Goal: Transaction & Acquisition: Purchase product/service

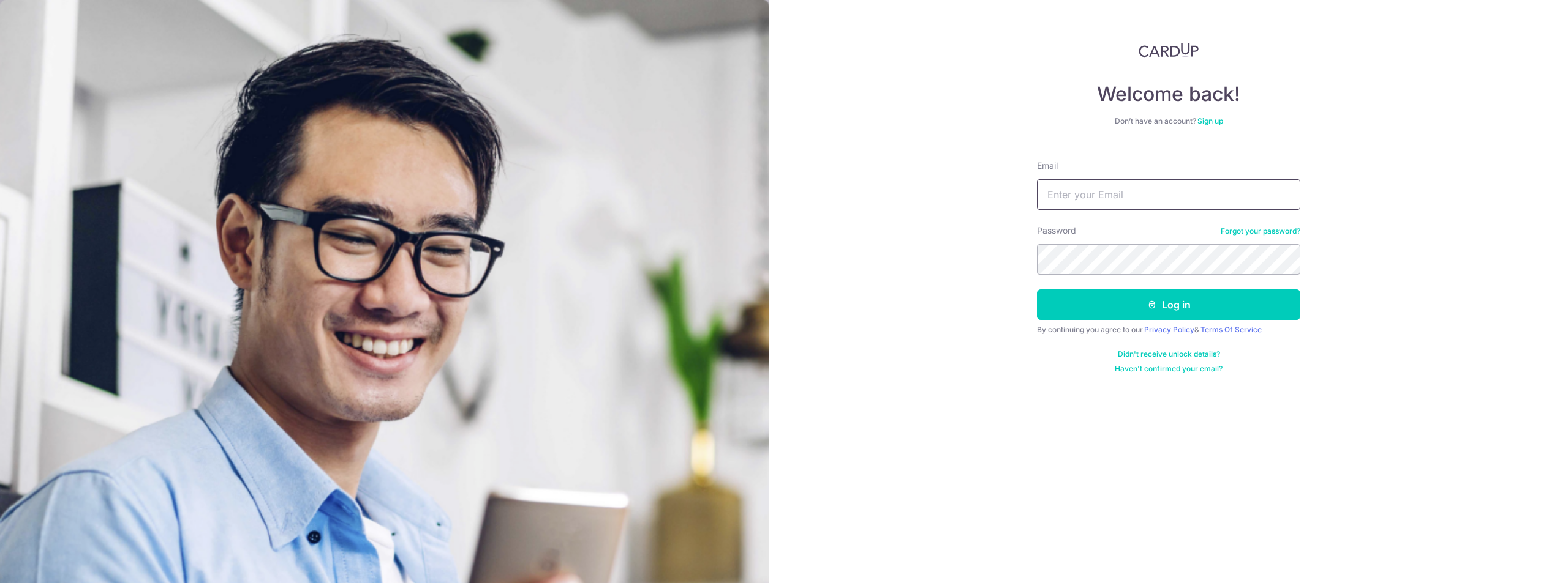
click at [1091, 204] on input "Email" at bounding box center [1168, 195] width 264 height 31
type input "[EMAIL_ADDRESS][DOMAIN_NAME]"
click at [1037, 290] on button "Log in" at bounding box center [1168, 305] width 264 height 31
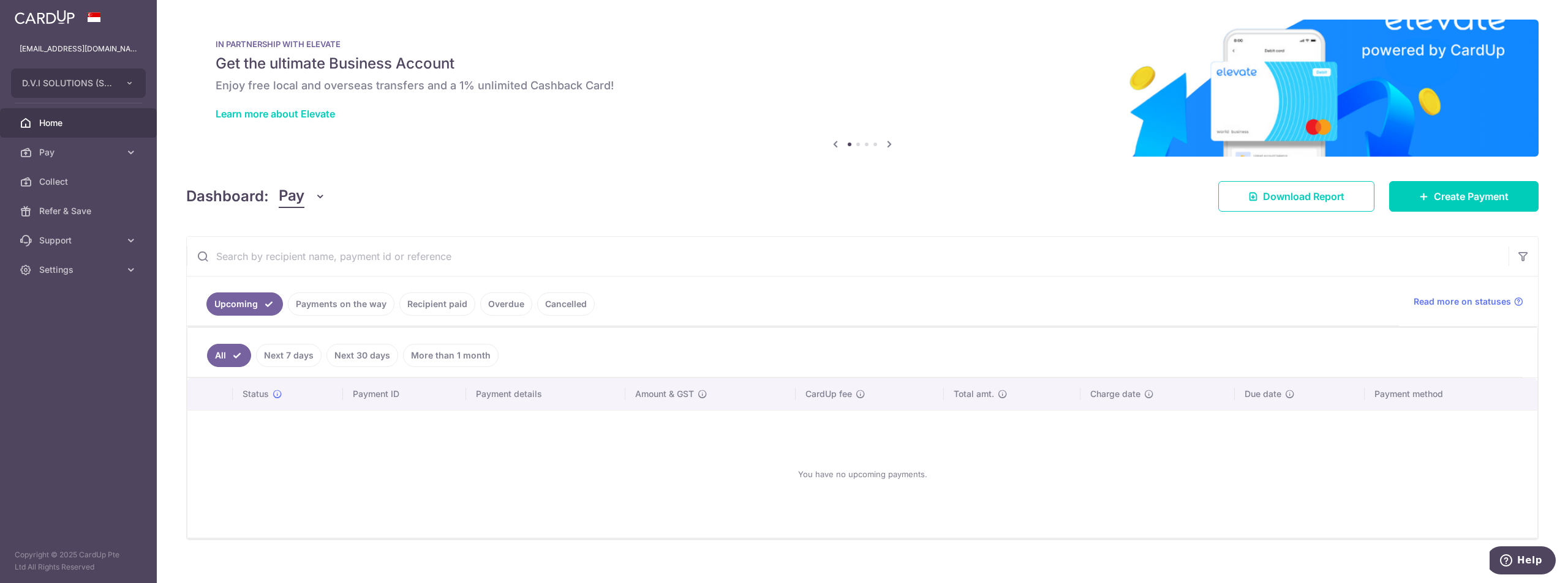
click at [435, 300] on link "Recipient paid" at bounding box center [438, 304] width 76 height 23
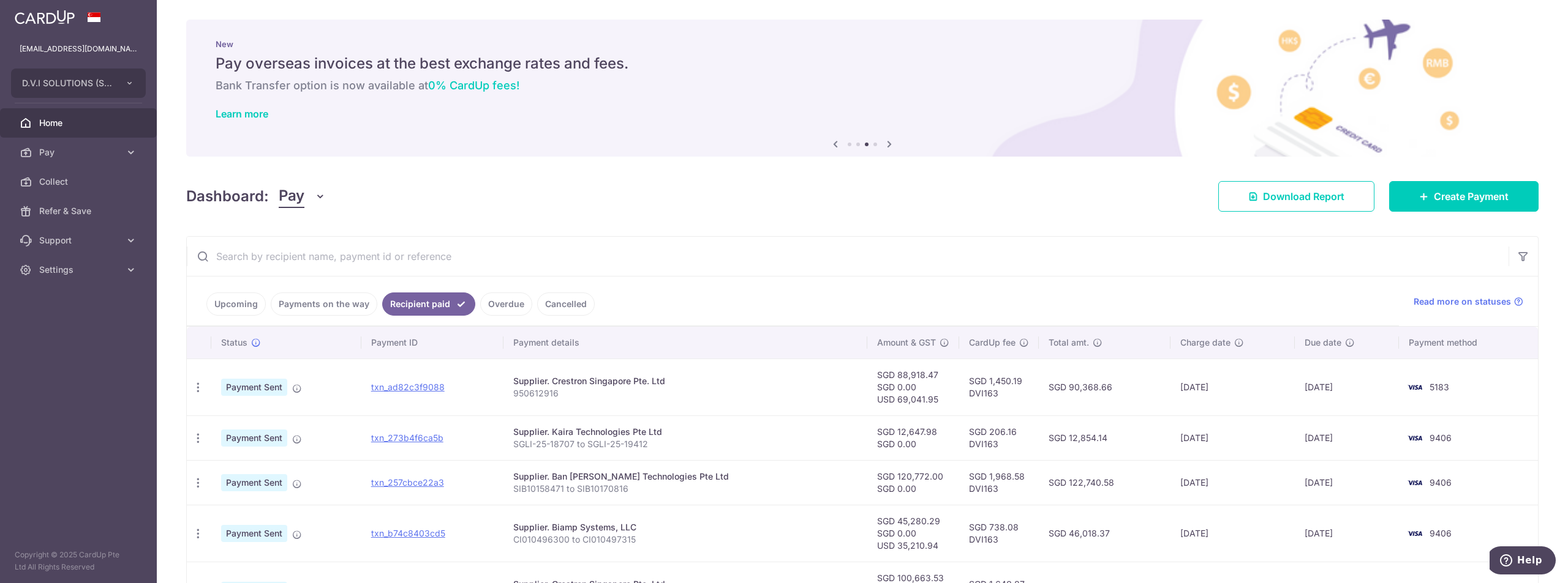
click at [360, 264] on input "text" at bounding box center [847, 256] width 1322 height 39
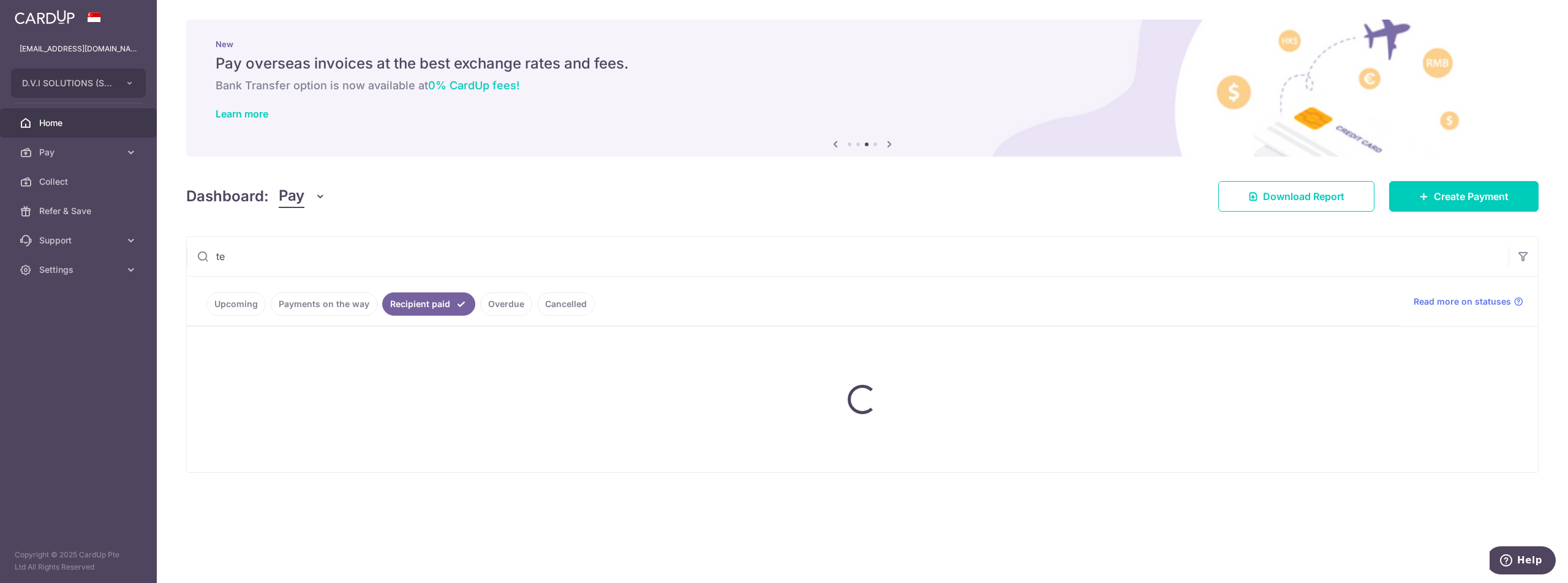
type input "t"
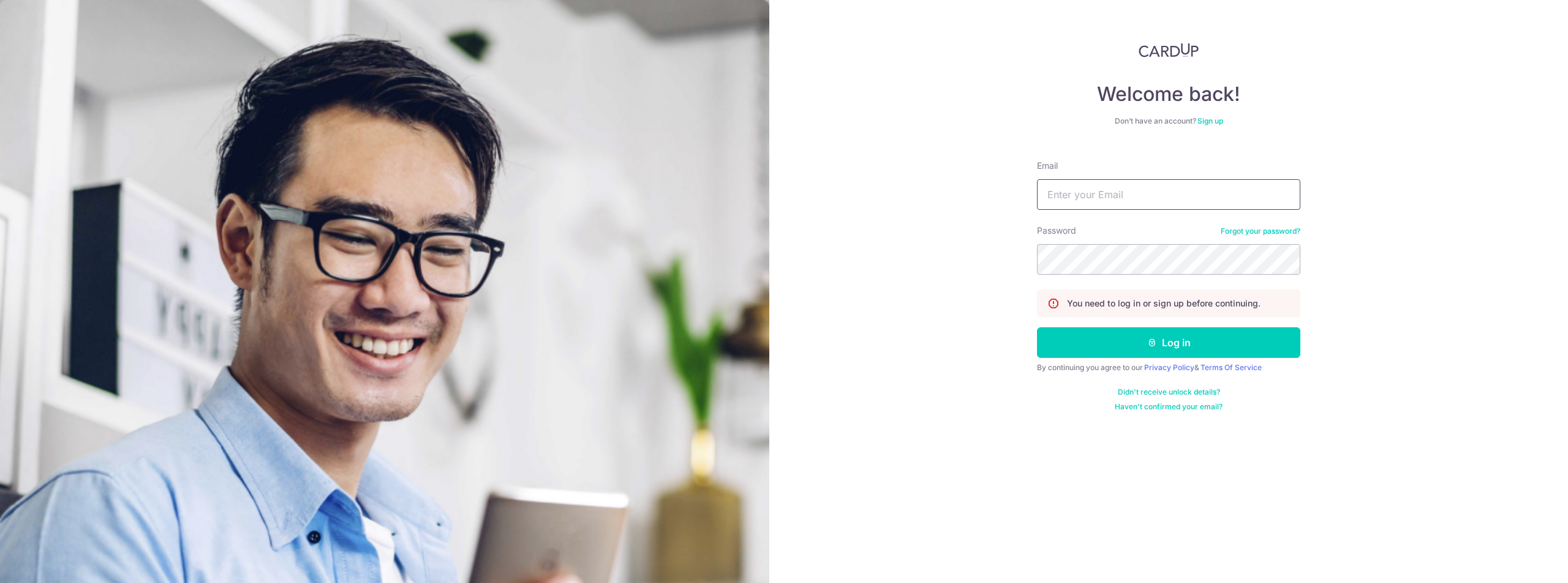
click at [1092, 200] on input "Email" at bounding box center [1168, 195] width 264 height 31
type input "2"
type input "[EMAIL_ADDRESS][DOMAIN_NAME]"
click at [1176, 347] on button "Log in" at bounding box center [1168, 343] width 264 height 31
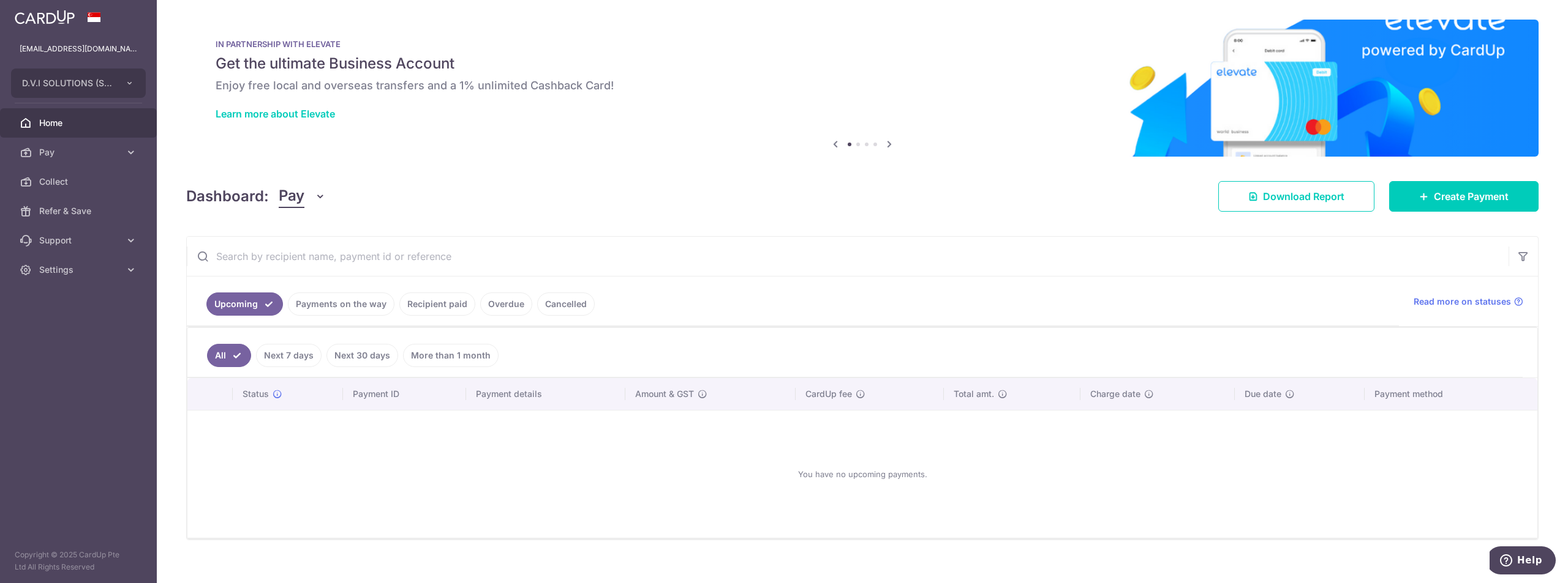
click at [448, 298] on link "Recipient paid" at bounding box center [438, 304] width 76 height 23
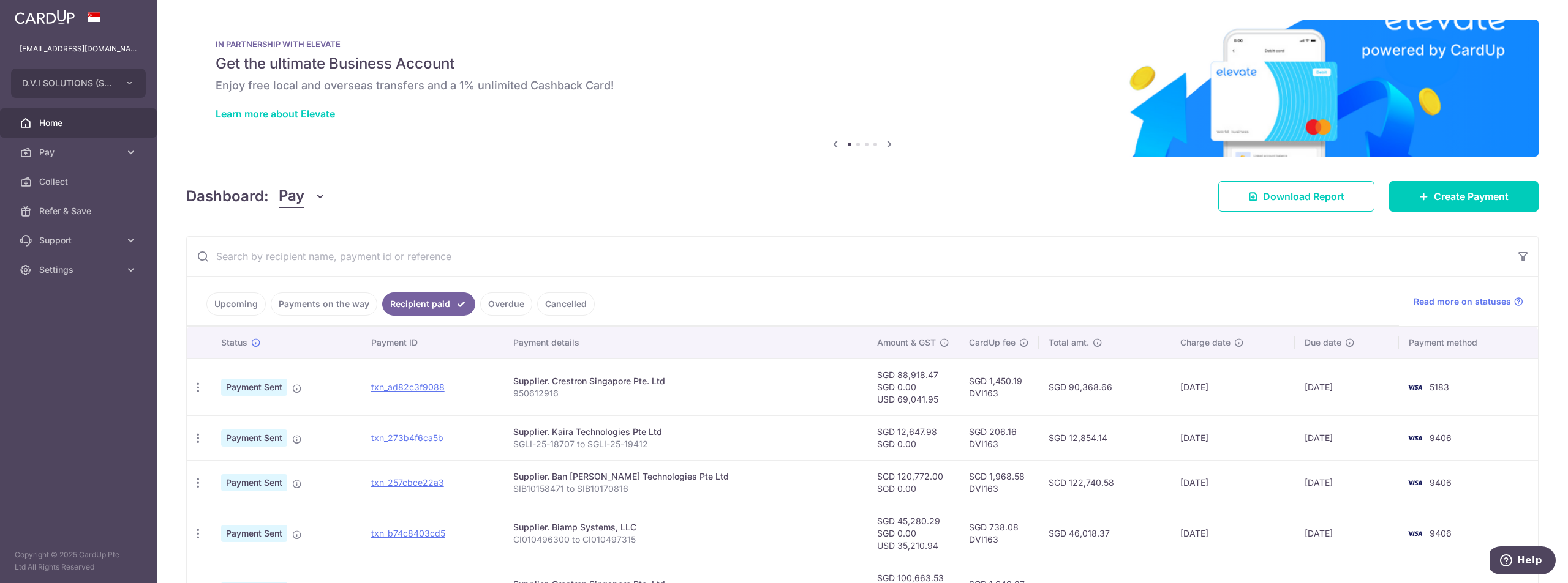
click at [360, 264] on input "text" at bounding box center [847, 256] width 1322 height 39
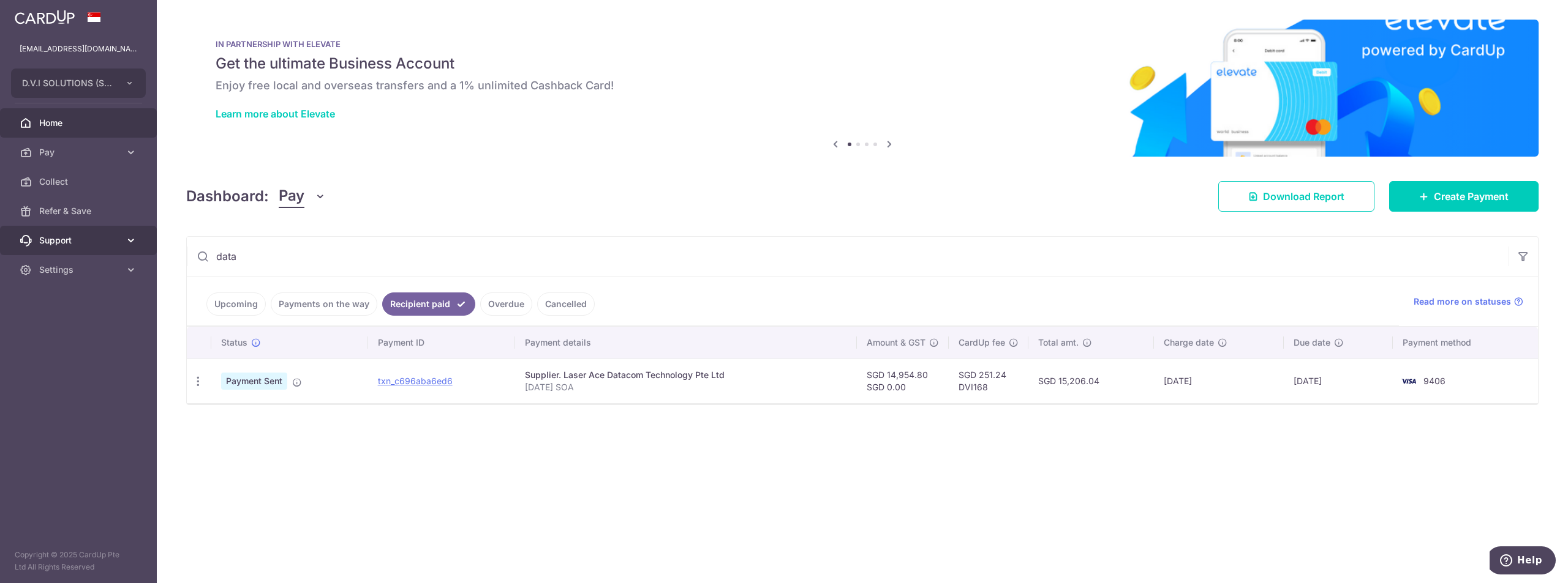
drag, startPoint x: 253, startPoint y: 267, endPoint x: 7, endPoint y: 248, distance: 246.7
click at [0, 250] on main "ruxin.shi@dviasia.com D.V.I SOLUTIONS (S) PTE. LTD. D.V.I SOLUTIONS (S) PTE. LT…" at bounding box center [784, 292] width 1568 height 583
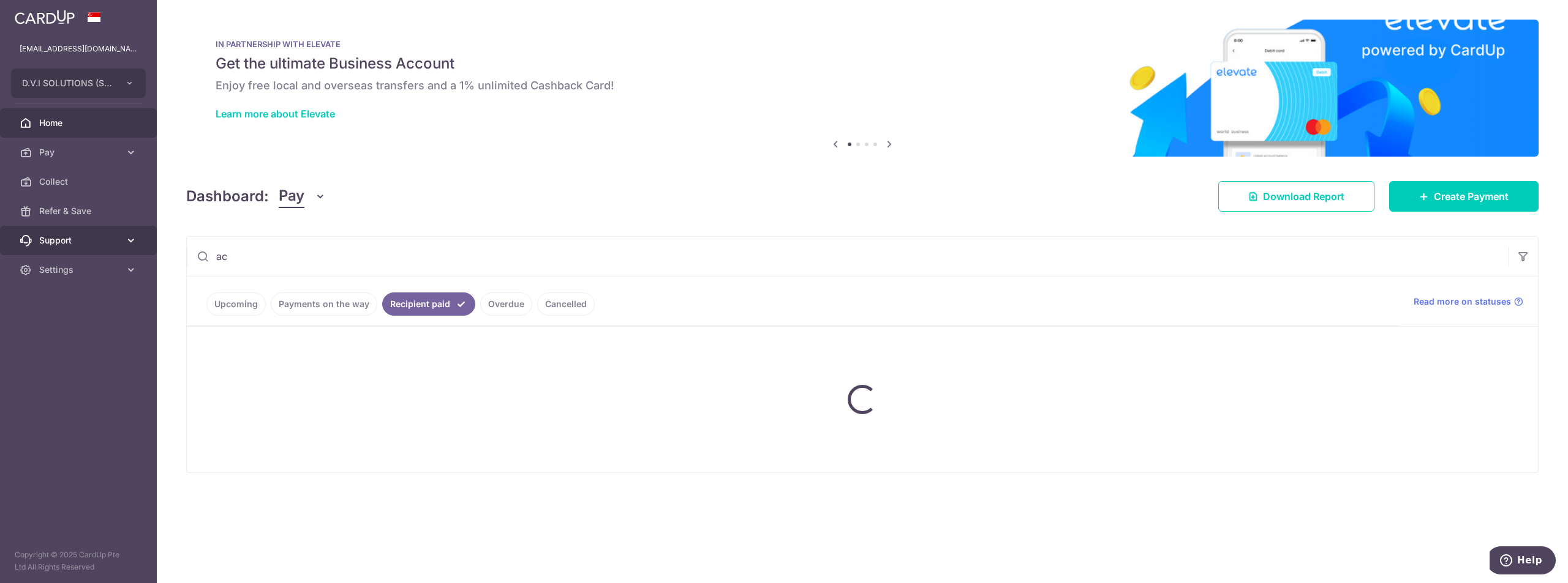
type input "a"
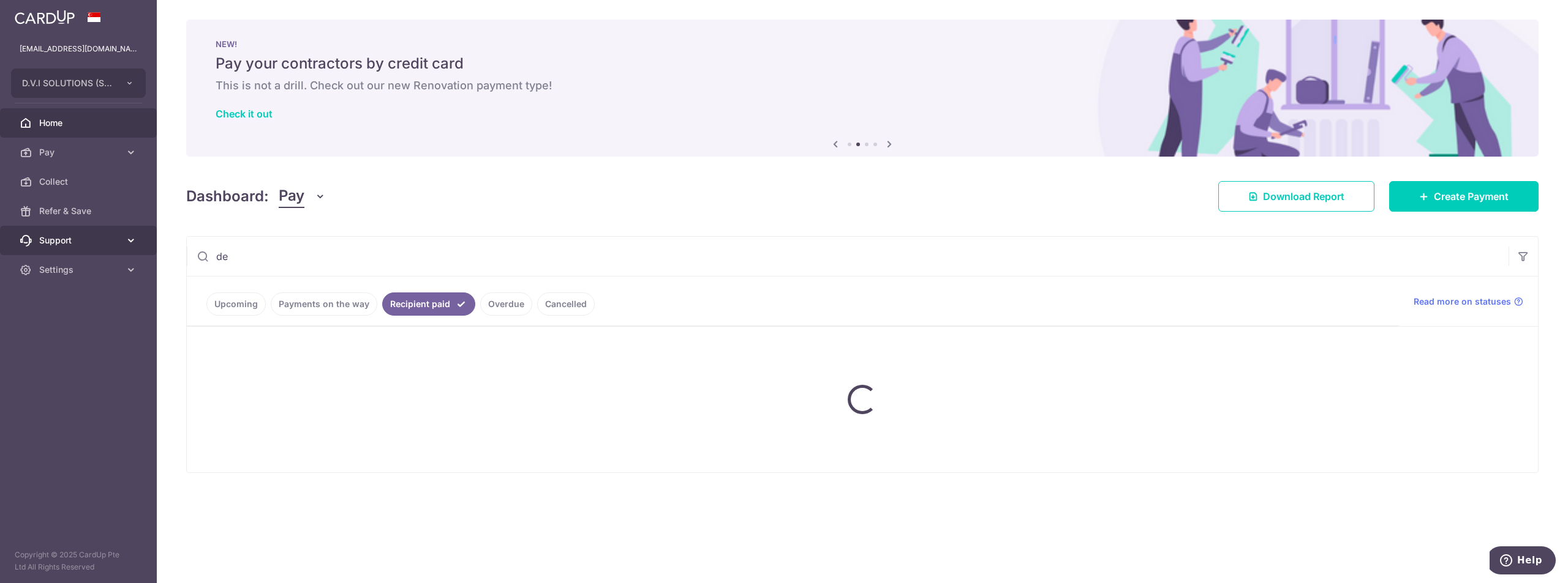
type input "d"
type input "k"
type input "m"
type input "a"
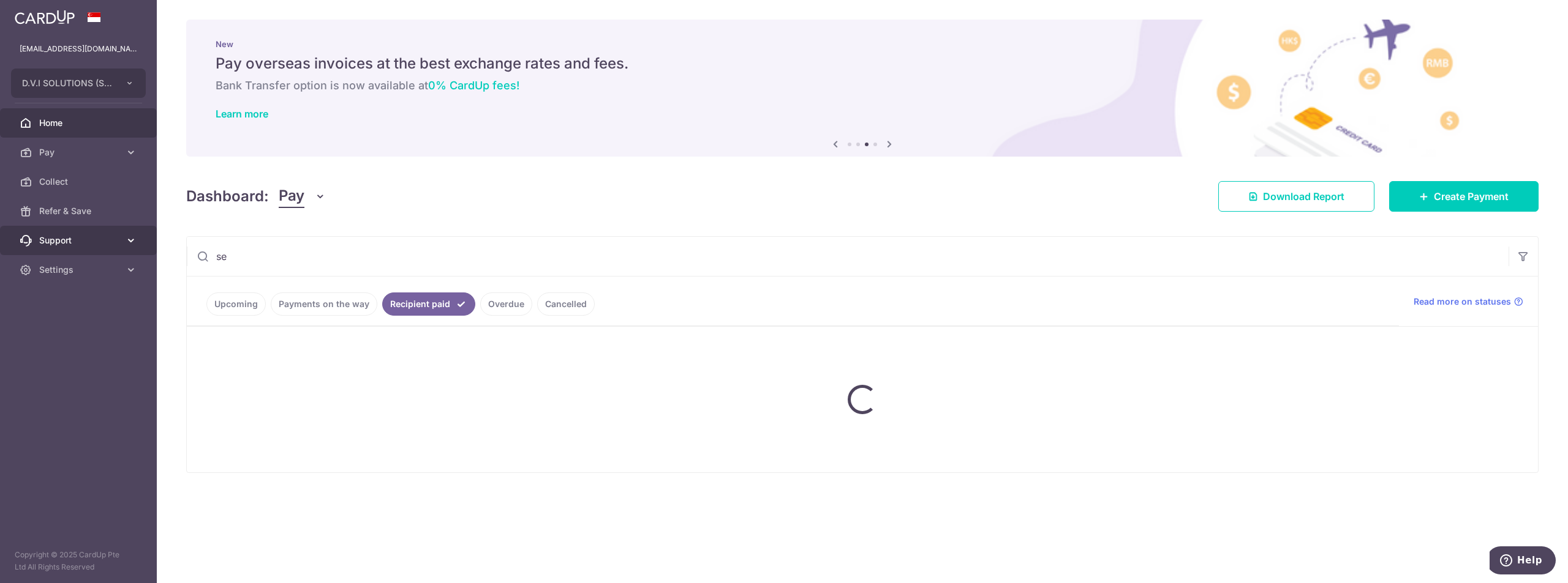
type input "s"
type input "x"
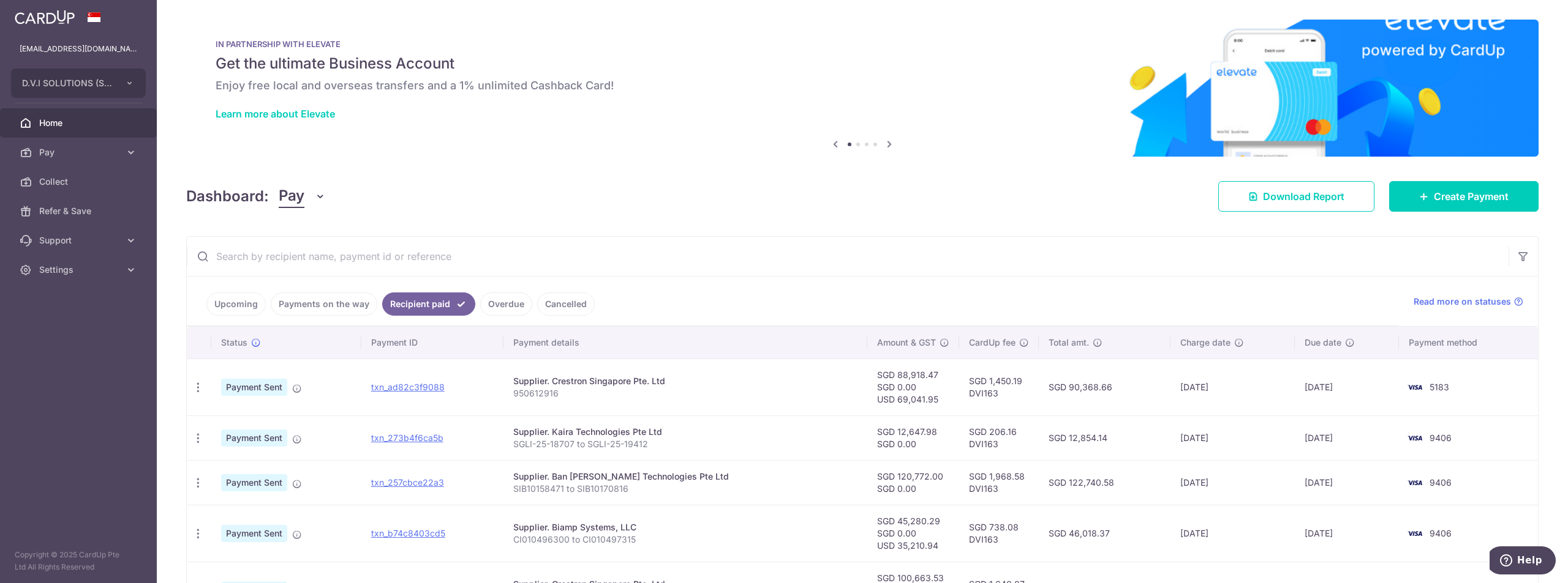
click at [634, 164] on div "× Pause Schedule Pause all future payments in this series Pause just this one p…" at bounding box center [862, 292] width 1411 height 583
drag, startPoint x: 384, startPoint y: 271, endPoint x: 380, endPoint y: 259, distance: 12.6
click at [382, 264] on input "text" at bounding box center [847, 256] width 1322 height 39
click at [378, 258] on input "text" at bounding box center [847, 256] width 1322 height 39
click at [322, 258] on input "text" at bounding box center [847, 256] width 1322 height 39
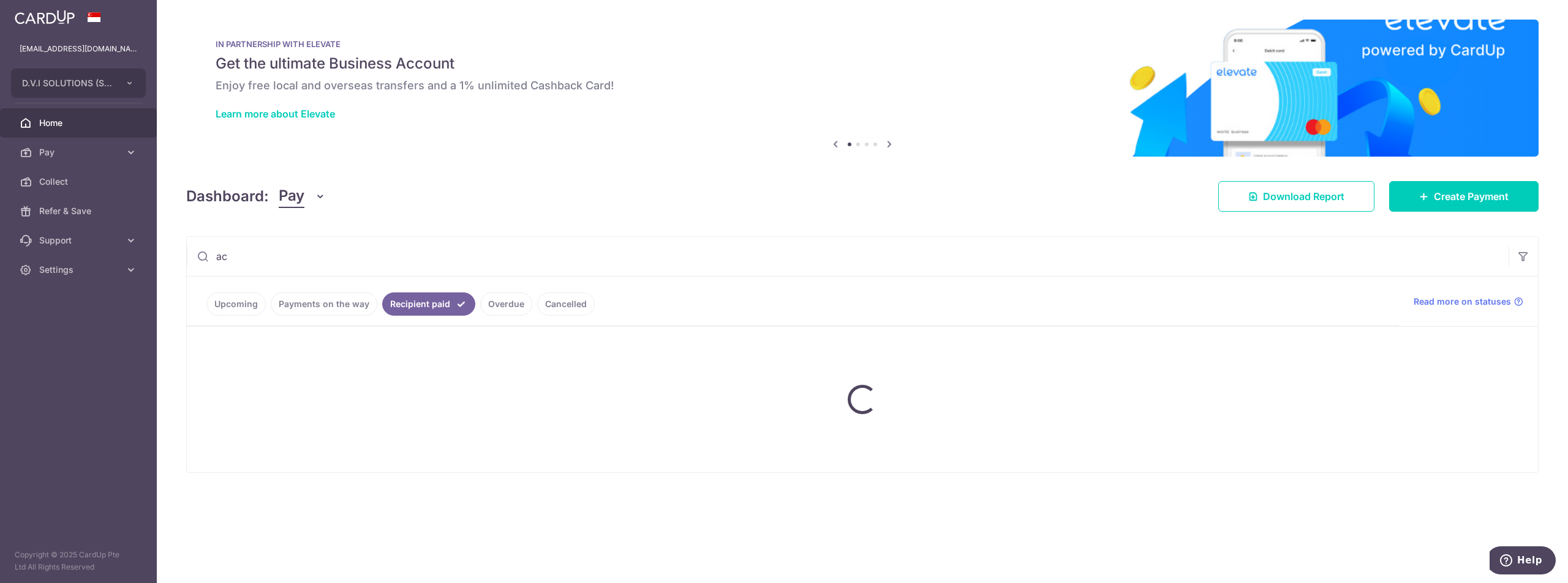
type input "a"
type input "d"
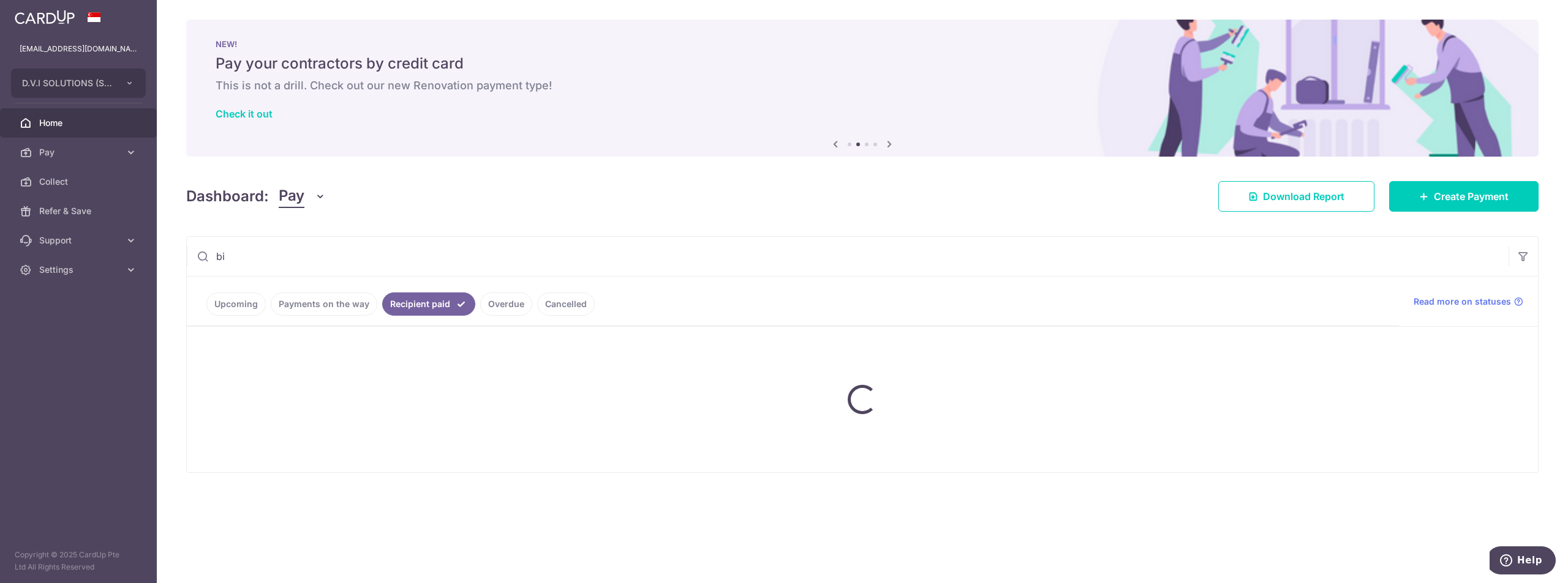
type input "b"
type input "k"
type input "m"
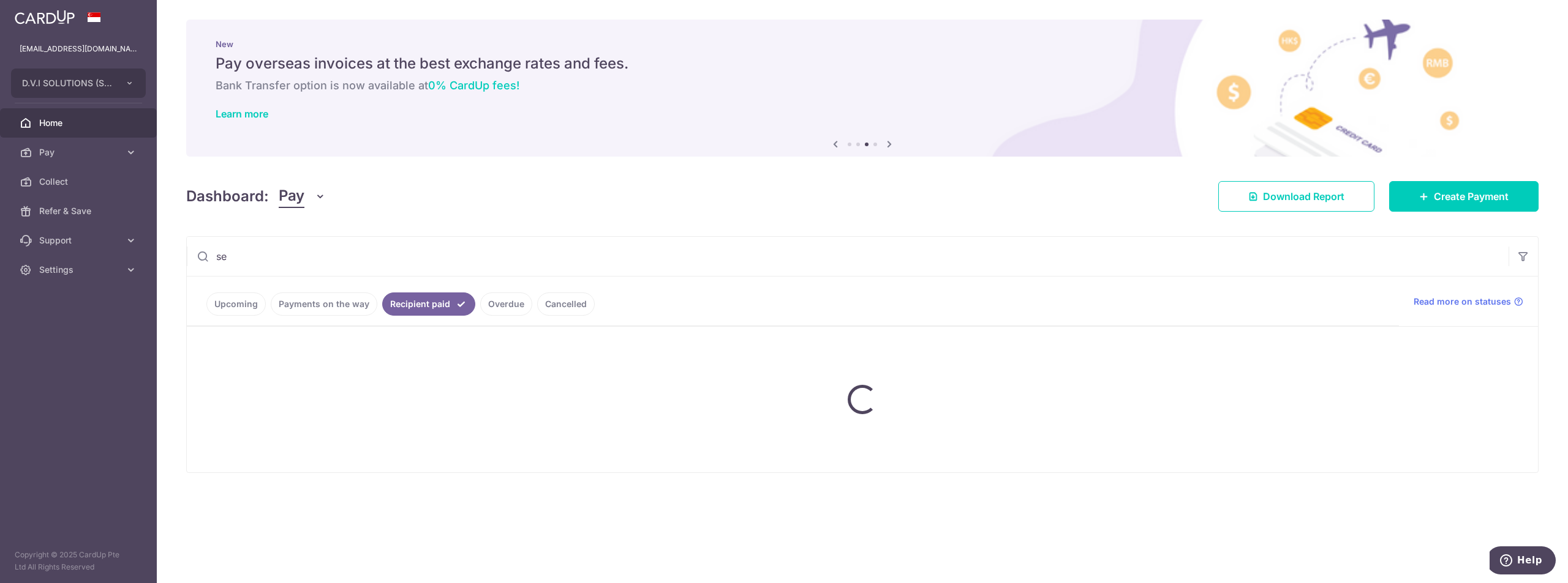
type input "s"
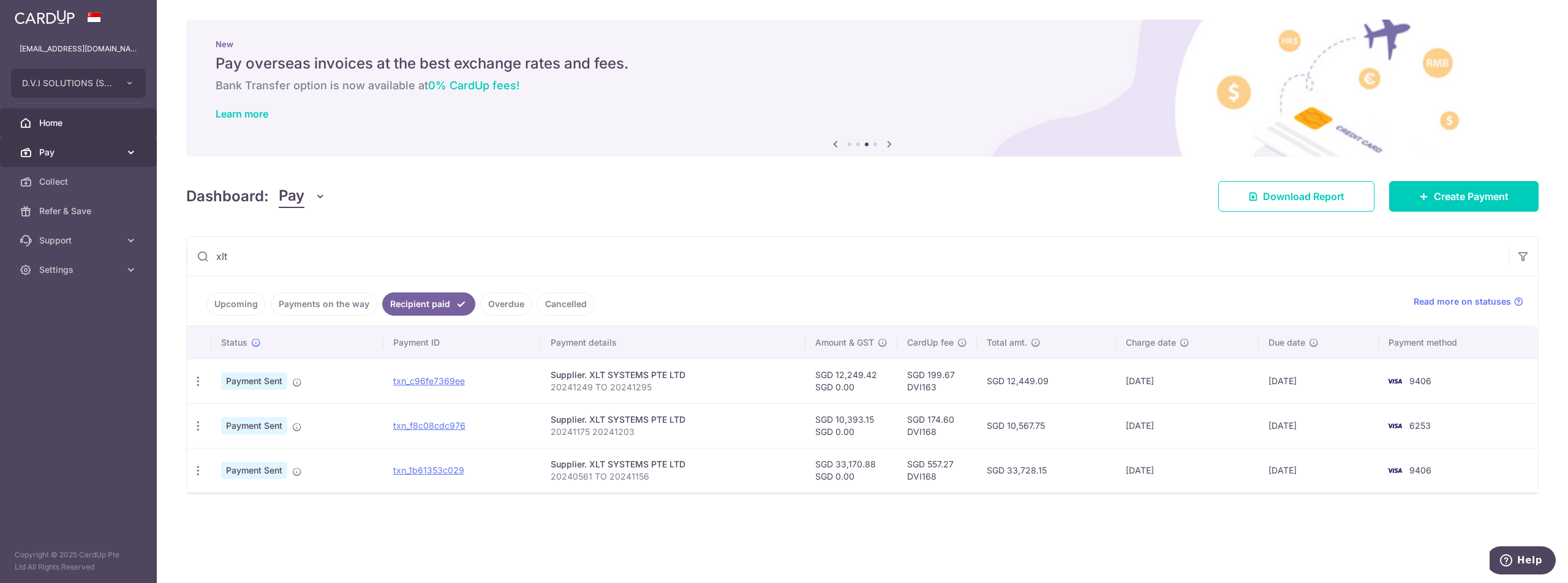
type input "xlt"
click at [70, 163] on link "Pay" at bounding box center [78, 153] width 157 height 30
click at [75, 188] on link "Payments" at bounding box center [78, 182] width 157 height 30
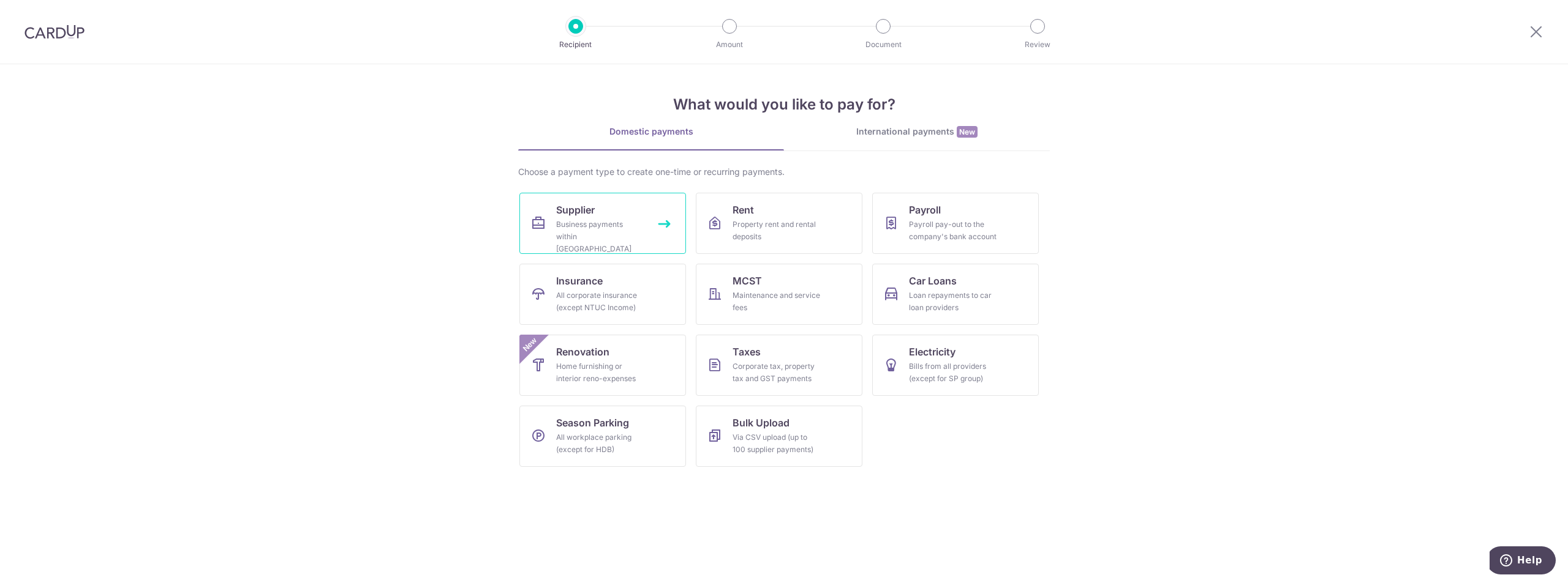
click at [608, 209] on link "Supplier Business payments within [GEOGRAPHIC_DATA]" at bounding box center [602, 224] width 167 height 61
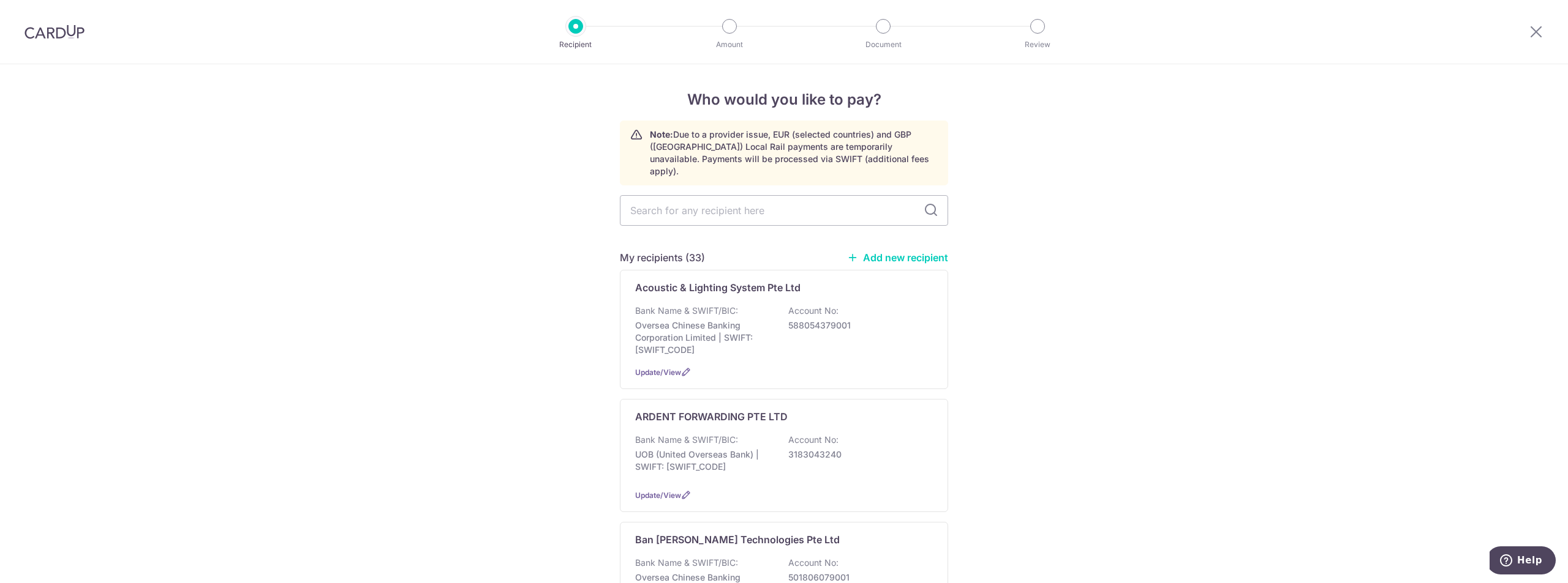
click at [893, 251] on link "Add new recipient" at bounding box center [897, 257] width 101 height 12
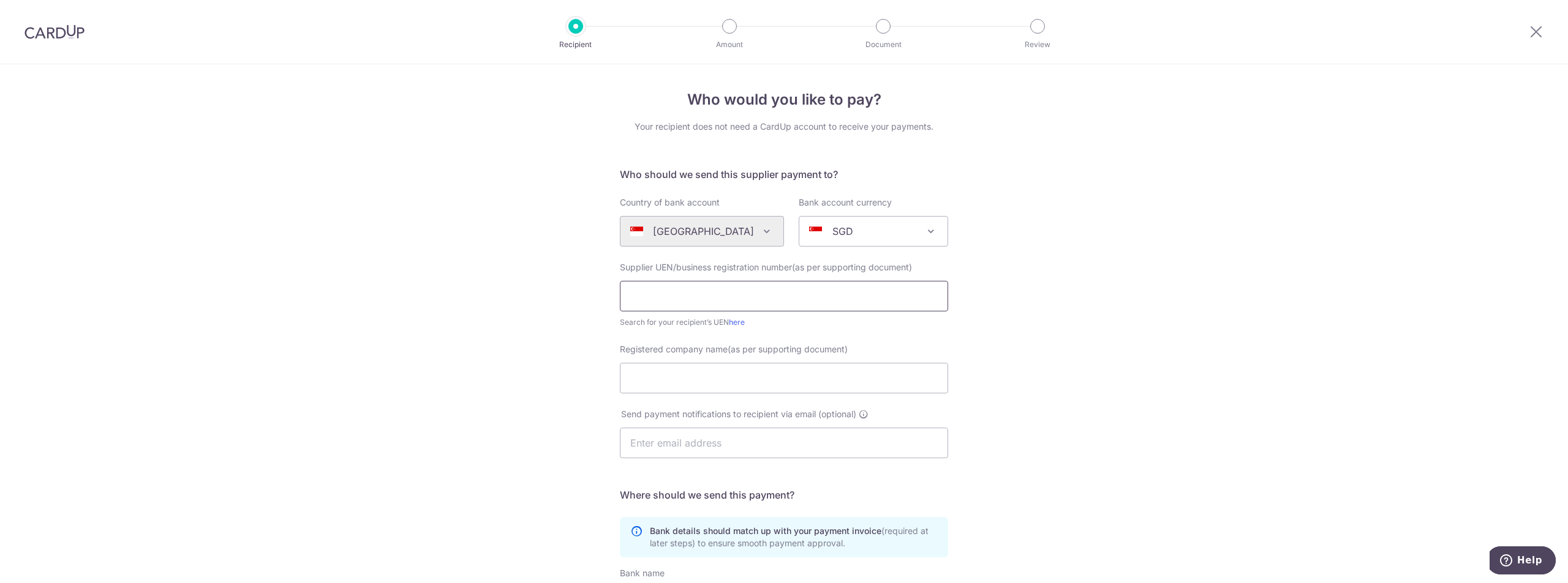
click at [723, 303] on input "text" at bounding box center [784, 296] width 328 height 31
click at [720, 305] on input "text" at bounding box center [784, 296] width 328 height 31
drag, startPoint x: 705, startPoint y: 287, endPoint x: 498, endPoint y: 293, distance: 207.1
click at [498, 293] on div "Who would you like to pay? Your recipient does not need a CardUp account to rec…" at bounding box center [784, 435] width 1568 height 742
click at [732, 322] on link "here" at bounding box center [736, 322] width 16 height 9
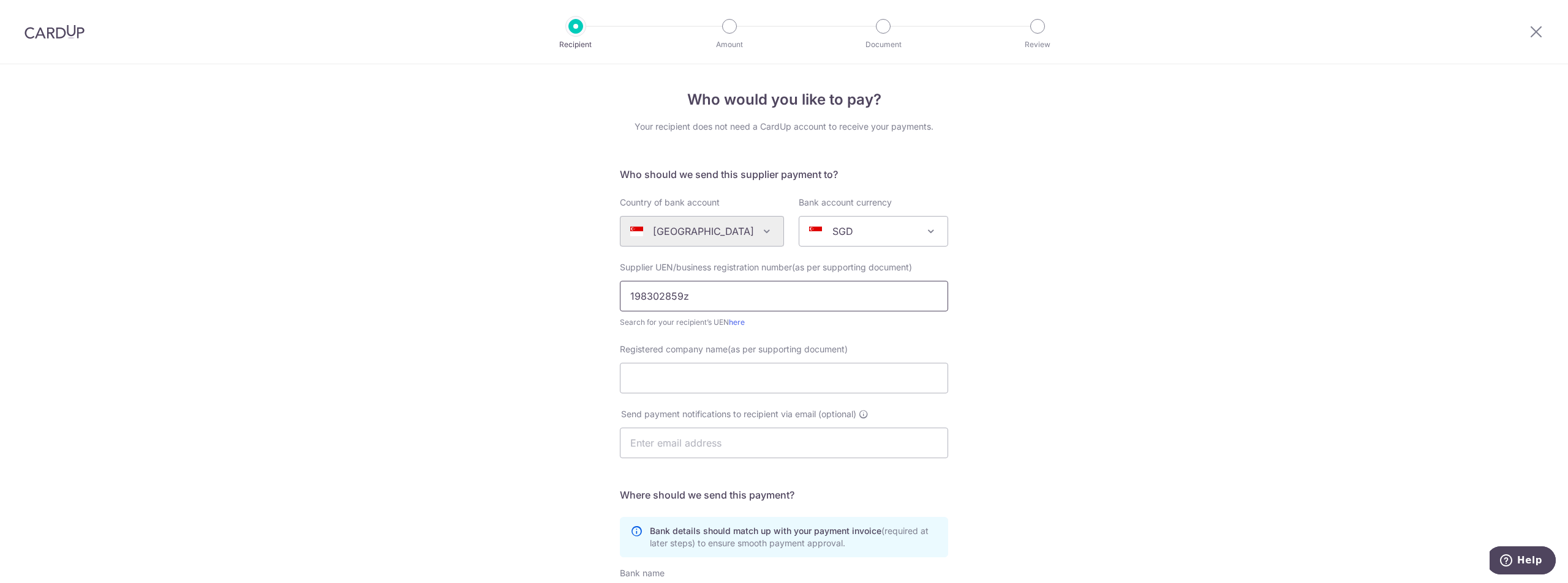
paste input "Z"
type input "198302859Z"
click at [519, 356] on div "Who would you like to pay? Your recipient does not need a CardUp account to rec…" at bounding box center [784, 435] width 1568 height 742
click at [655, 373] on input "Registered company name(as per supporting document)" at bounding box center [784, 378] width 328 height 31
click at [666, 375] on input "Registered company name(as per supporting document)" at bounding box center [784, 378] width 328 height 31
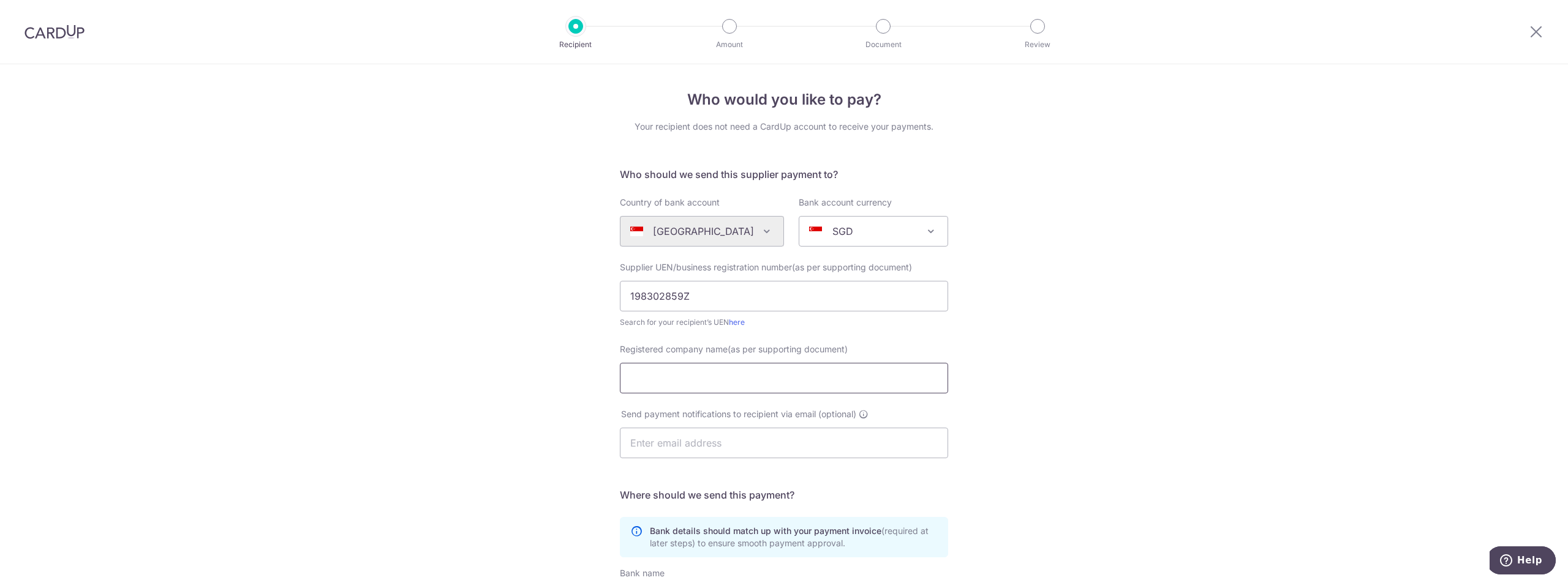
paste input "Tech Data Distribution (Singapore) Pte Ltd"
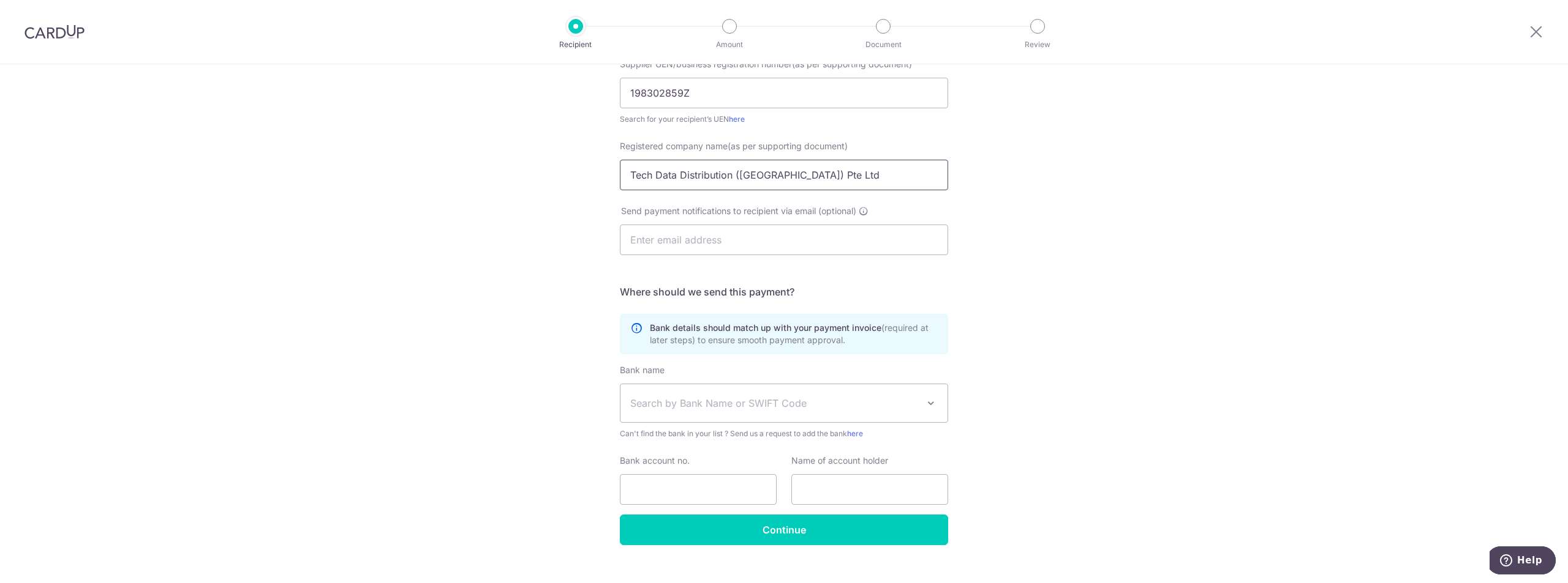
scroll to position [223, 0]
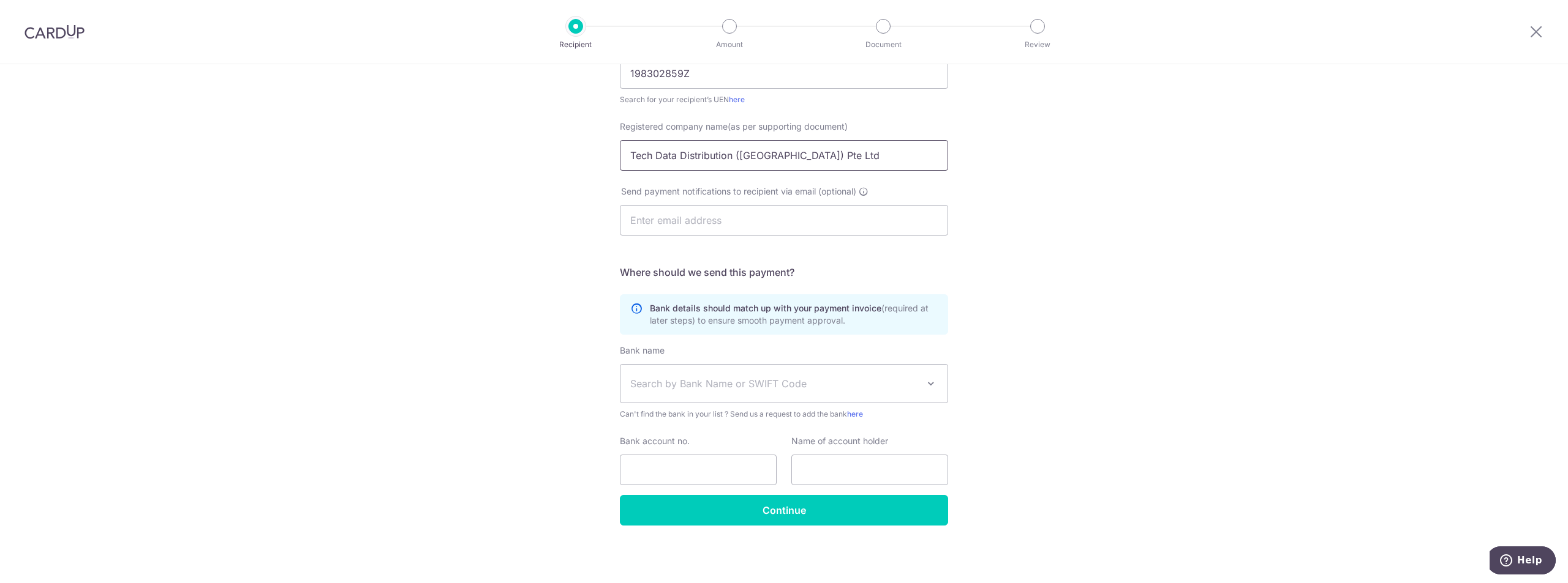
type input "Tech Data Distribution (Singapore) Pte Ltd"
click at [727, 385] on span "Search by Bank Name or SWIFT Code" at bounding box center [773, 384] width 288 height 15
type input "ocbc"
select select "12"
click at [505, 428] on div "Who would you like to pay? Your recipient does not need a CardUp account to rec…" at bounding box center [784, 212] width 1568 height 742
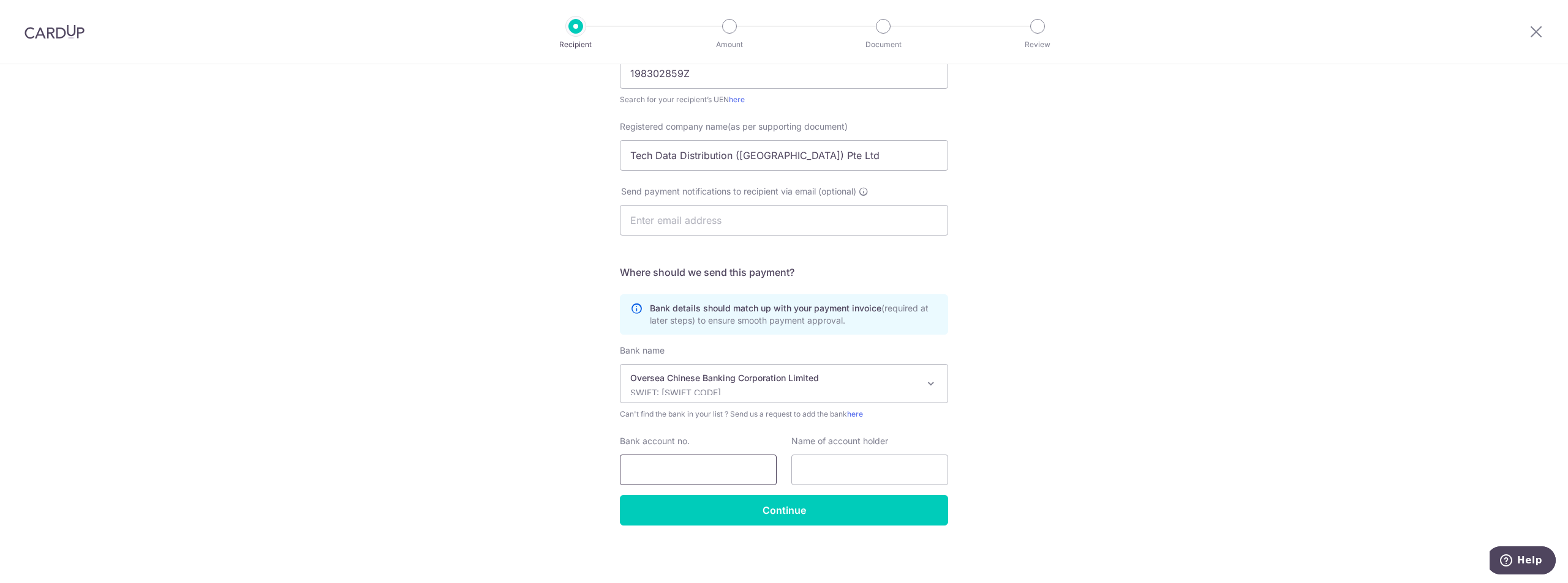
click at [666, 460] on input "Bank account no." at bounding box center [698, 469] width 157 height 31
type input "501548978001"
type input "`"
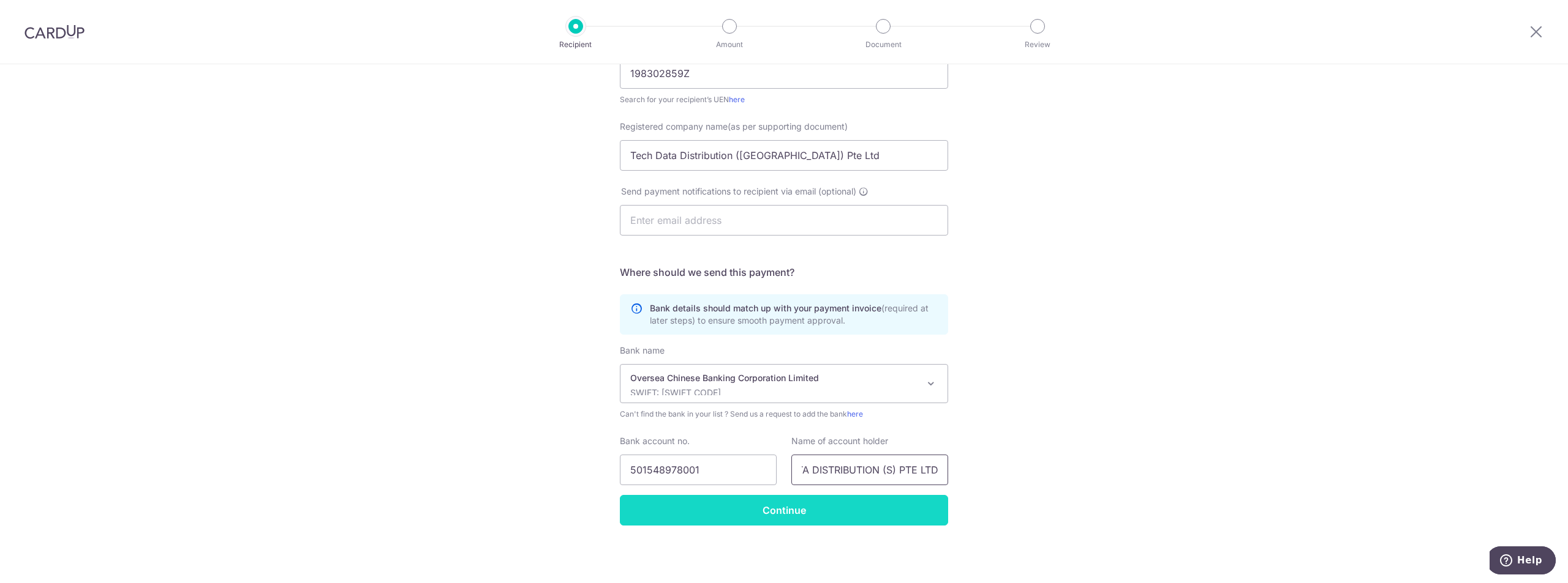
type input "TECH DATA DISTRIBUTION (S) PTE LTD"
click at [878, 513] on input "Continue" at bounding box center [784, 510] width 328 height 31
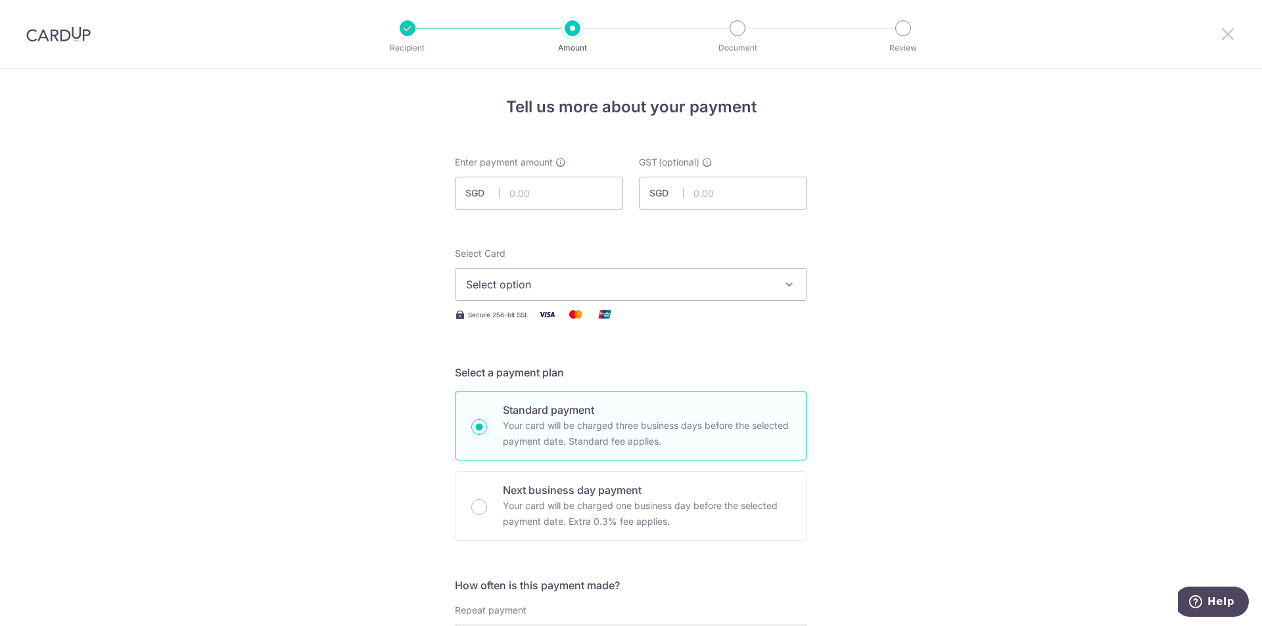
click at [1229, 34] on icon at bounding box center [1228, 34] width 16 height 16
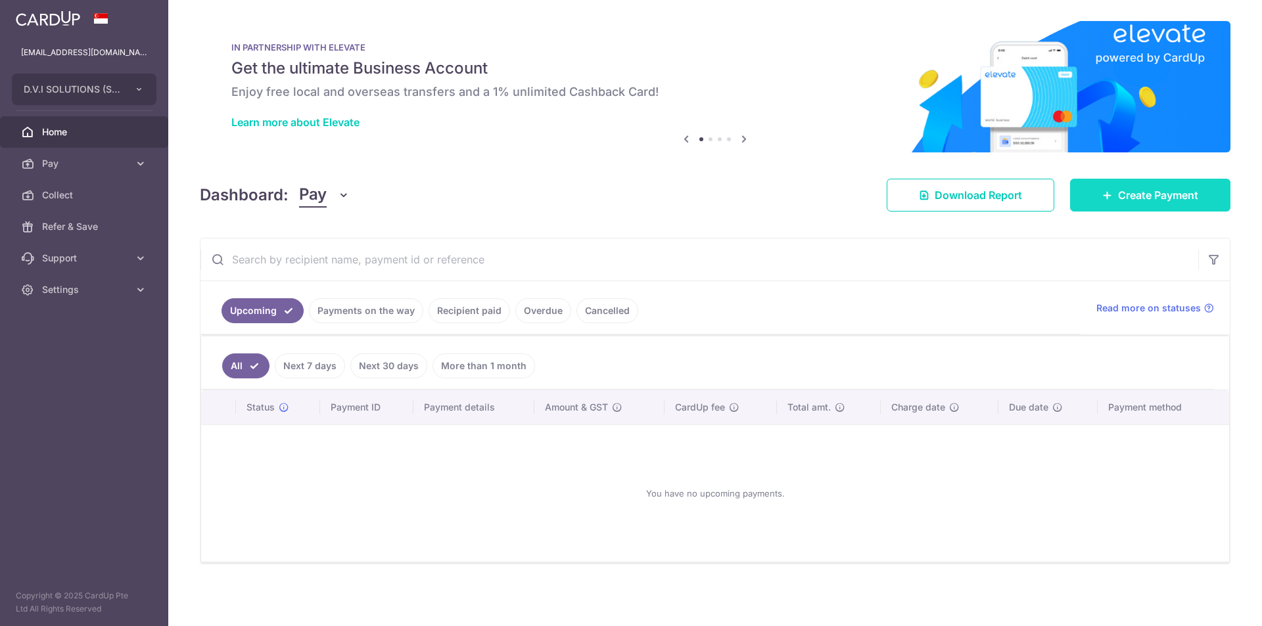
click at [1152, 184] on link "Create Payment" at bounding box center [1150, 195] width 160 height 33
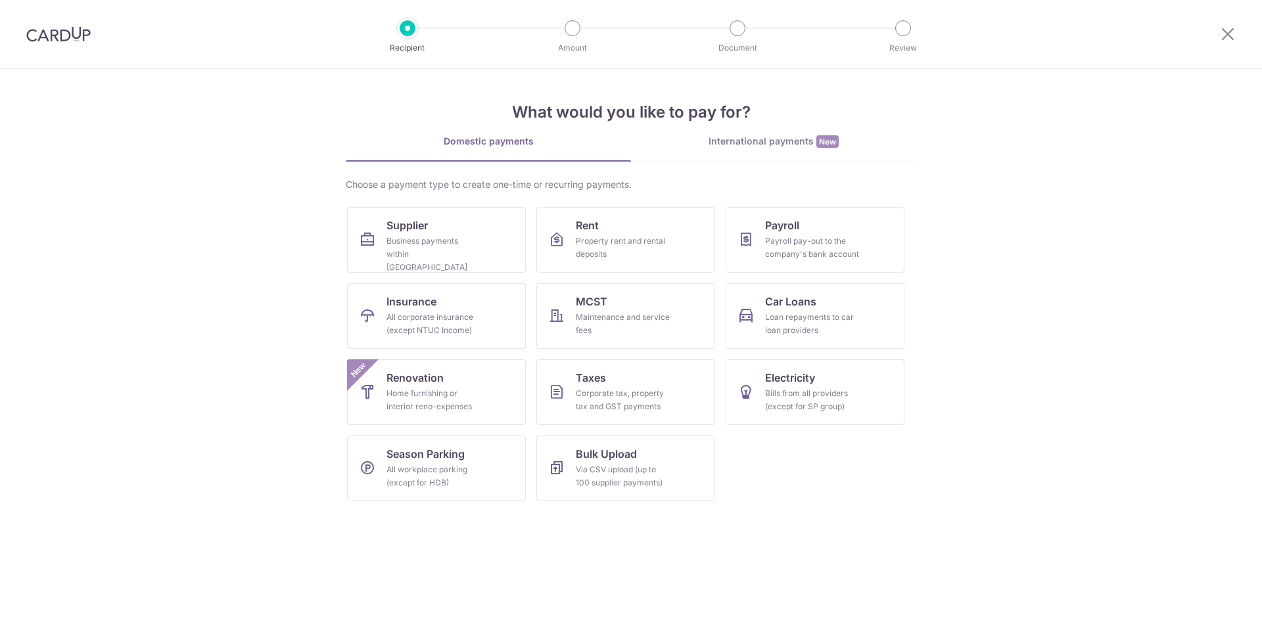
click at [744, 137] on div "International payments New" at bounding box center [773, 142] width 285 height 14
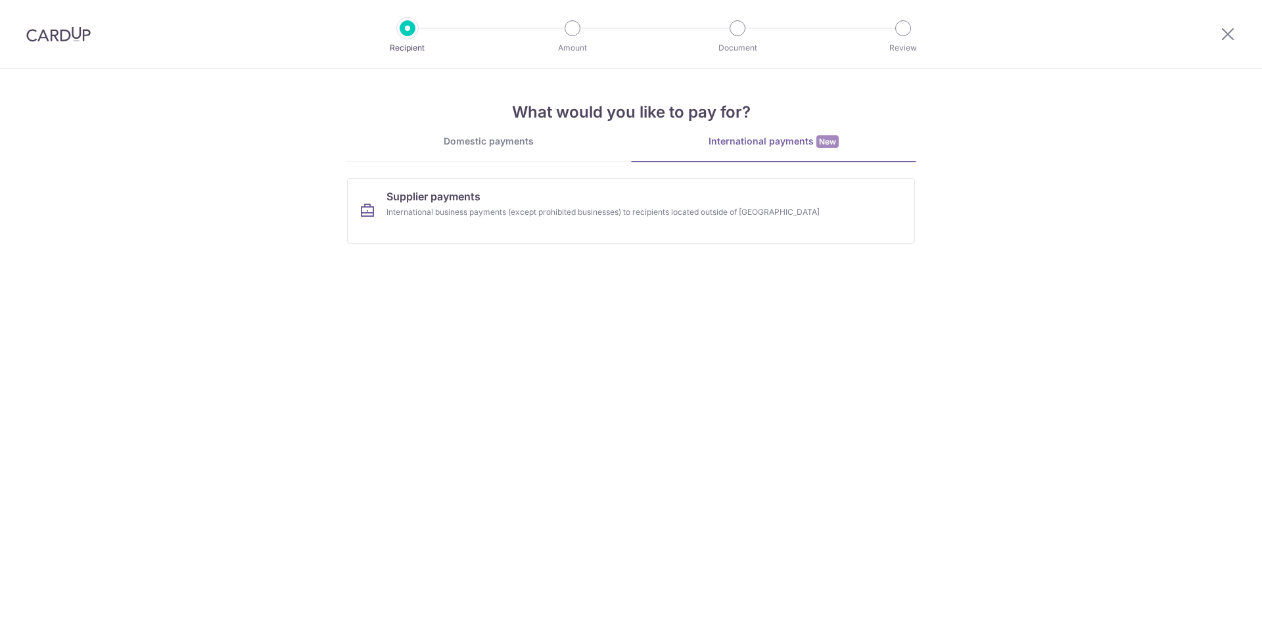
click at [511, 137] on div "Domestic payments" at bounding box center [488, 141] width 285 height 13
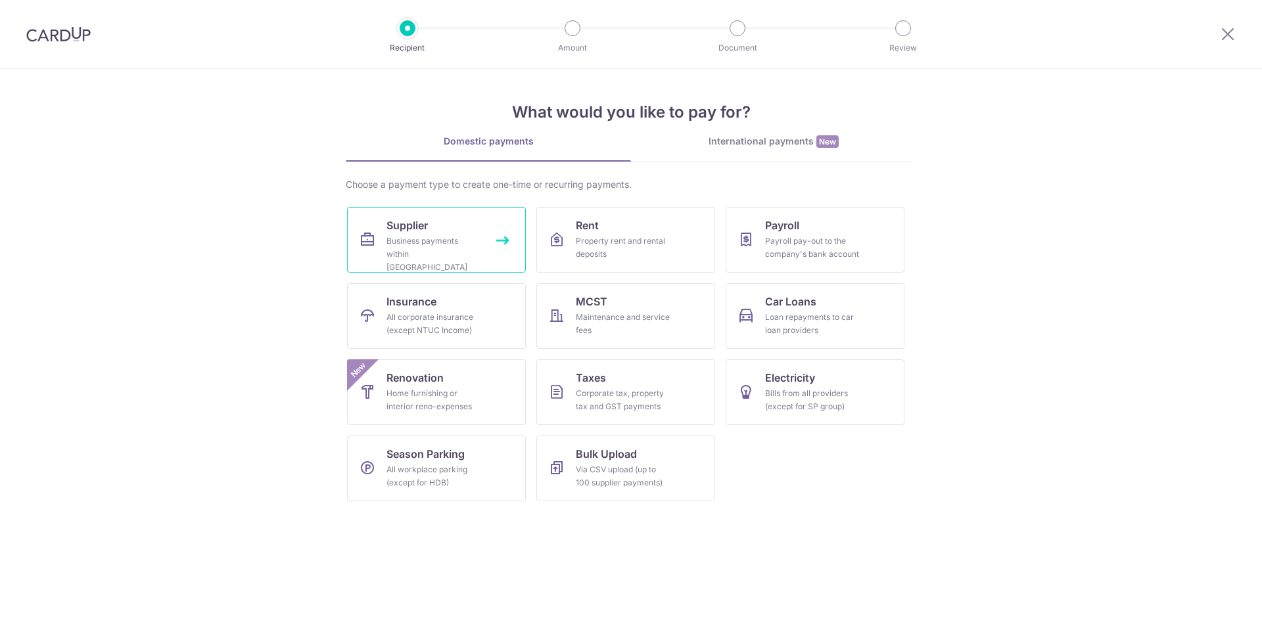
click at [445, 222] on link "Supplier Business payments within Singapore" at bounding box center [436, 240] width 179 height 66
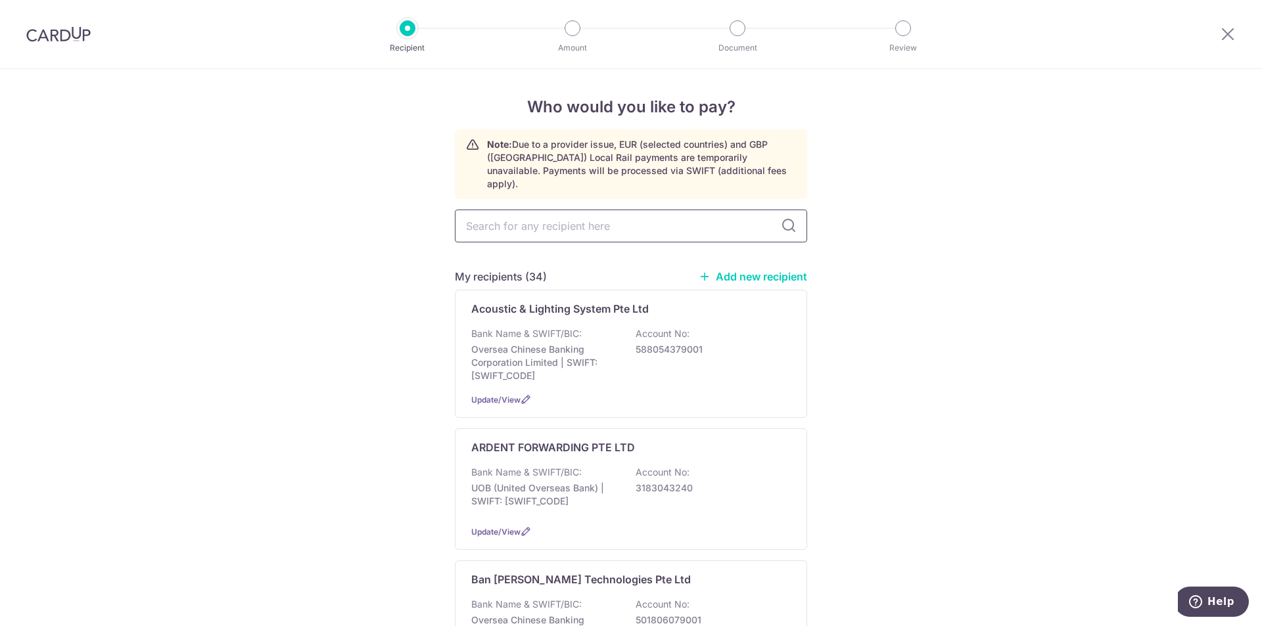
click at [589, 215] on input "text" at bounding box center [631, 226] width 352 height 33
type input "biamp"
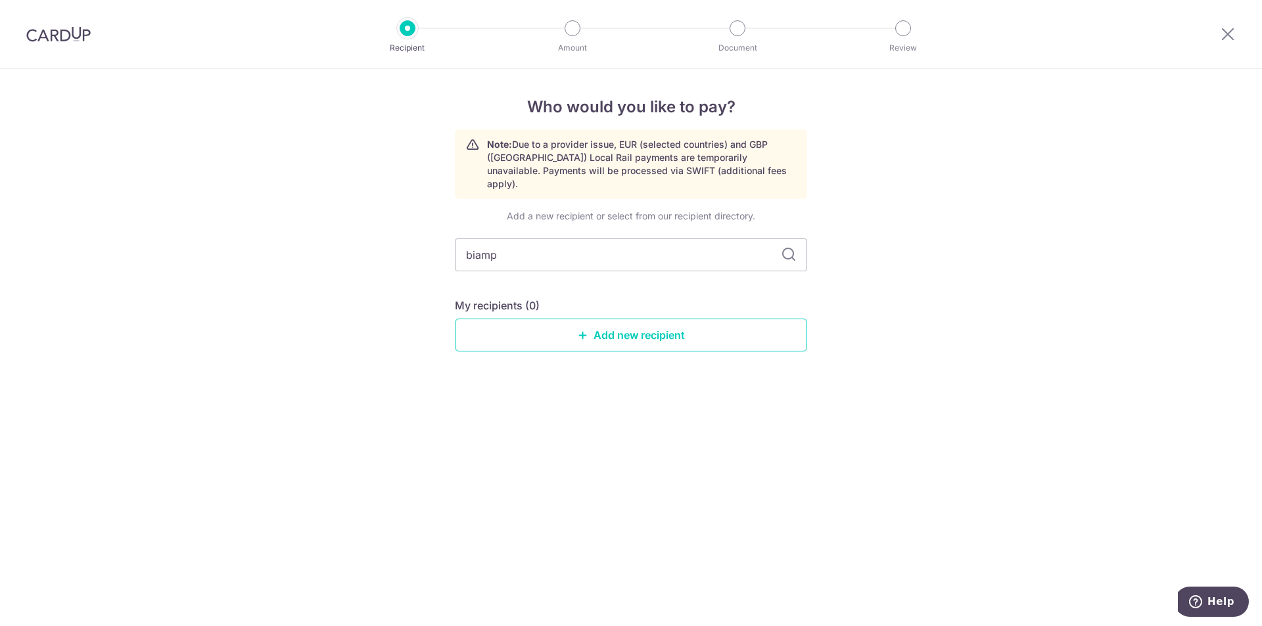
click at [1223, 26] on div at bounding box center [1228, 34] width 68 height 68
click at [1242, 29] on div at bounding box center [1228, 34] width 68 height 68
click at [1222, 37] on icon at bounding box center [1228, 34] width 16 height 16
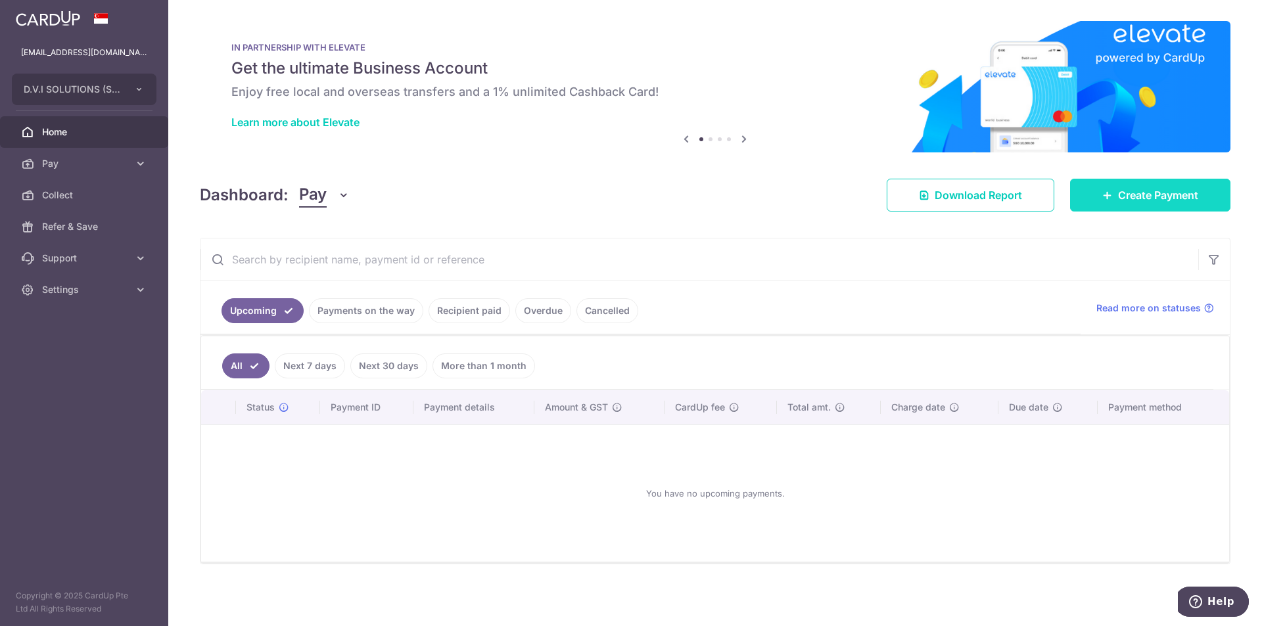
click at [1131, 199] on span "Create Payment" at bounding box center [1158, 195] width 80 height 16
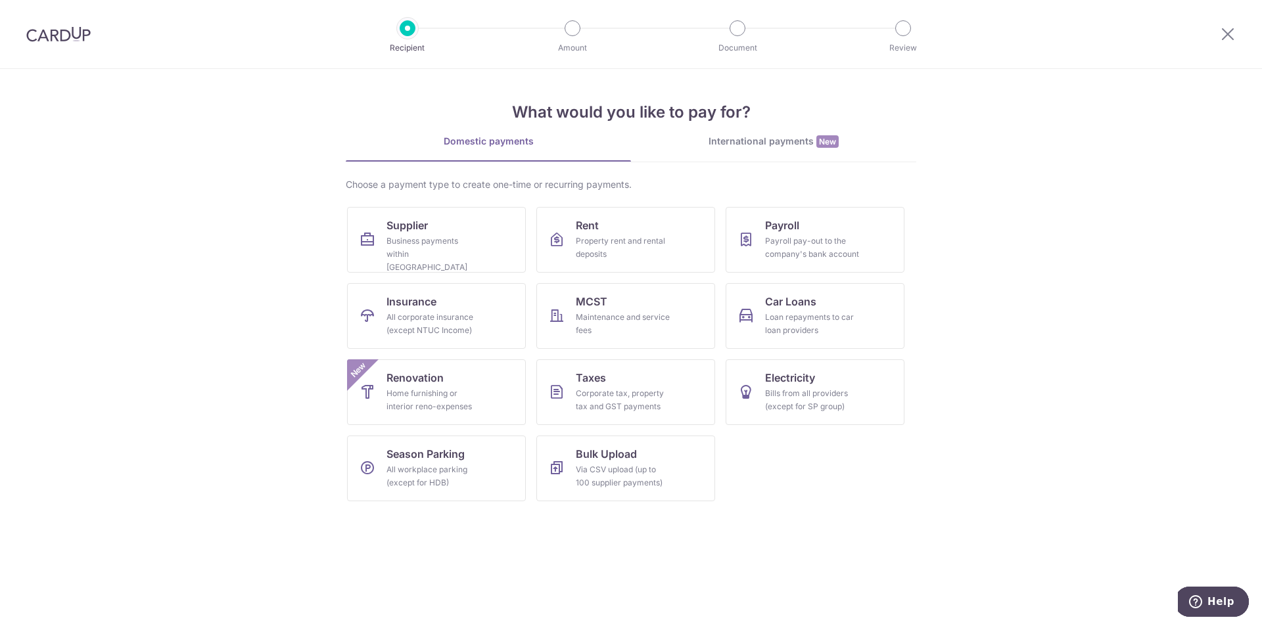
click at [736, 145] on div "International payments New" at bounding box center [773, 142] width 285 height 14
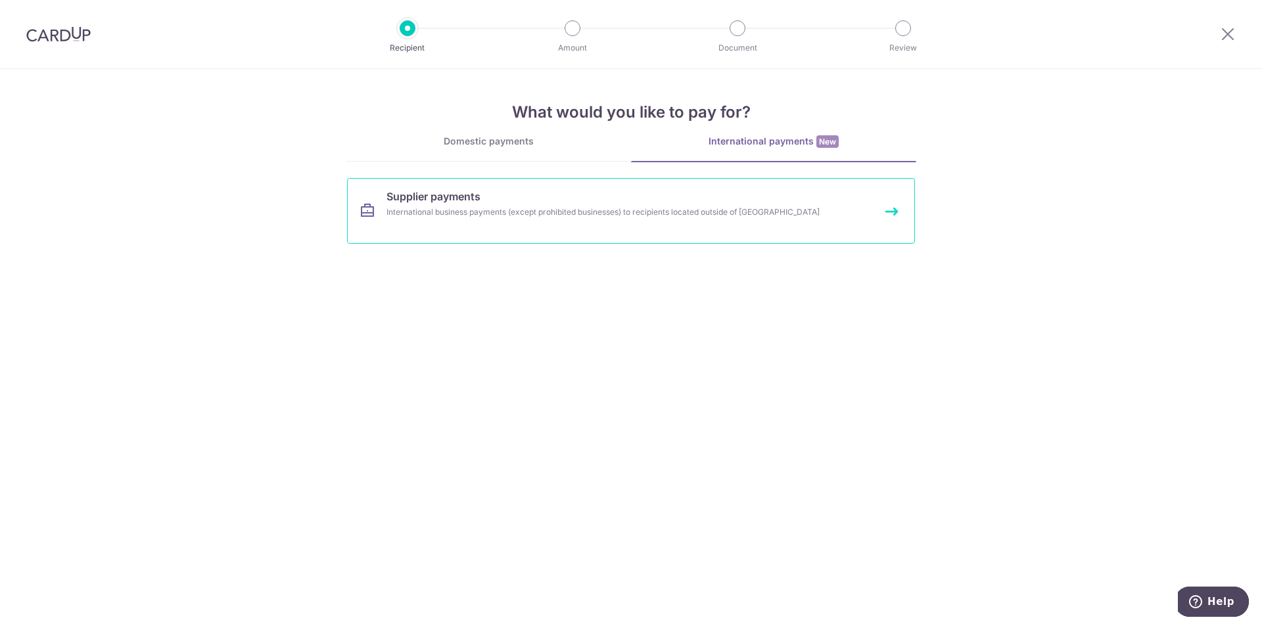
click at [487, 205] on link "Supplier payments International business payments (except prohibited businesses…" at bounding box center [631, 211] width 568 height 66
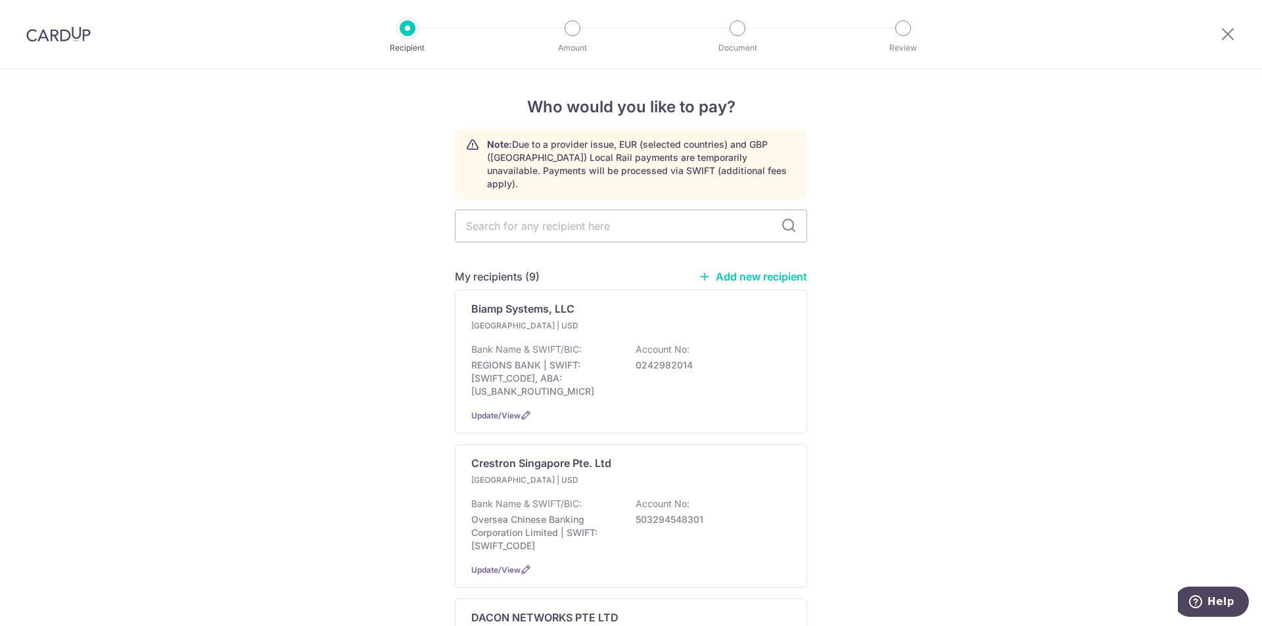
click at [567, 212] on input "text" at bounding box center [631, 226] width 352 height 33
type input "biamp"
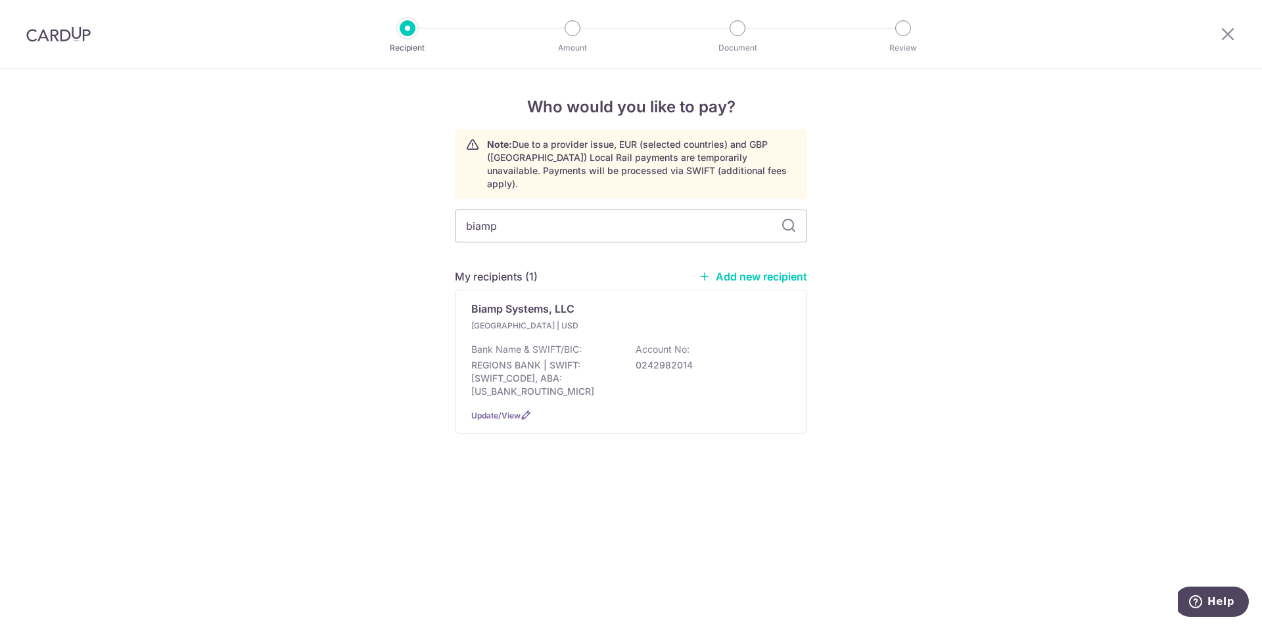
drag, startPoint x: 285, startPoint y: 341, endPoint x: 318, endPoint y: 337, distance: 32.5
click at [286, 341] on div "Who would you like to pay? Note: Due to a provider issue, EUR (selected countri…" at bounding box center [631, 347] width 1262 height 557
click at [701, 385] on div "Biamp Systems, LLC [GEOGRAPHIC_DATA] | USD Bank Name & SWIFT/BIC: REGIONS BANK …" at bounding box center [631, 362] width 352 height 144
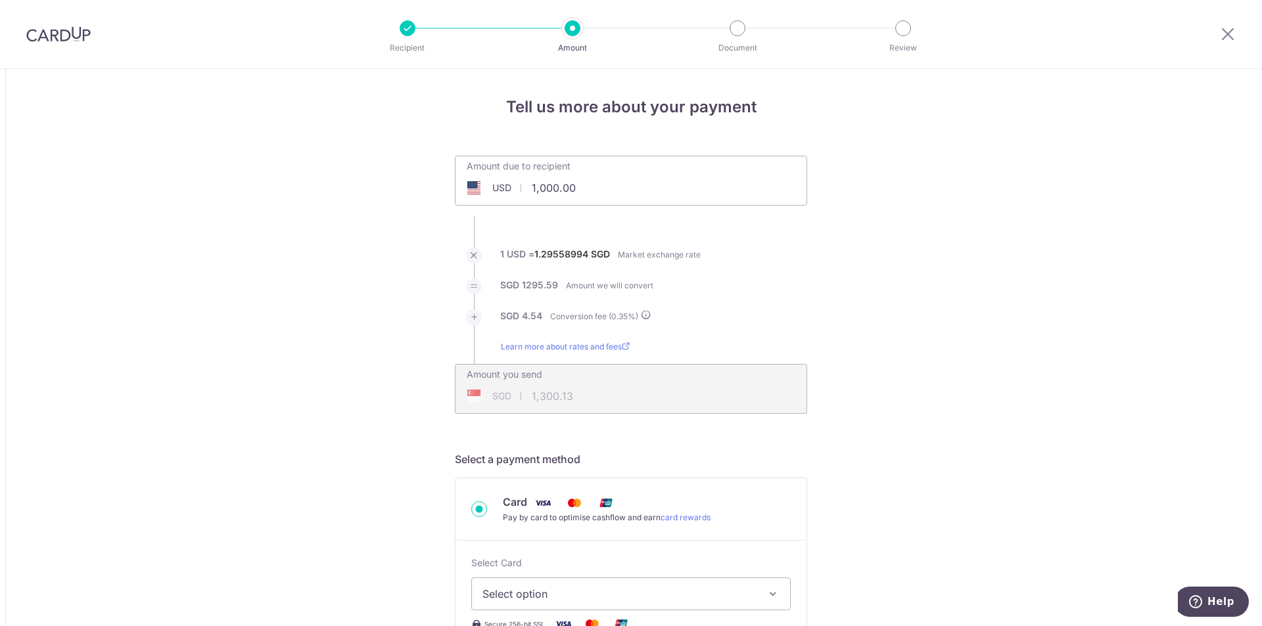
drag, startPoint x: 500, startPoint y: 187, endPoint x: 288, endPoint y: 154, distance: 214.9
paste input "USD 24,163.8"
type input "1,300.13"
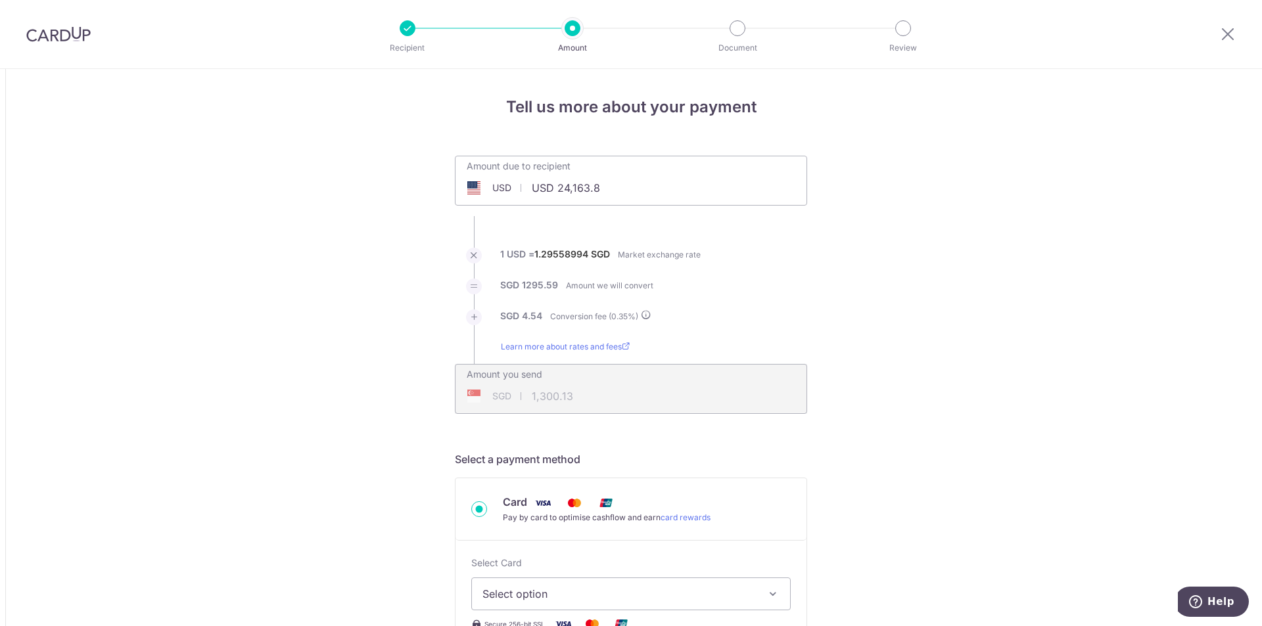
type input "1,690.30"
drag, startPoint x: 589, startPoint y: 193, endPoint x: 445, endPoint y: 184, distance: 144.2
click at [447, 184] on div "Amount due to recipient USD 1,300.13 1300.13 1 USD = 1.29556499 SGD Market exch…" at bounding box center [631, 285] width 368 height 258
paste input "USD 24,163.8"
click at [558, 192] on input "USD 24,163.8" at bounding box center [557, 188] width 203 height 30
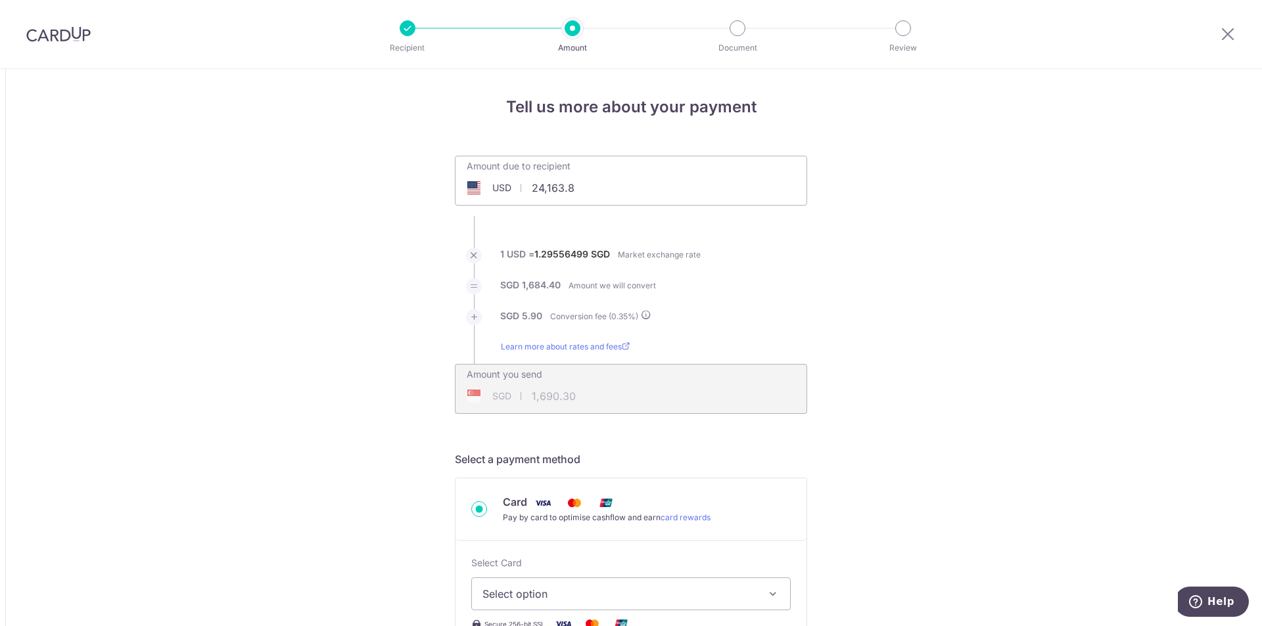
click at [594, 193] on input "24,163.8" at bounding box center [557, 188] width 203 height 30
click at [543, 189] on input "24,163.86" at bounding box center [557, 188] width 203 height 30
type input "24,163.86"
type input "31,414.70"
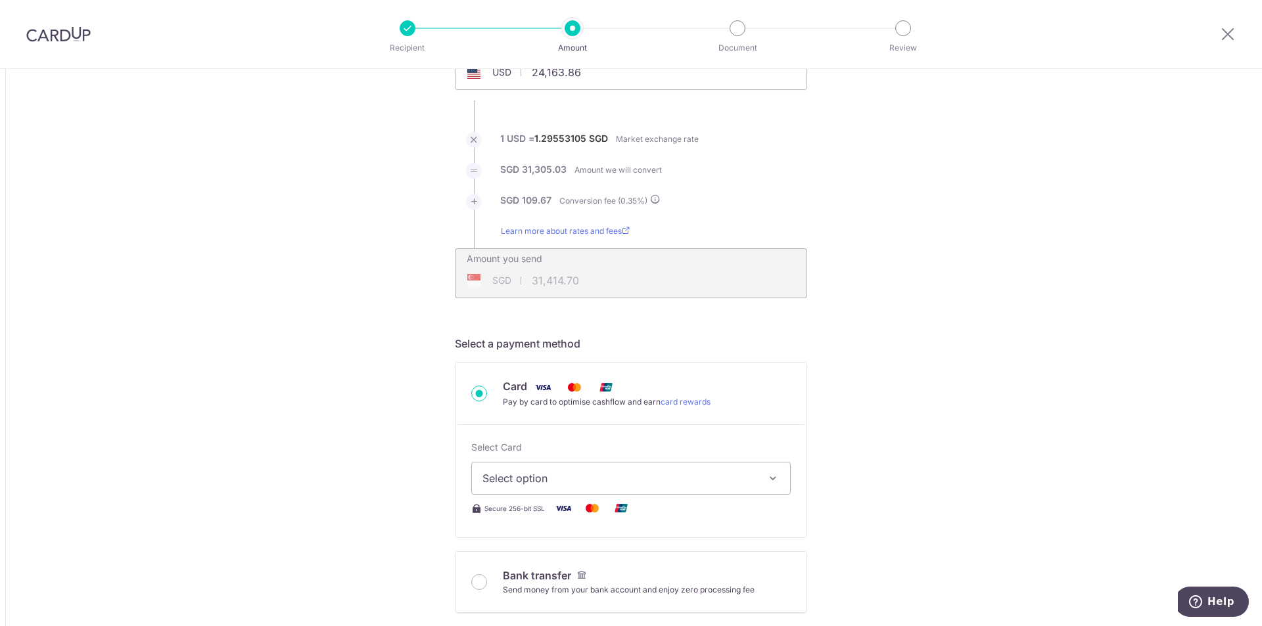
scroll to position [197, 0]
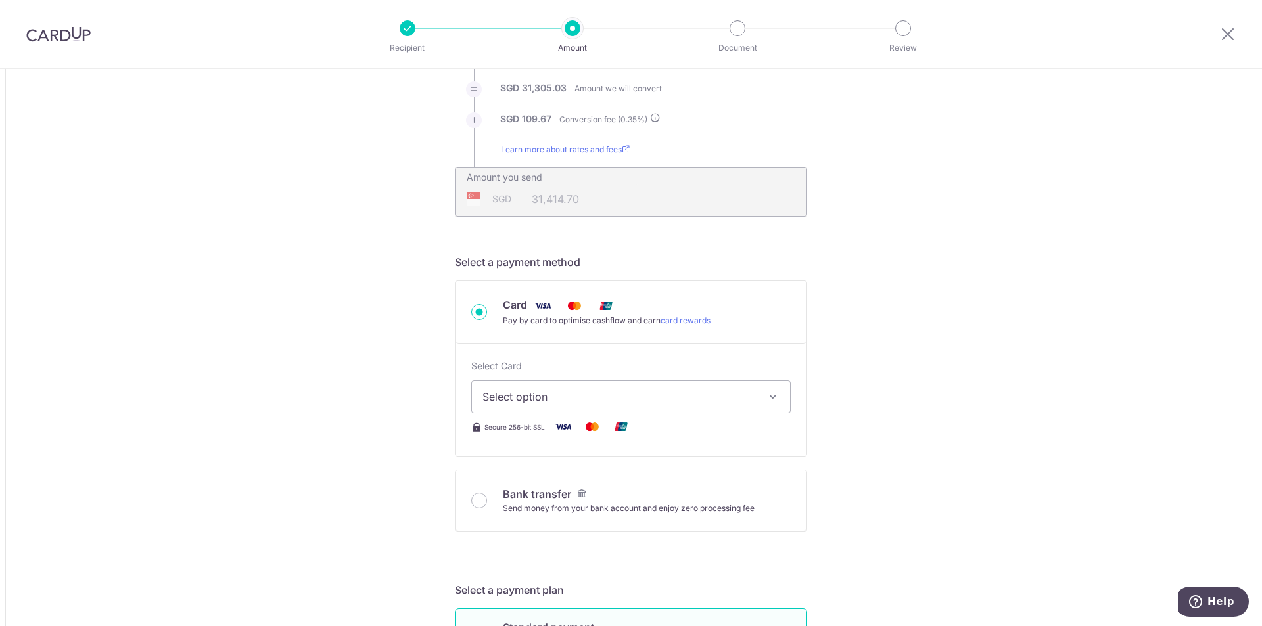
drag, startPoint x: 519, startPoint y: 395, endPoint x: 542, endPoint y: 396, distance: 23.0
click at [519, 395] on span "Select option" at bounding box center [618, 397] width 273 height 16
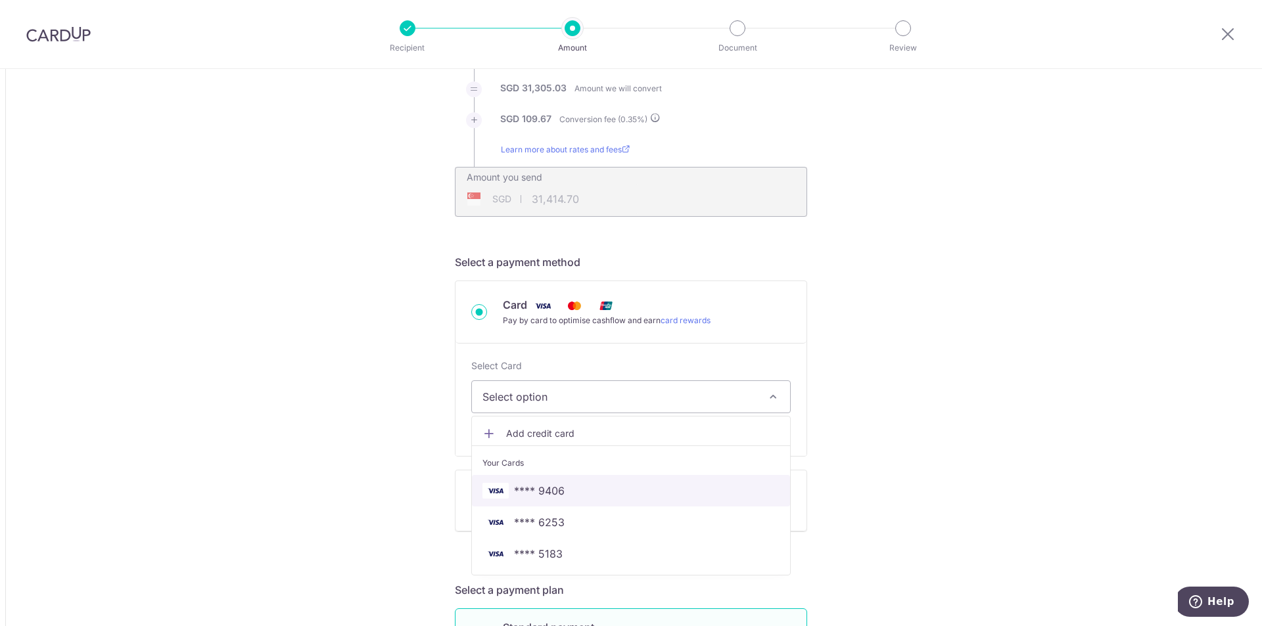
click at [600, 495] on span "**** 9406" at bounding box center [630, 491] width 297 height 16
type input "24,163.86"
type input "31,415.92"
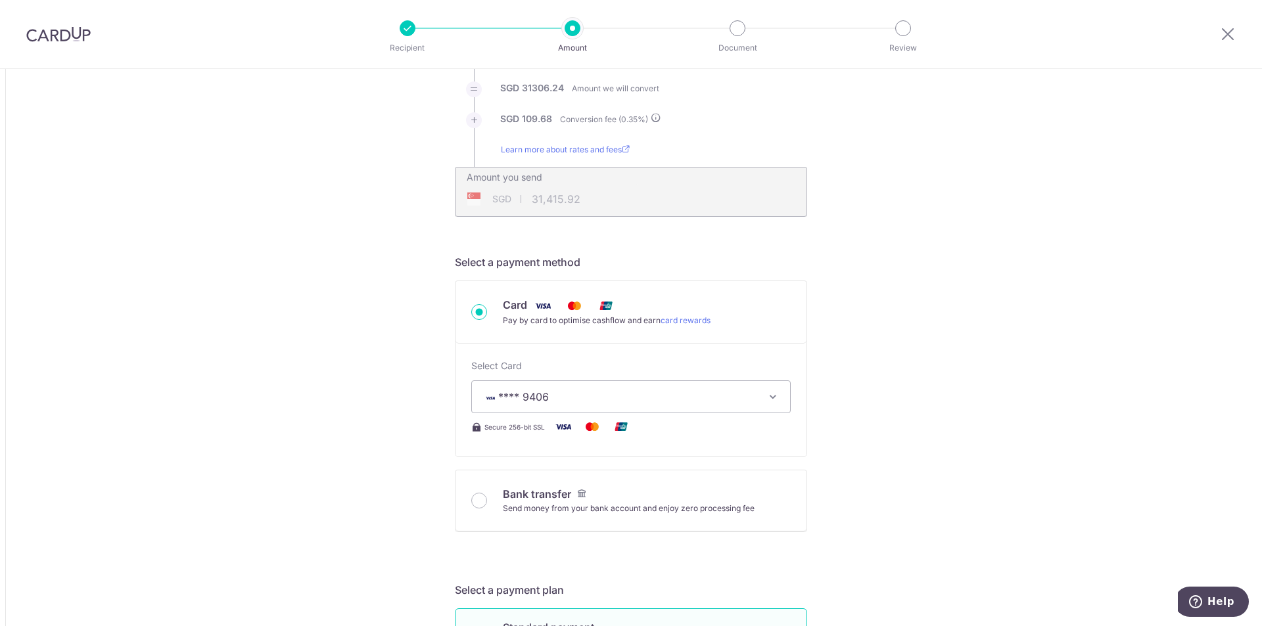
drag, startPoint x: 316, startPoint y: 384, endPoint x: 459, endPoint y: 320, distance: 156.2
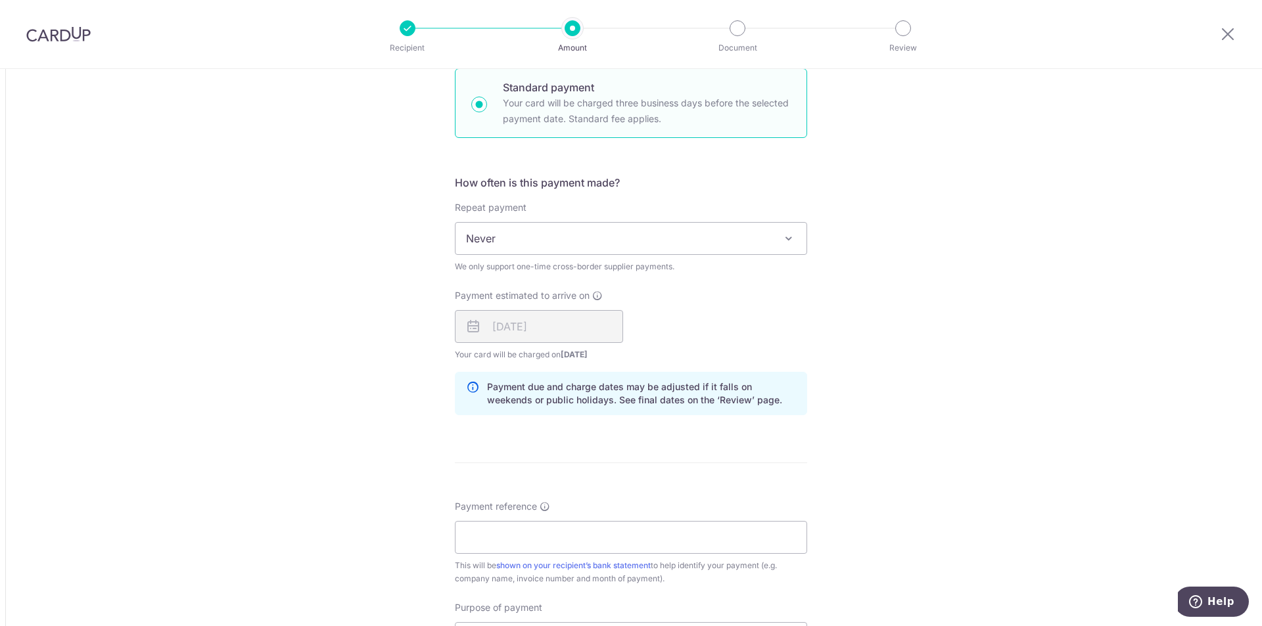
scroll to position [986, 0]
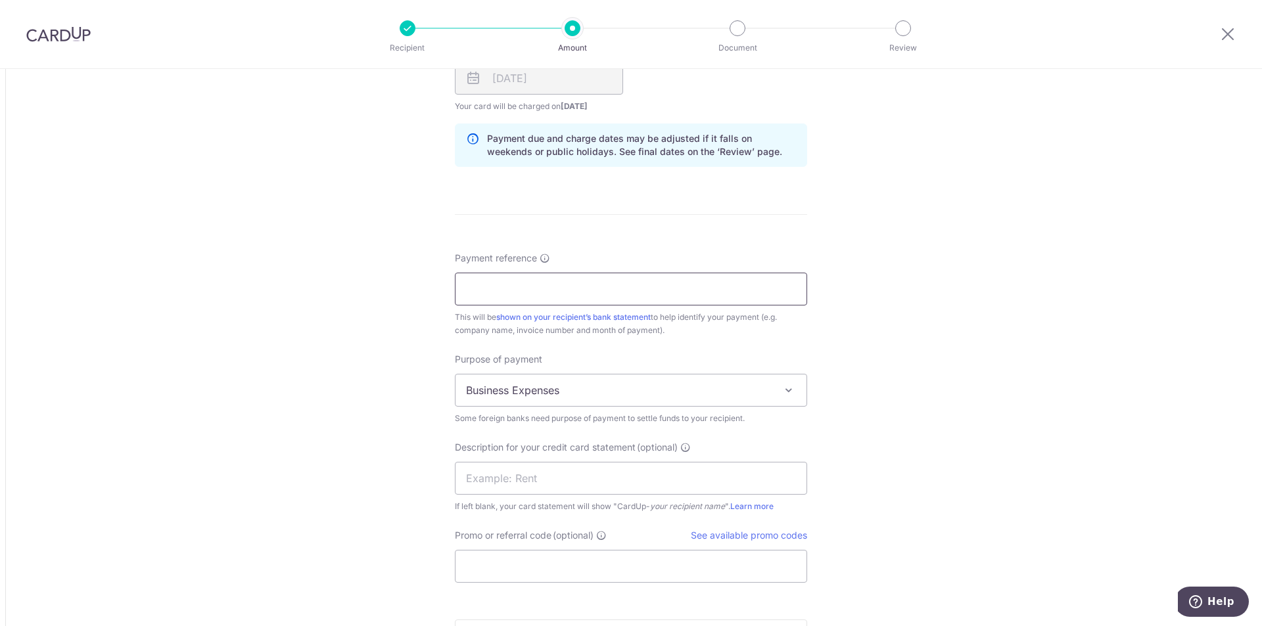
click at [525, 287] on input "Payment reference" at bounding box center [631, 289] width 352 height 33
paste input "CI010498039"
click at [600, 278] on input "CI010498039 to" at bounding box center [631, 289] width 352 height 33
paste input "CI010501426"
type input "CI010498039 to CI010501426"
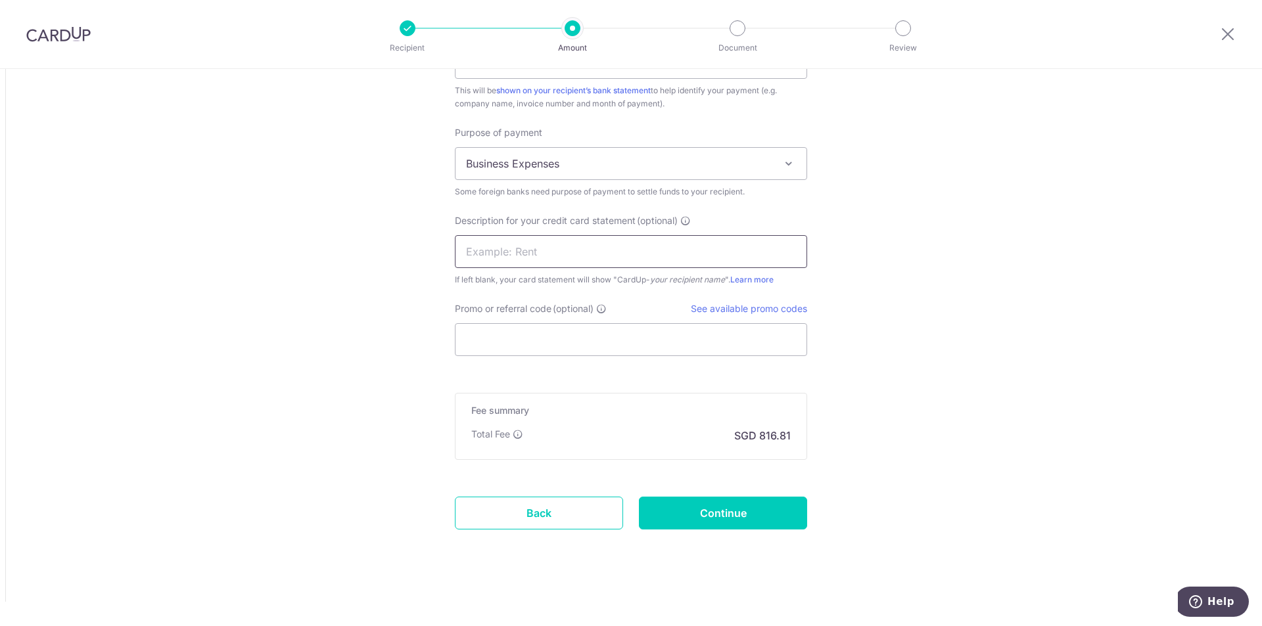
scroll to position [1215, 0]
click at [530, 341] on input "Promo or referral code (optional)" at bounding box center [631, 337] width 352 height 33
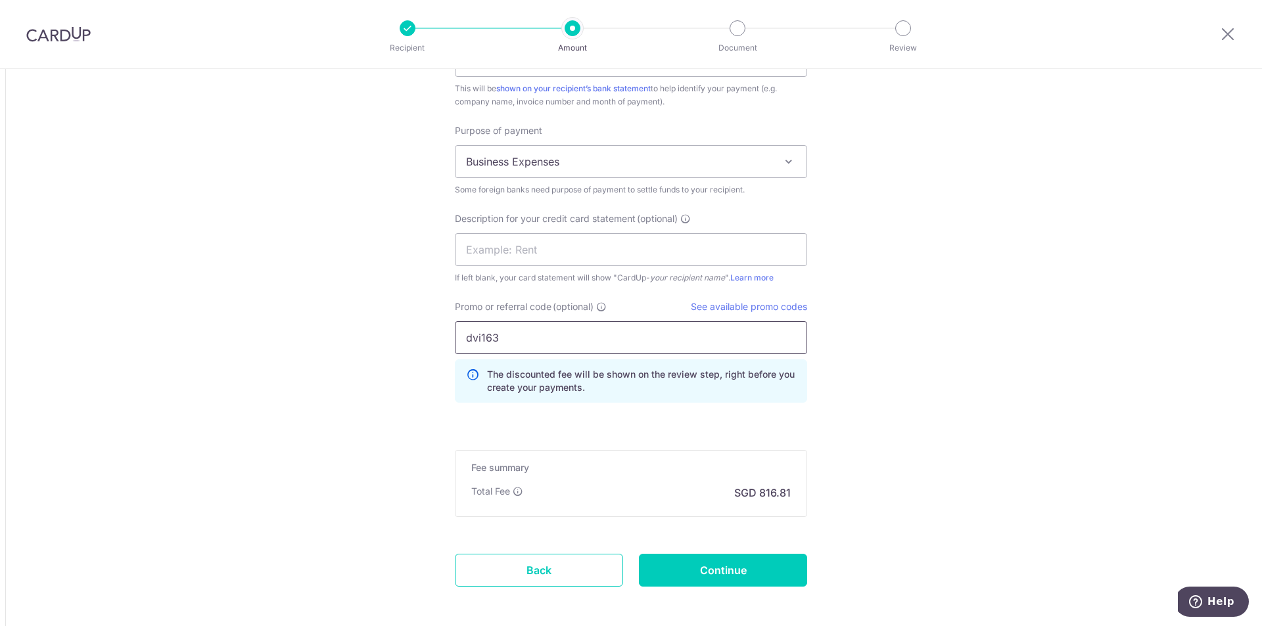
type input "dvi163"
drag, startPoint x: 290, startPoint y: 351, endPoint x: 325, endPoint y: 353, distance: 34.9
click at [745, 578] on input "Continue" at bounding box center [723, 570] width 168 height 33
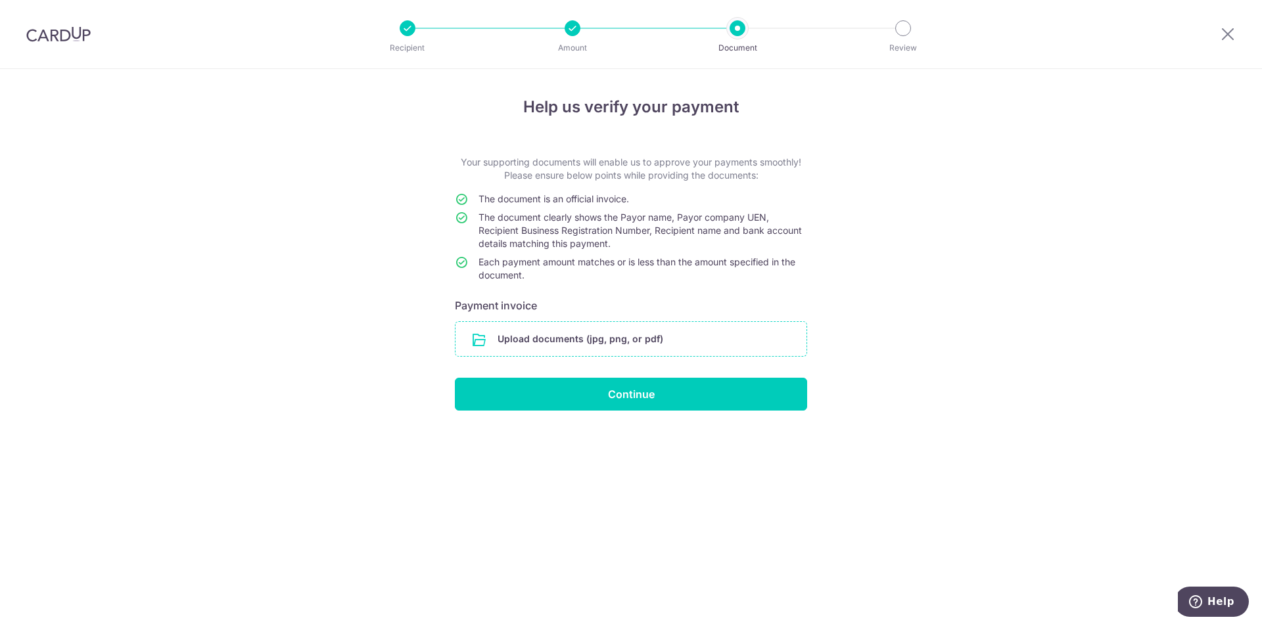
click at [626, 326] on input "file" at bounding box center [631, 339] width 351 height 34
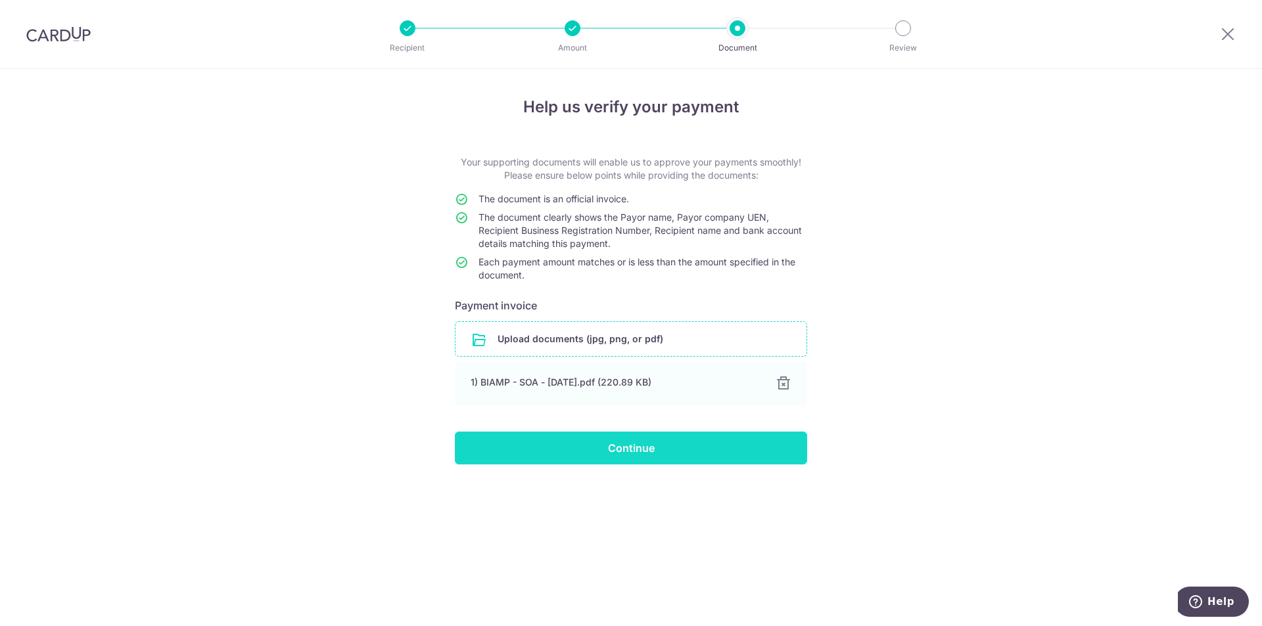
click at [688, 443] on input "Continue" at bounding box center [631, 448] width 352 height 33
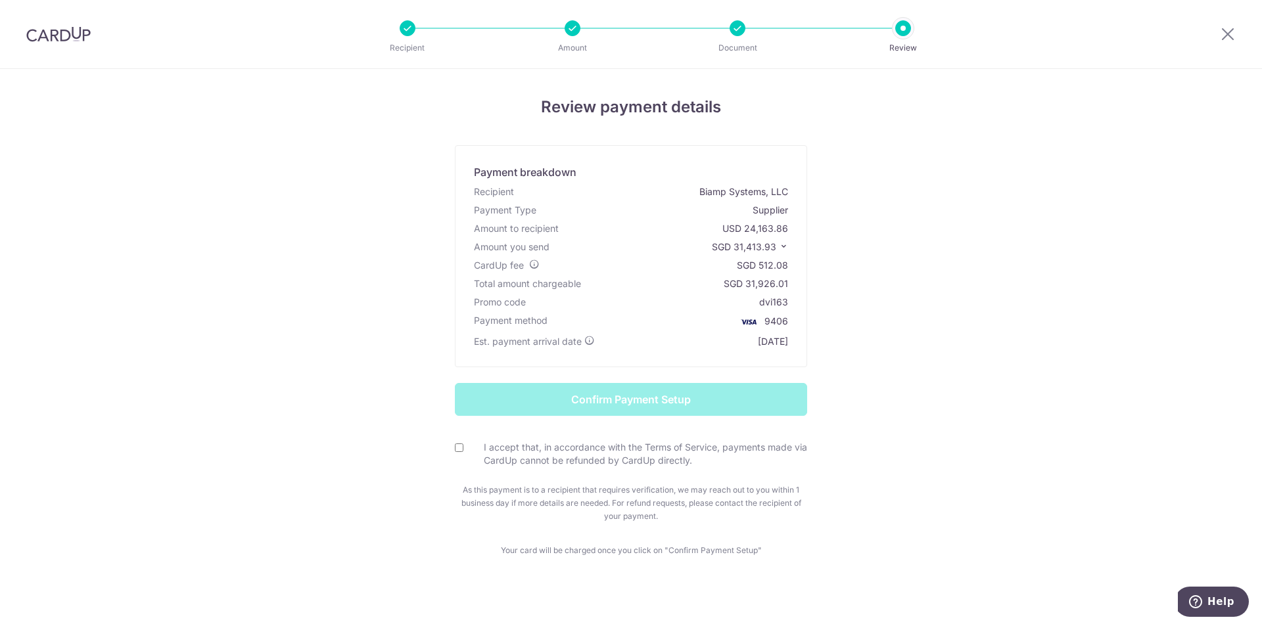
click at [461, 445] on div "I accept that, in accordance with the Terms of Service, payments made via CardU…" at bounding box center [631, 454] width 352 height 27
click at [455, 446] on input "I accept that, in accordance with the Terms of Service, payments made via CardU…" at bounding box center [459, 448] width 9 height 9
checkbox input "true"
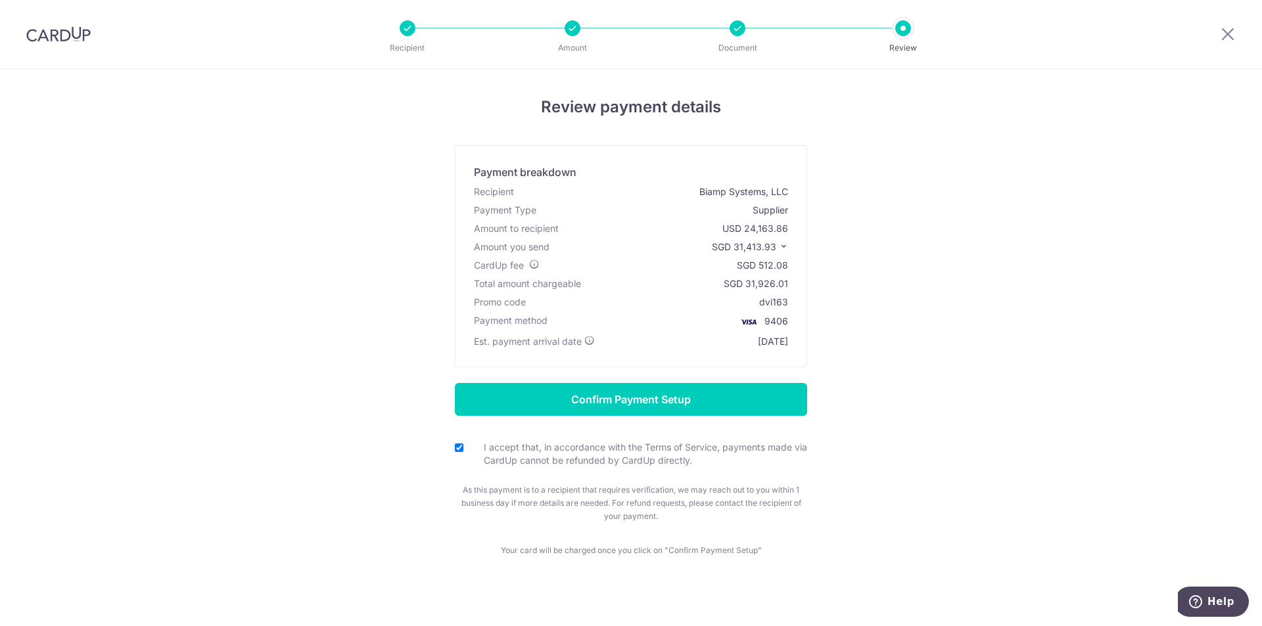
click at [298, 474] on form "Confirm Payment Setup I accept that, in accordance with the Terms of Service, p…" at bounding box center [631, 453] width 769 height 140
click at [235, 344] on div "Review payment details Payment breakdown Recipient Biamp Systems, LLC Payment T…" at bounding box center [631, 352] width 1262 height 566
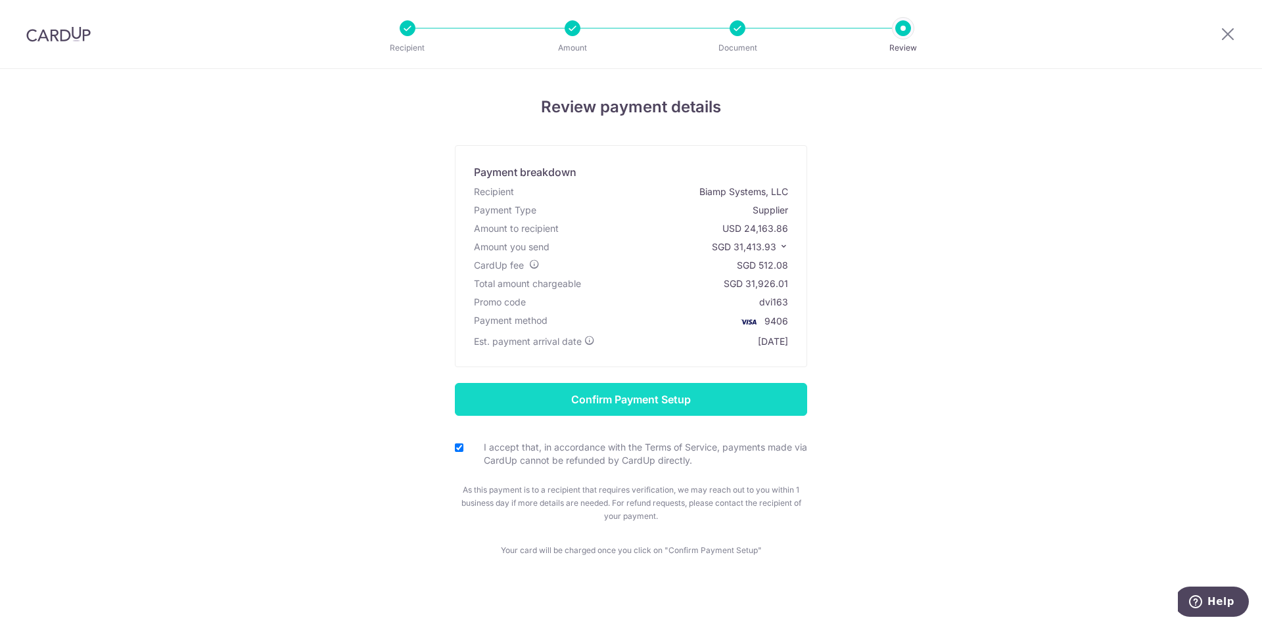
click at [542, 399] on input "Confirm Payment Setup" at bounding box center [631, 399] width 352 height 33
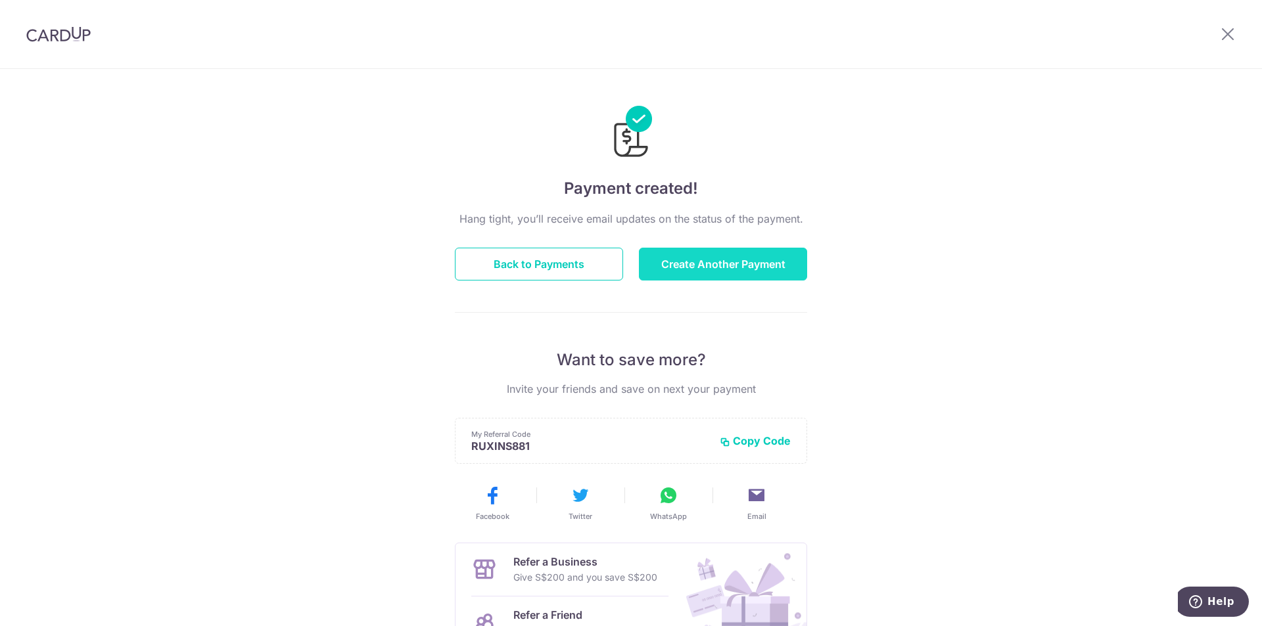
click at [704, 274] on button "Create Another Payment" at bounding box center [723, 264] width 168 height 33
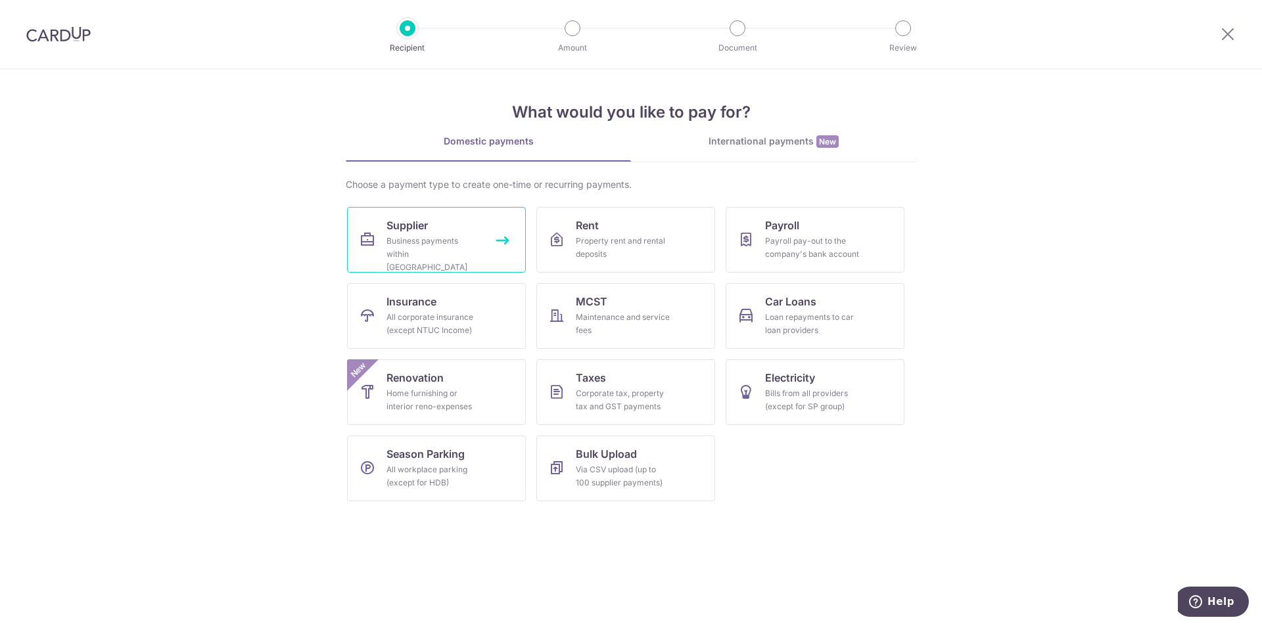
click at [442, 245] on div "Business payments within Singapore" at bounding box center [434, 254] width 95 height 39
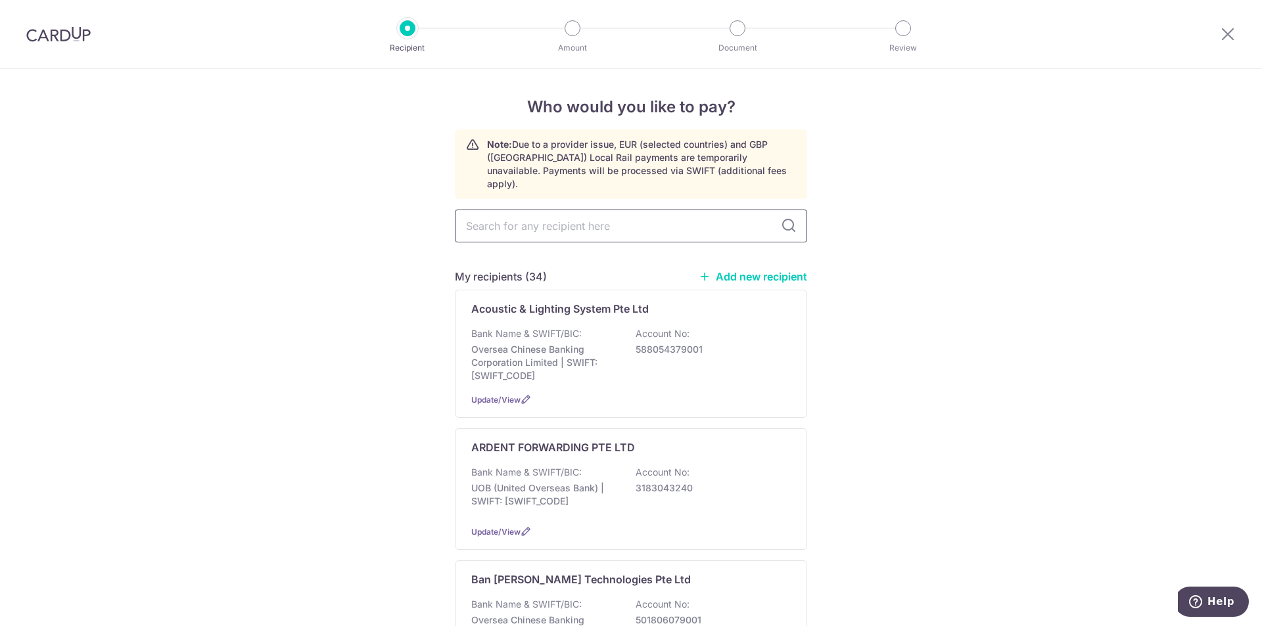
click at [569, 214] on input "text" at bounding box center [631, 226] width 352 height 33
type input "kaira"
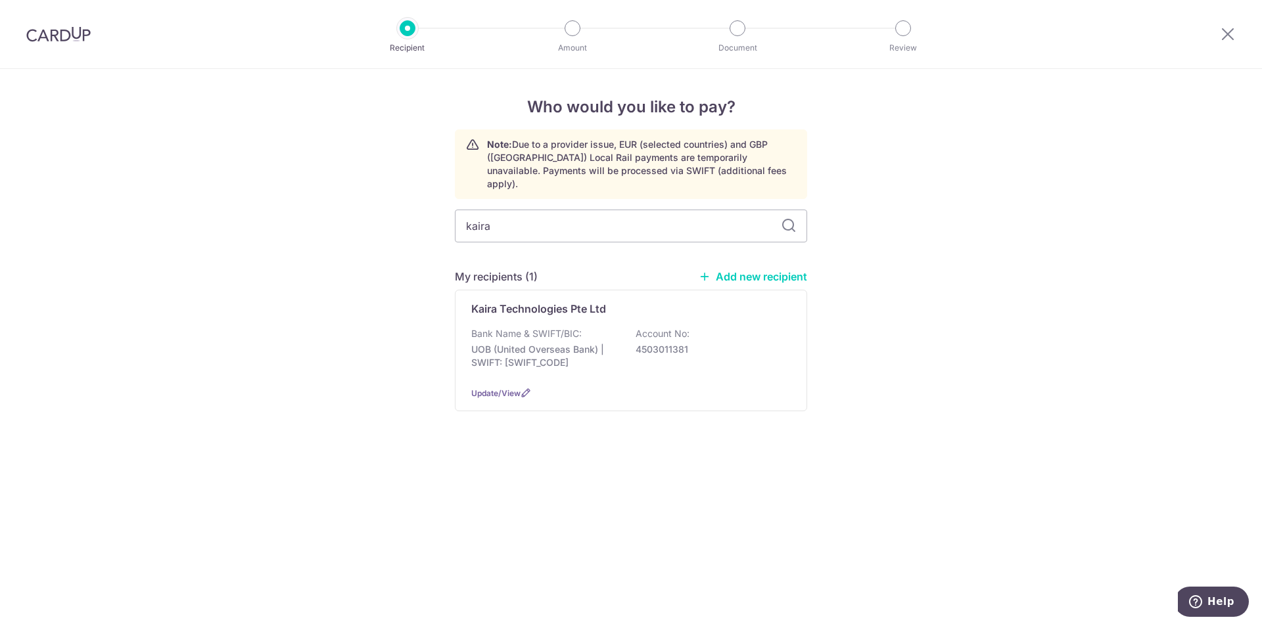
click at [617, 387] on div "Update/View" at bounding box center [630, 394] width 319 height 14
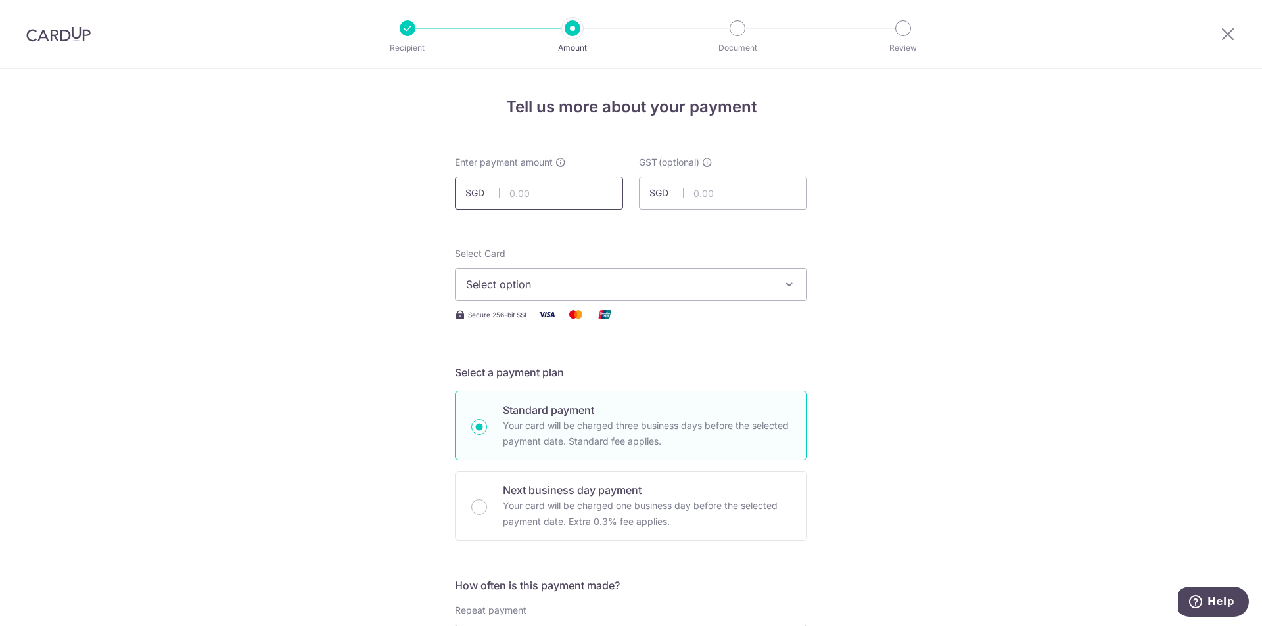
click at [542, 198] on input "text" at bounding box center [539, 193] width 168 height 33
paste input "25,466.89"
type input "25,466.89"
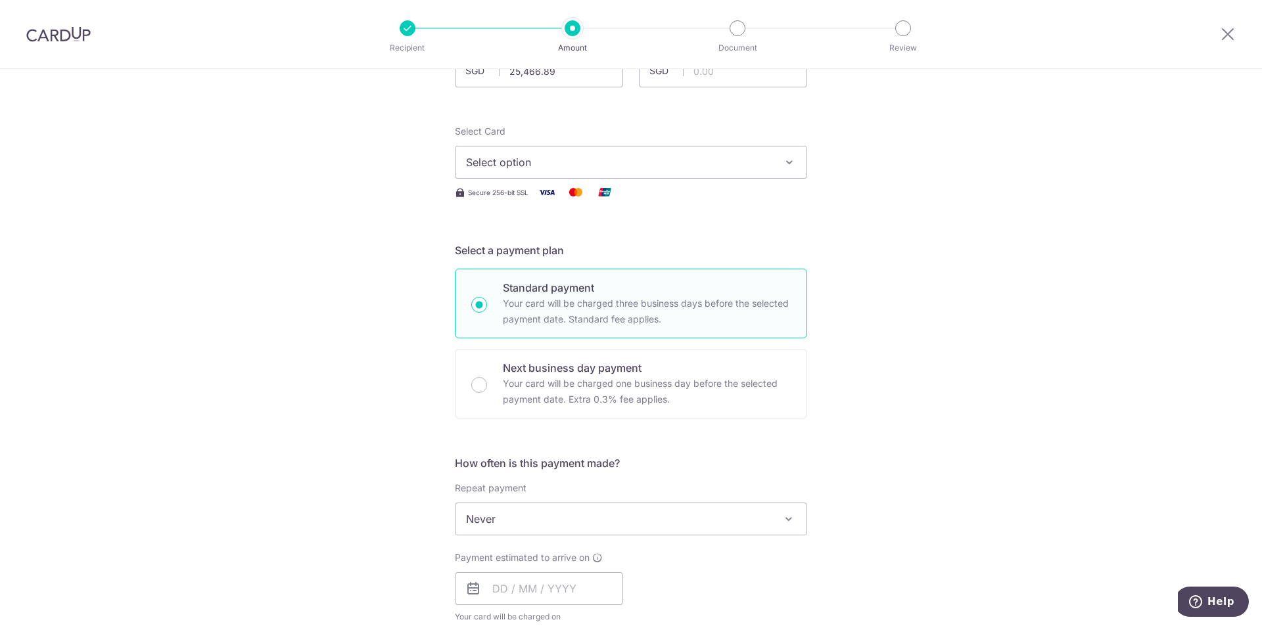
scroll to position [131, 0]
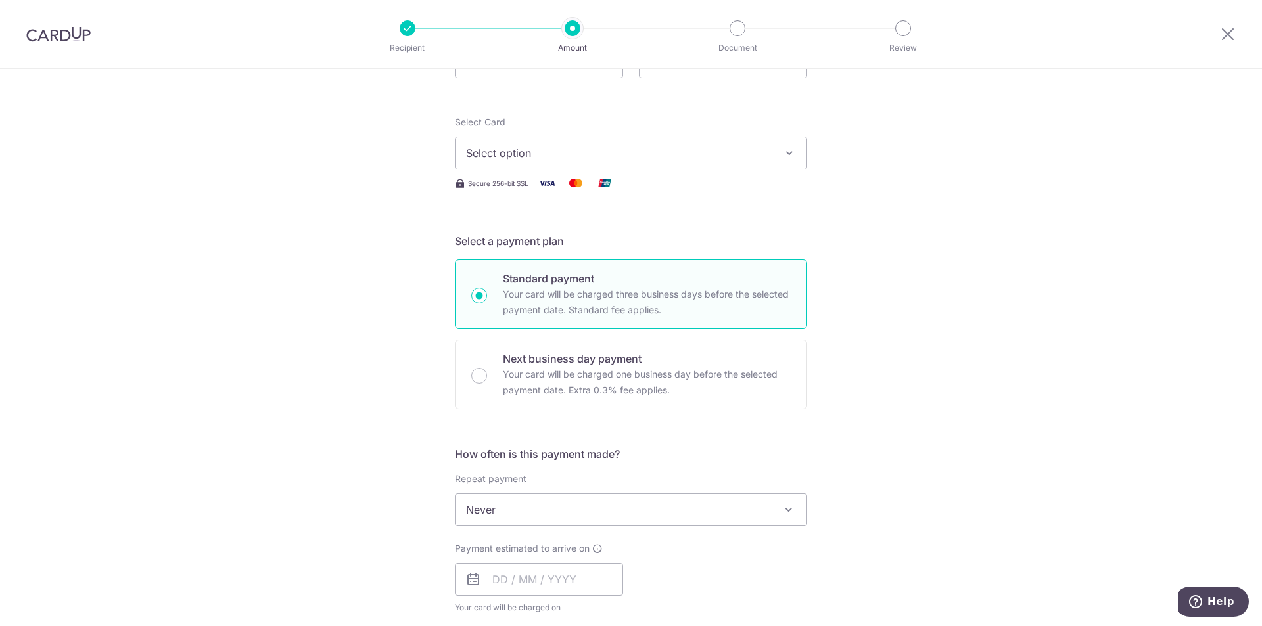
click at [568, 152] on span "Select option" at bounding box center [619, 153] width 306 height 16
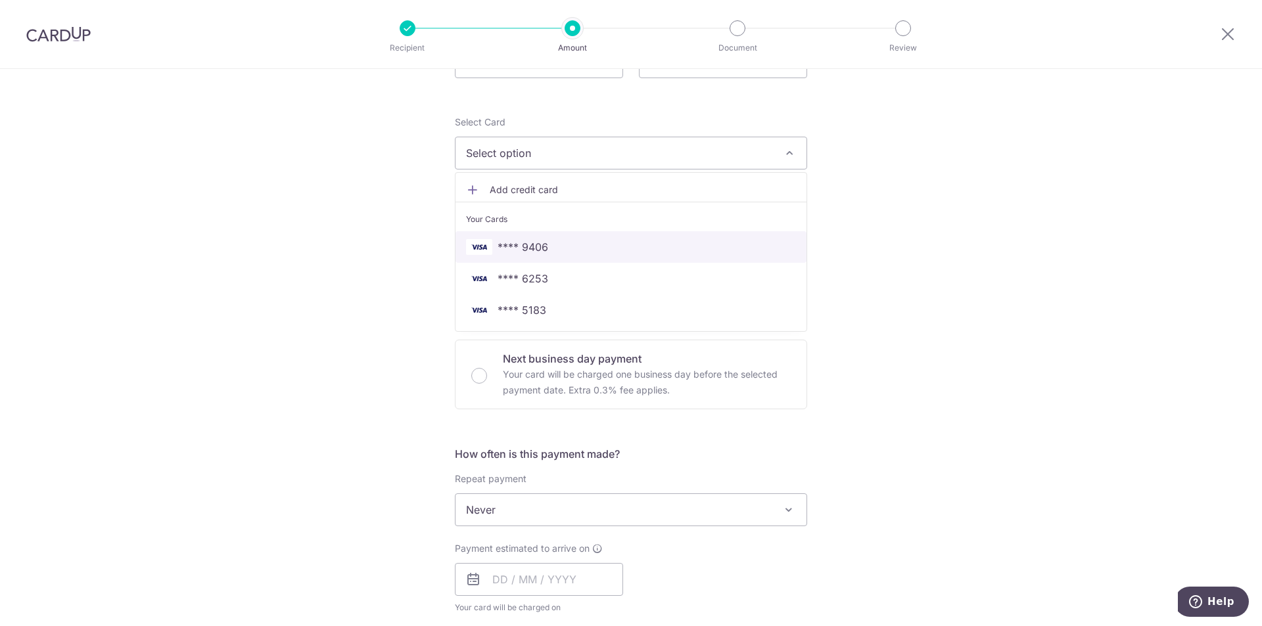
click at [542, 248] on span "**** 9406" at bounding box center [523, 247] width 51 height 16
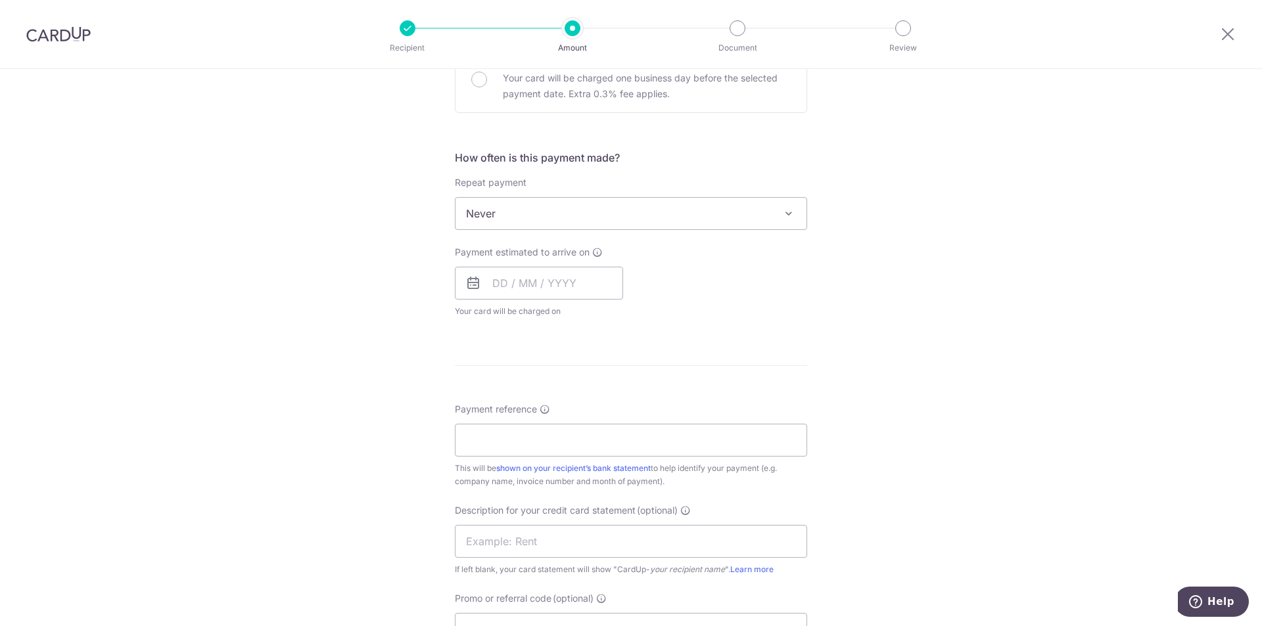
scroll to position [460, 0]
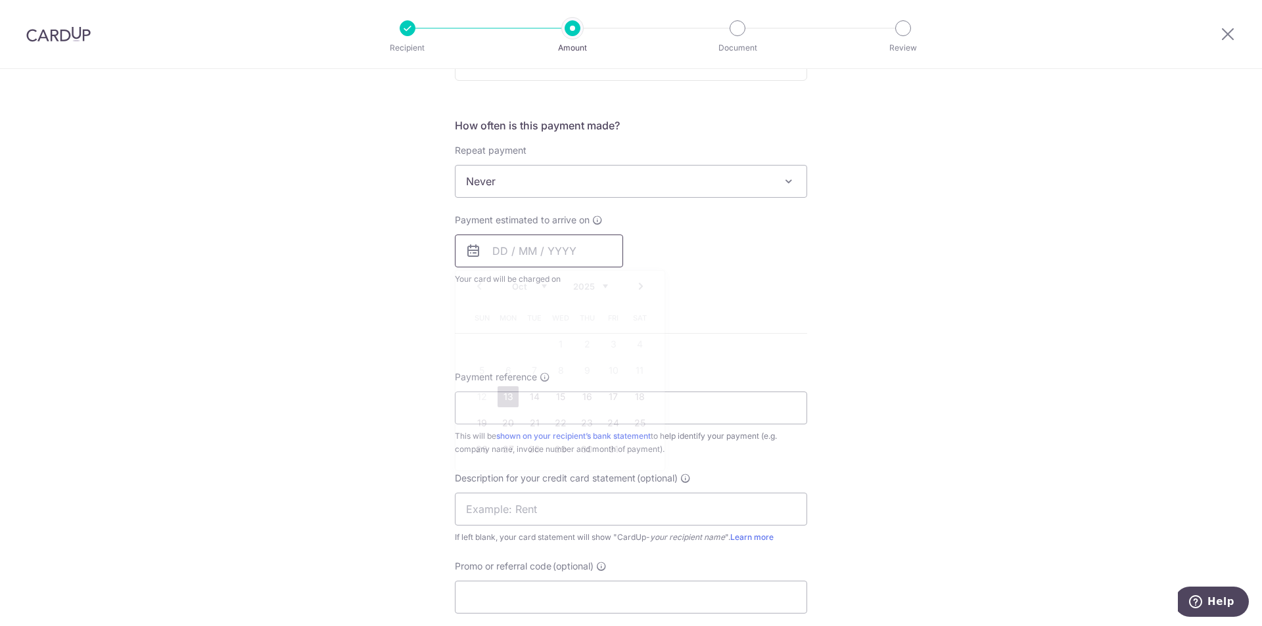
click at [573, 243] on input "text" at bounding box center [539, 251] width 168 height 33
click at [504, 399] on link "13" at bounding box center [508, 397] width 21 height 21
type input "[DATE]"
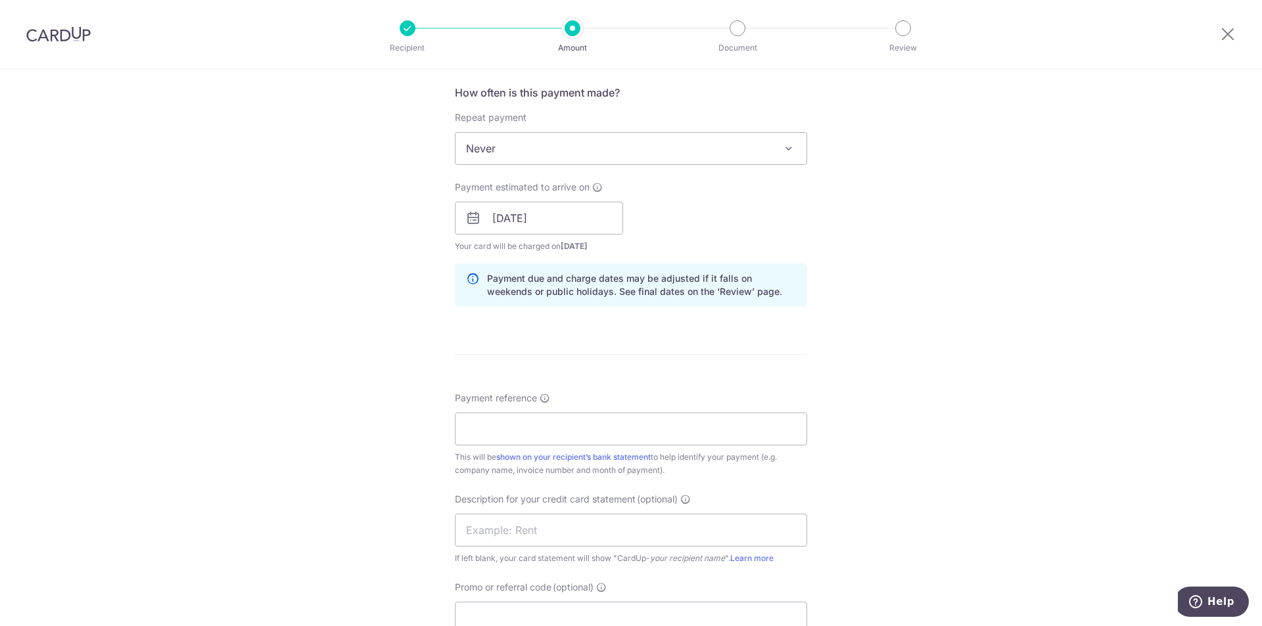
scroll to position [592, 0]
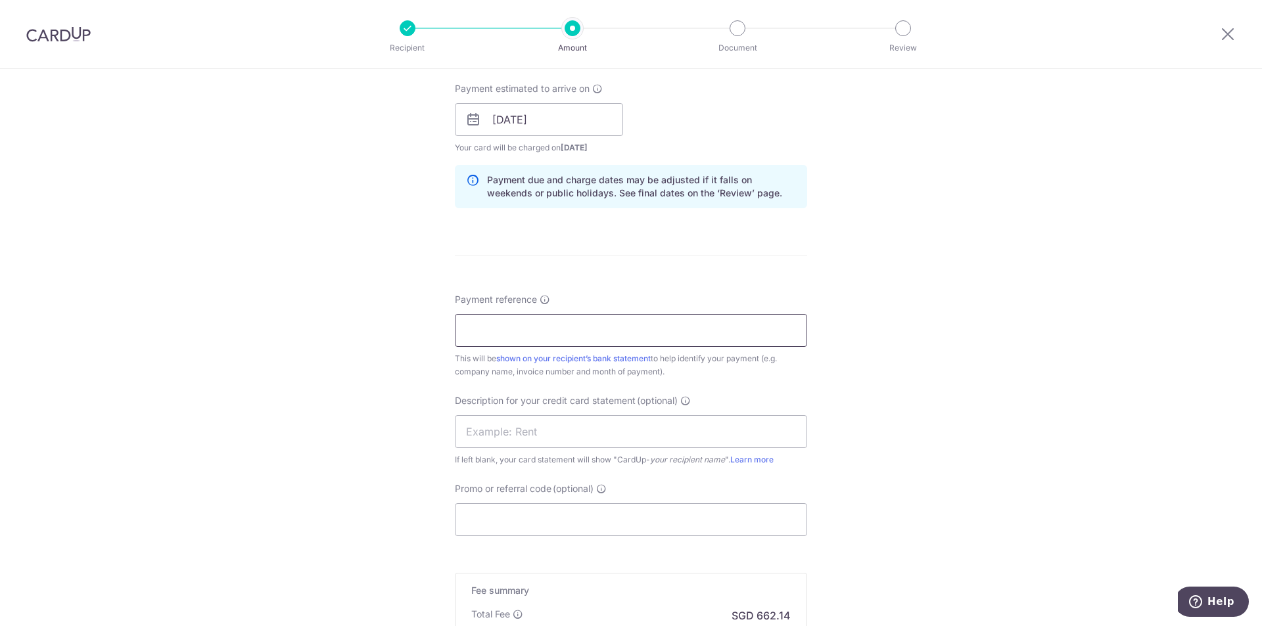
drag, startPoint x: 555, startPoint y: 322, endPoint x: 562, endPoint y: 324, distance: 6.9
click at [554, 323] on input "Payment reference" at bounding box center [631, 330] width 352 height 33
paste input "SGLI-25-19661"
click at [632, 341] on input "SGLI-25-19661" at bounding box center [631, 330] width 352 height 33
paste input "SGLI-25-21670"
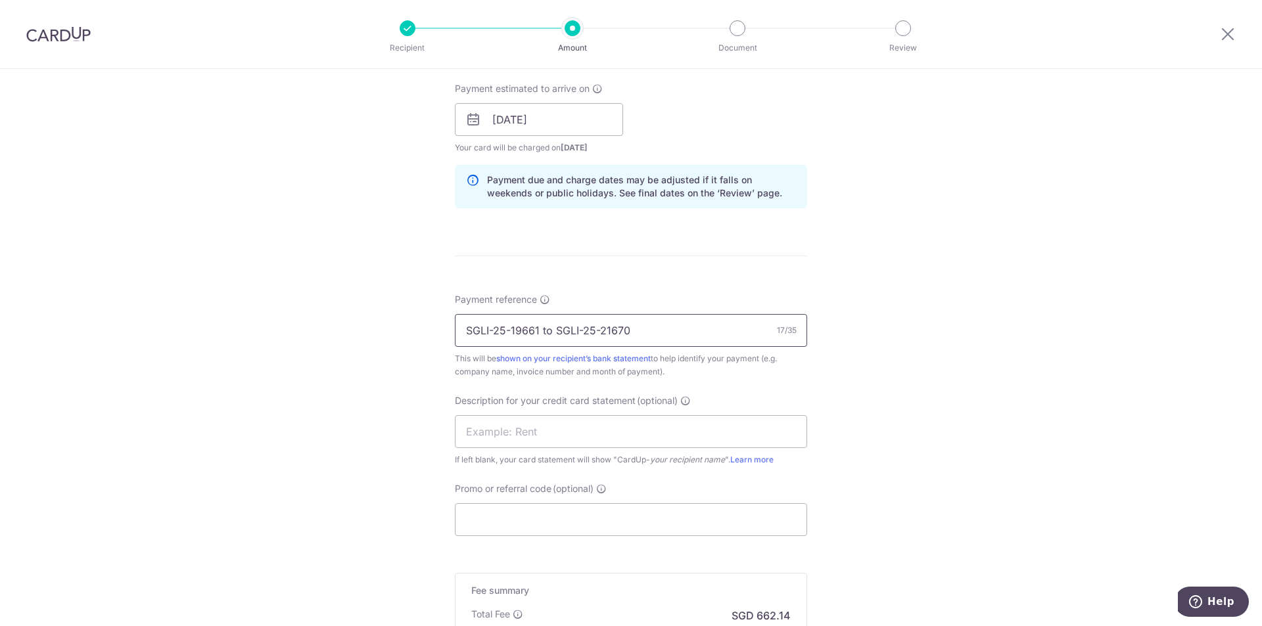
type input "SGLI-25-19661 to SGLI-25-21670"
click button "Add Card" at bounding box center [0, 0] width 0 height 0
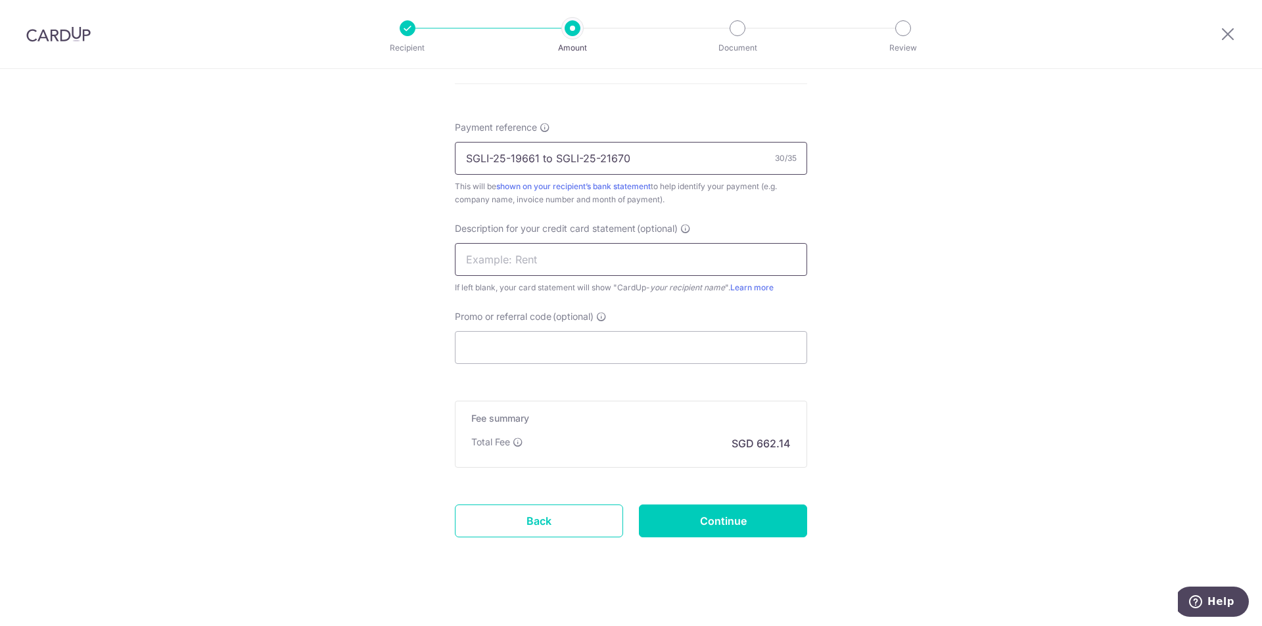
scroll to position [774, 0]
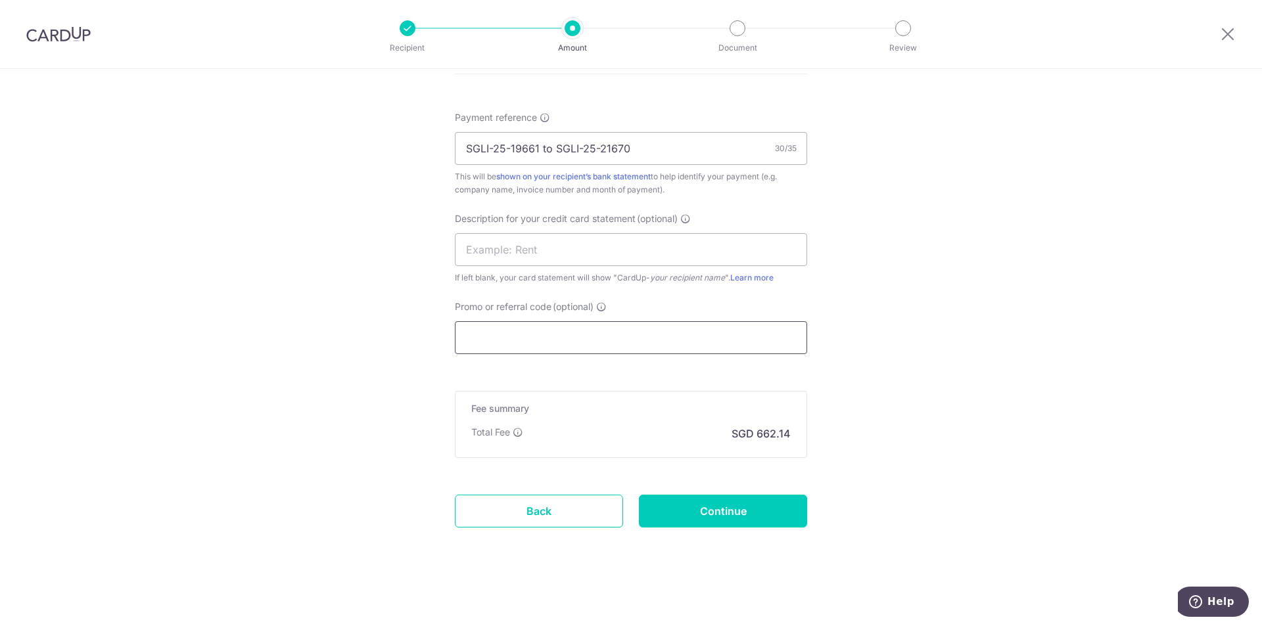
click at [531, 341] on input "Promo or referral code (optional)" at bounding box center [631, 337] width 352 height 33
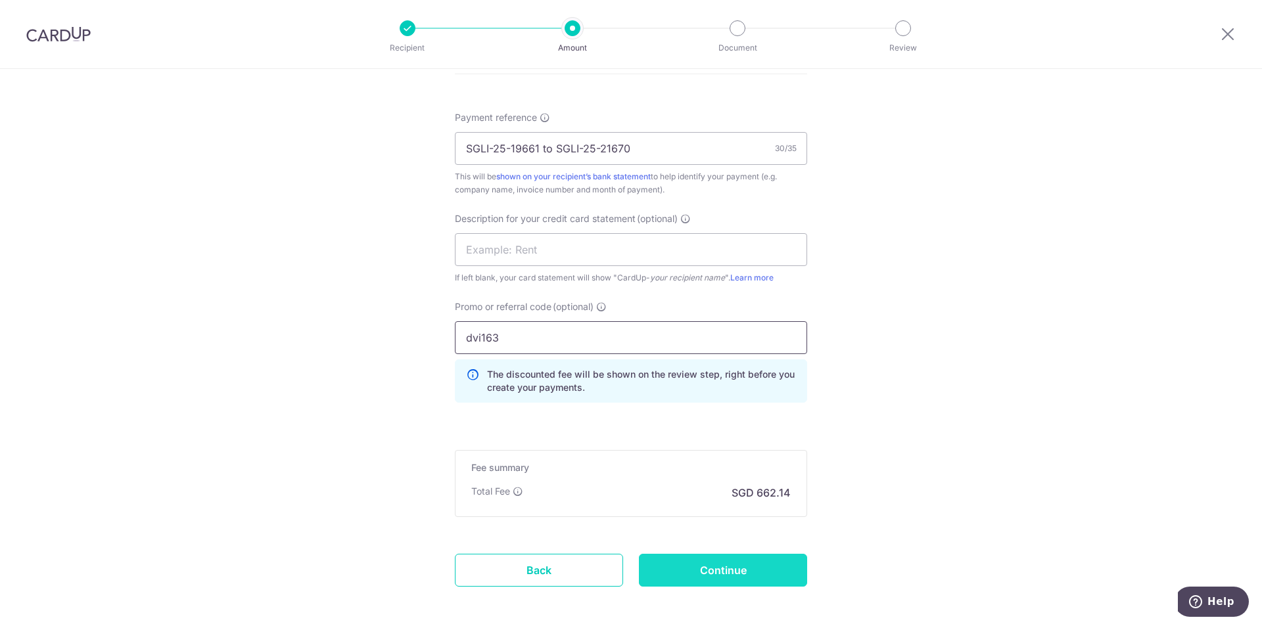
type input "dvi163"
click at [739, 573] on input "Continue" at bounding box center [723, 570] width 168 height 33
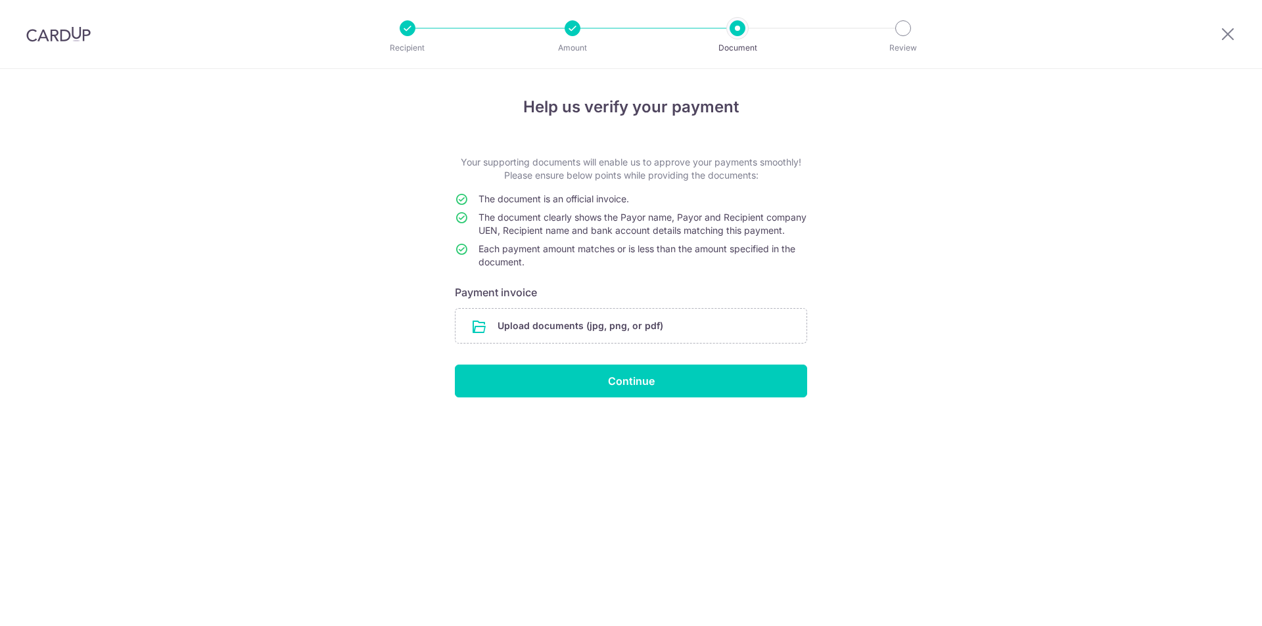
click at [603, 339] on input "file" at bounding box center [631, 326] width 351 height 34
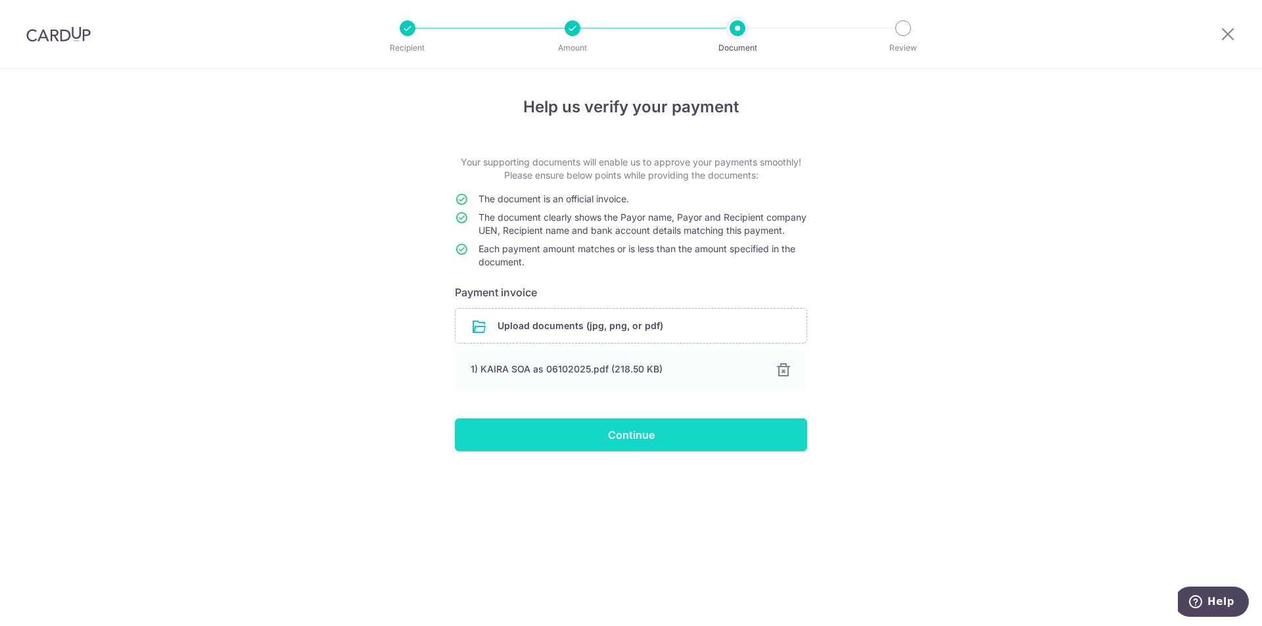
click at [616, 449] on input "Continue" at bounding box center [631, 435] width 352 height 33
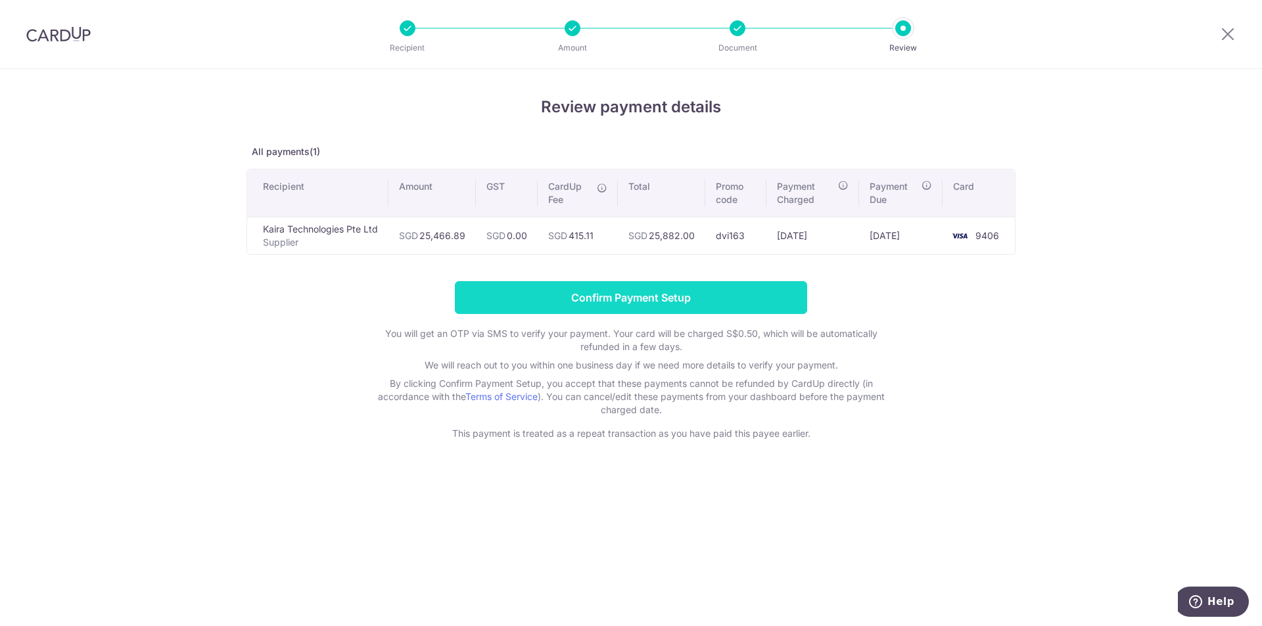
click at [622, 293] on input "Confirm Payment Setup" at bounding box center [631, 297] width 352 height 33
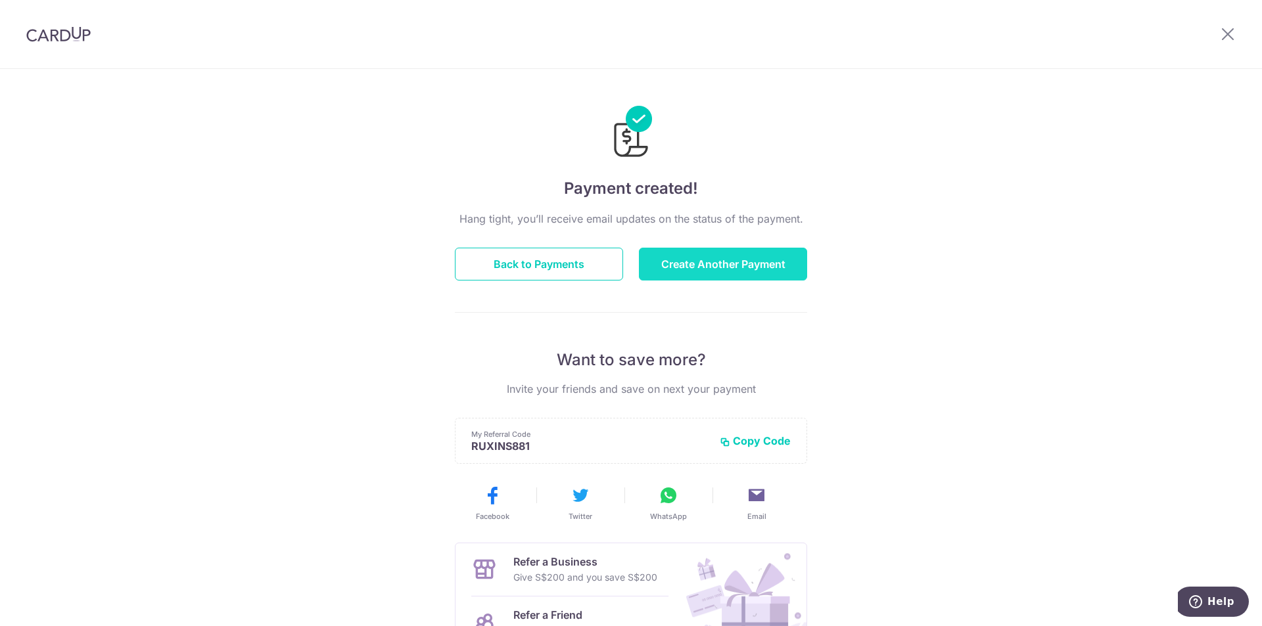
click at [723, 268] on button "Create Another Payment" at bounding box center [723, 264] width 168 height 33
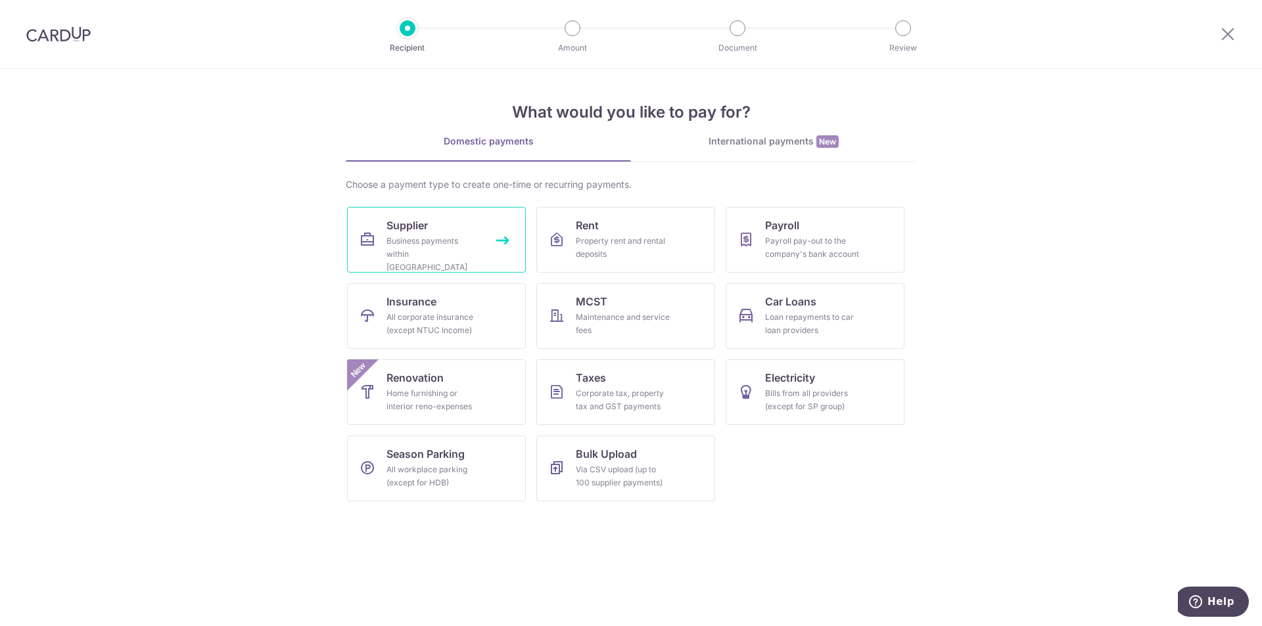
click at [429, 245] on div "Business payments within [GEOGRAPHIC_DATA]" at bounding box center [434, 254] width 95 height 39
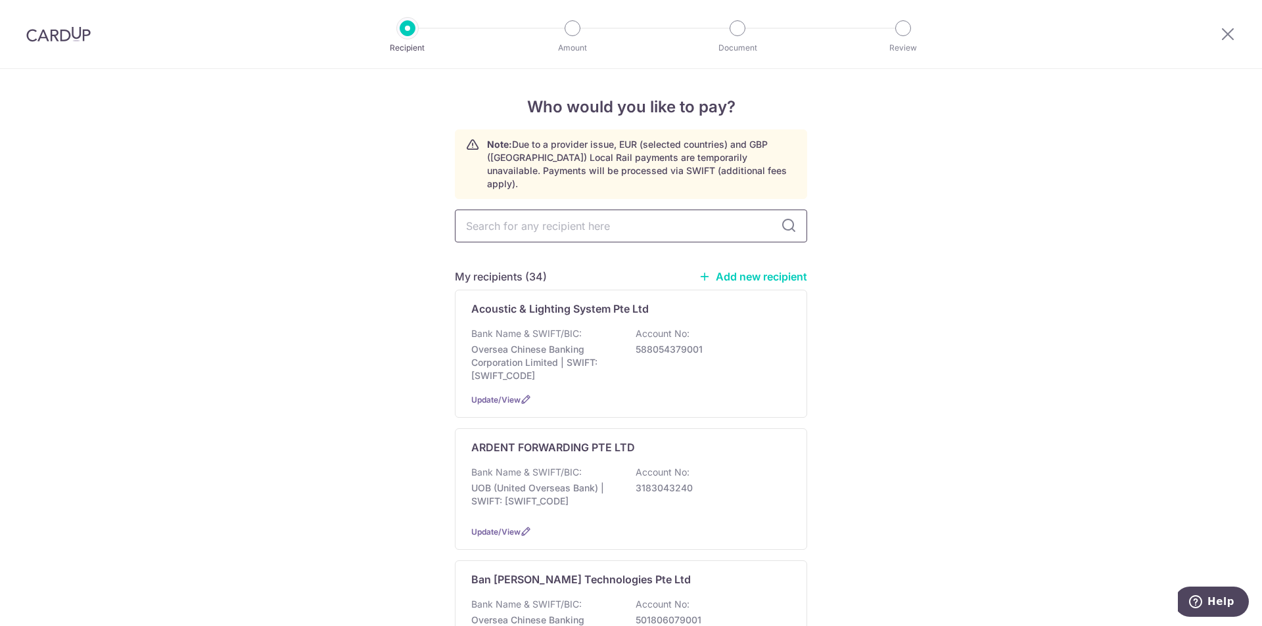
click at [566, 210] on input "text" at bounding box center [631, 226] width 352 height 33
type input "masterfox"
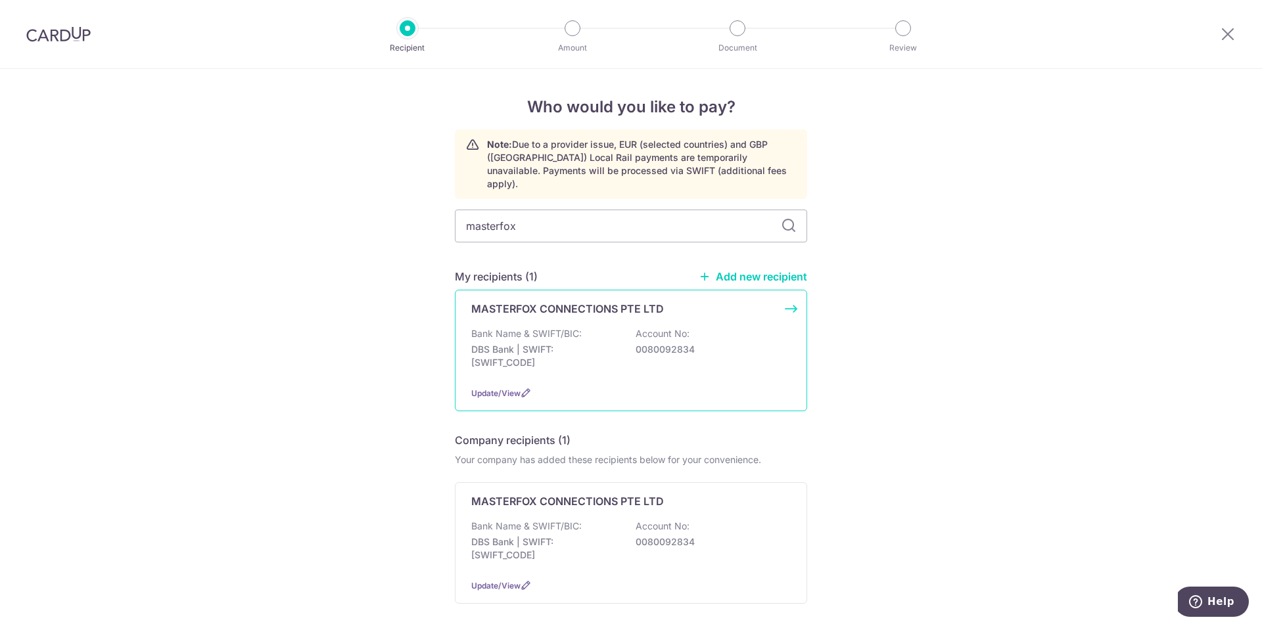
click at [683, 364] on div "MASTERFOX CONNECTIONS PTE LTD Bank Name & SWIFT/BIC: DBS Bank | SWIFT: [SWIFT_C…" at bounding box center [631, 351] width 352 height 122
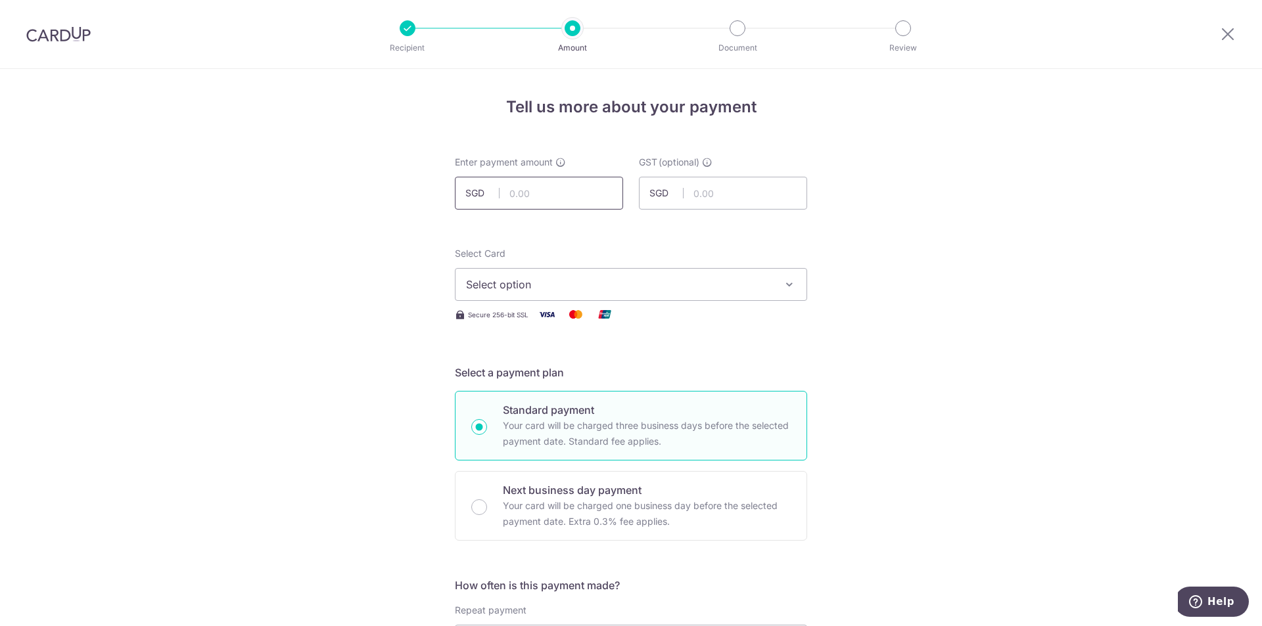
click at [558, 195] on input "text" at bounding box center [539, 193] width 168 height 33
type input "37,748.86"
click at [513, 286] on span "Select option" at bounding box center [619, 285] width 306 height 16
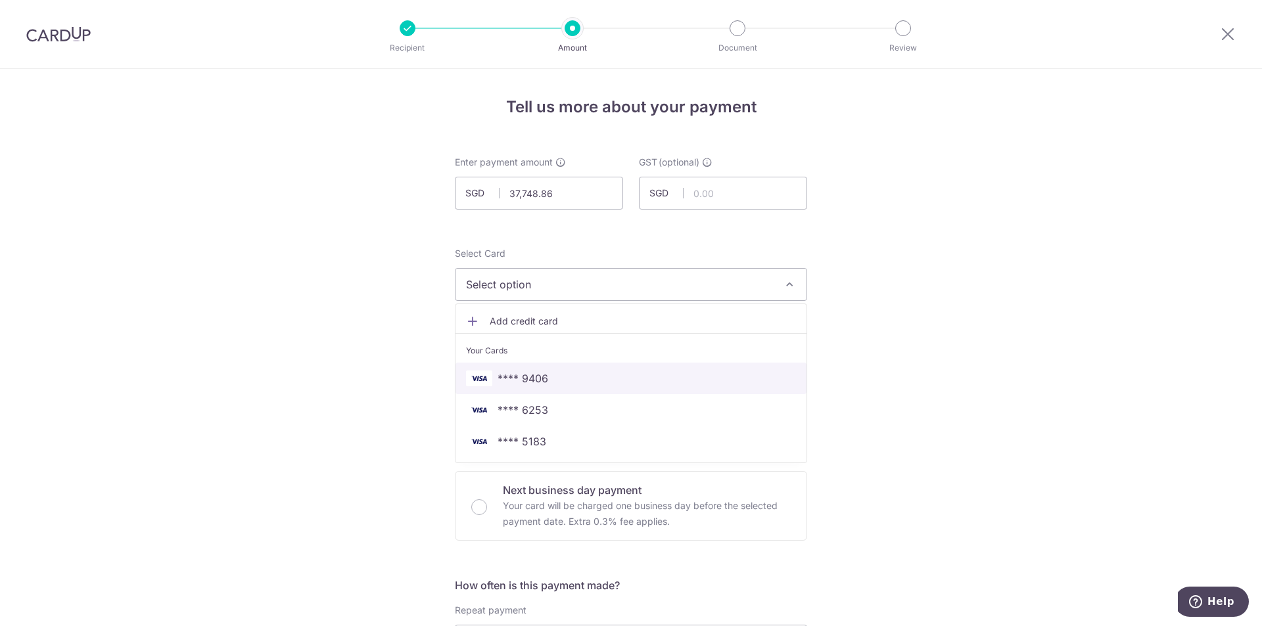
click at [507, 385] on span "**** 9406" at bounding box center [523, 379] width 51 height 16
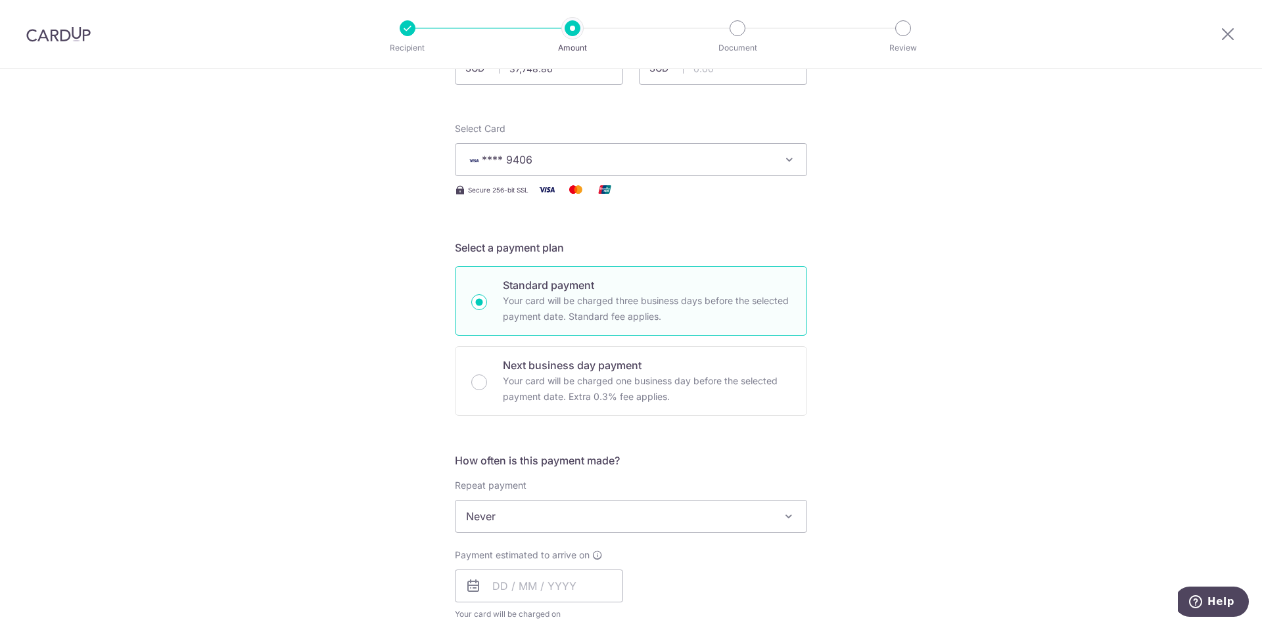
scroll to position [394, 0]
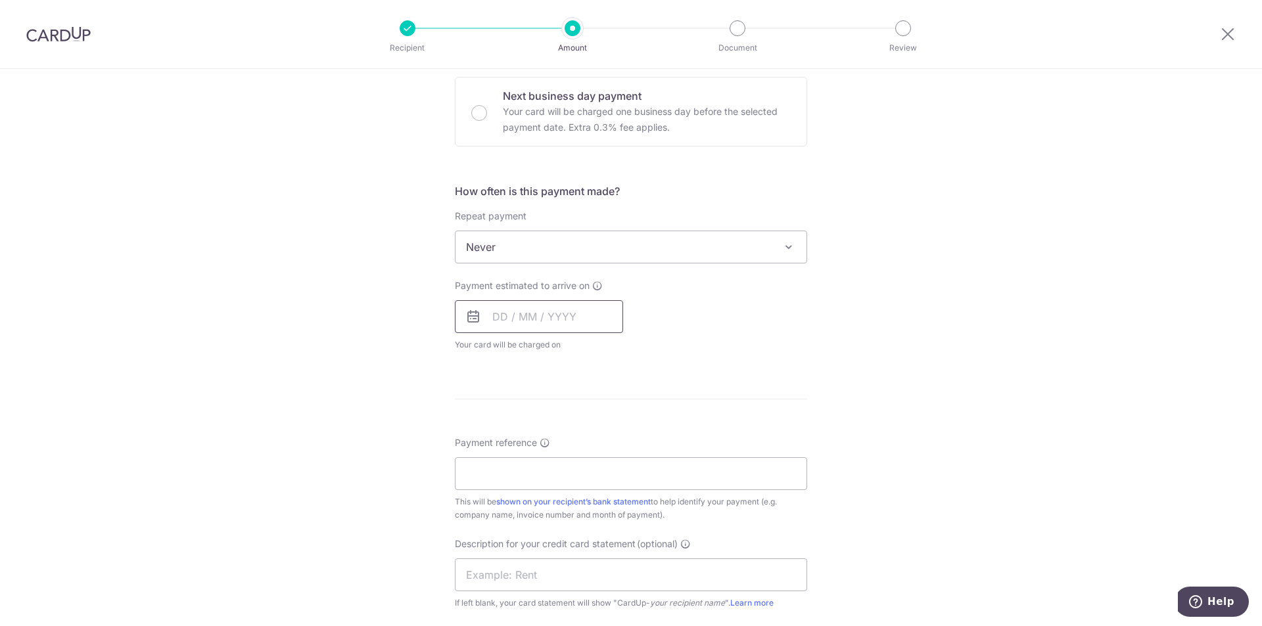
click at [524, 318] on input "text" at bounding box center [539, 316] width 168 height 33
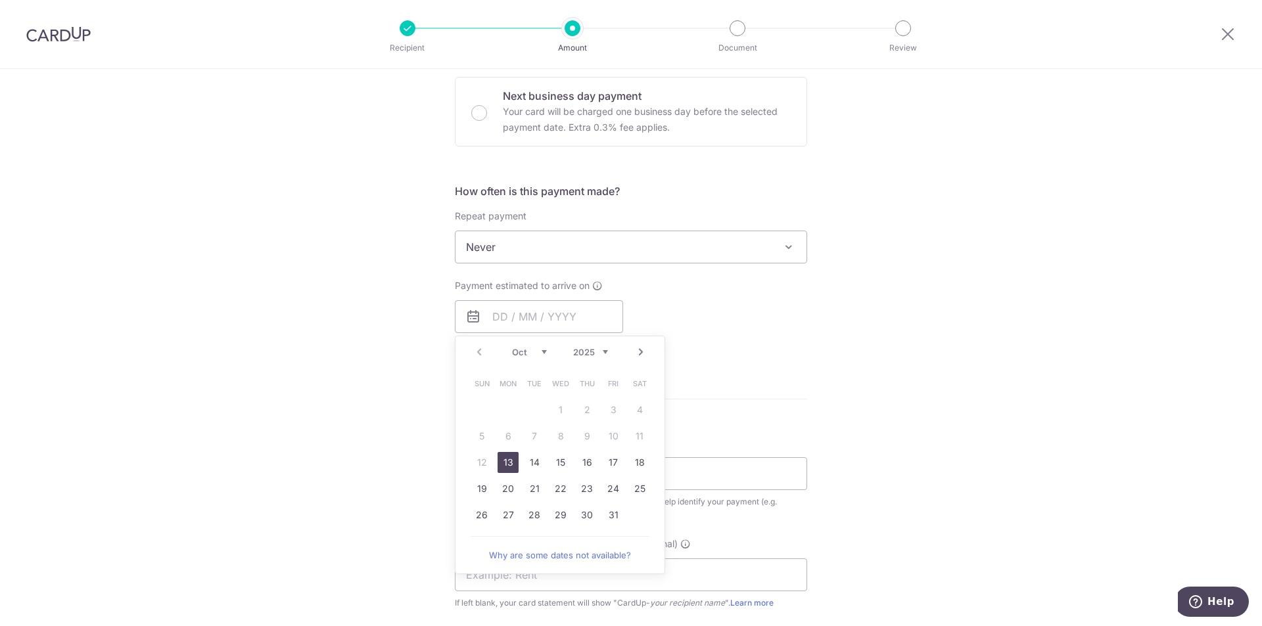
click at [507, 463] on link "13" at bounding box center [508, 462] width 21 height 21
type input "13/10/2025"
click at [300, 356] on div "Tell us more about your payment Enter payment amount SGD 37,748.86 37748.86 GST…" at bounding box center [631, 313] width 1262 height 1277
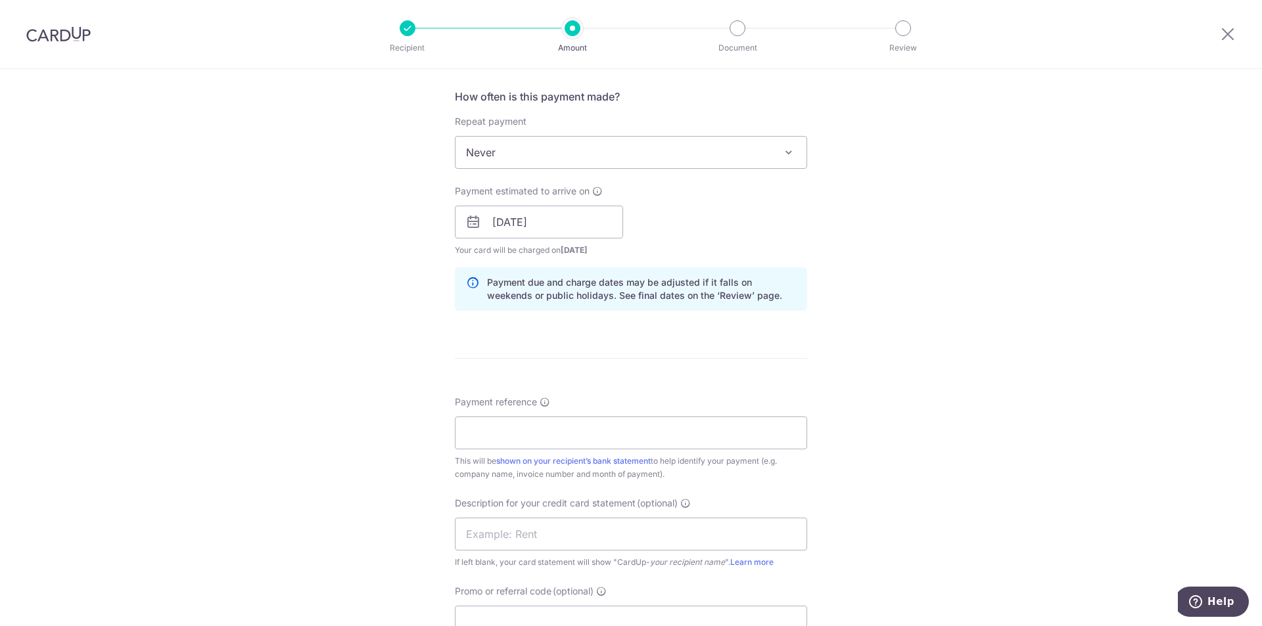
scroll to position [460, 0]
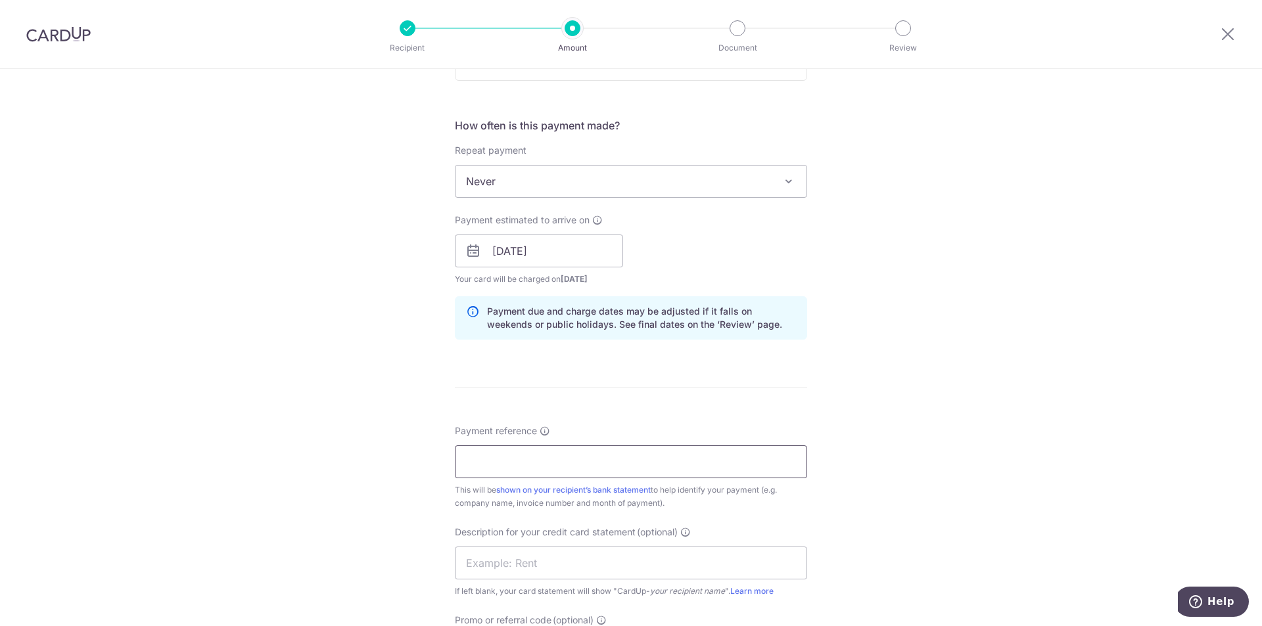
drag, startPoint x: 540, startPoint y: 465, endPoint x: 475, endPoint y: 435, distance: 71.8
click at [540, 465] on input "Payment reference" at bounding box center [631, 462] width 352 height 33
click at [527, 456] on input "Payment reference" at bounding box center [631, 462] width 352 height 33
paste input "I-26830"
click at [547, 454] on input "I-26830 to" at bounding box center [631, 462] width 352 height 33
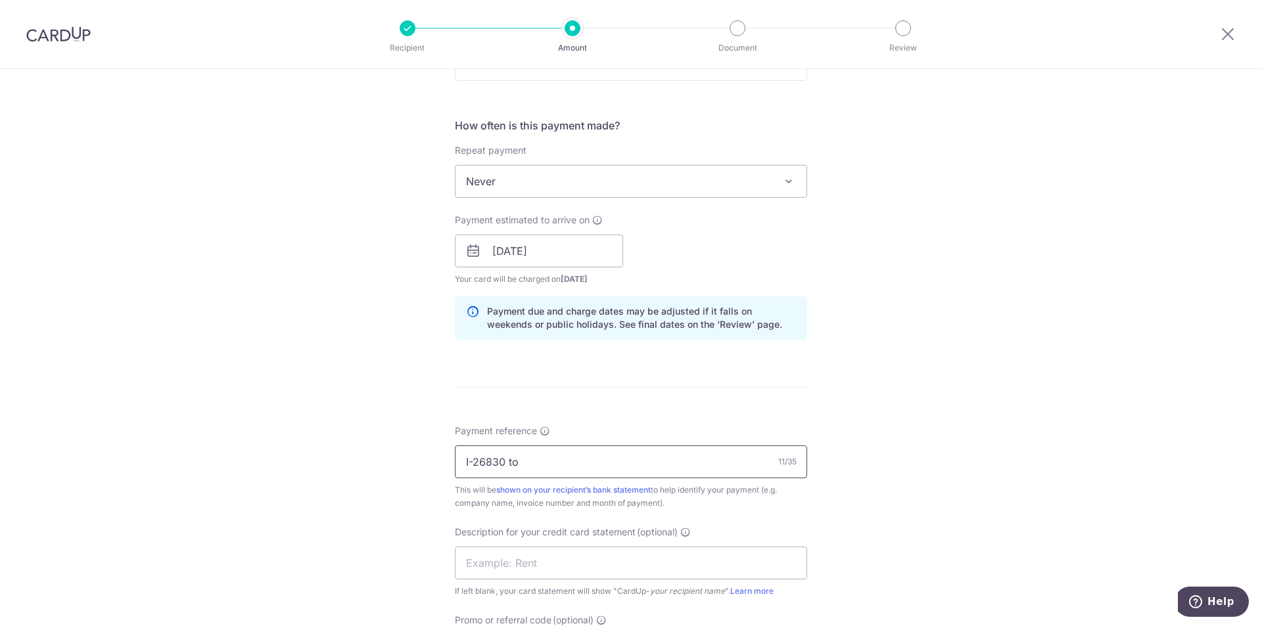
paste input "I-27073"
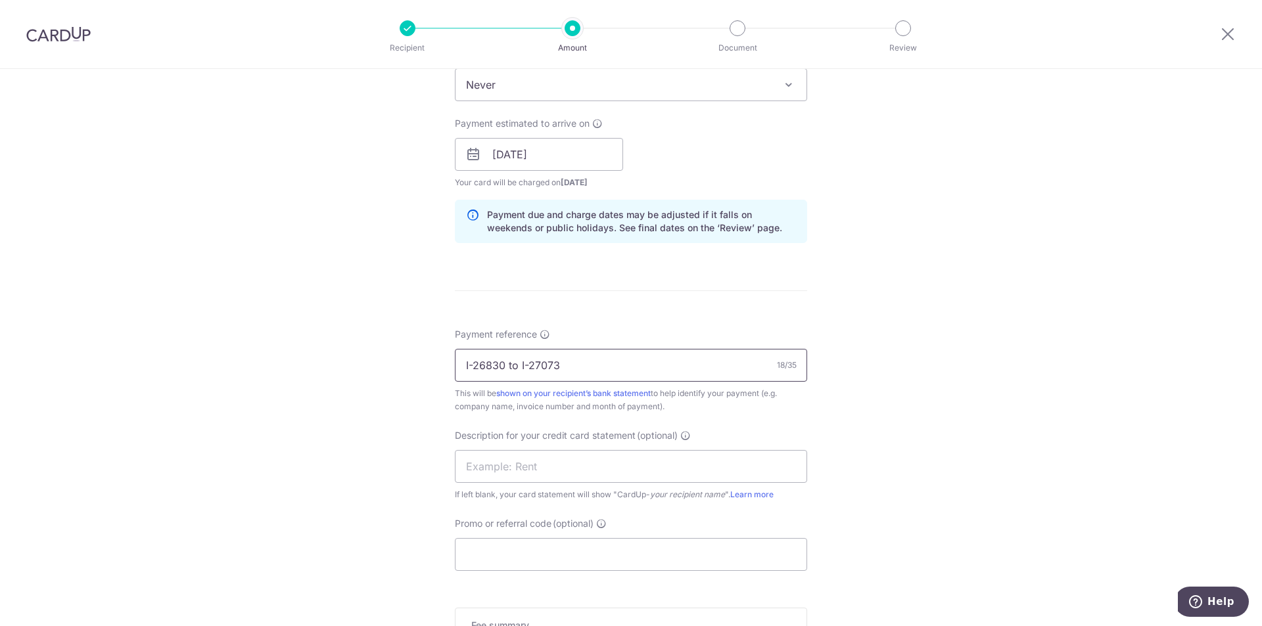
scroll to position [774, 0]
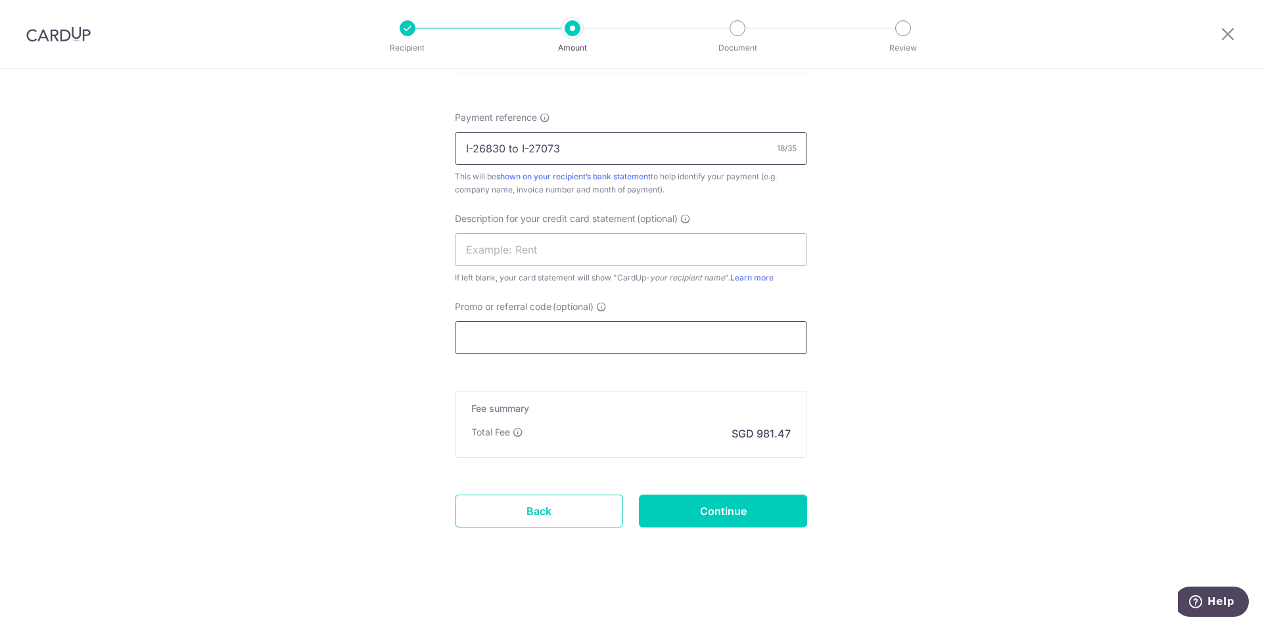
type input "I-26830 to I-27073"
click at [537, 344] on input "Promo or referral code (optional)" at bounding box center [631, 337] width 352 height 33
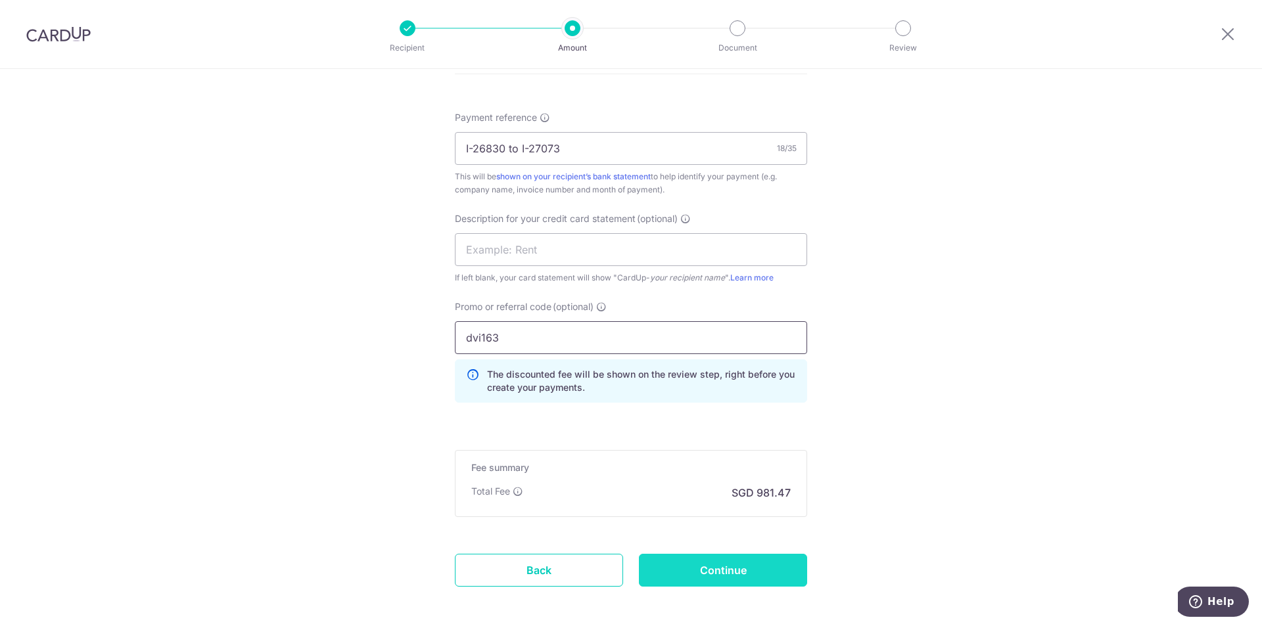
type input "dvi163"
click at [734, 571] on input "Continue" at bounding box center [723, 570] width 168 height 33
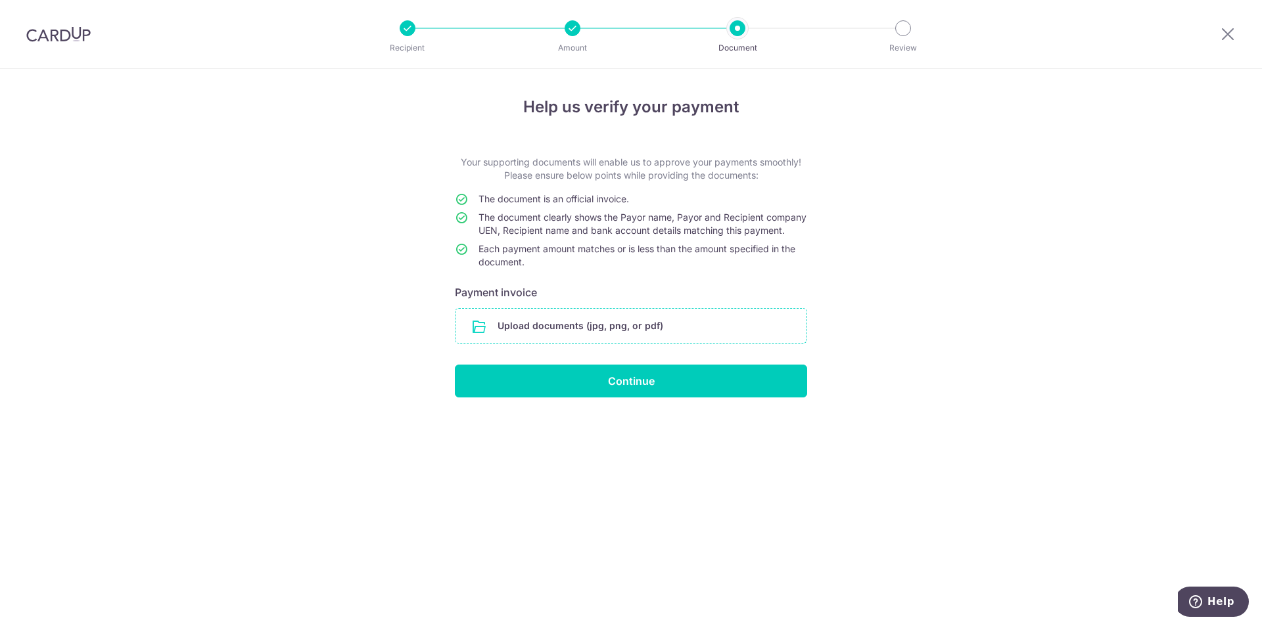
click at [548, 325] on input "file" at bounding box center [631, 326] width 351 height 34
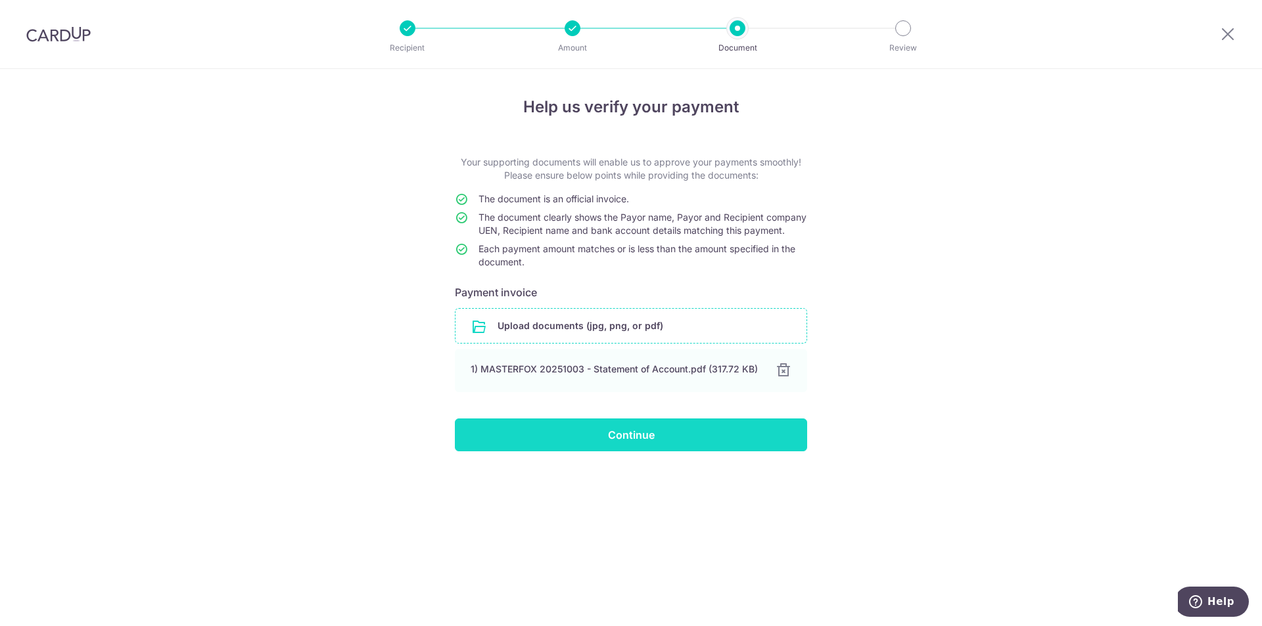
click at [621, 451] on input "Continue" at bounding box center [631, 435] width 352 height 33
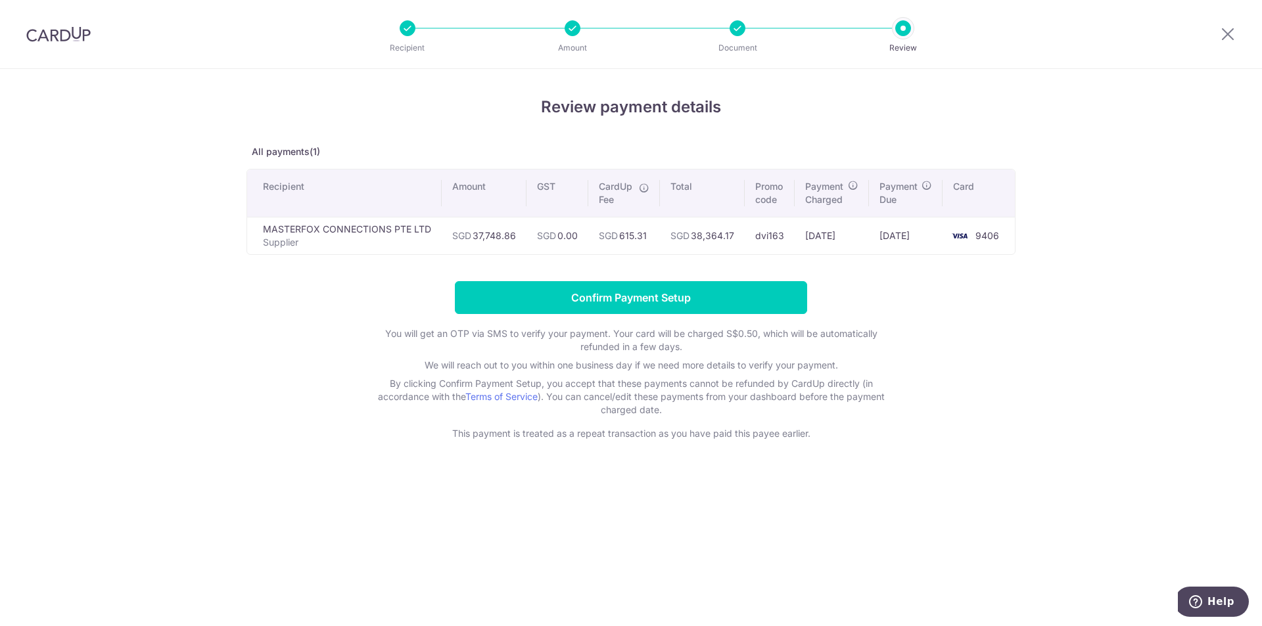
click at [644, 239] on td "SGD 615.31" at bounding box center [624, 235] width 72 height 37
copy td "615.31"
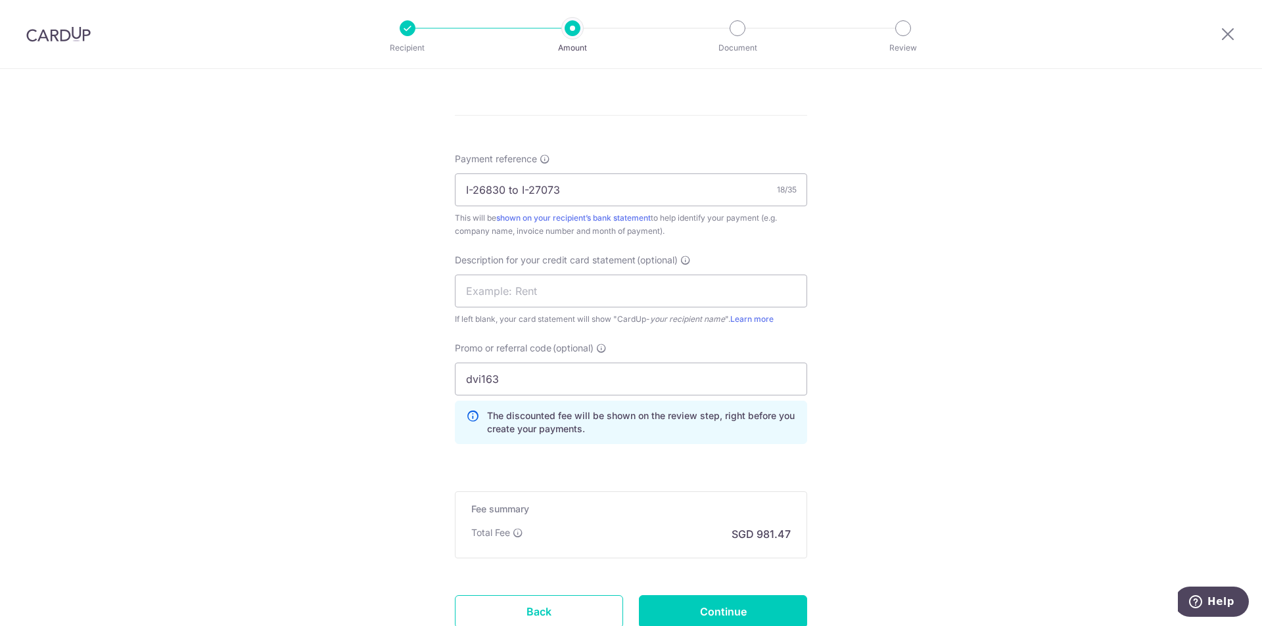
scroll to position [833, 0]
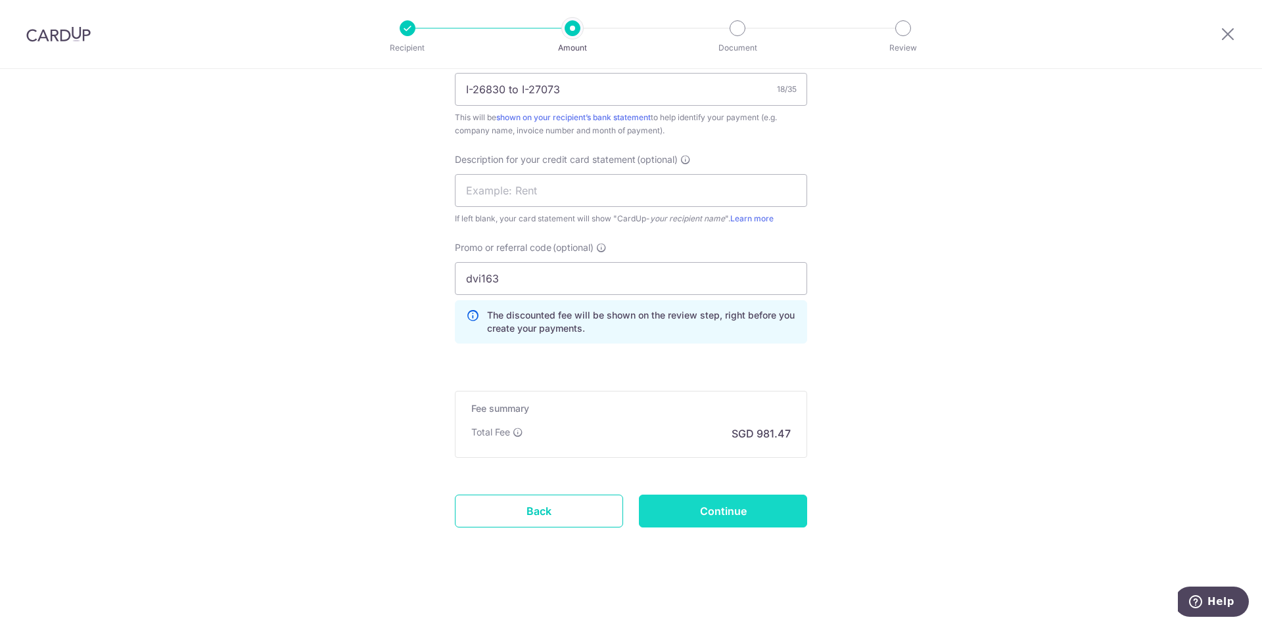
click at [711, 499] on input "Continue" at bounding box center [723, 511] width 168 height 33
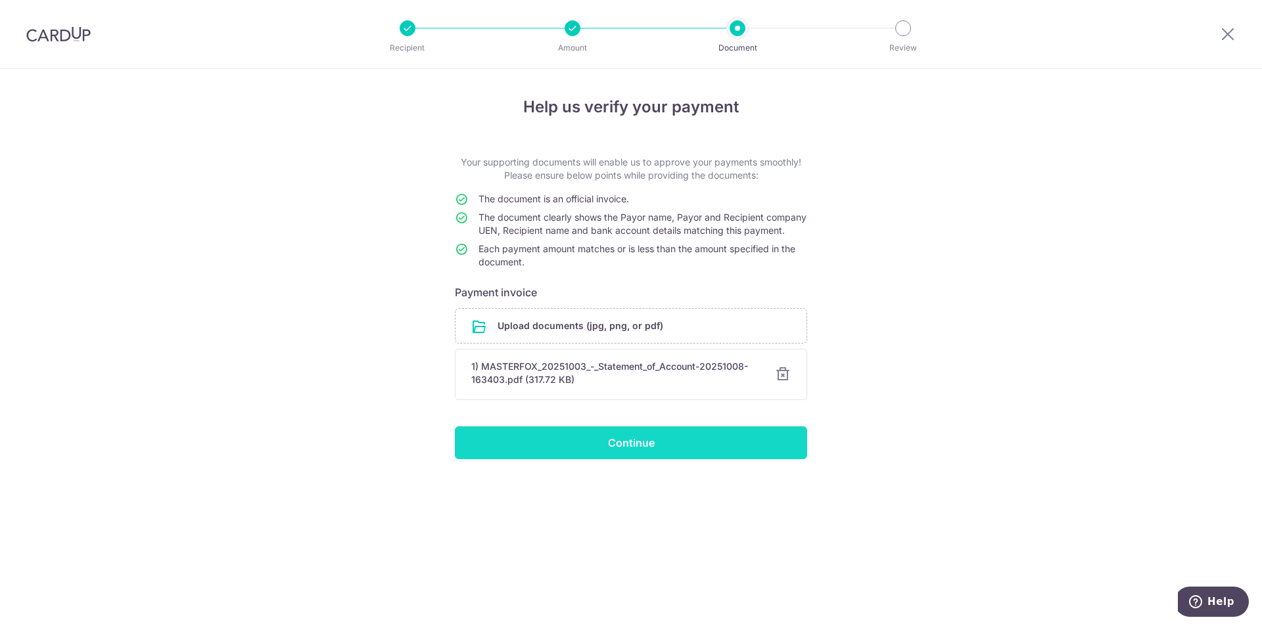
click at [677, 444] on input "Continue" at bounding box center [631, 443] width 352 height 33
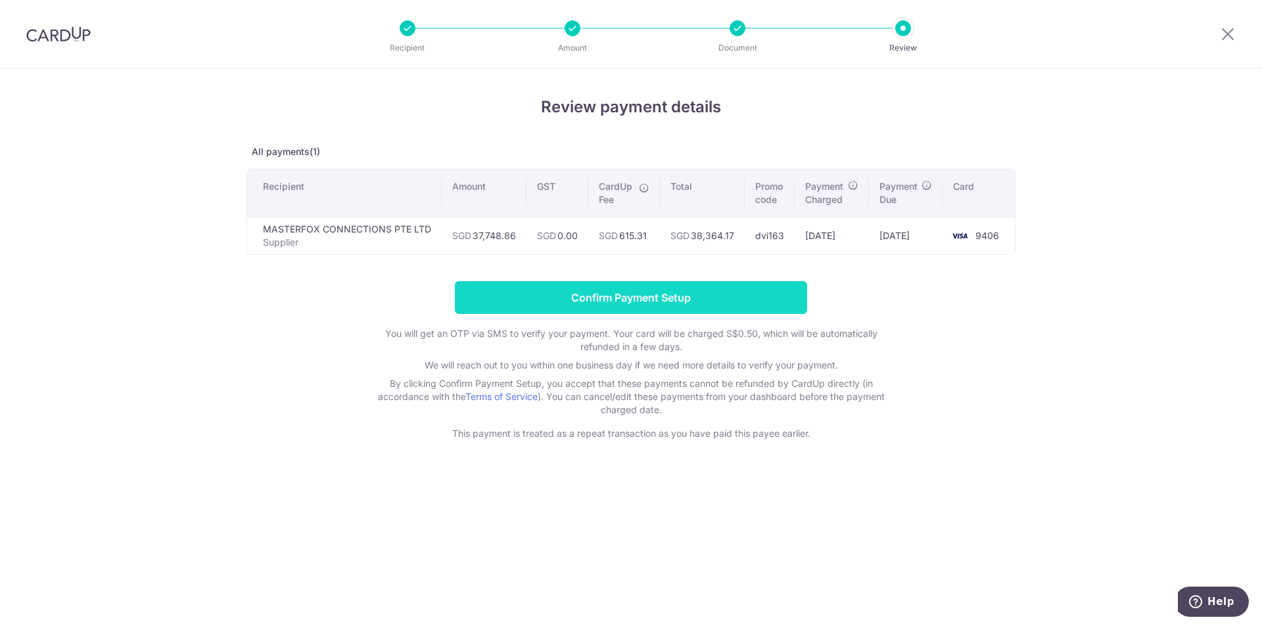
click at [677, 283] on input "Confirm Payment Setup" at bounding box center [631, 297] width 352 height 33
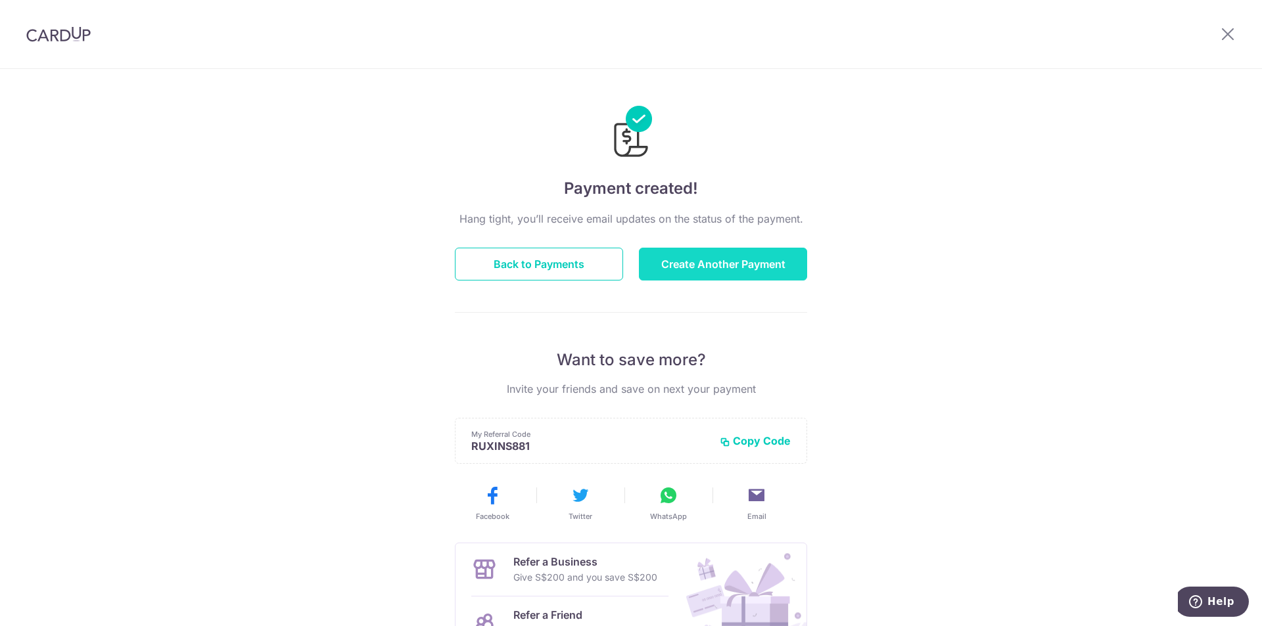
click at [715, 260] on button "Create Another Payment" at bounding box center [723, 264] width 168 height 33
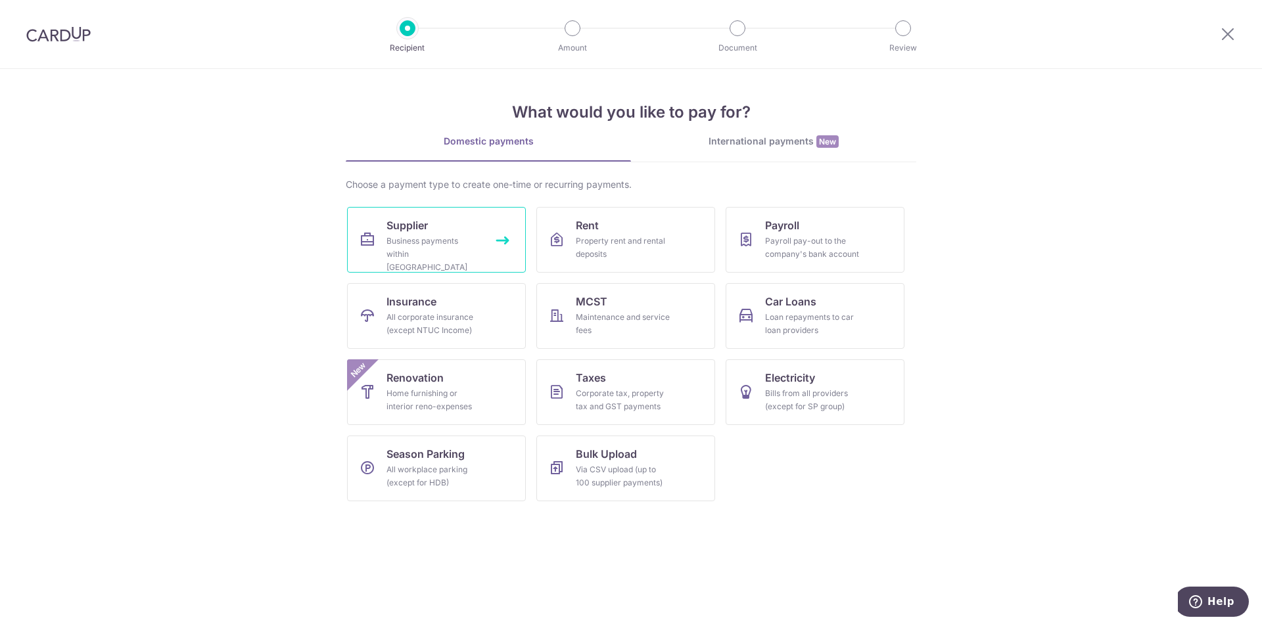
click at [417, 235] on div "Business payments within [GEOGRAPHIC_DATA]" at bounding box center [434, 254] width 95 height 39
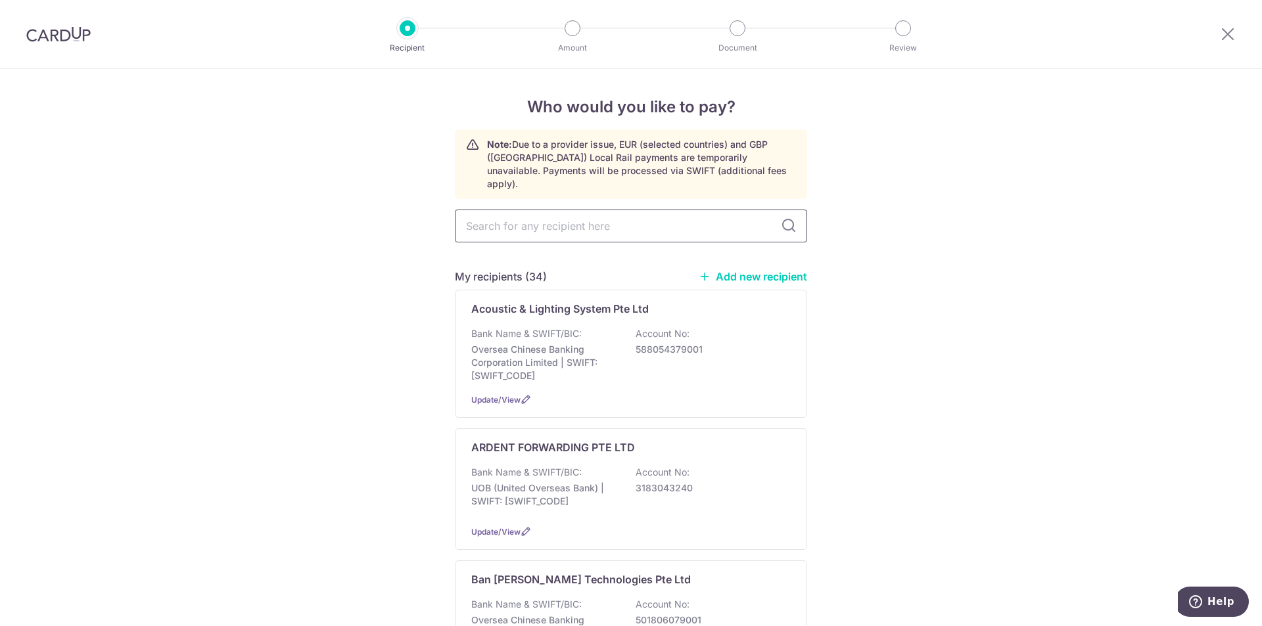
click at [551, 213] on input "text" at bounding box center [631, 226] width 352 height 33
type input "sennheis"
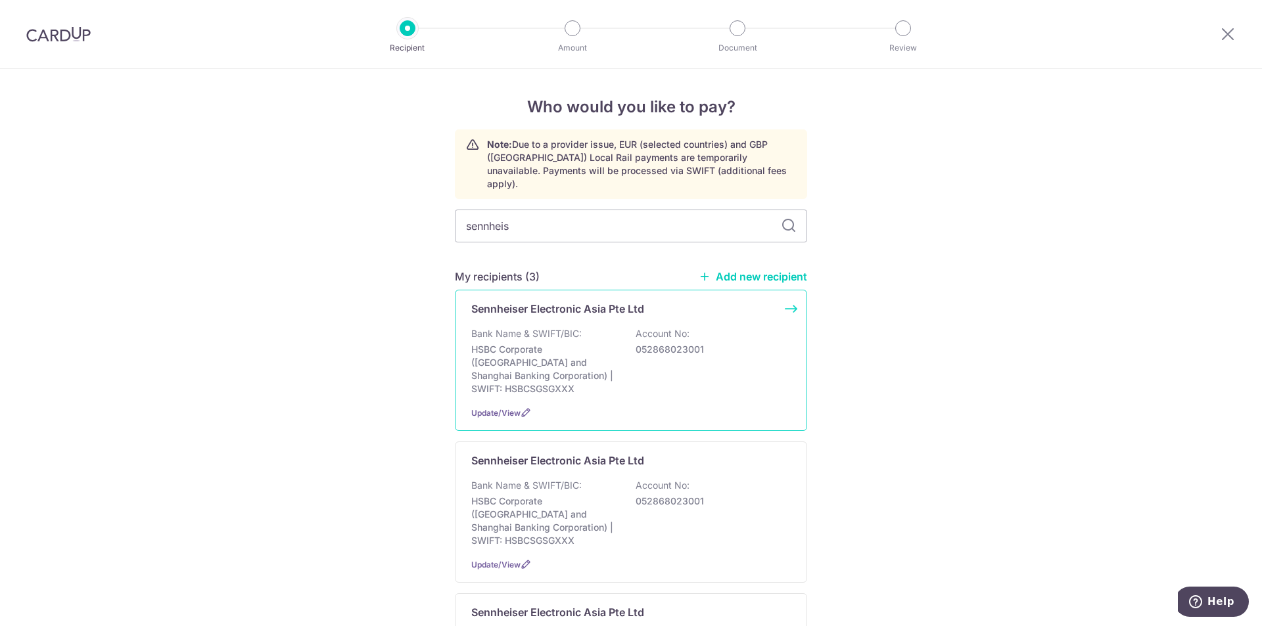
click at [697, 406] on div "Update/View" at bounding box center [630, 413] width 319 height 14
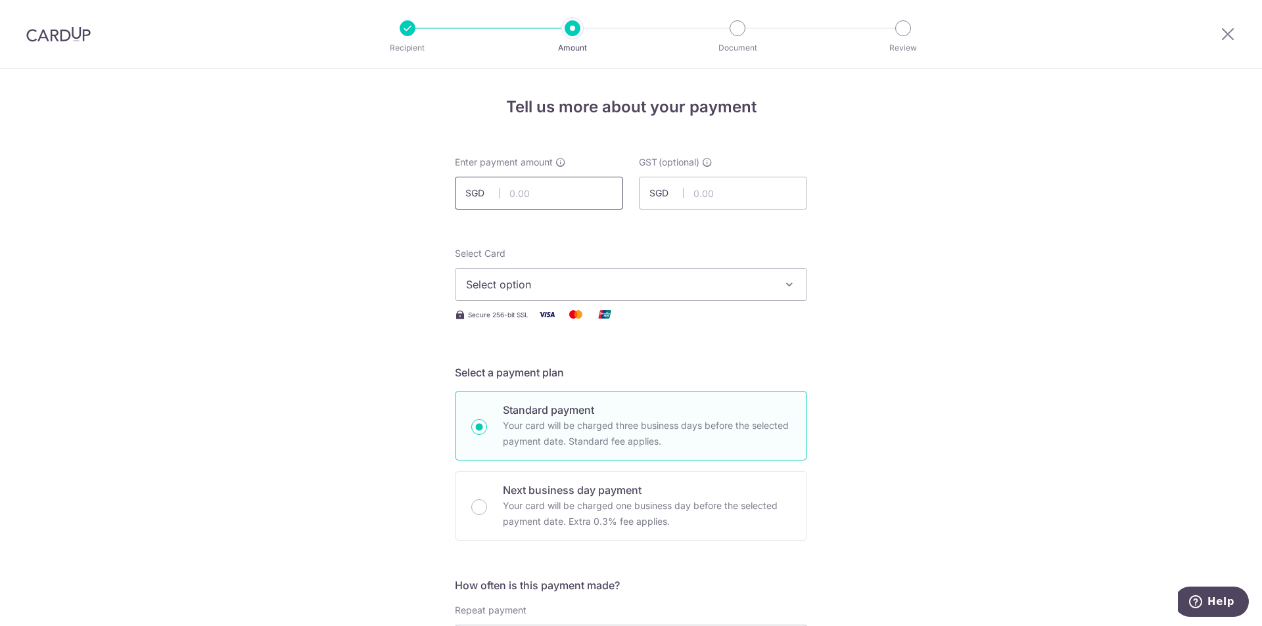
click at [573, 197] on input "text" at bounding box center [539, 193] width 168 height 33
paste input "$10,525.31"
type input "10,525.31"
click at [584, 289] on span "Select option" at bounding box center [619, 285] width 306 height 16
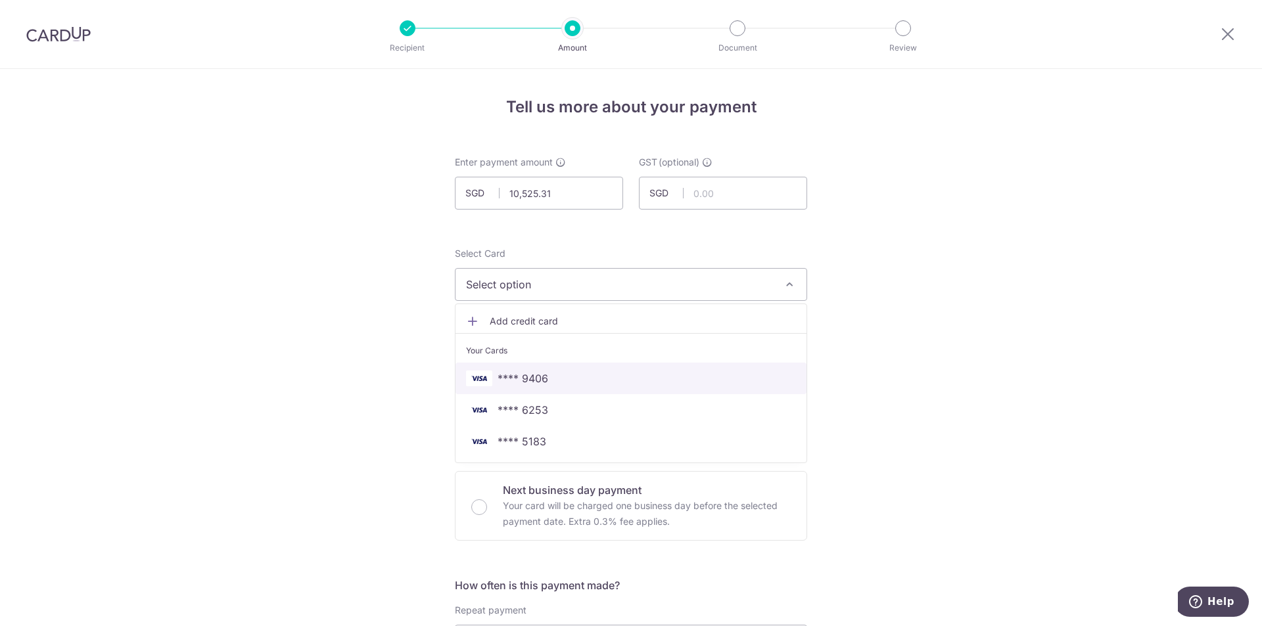
drag, startPoint x: 540, startPoint y: 373, endPoint x: 409, endPoint y: 350, distance: 132.8
click at [538, 373] on span "**** 9406" at bounding box center [523, 379] width 51 height 16
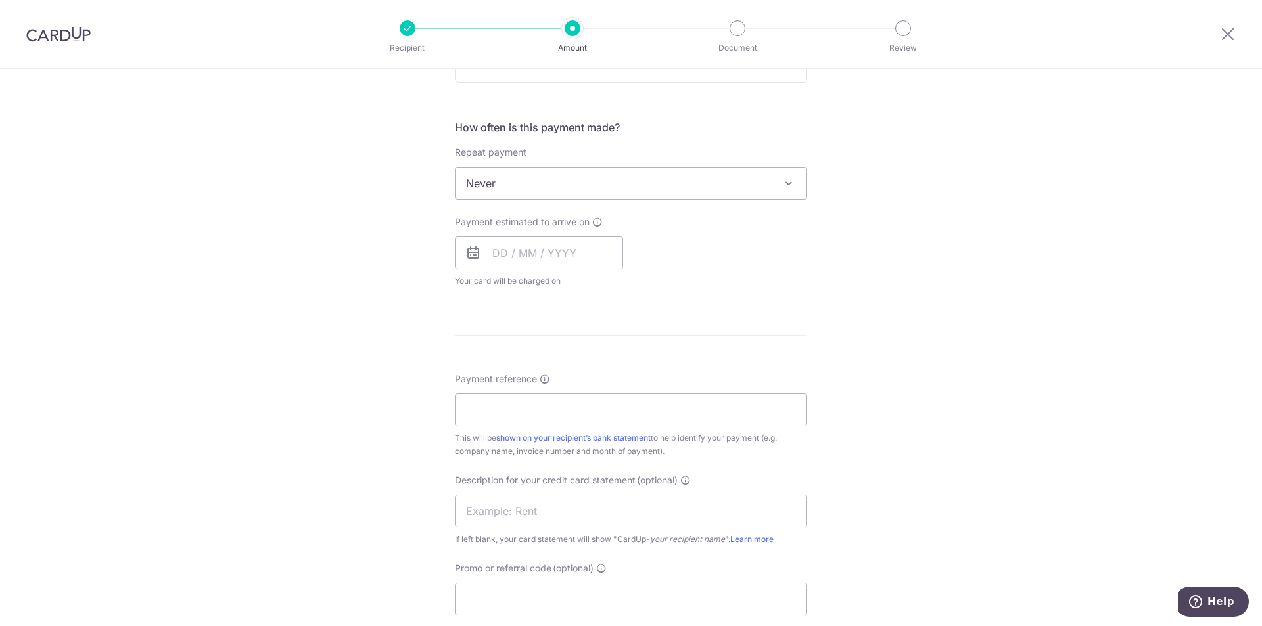
scroll to position [460, 0]
click at [537, 247] on input "text" at bounding box center [539, 251] width 168 height 33
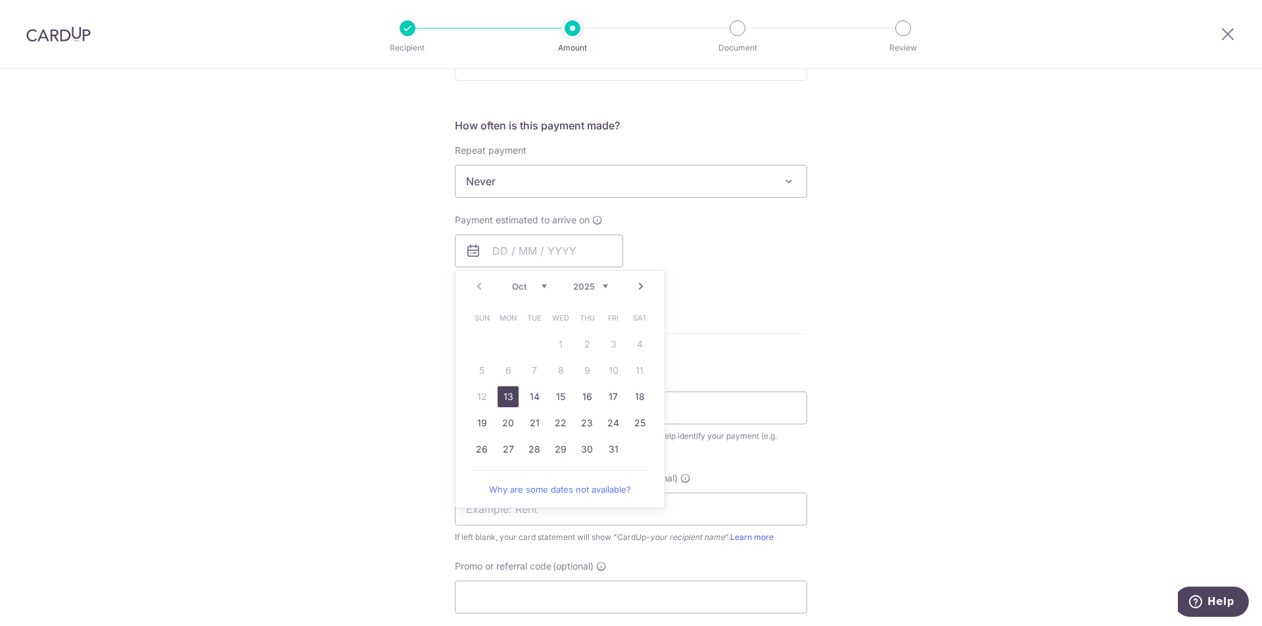
click at [508, 400] on link "13" at bounding box center [508, 397] width 21 height 21
type input "[DATE]"
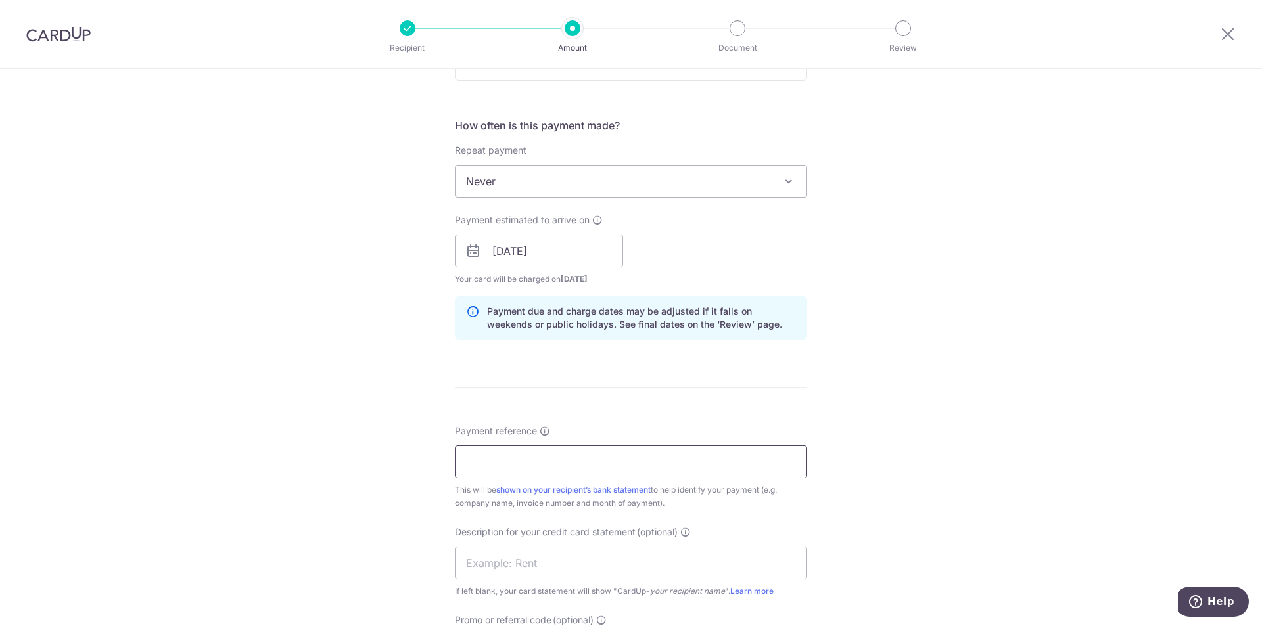
click at [535, 456] on input "Payment reference" at bounding box center [631, 462] width 352 height 33
paste input "25001279"
click at [584, 463] on input "25001279 to" at bounding box center [631, 462] width 352 height 33
paste input "25001517"
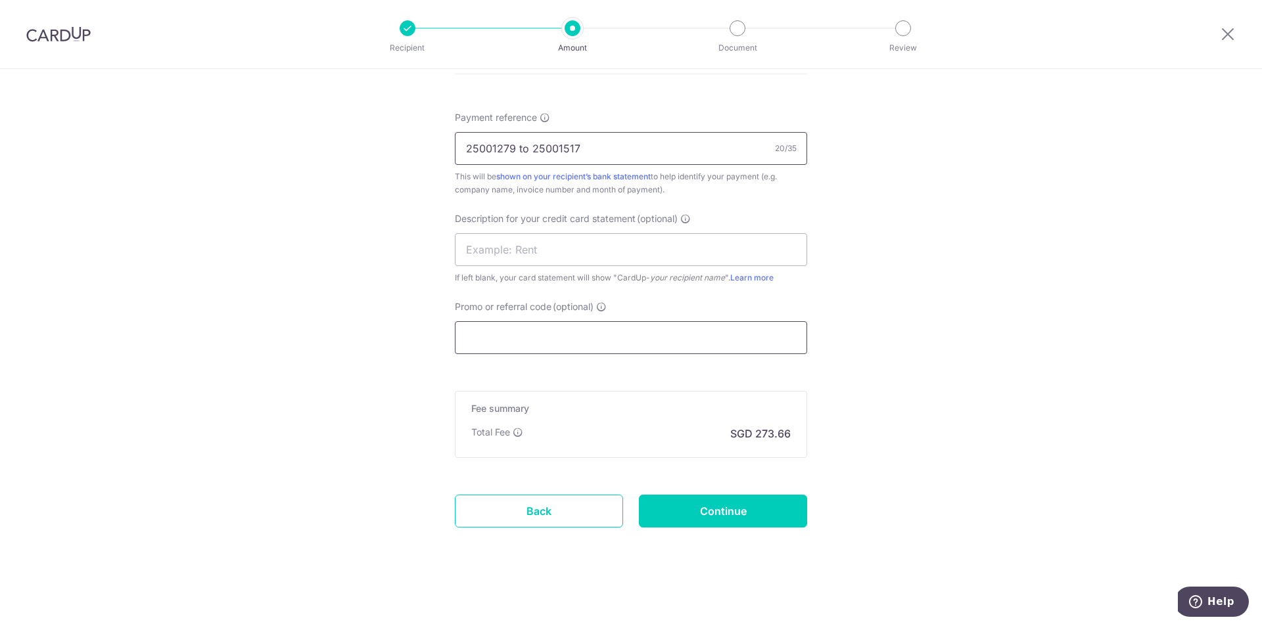
type input "25001279 to 25001517"
click at [567, 343] on input "Promo or referral code (optional)" at bounding box center [631, 337] width 352 height 33
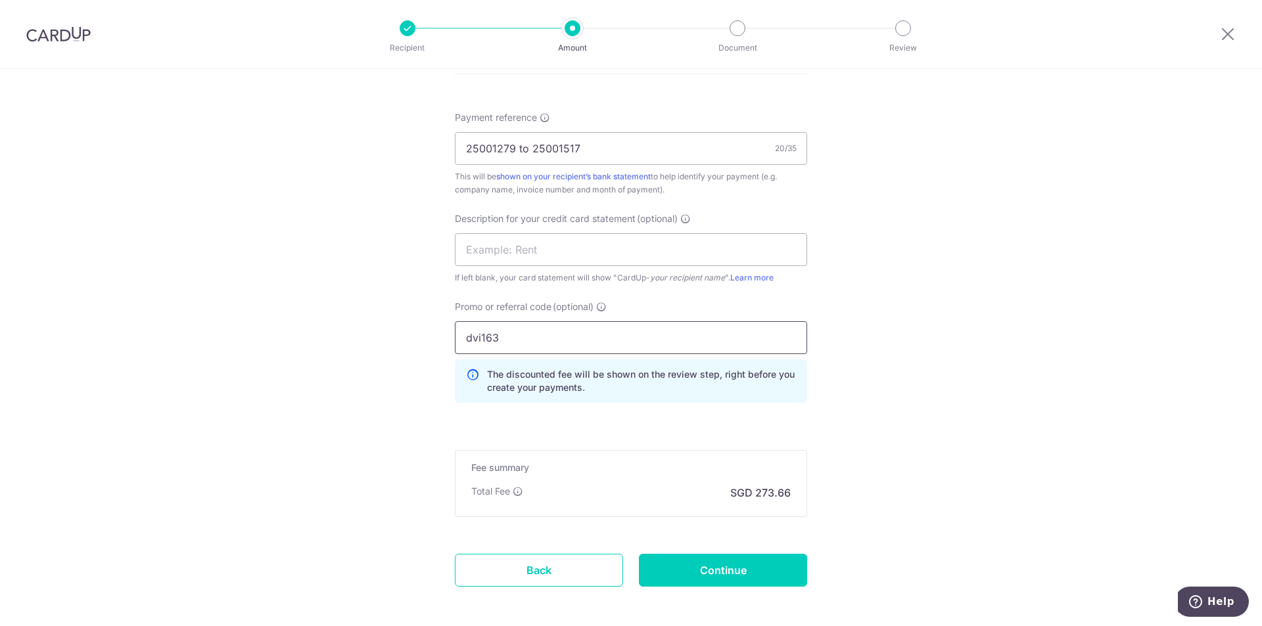
type input "dvi163"
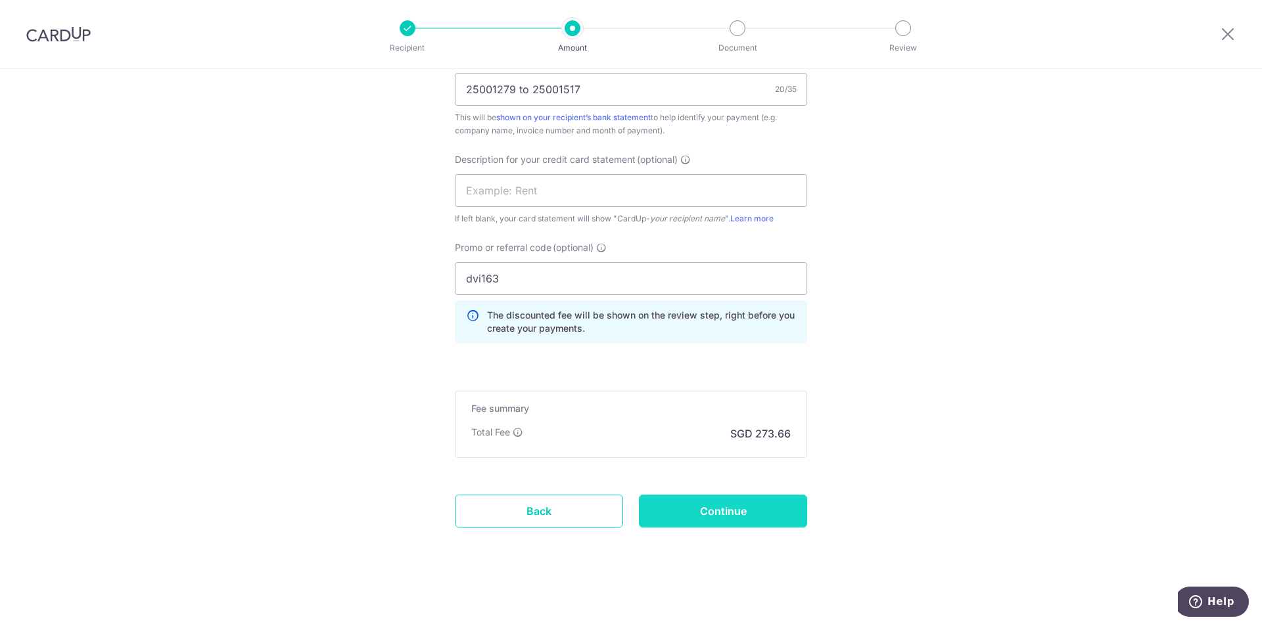
click at [730, 523] on input "Continue" at bounding box center [723, 511] width 168 height 33
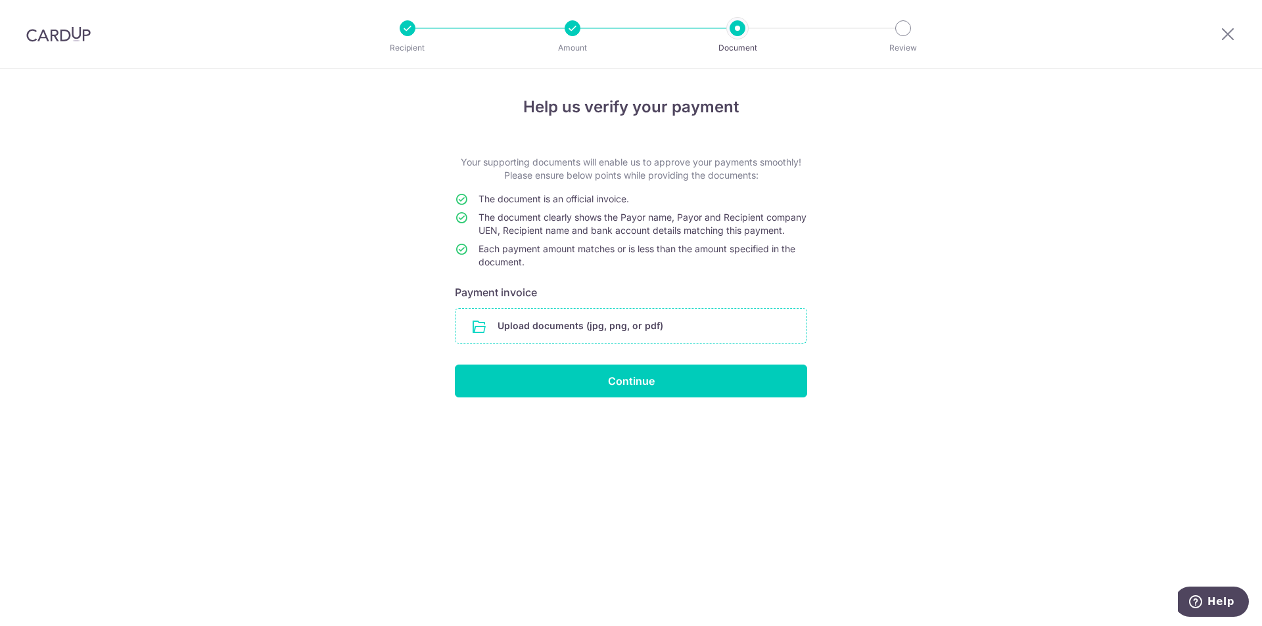
click at [592, 334] on input "file" at bounding box center [631, 326] width 351 height 34
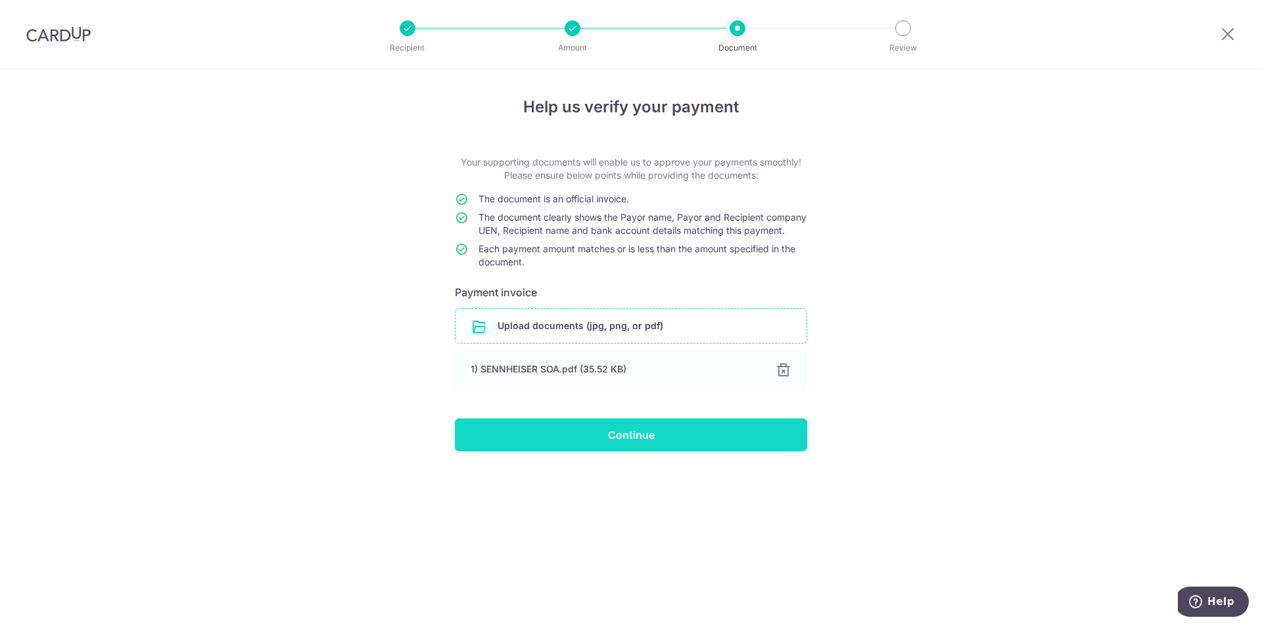
click at [590, 448] on input "Continue" at bounding box center [631, 435] width 352 height 33
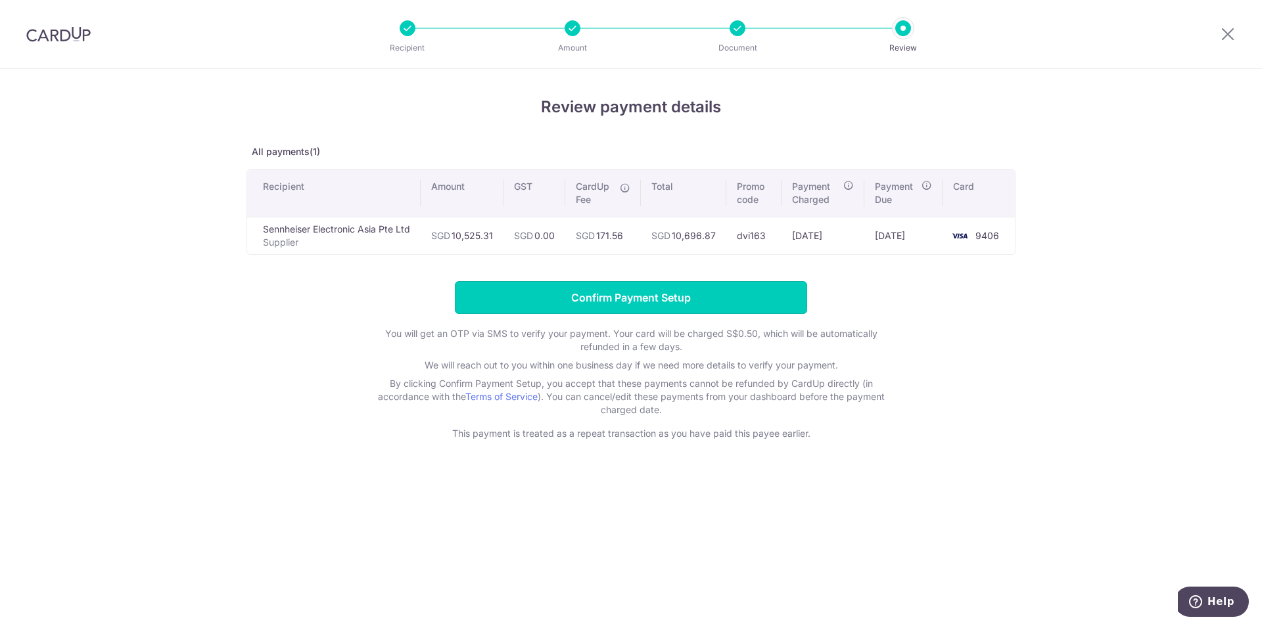
click at [641, 299] on input "Confirm Payment Setup" at bounding box center [631, 297] width 352 height 33
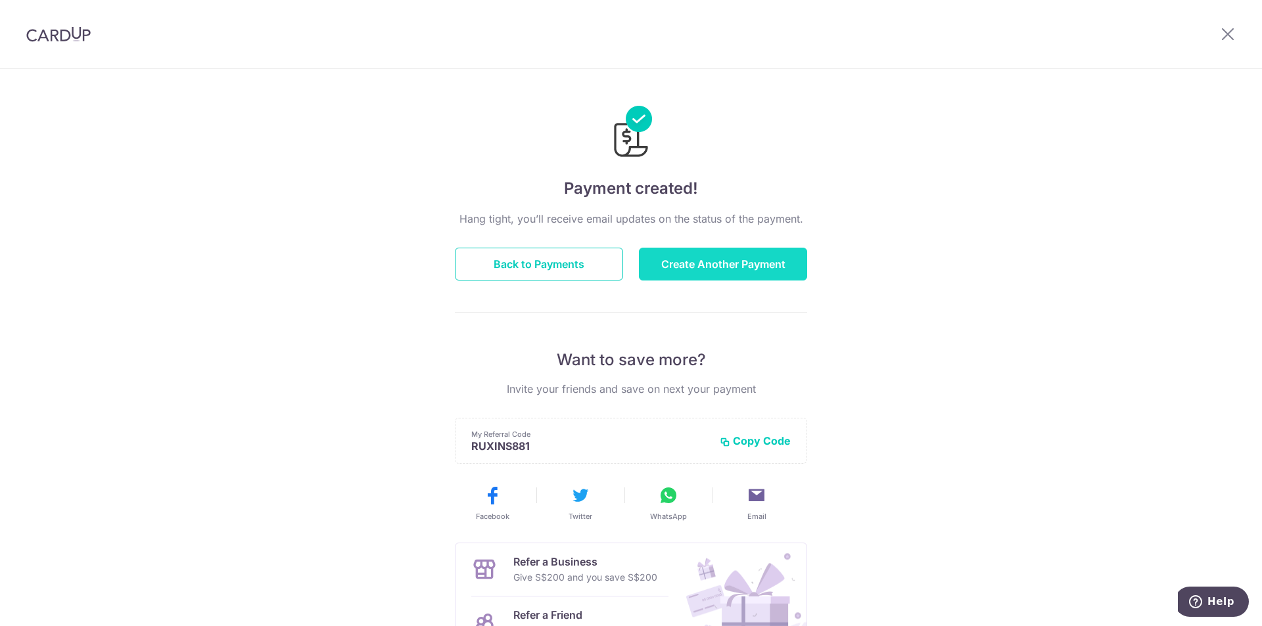
click at [748, 268] on button "Create Another Payment" at bounding box center [723, 264] width 168 height 33
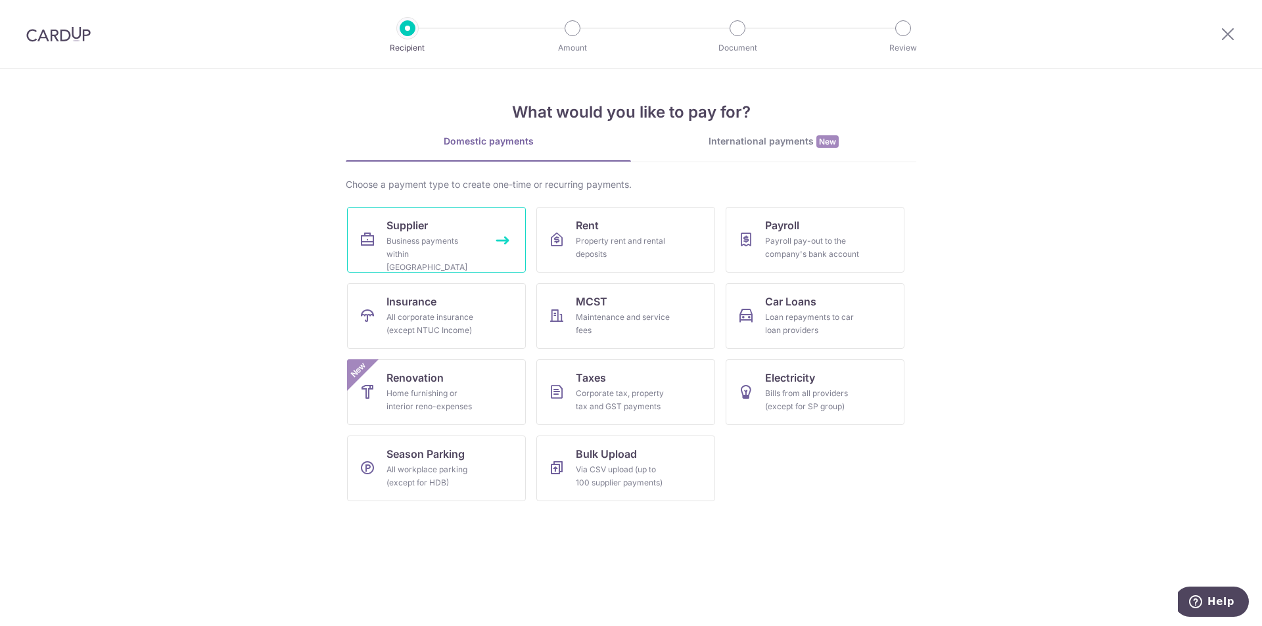
click at [428, 227] on span "Supplier" at bounding box center [407, 226] width 41 height 16
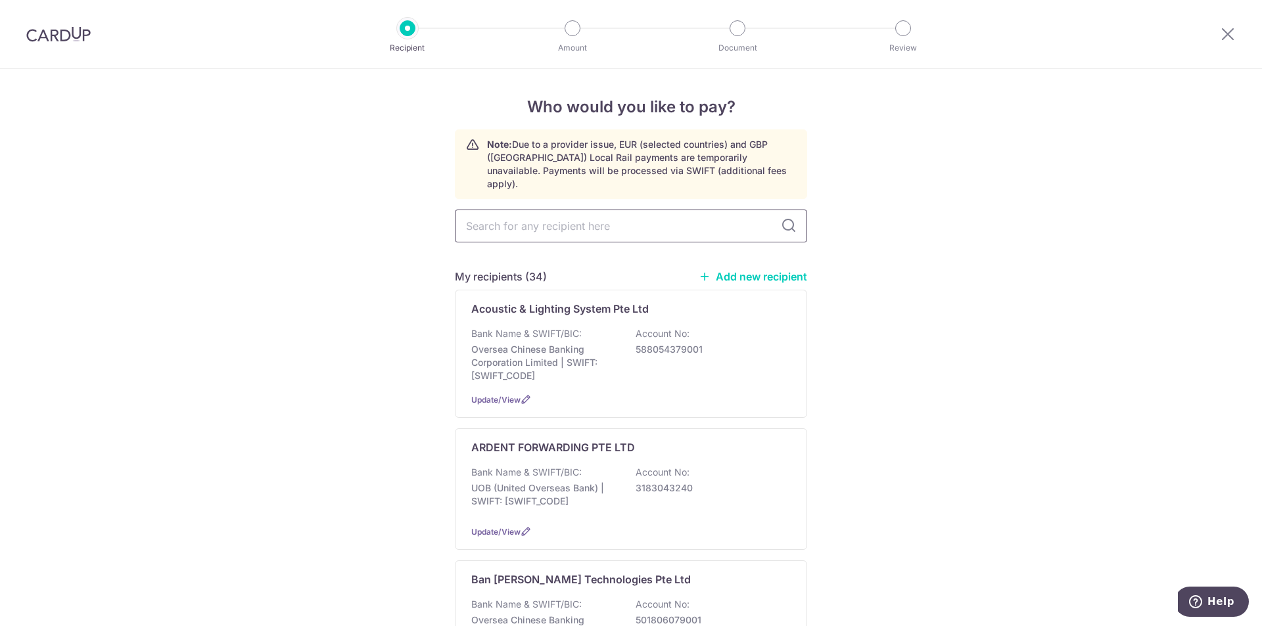
click at [494, 210] on input "text" at bounding box center [631, 226] width 352 height 33
type input "xlt"
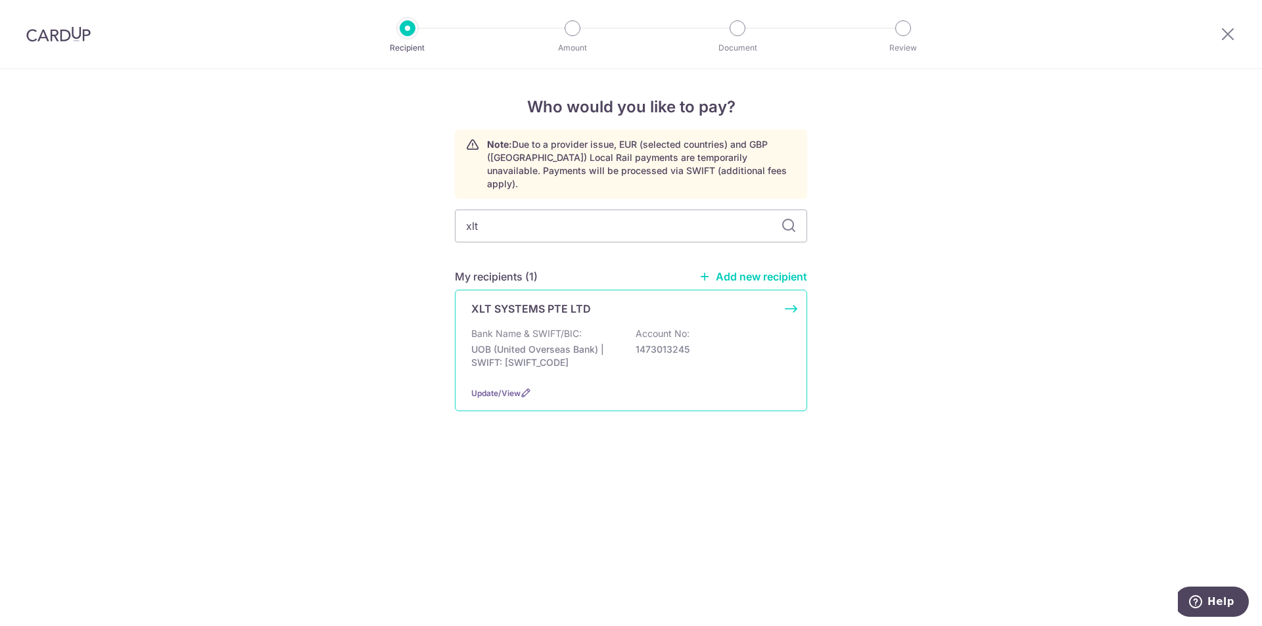
click at [654, 343] on div "Bank Name & SWIFT/BIC: UOB (United Overseas Bank) | SWIFT: UOVBSGSGXXX Account …" at bounding box center [630, 351] width 319 height 49
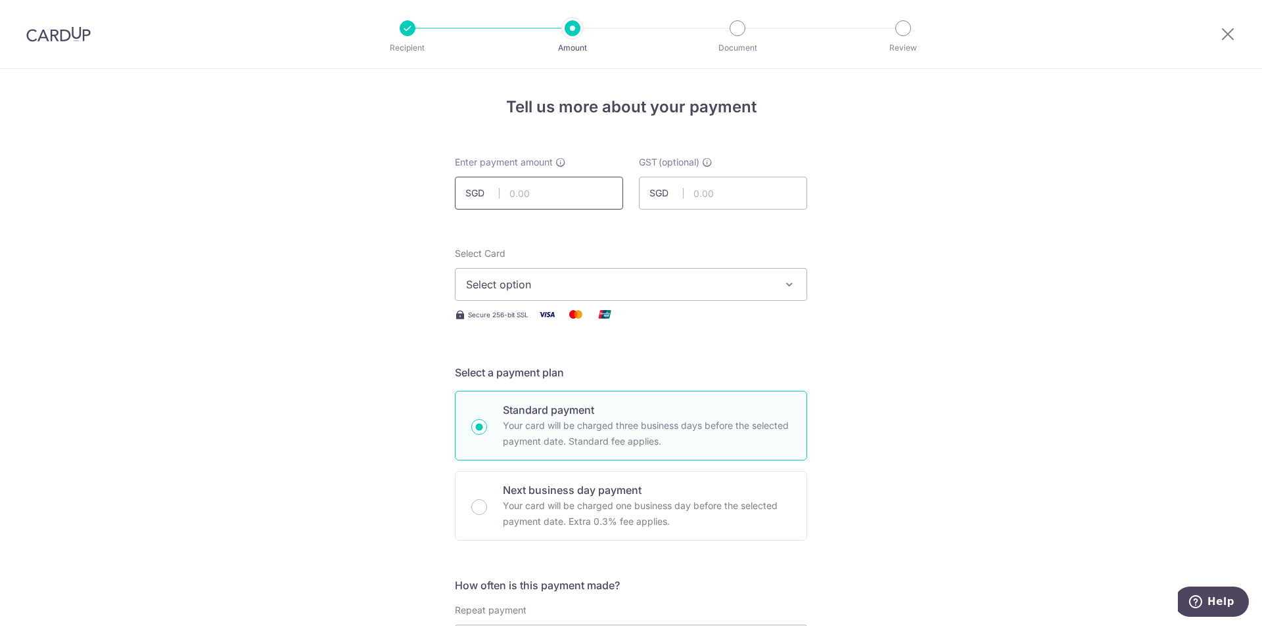
click at [529, 192] on input "text" at bounding box center [539, 193] width 168 height 33
paste input "32,786.66"
type input "32,786.66"
click at [644, 280] on span "Select option" at bounding box center [619, 285] width 306 height 16
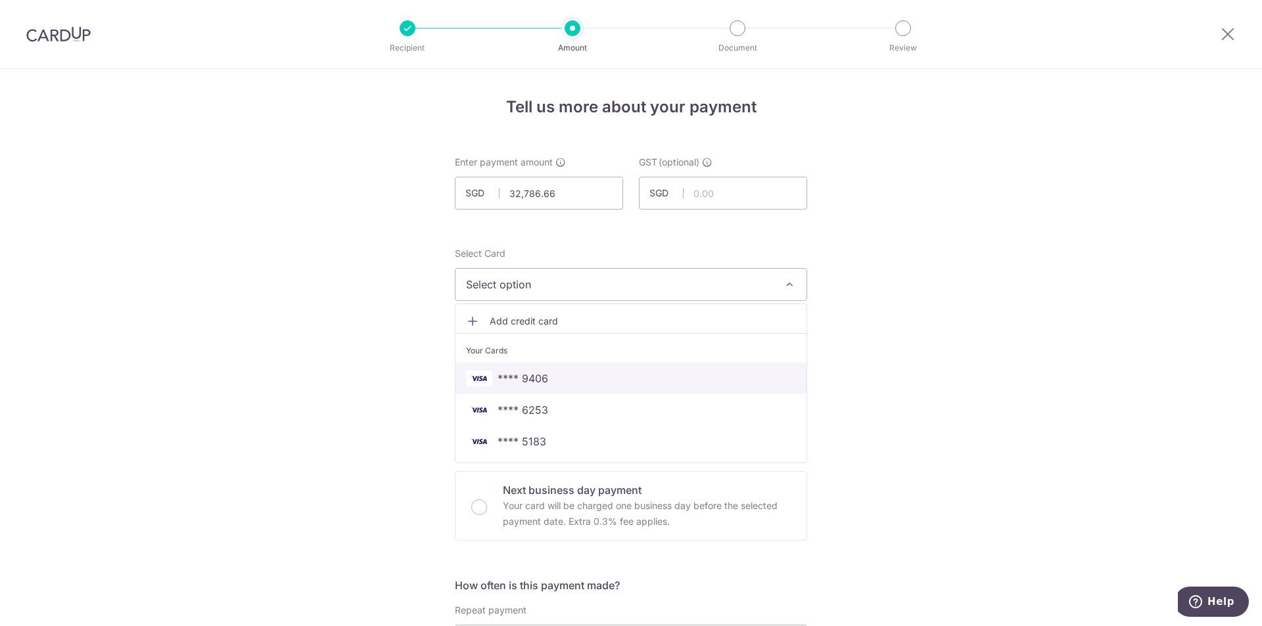
click at [576, 388] on link "**** 9406" at bounding box center [631, 379] width 351 height 32
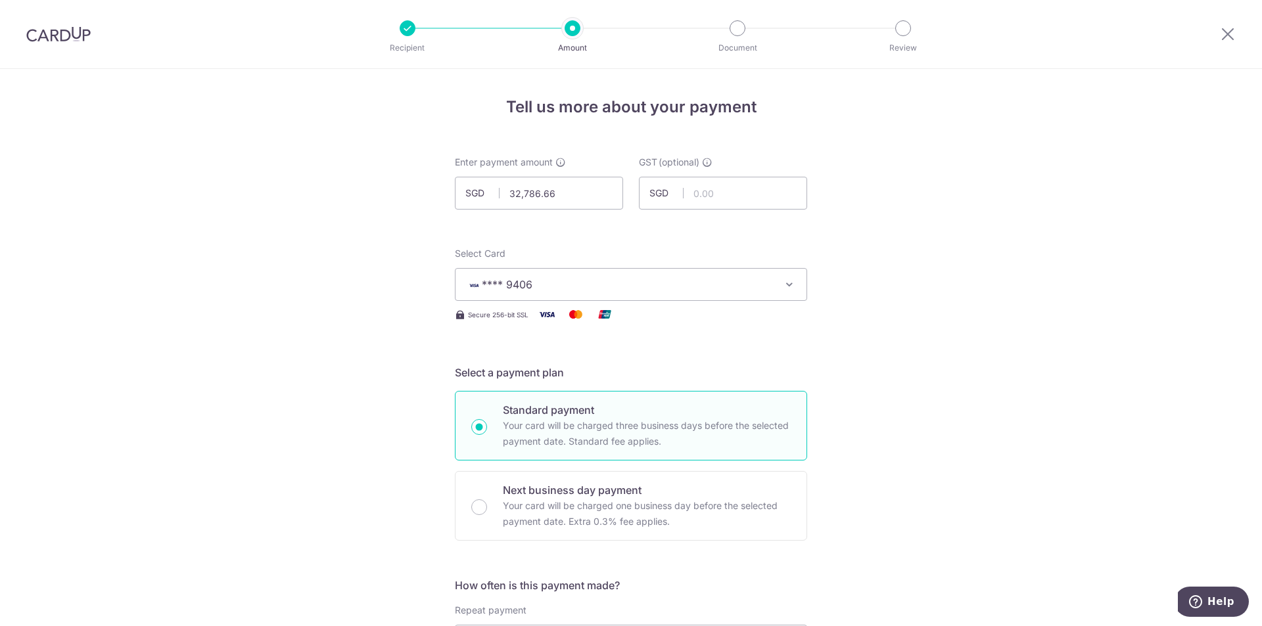
scroll to position [329, 0]
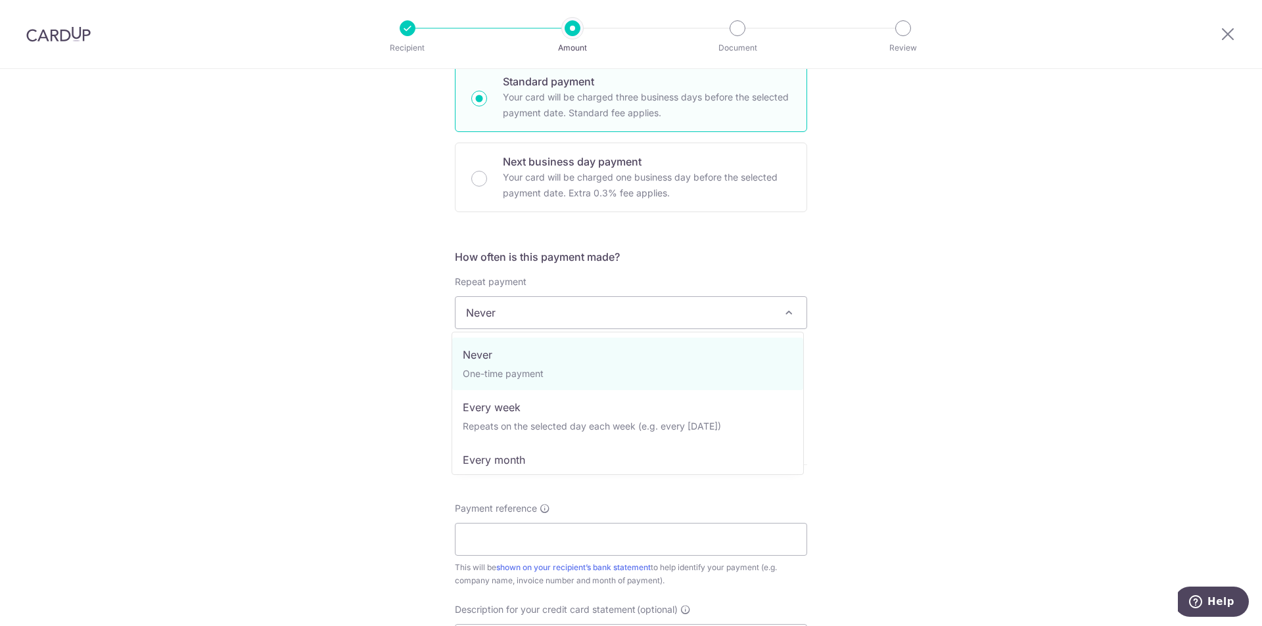
click at [545, 314] on span "Never" at bounding box center [631, 313] width 351 height 32
click at [347, 279] on div "Tell us more about your payment Enter payment amount SGD 32,786.66 32786.66 GST…" at bounding box center [631, 378] width 1262 height 1277
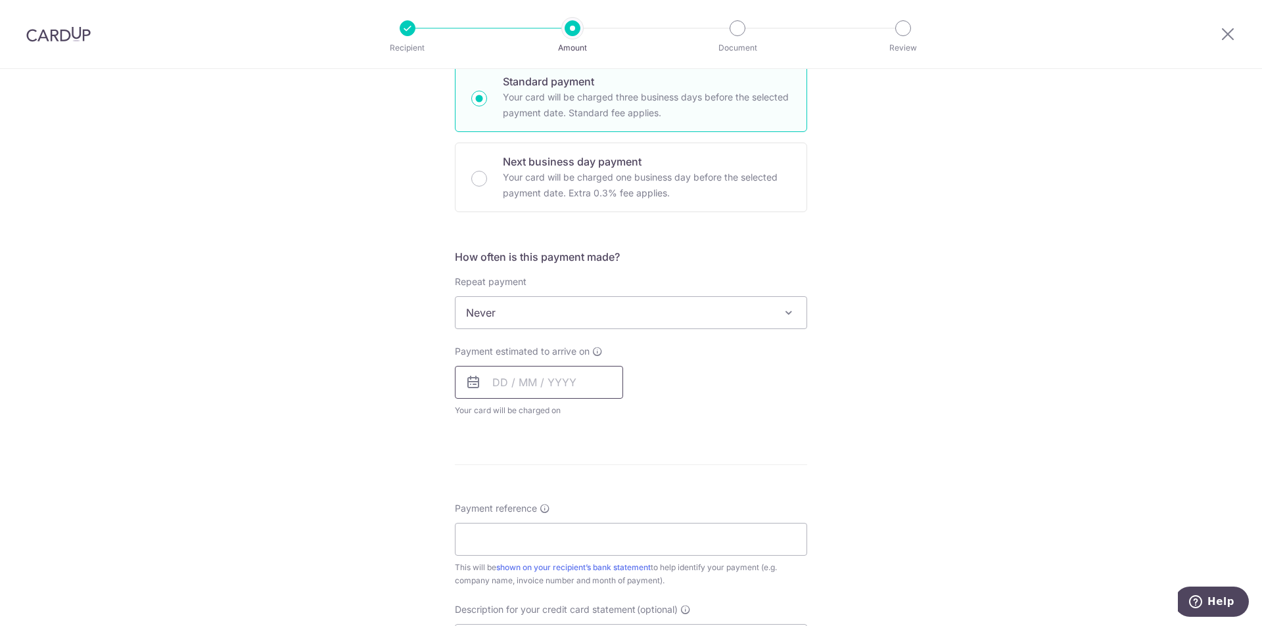
click at [485, 373] on input "text" at bounding box center [539, 382] width 168 height 33
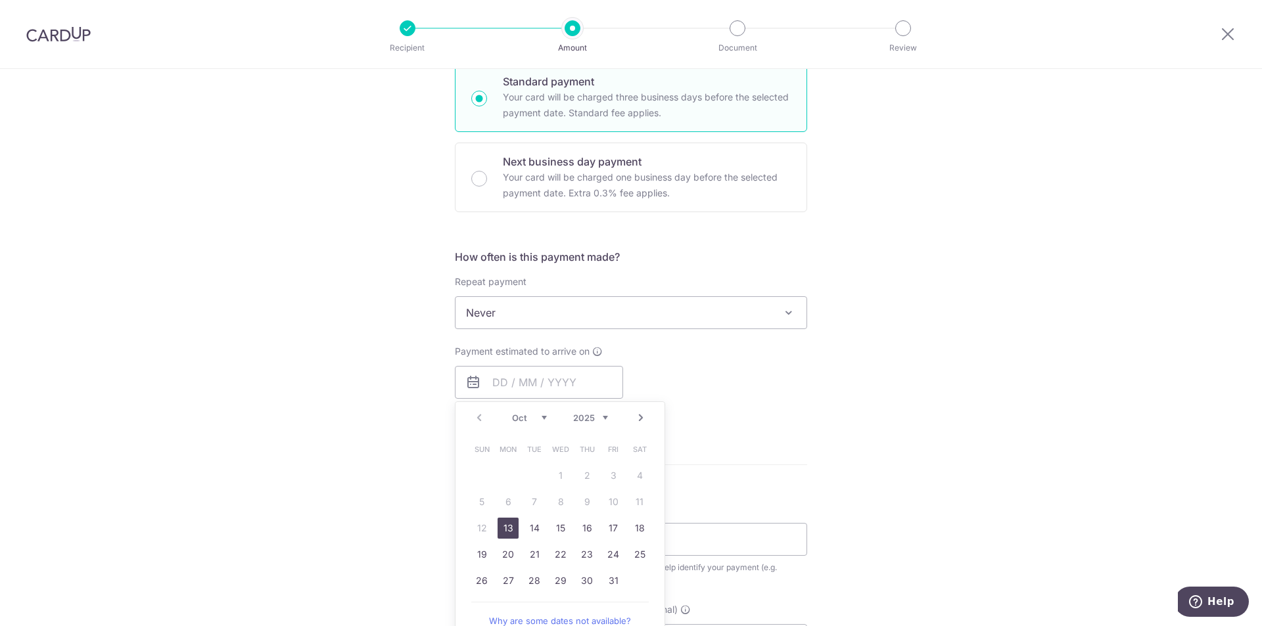
click at [498, 534] on link "13" at bounding box center [508, 528] width 21 height 21
type input "13/10/2025"
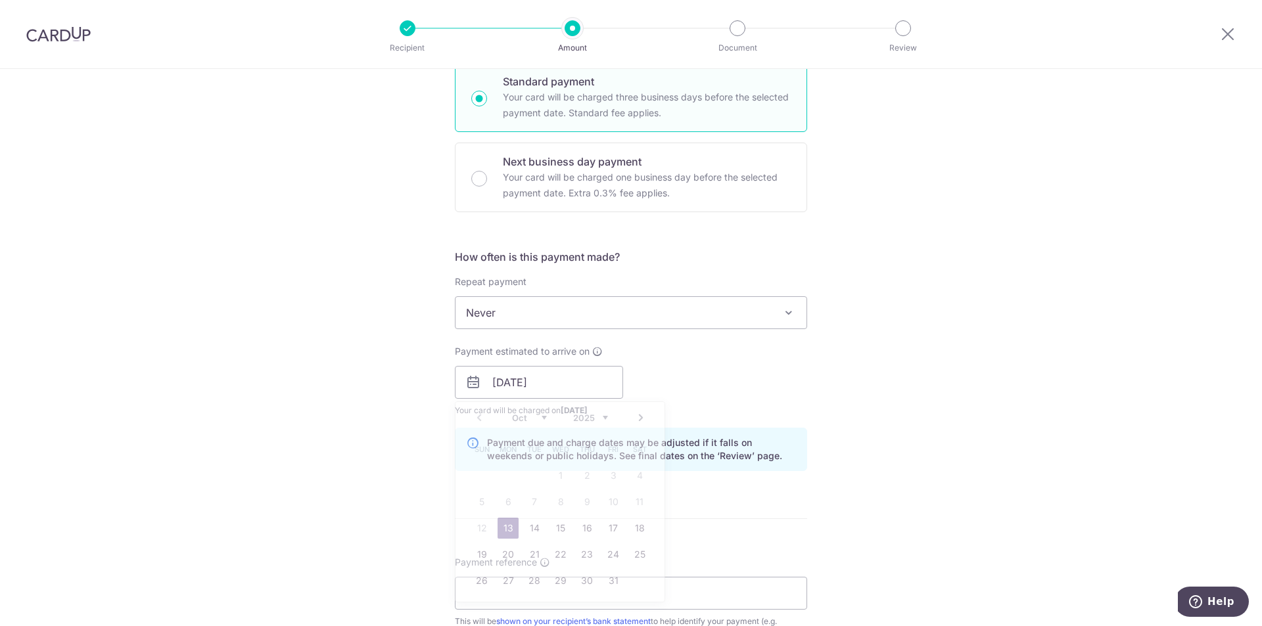
click at [502, 531] on form "Enter payment amount SGD 32,786.66 32786.66 GST (optional) SGD Select Card ****…" at bounding box center [631, 418] width 352 height 1183
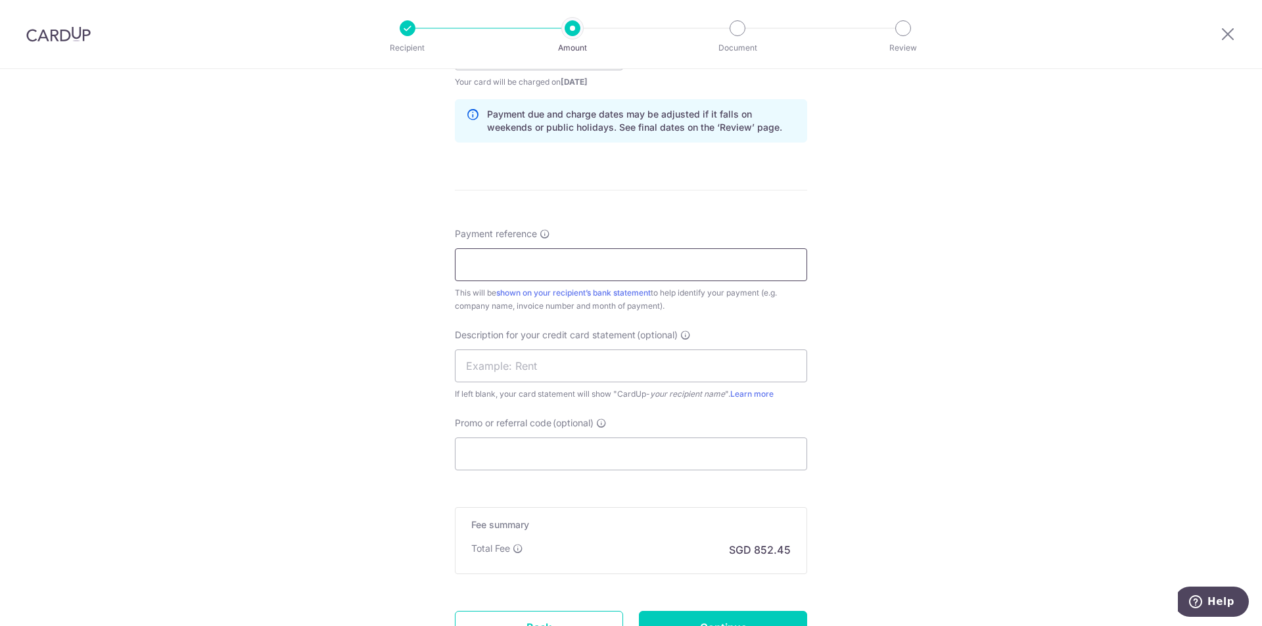
click at [533, 260] on input "Payment reference" at bounding box center [631, 264] width 352 height 33
drag, startPoint x: 538, startPoint y: 261, endPoint x: 569, endPoint y: 263, distance: 31.0
click at [538, 261] on input "Payment reference" at bounding box center [631, 264] width 352 height 33
paste input "20250367"
click at [627, 279] on input "20250367" at bounding box center [631, 264] width 352 height 33
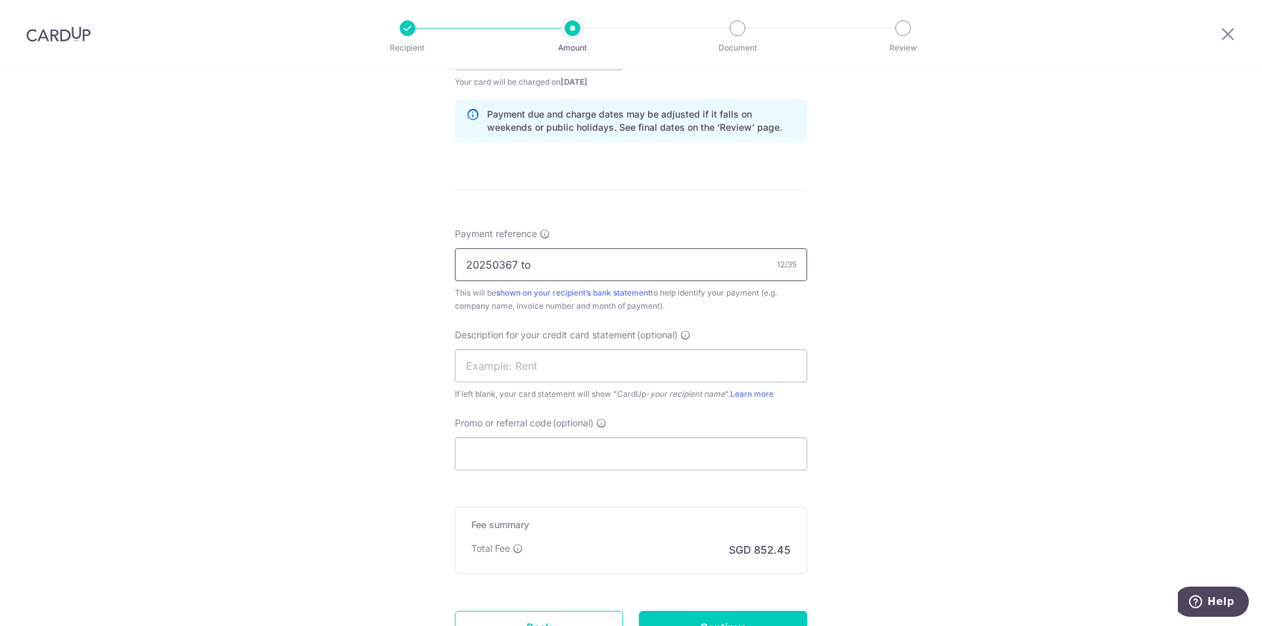
paste input "20250512"
type input "20250367 to 20250512"
click at [555, 455] on input "Promo or referral code (optional)" at bounding box center [631, 454] width 352 height 33
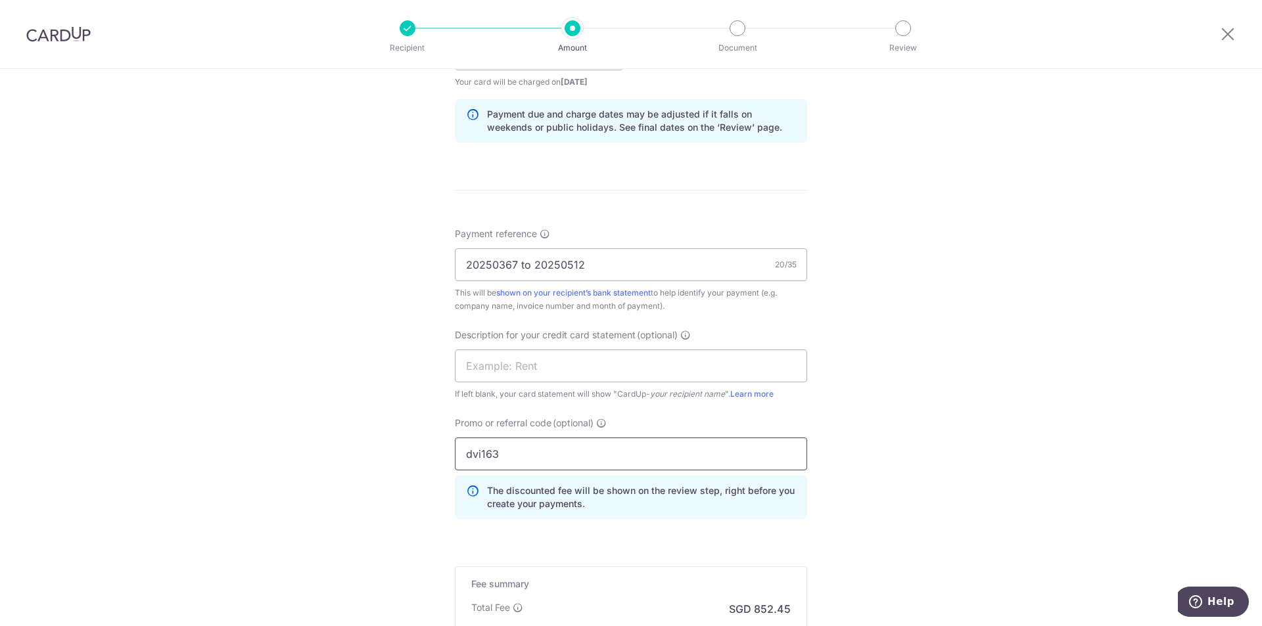
type input "dvi163"
click at [951, 486] on div "Tell us more about your payment Enter payment amount SGD 32,786.66 32786.66 GST…" at bounding box center [631, 107] width 1262 height 1390
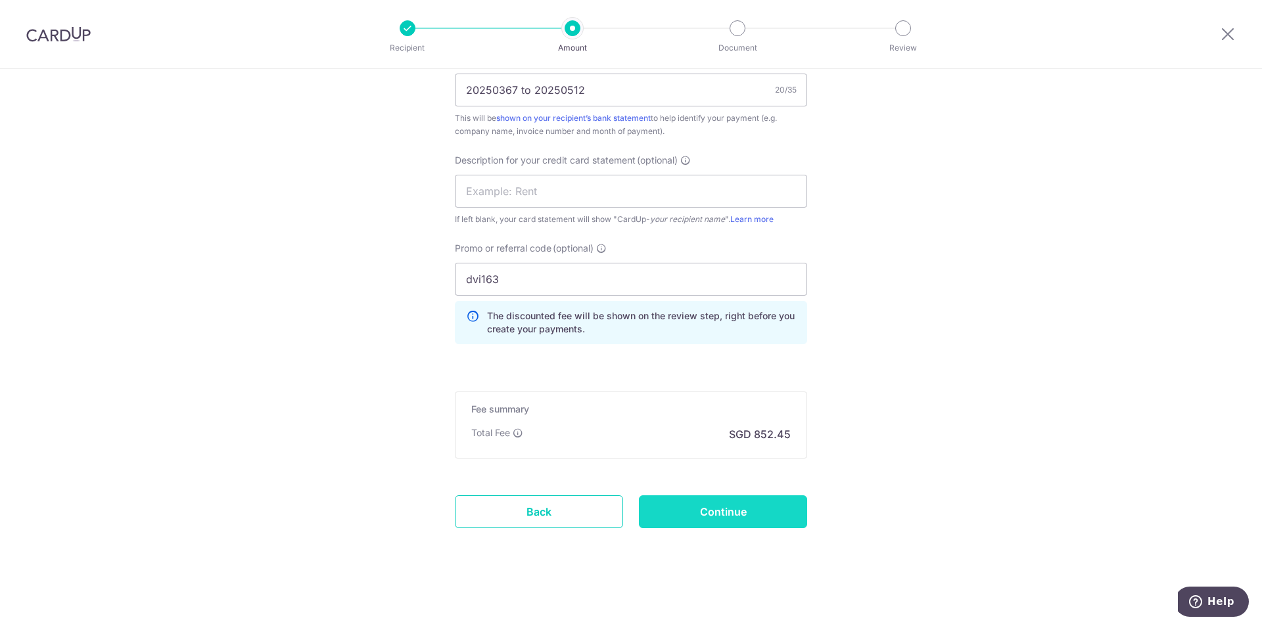
scroll to position [833, 0]
click at [720, 501] on input "Continue" at bounding box center [723, 511] width 168 height 33
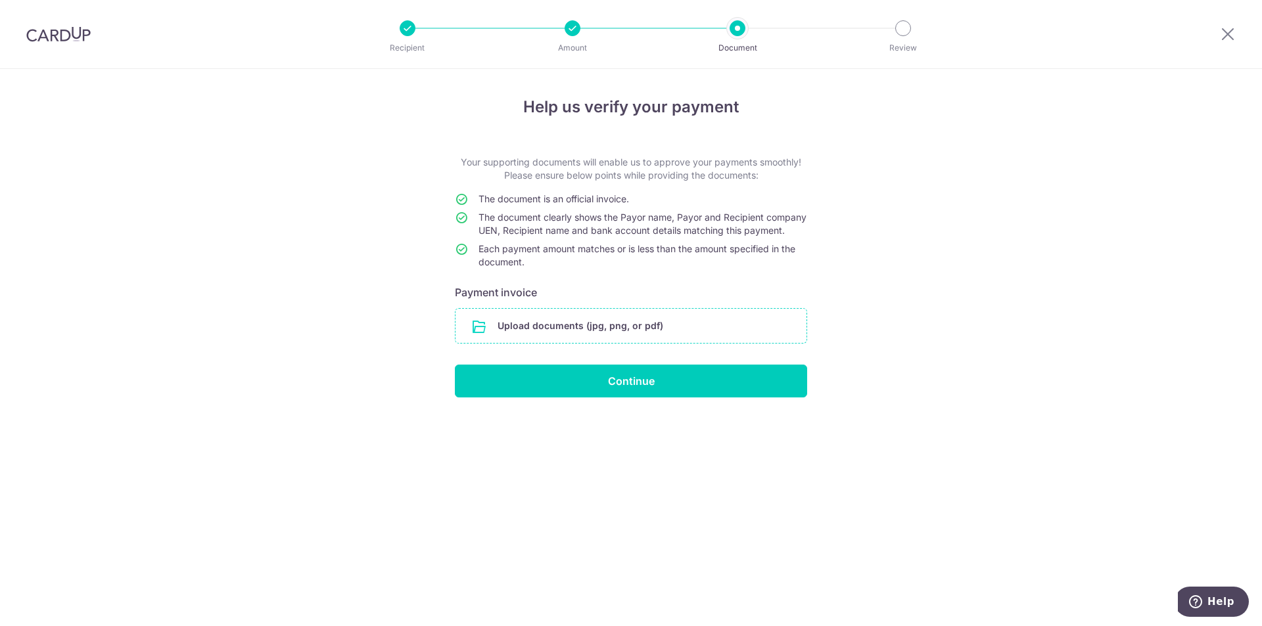
click at [597, 339] on input "file" at bounding box center [631, 326] width 351 height 34
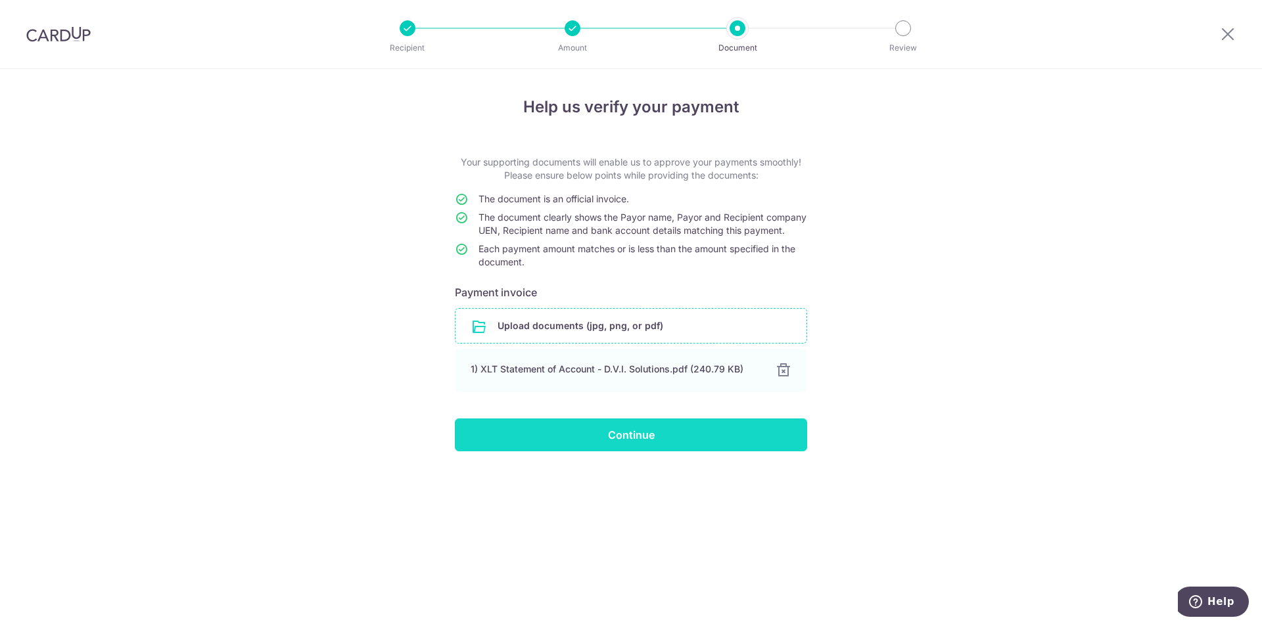
click at [608, 443] on input "Continue" at bounding box center [631, 435] width 352 height 33
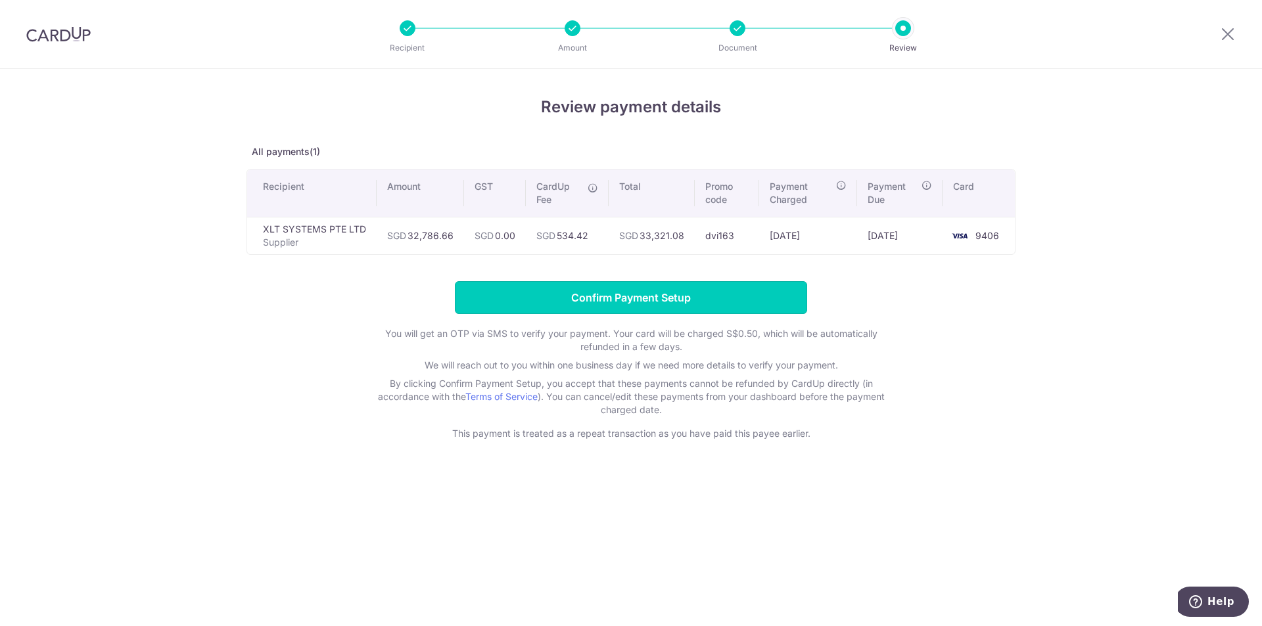
click at [644, 293] on input "Confirm Payment Setup" at bounding box center [631, 297] width 352 height 33
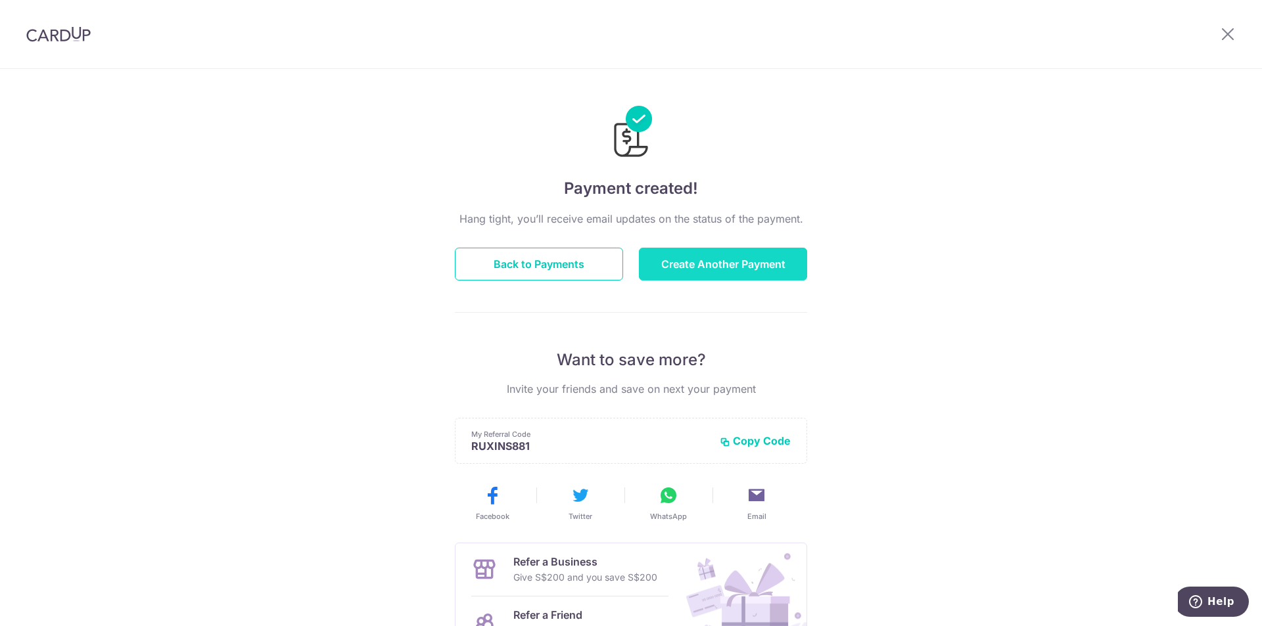
click at [727, 277] on button "Create Another Payment" at bounding box center [723, 264] width 168 height 33
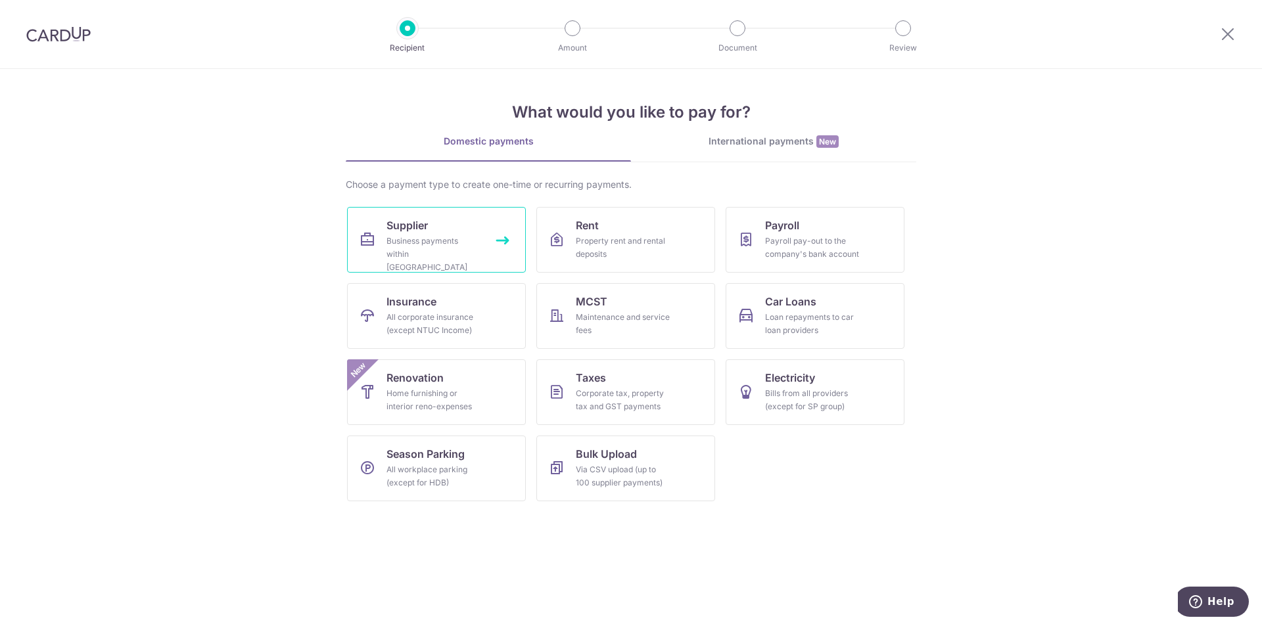
click at [444, 244] on div "Business payments within Singapore" at bounding box center [434, 254] width 95 height 39
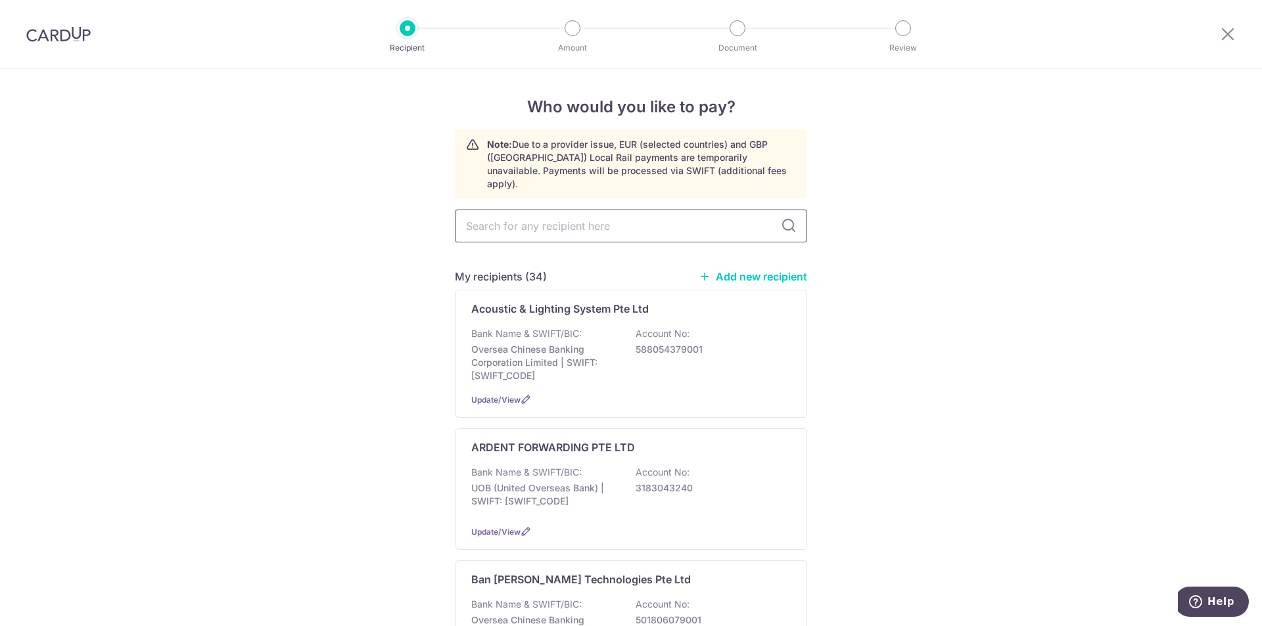
click at [576, 214] on input "text" at bounding box center [631, 226] width 352 height 33
type input "acoust"
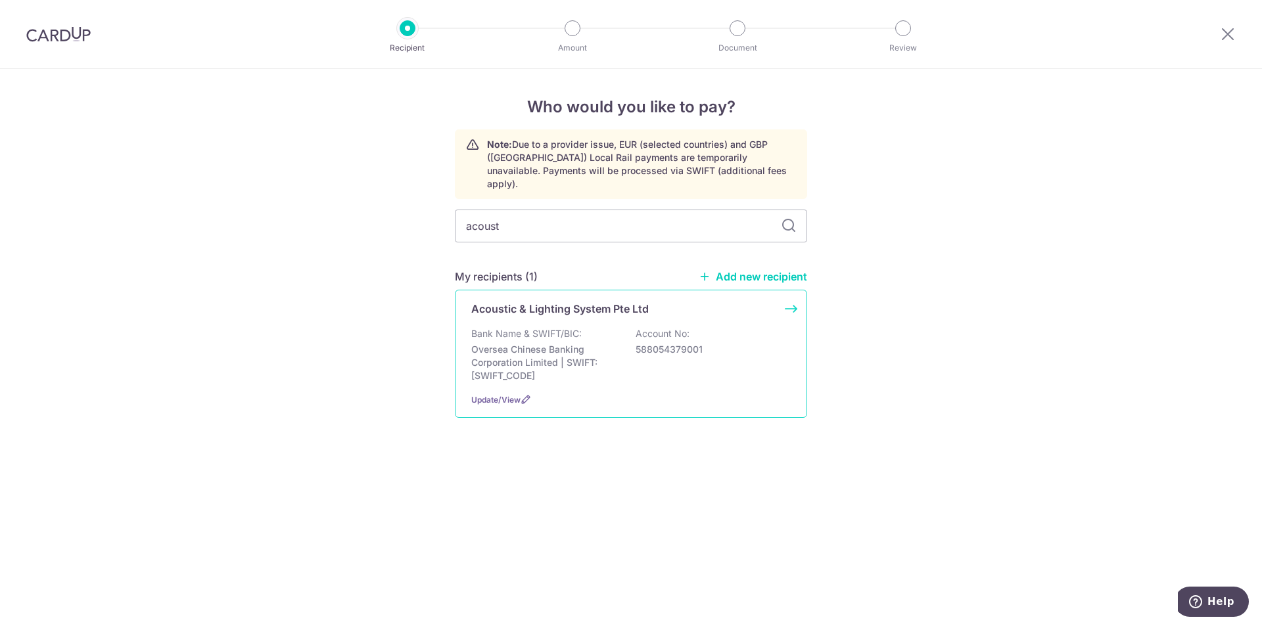
click at [622, 377] on div "Acoustic & Lighting System Pte Ltd Bank Name & SWIFT/BIC: Oversea Chinese Banki…" at bounding box center [631, 354] width 352 height 128
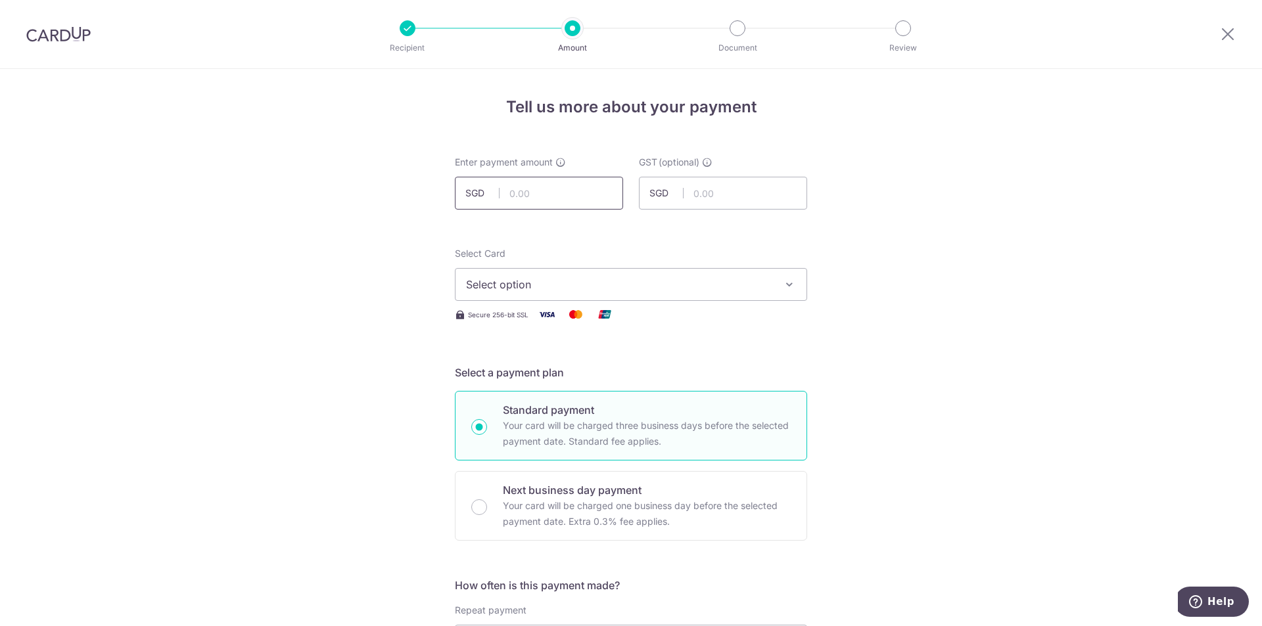
click at [569, 199] on input "text" at bounding box center [539, 193] width 168 height 33
paste input "11,008.29"
type input "11,008.29"
click at [557, 274] on button "Select option" at bounding box center [631, 284] width 352 height 33
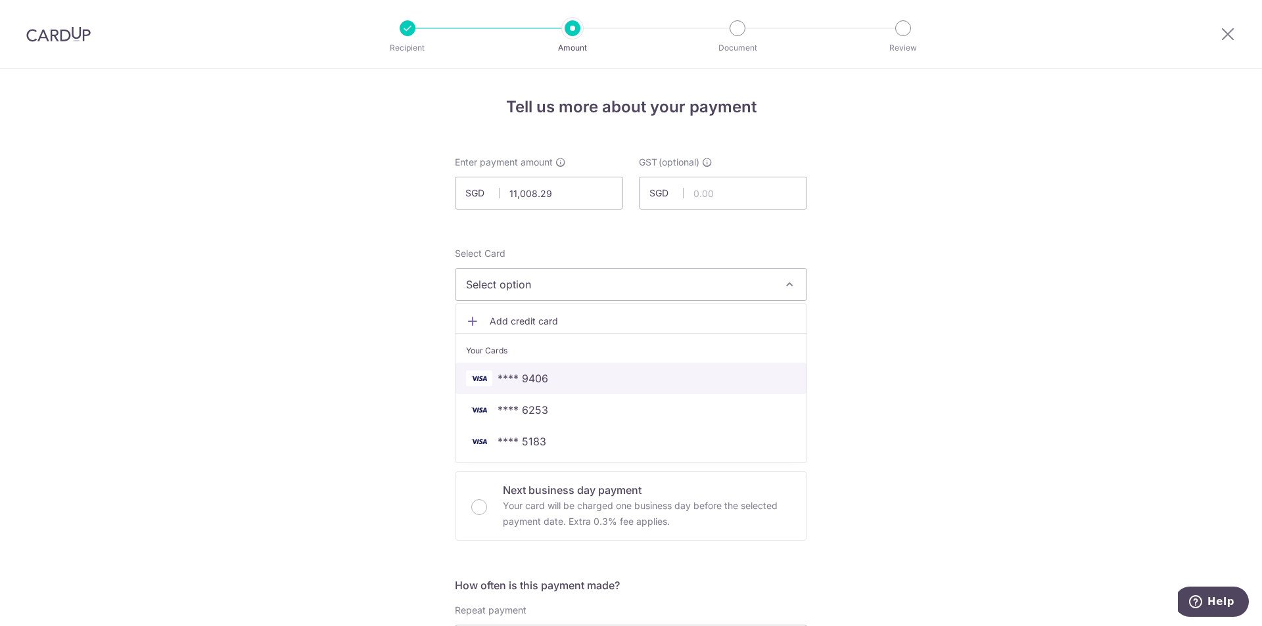
click at [544, 381] on span "**** 9406" at bounding box center [523, 379] width 51 height 16
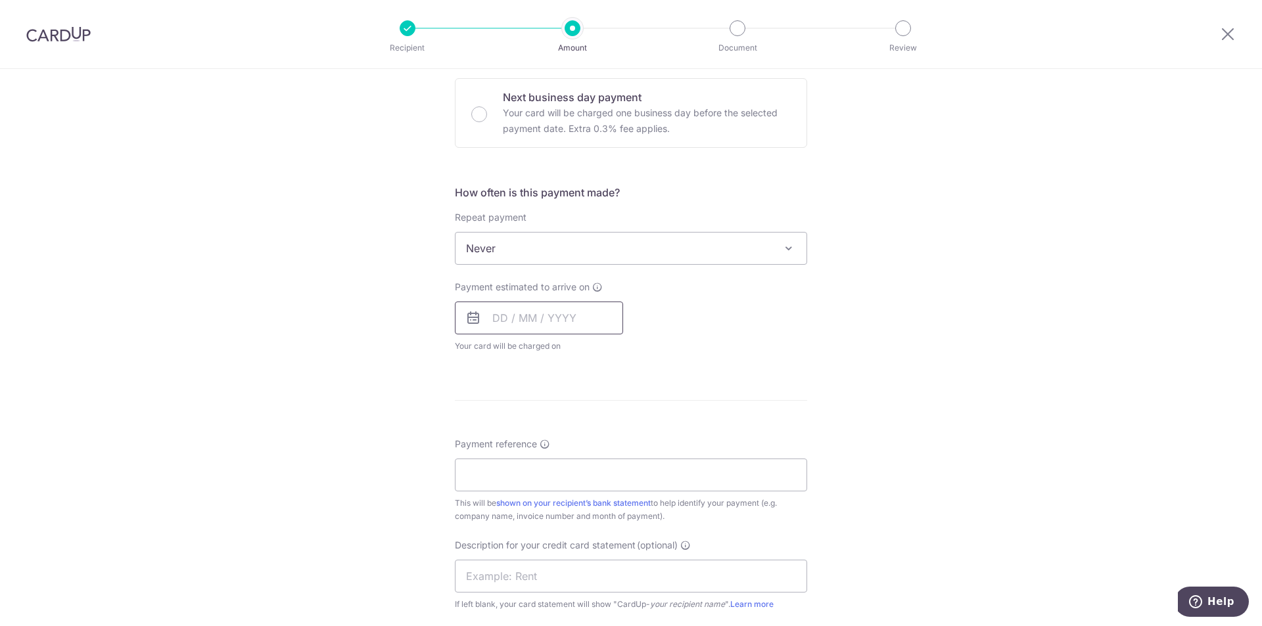
scroll to position [394, 0]
click at [552, 314] on input "text" at bounding box center [539, 316] width 168 height 33
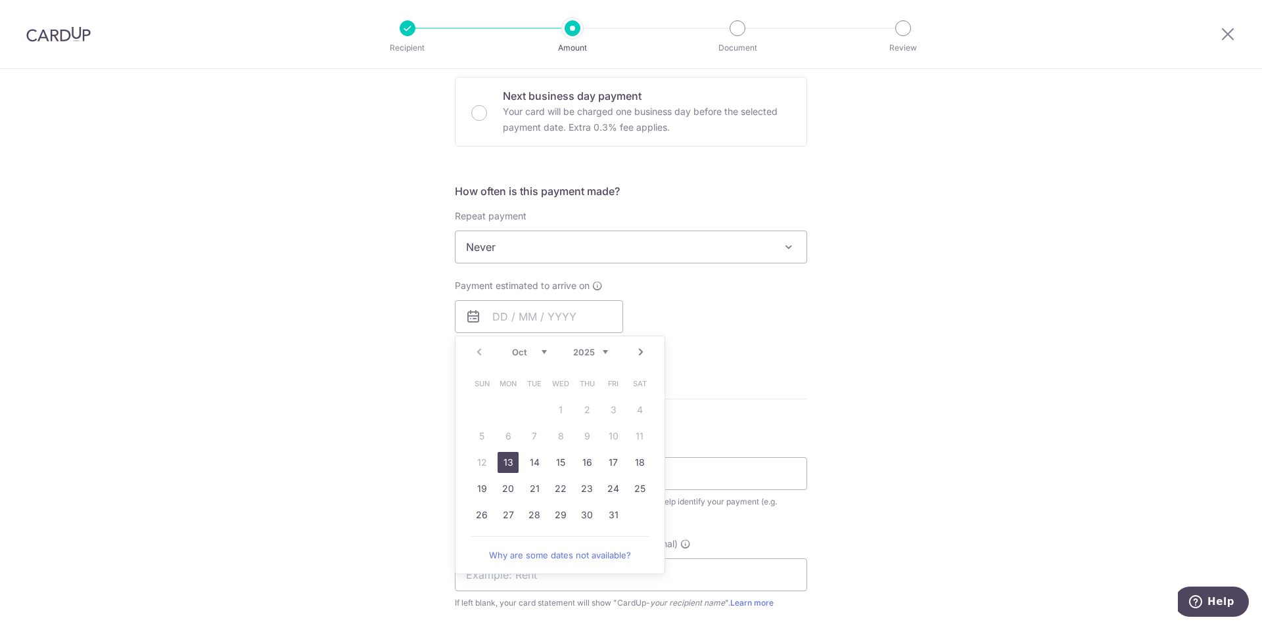
click at [502, 461] on link "13" at bounding box center [508, 462] width 21 height 21
type input "13/10/2025"
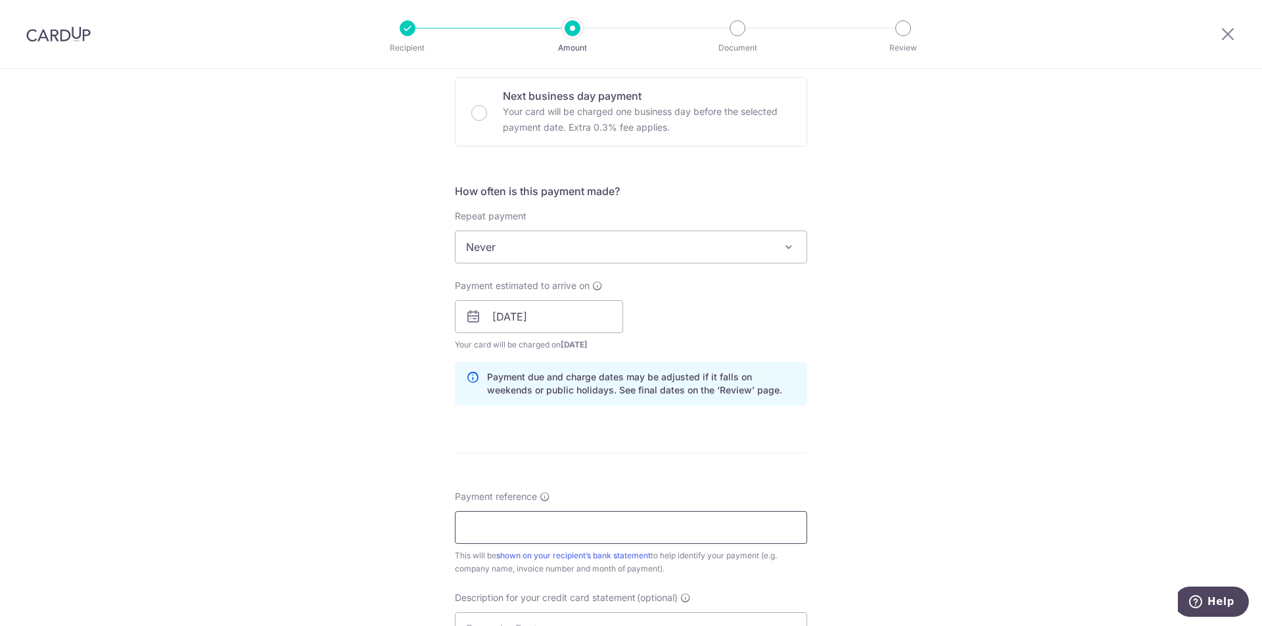
click at [548, 526] on input "Payment reference" at bounding box center [631, 527] width 352 height 33
paste input "2508064MC"
click at [580, 527] on input "2508064MC to" at bounding box center [631, 527] width 352 height 33
paste input "2508089MC"
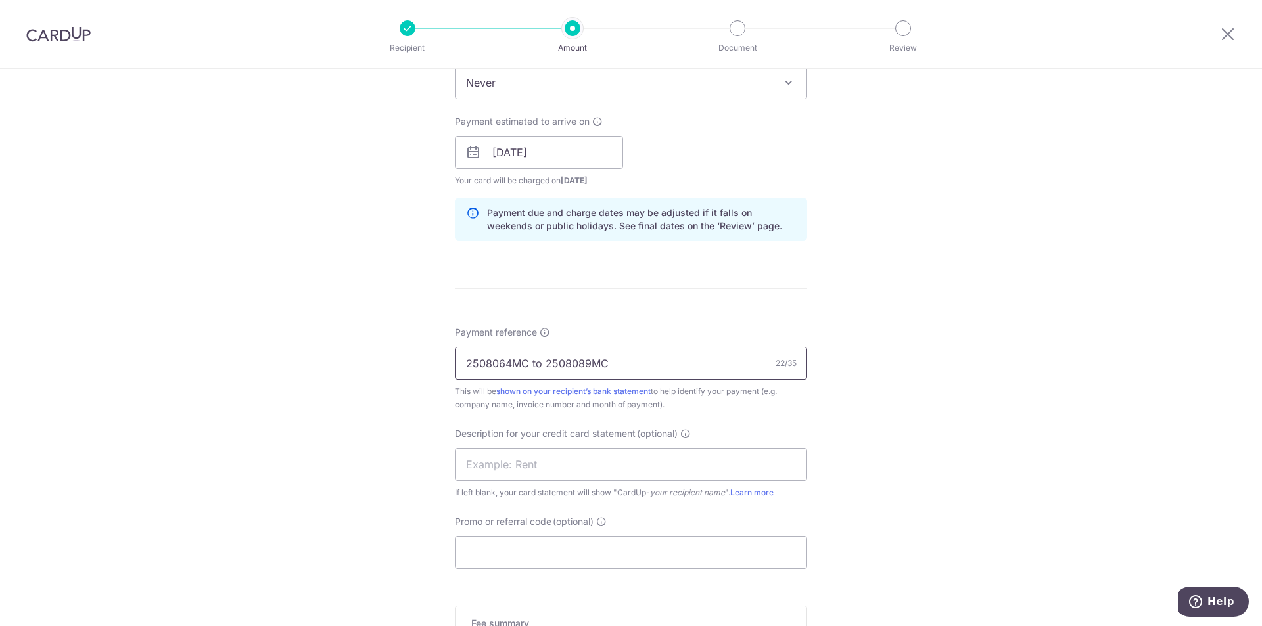
scroll to position [774, 0]
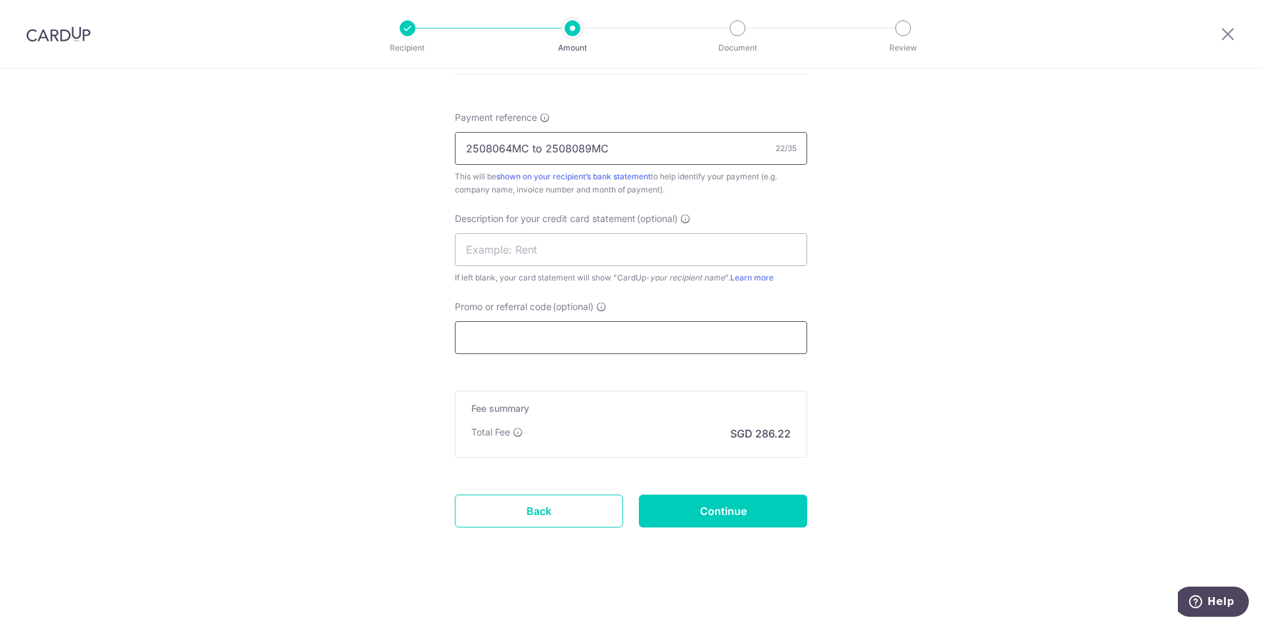
type input "2508064MC to 2508089MC"
click at [533, 336] on input "Promo or referral code (optional)" at bounding box center [631, 337] width 352 height 33
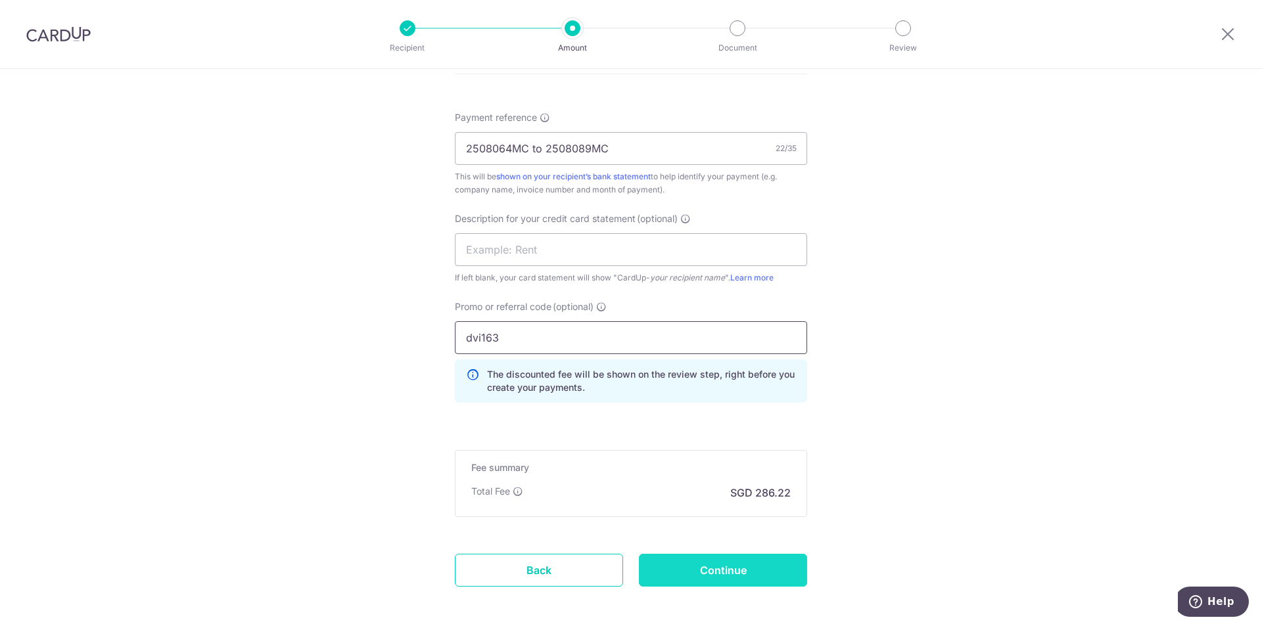
type input "dvi163"
click at [741, 577] on input "Continue" at bounding box center [723, 570] width 168 height 33
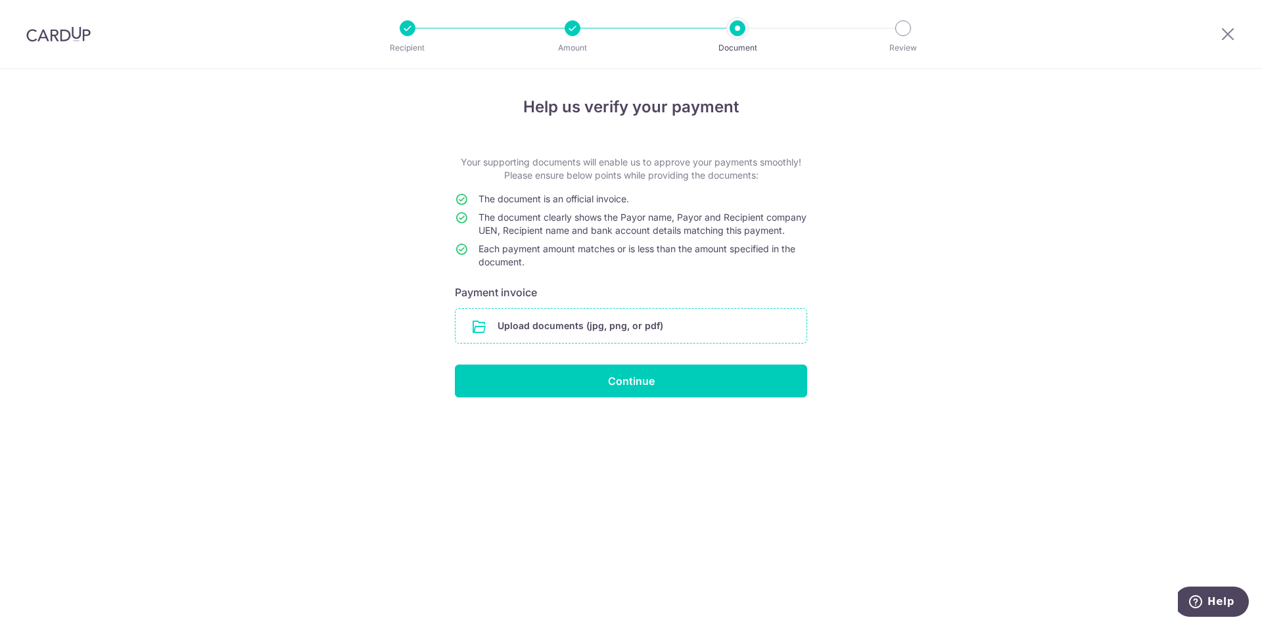
click at [581, 329] on input "file" at bounding box center [631, 326] width 351 height 34
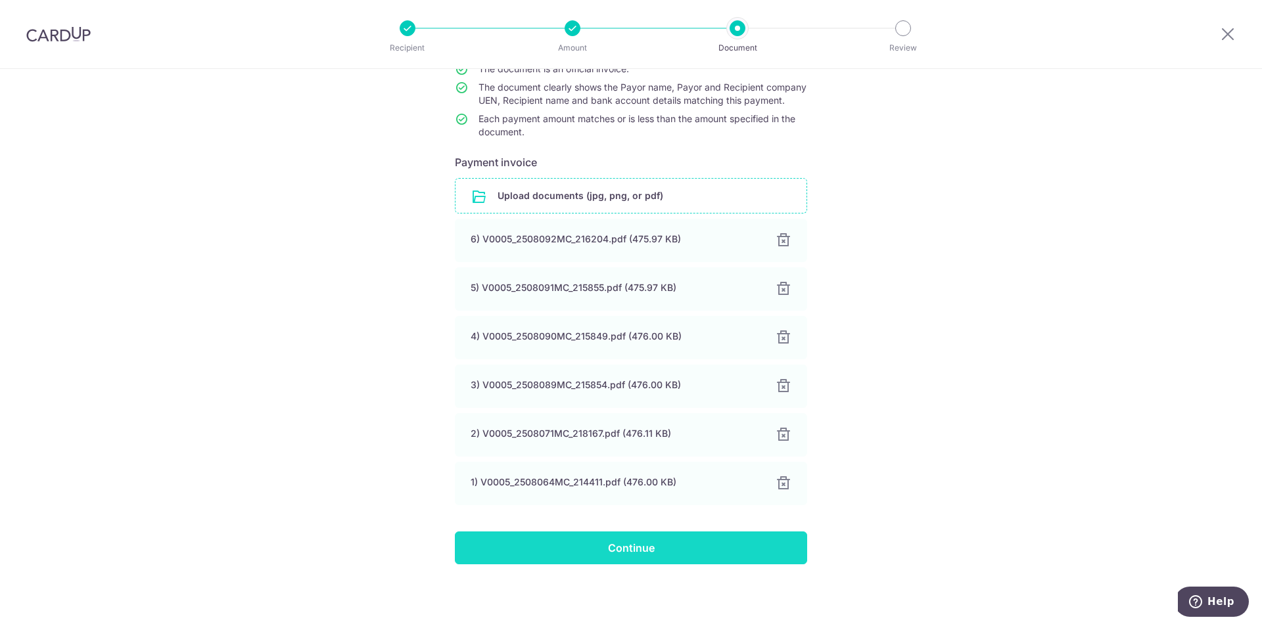
scroll to position [143, 0]
click at [628, 552] on input "Continue" at bounding box center [631, 548] width 352 height 33
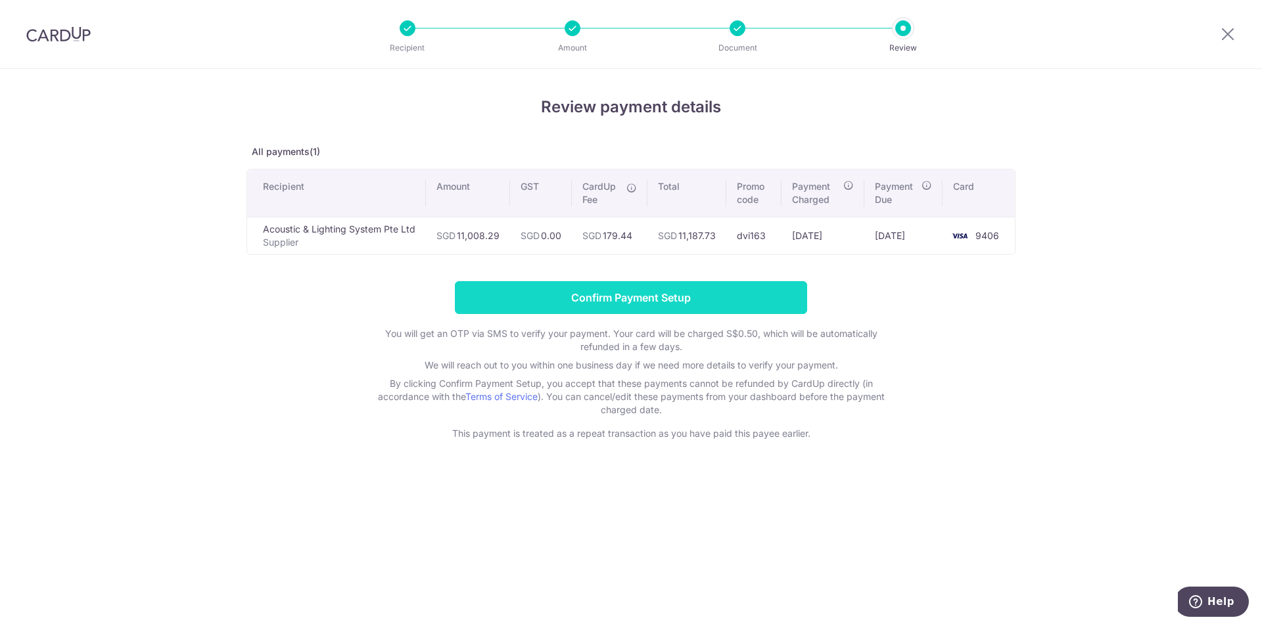
click at [659, 304] on input "Confirm Payment Setup" at bounding box center [631, 297] width 352 height 33
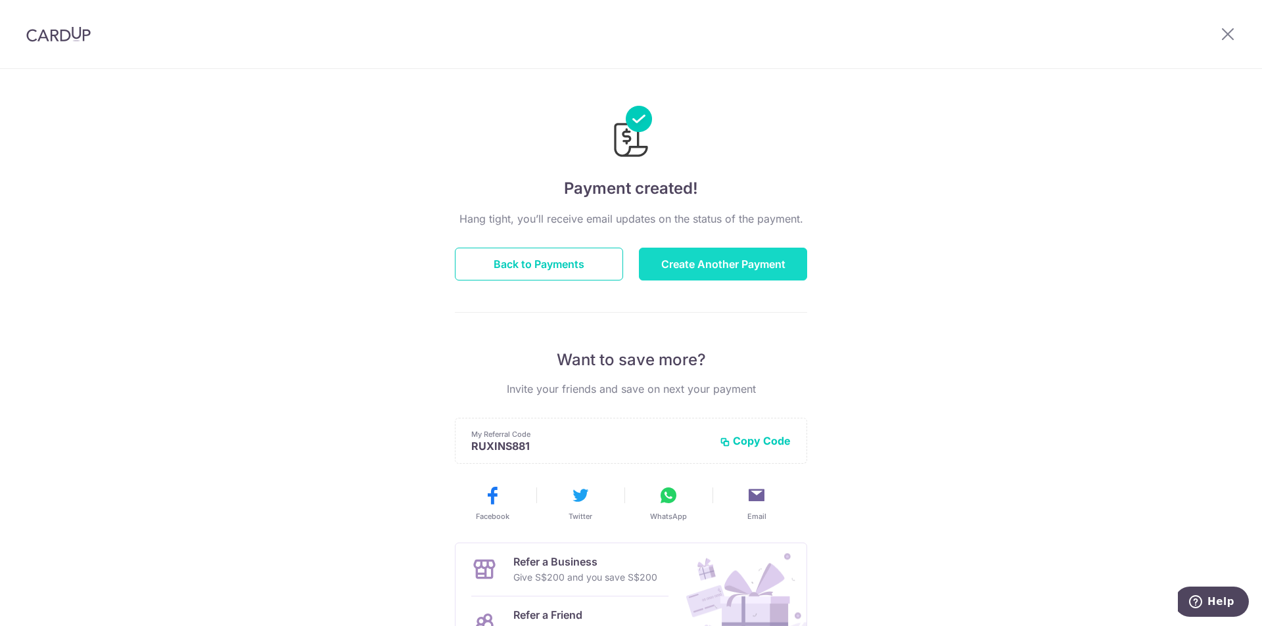
click at [764, 262] on button "Create Another Payment" at bounding box center [723, 264] width 168 height 33
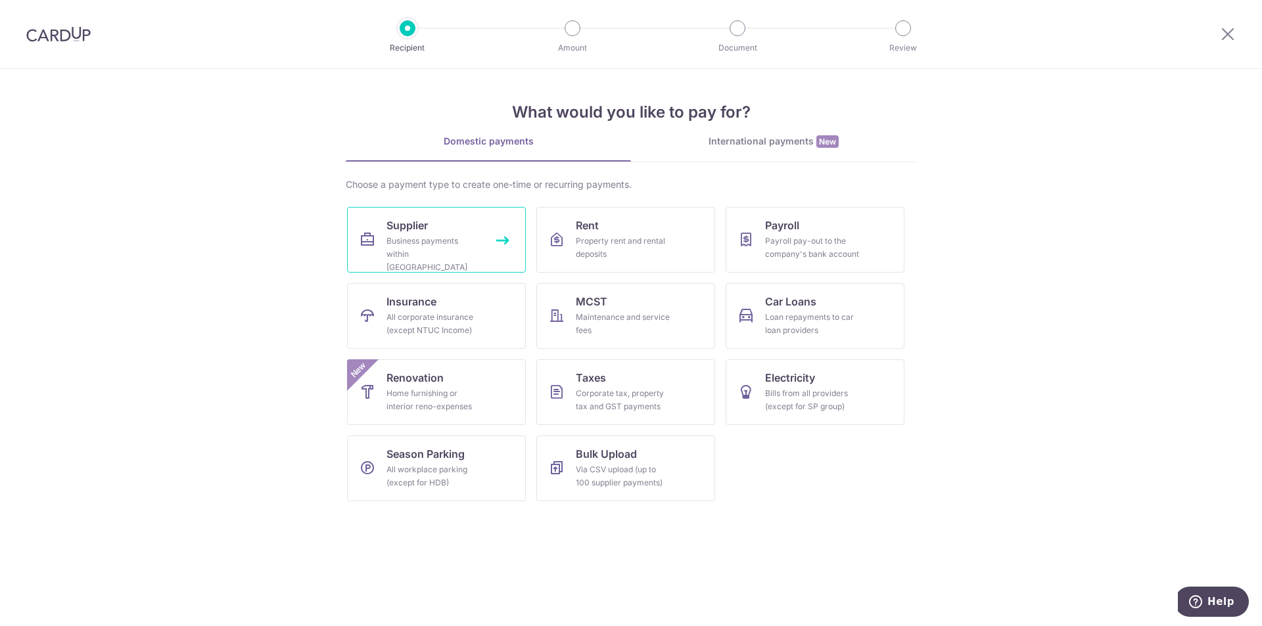
click at [421, 244] on div "Business payments within [GEOGRAPHIC_DATA]" at bounding box center [434, 254] width 95 height 39
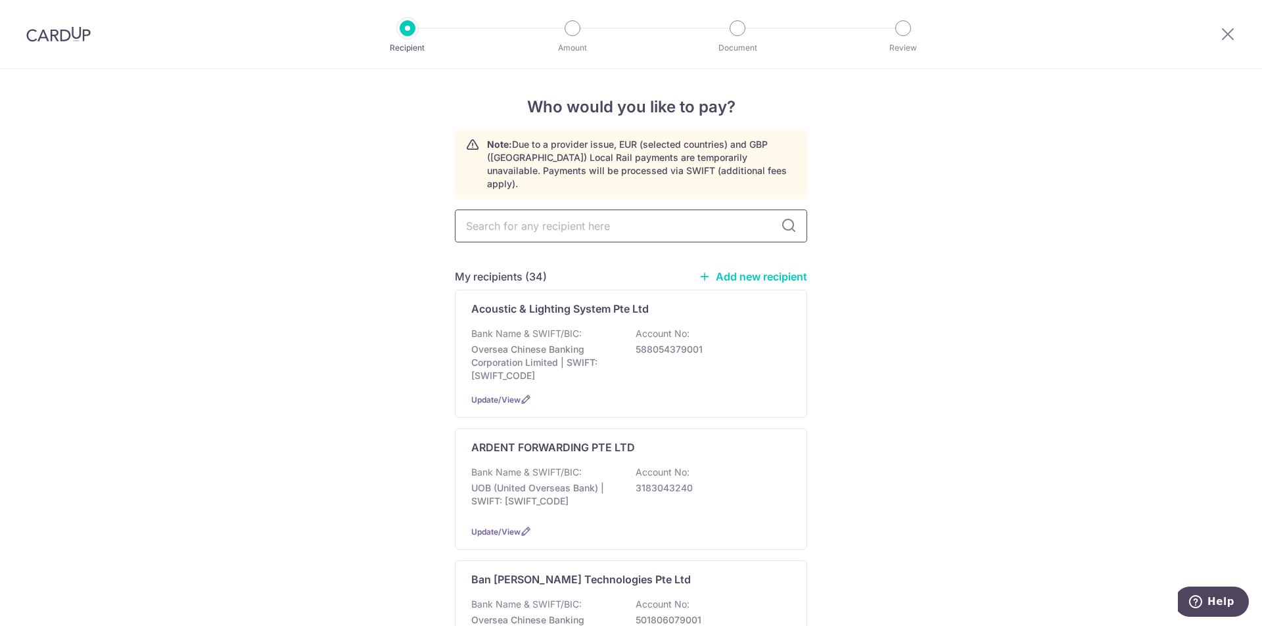
click at [567, 221] on input "text" at bounding box center [631, 226] width 352 height 33
type input "del"
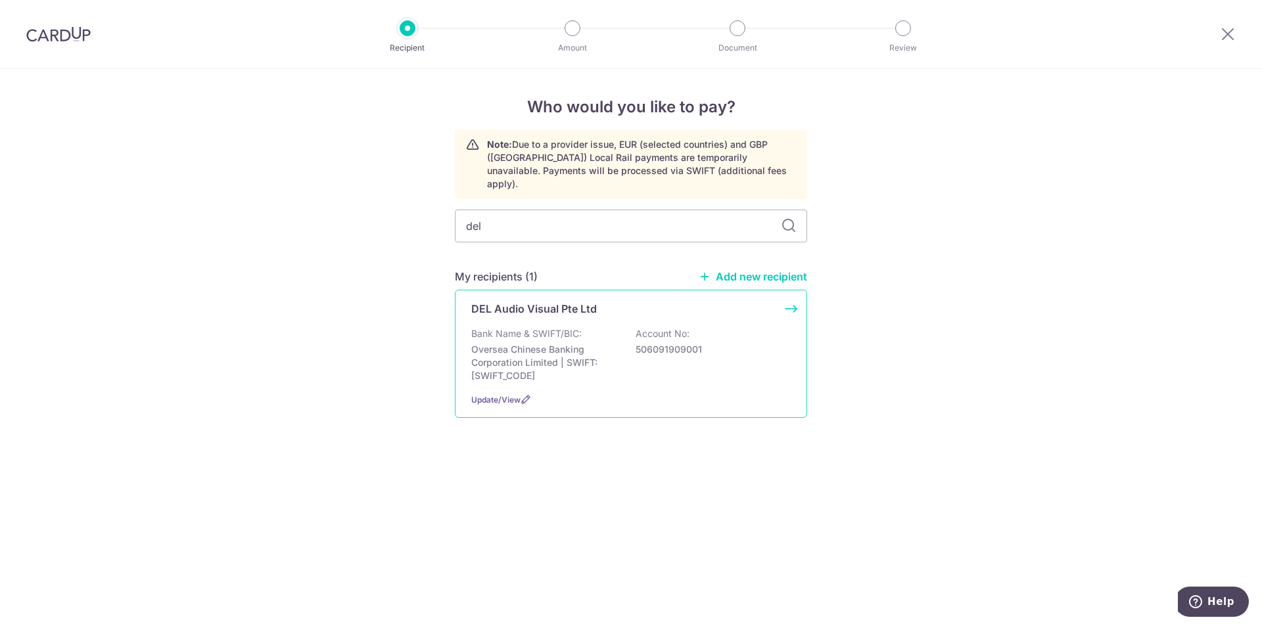
click at [692, 379] on div "DEL Audio Visual Pte Ltd Bank Name & SWIFT/BIC: Oversea Chinese Banking Corpora…" at bounding box center [631, 354] width 352 height 128
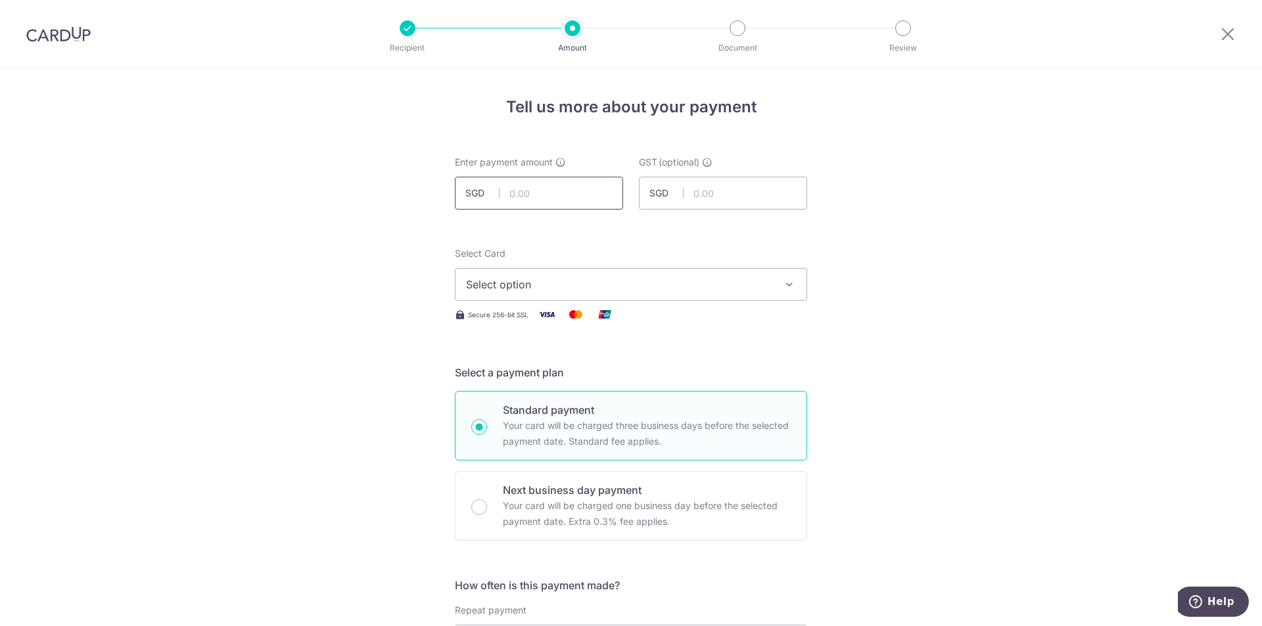
drag, startPoint x: 569, startPoint y: 202, endPoint x: 578, endPoint y: 210, distance: 11.2
click at [568, 202] on input "text" at bounding box center [539, 193] width 168 height 33
paste input "6,222.92"
type input "6,222.92"
click at [682, 287] on span "Select option" at bounding box center [619, 285] width 306 height 16
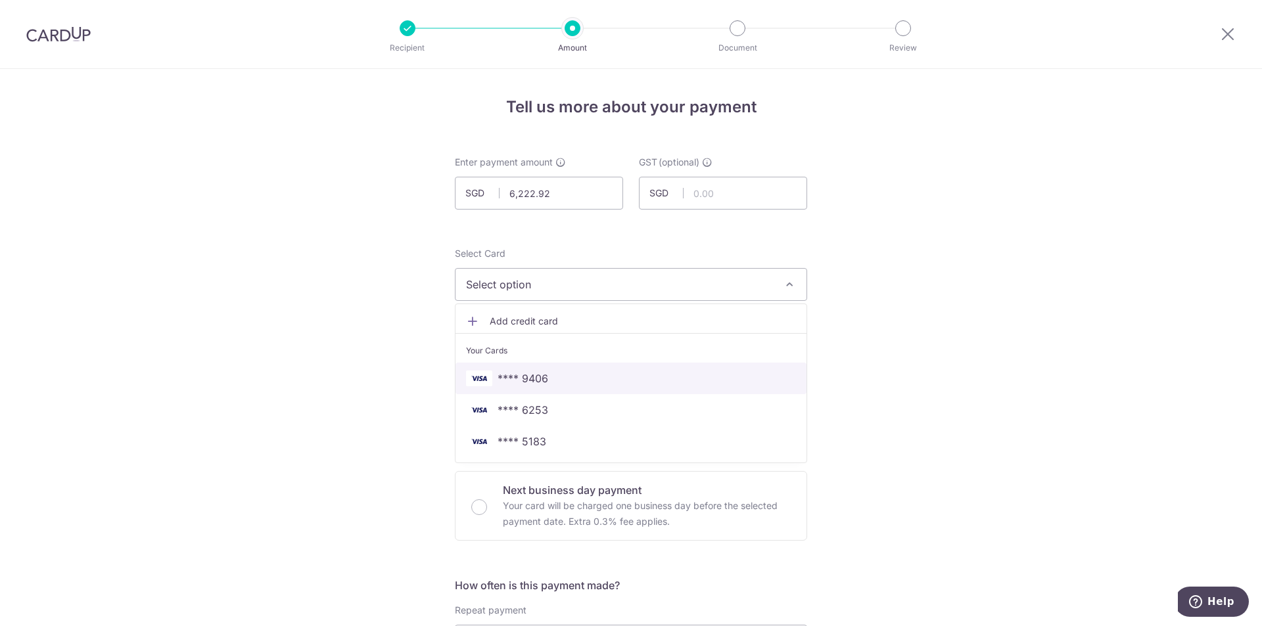
click at [572, 381] on span "**** 9406" at bounding box center [631, 379] width 330 height 16
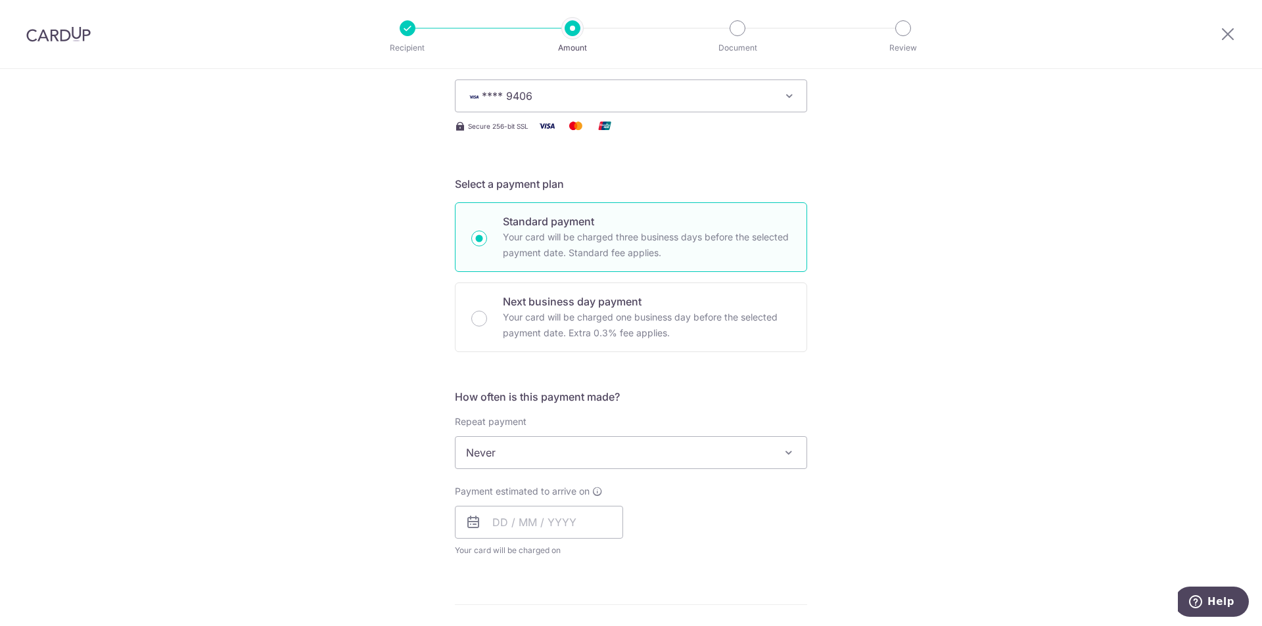
scroll to position [329, 0]
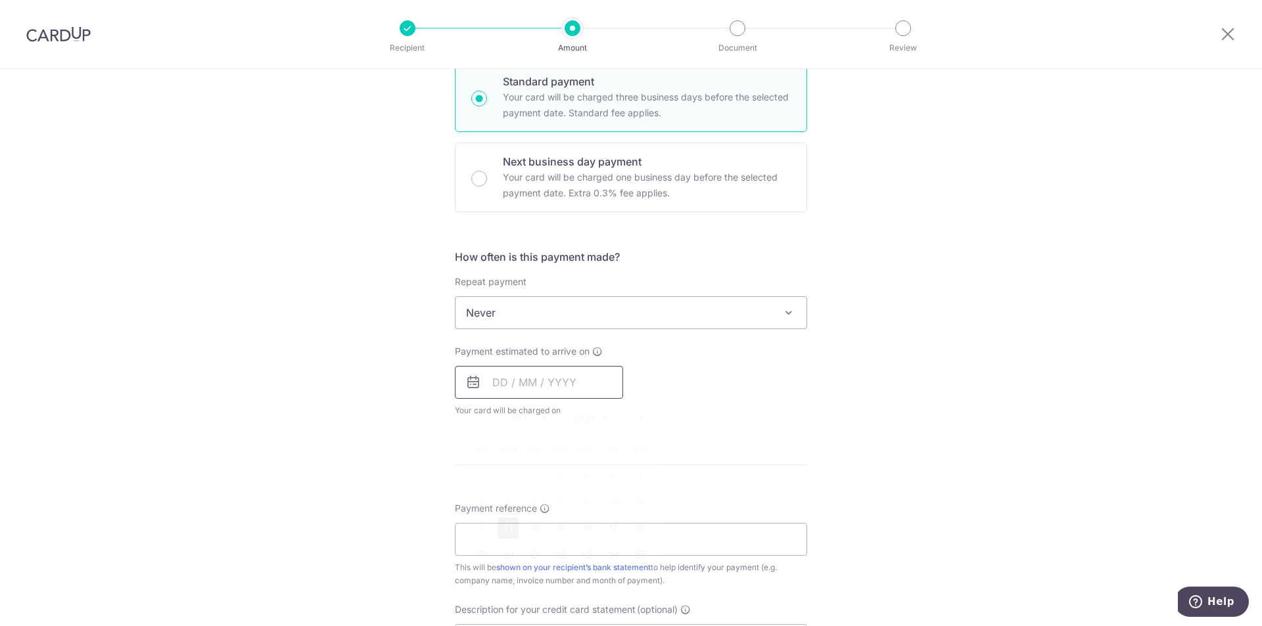
click at [549, 385] on input "text" at bounding box center [539, 382] width 168 height 33
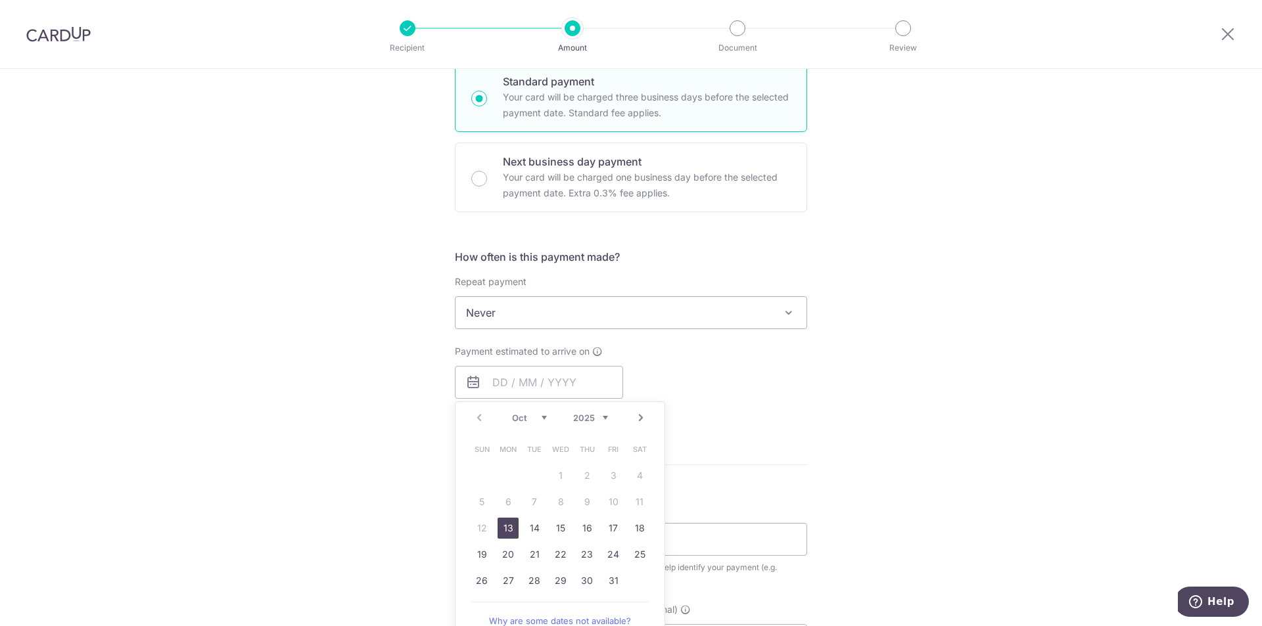
click at [502, 527] on link "13" at bounding box center [508, 528] width 21 height 21
type input "[DATE]"
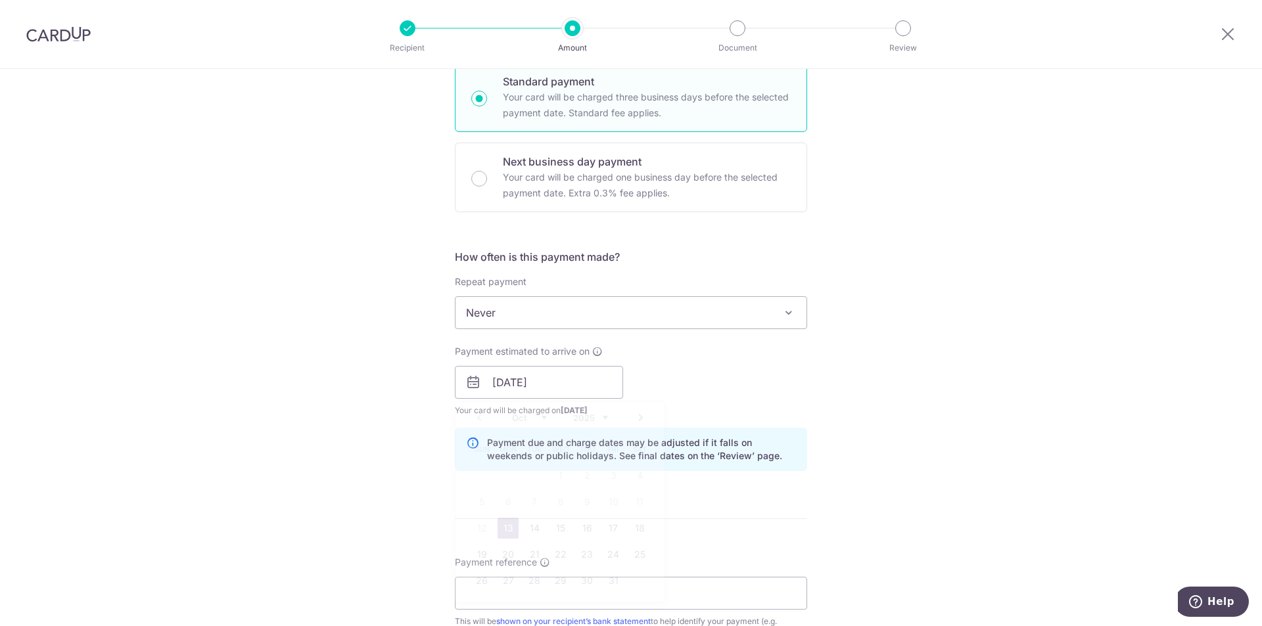
scroll to position [657, 0]
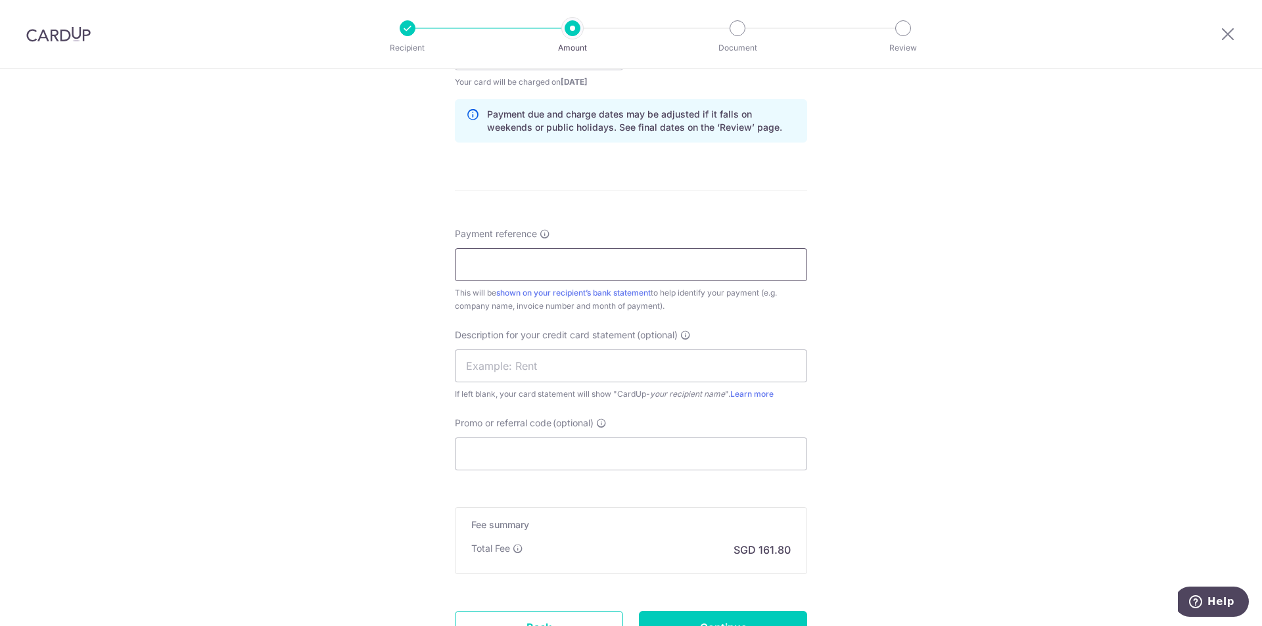
click at [621, 262] on input "Payment reference" at bounding box center [631, 264] width 352 height 33
paste input "DEL0056329"
click at [650, 277] on input "DEL0056329" at bounding box center [631, 264] width 352 height 33
paste input "DEL0056409"
type input "DEL0056329 to DEL0056409"
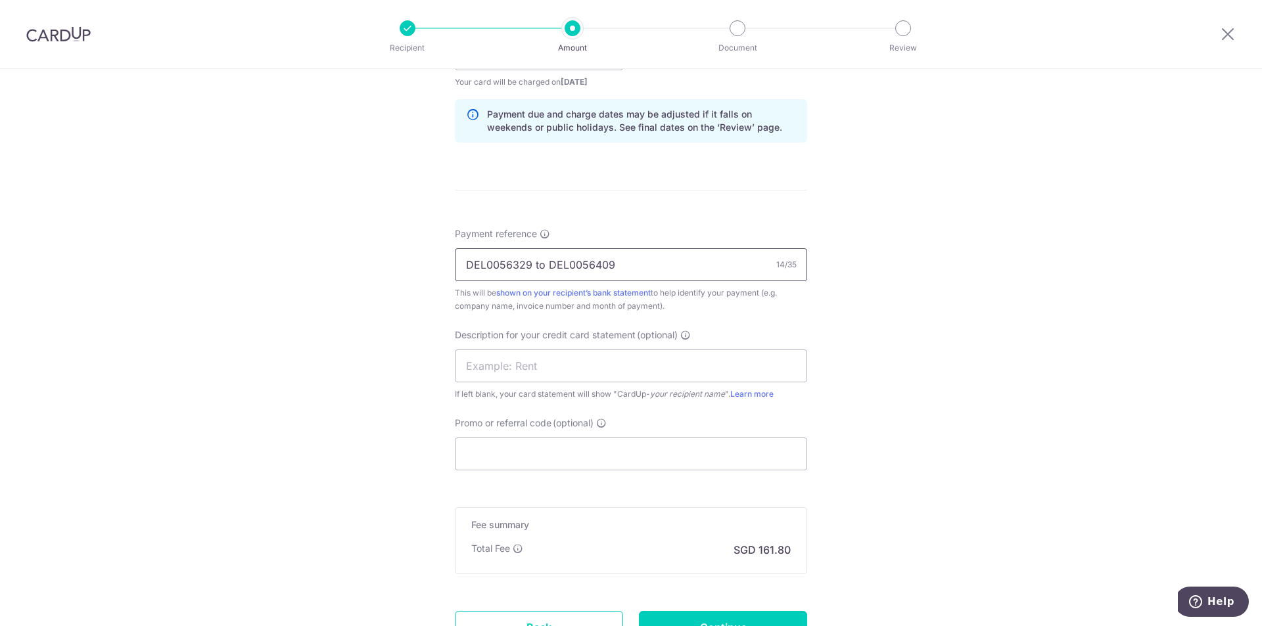
click button "Add Card" at bounding box center [0, 0] width 0 height 0
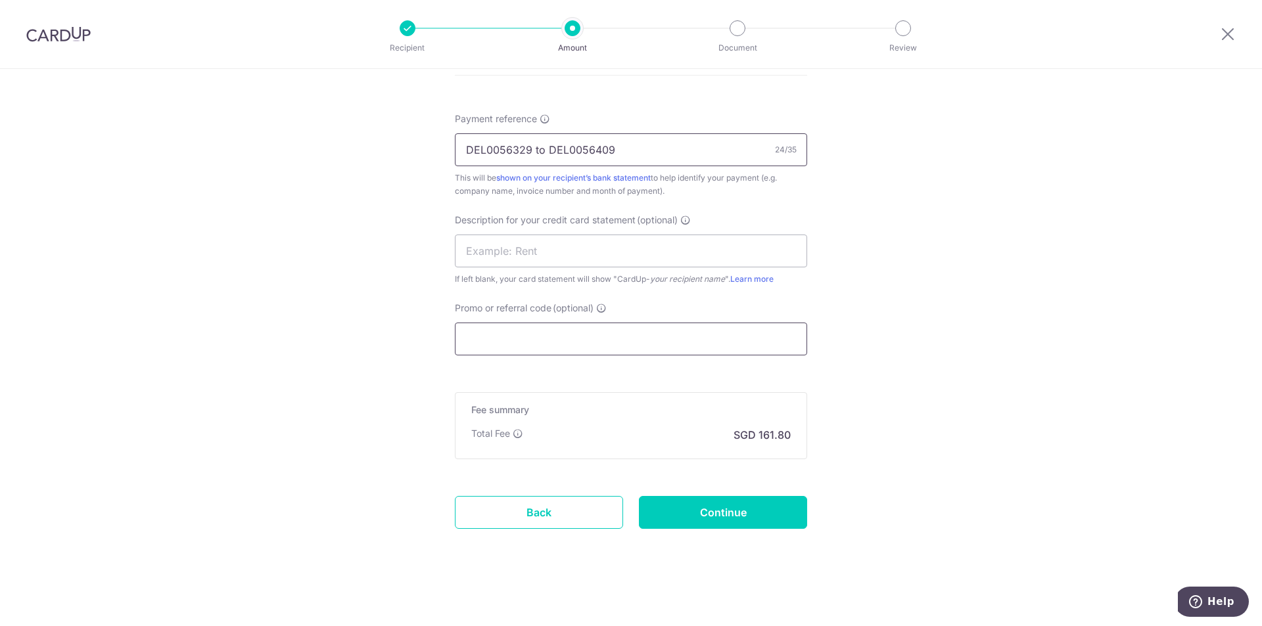
scroll to position [774, 0]
click at [542, 345] on input "Promo or referral code (optional)" at bounding box center [631, 337] width 352 height 33
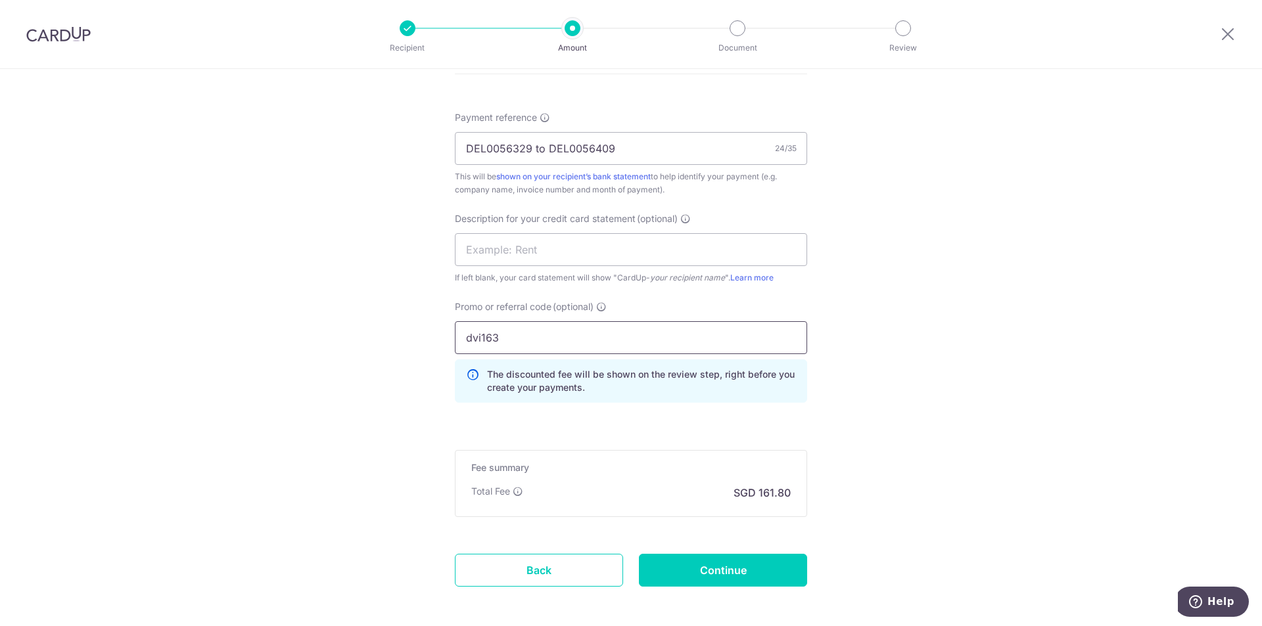
type input "dvi163"
click at [716, 552] on form "Enter payment amount SGD 6,222.92 6222.92 GST (optional) SGD Select Card **** 9…" at bounding box center [631, 3] width 352 height 1242
click at [730, 572] on input "Continue" at bounding box center [723, 570] width 168 height 33
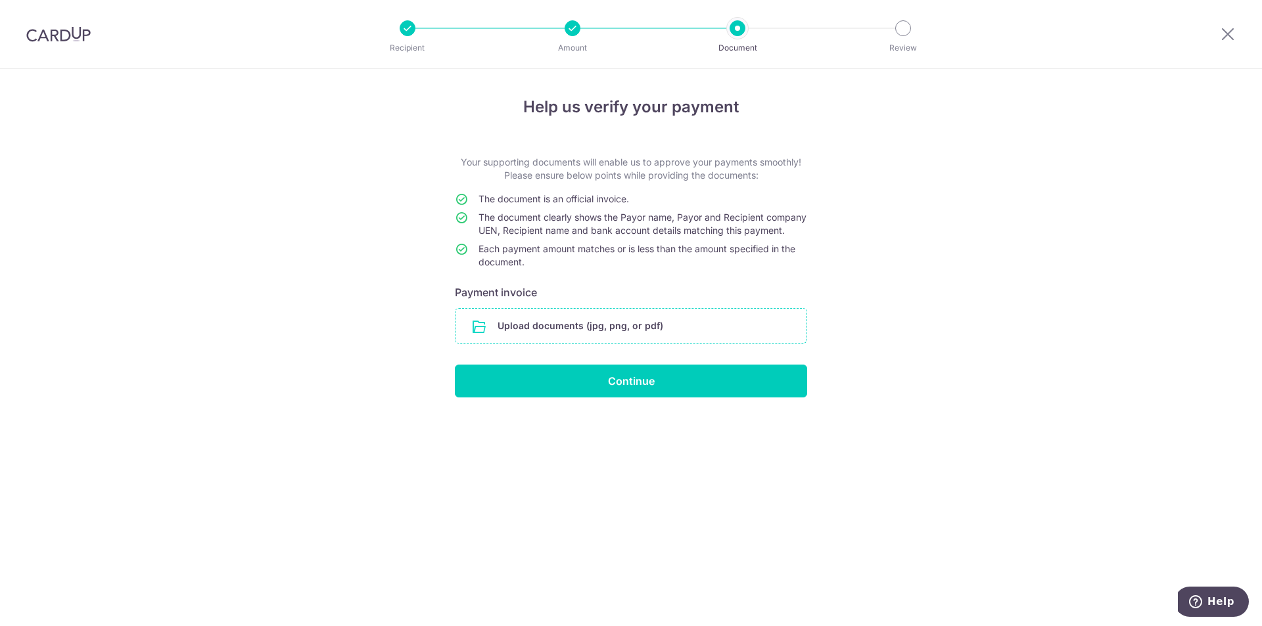
click at [597, 335] on input "file" at bounding box center [631, 326] width 351 height 34
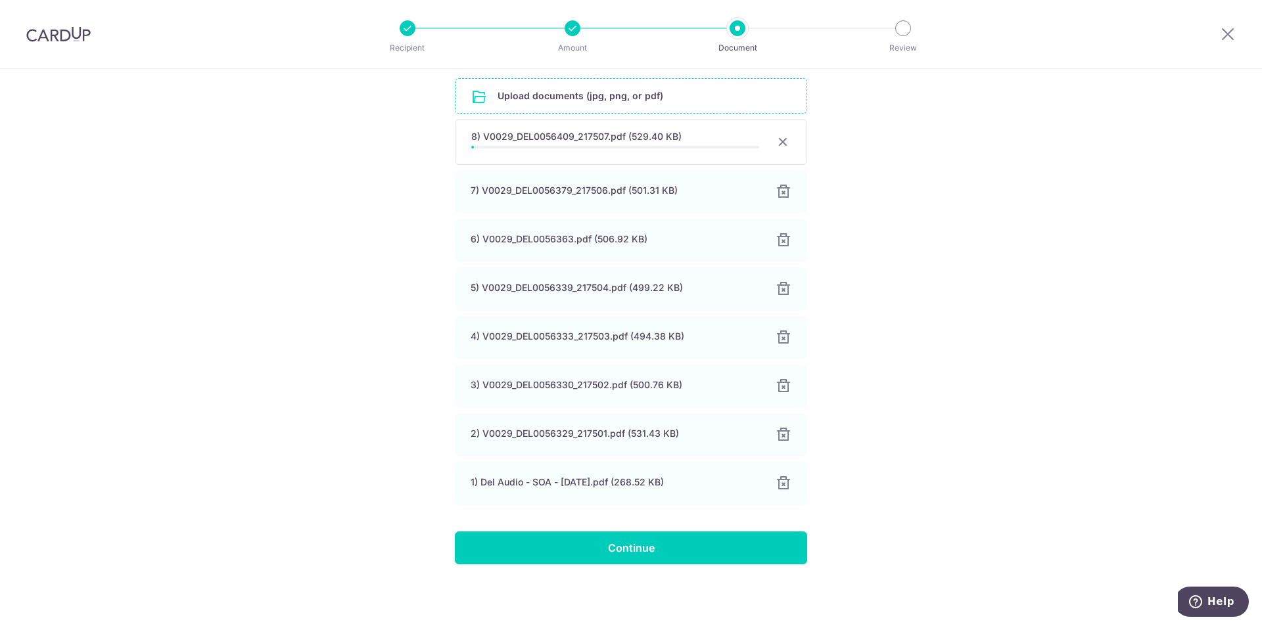
scroll to position [241, 0]
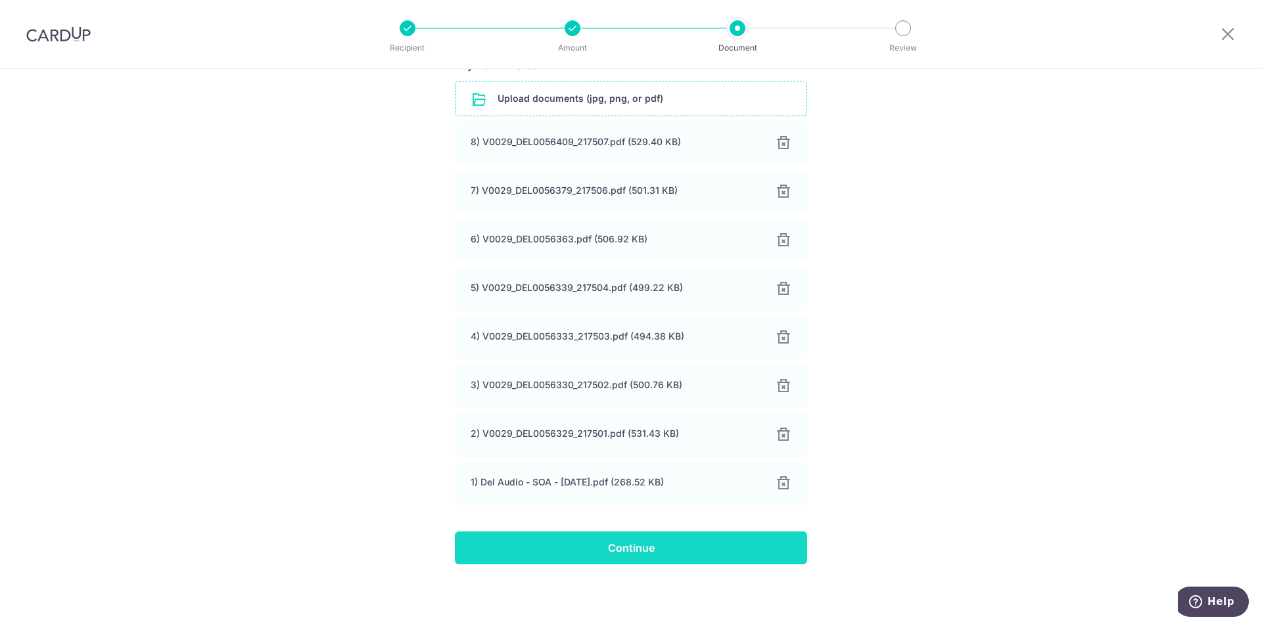
click at [657, 550] on input "Continue" at bounding box center [631, 548] width 352 height 33
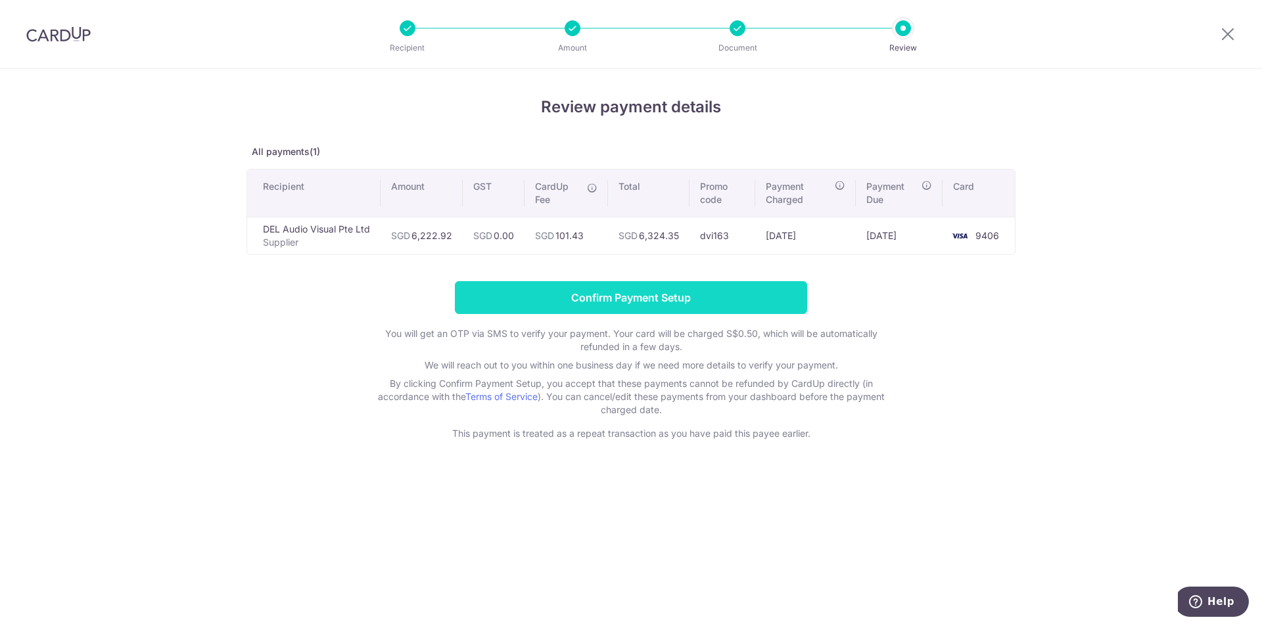
click at [646, 302] on input "Confirm Payment Setup" at bounding box center [631, 297] width 352 height 33
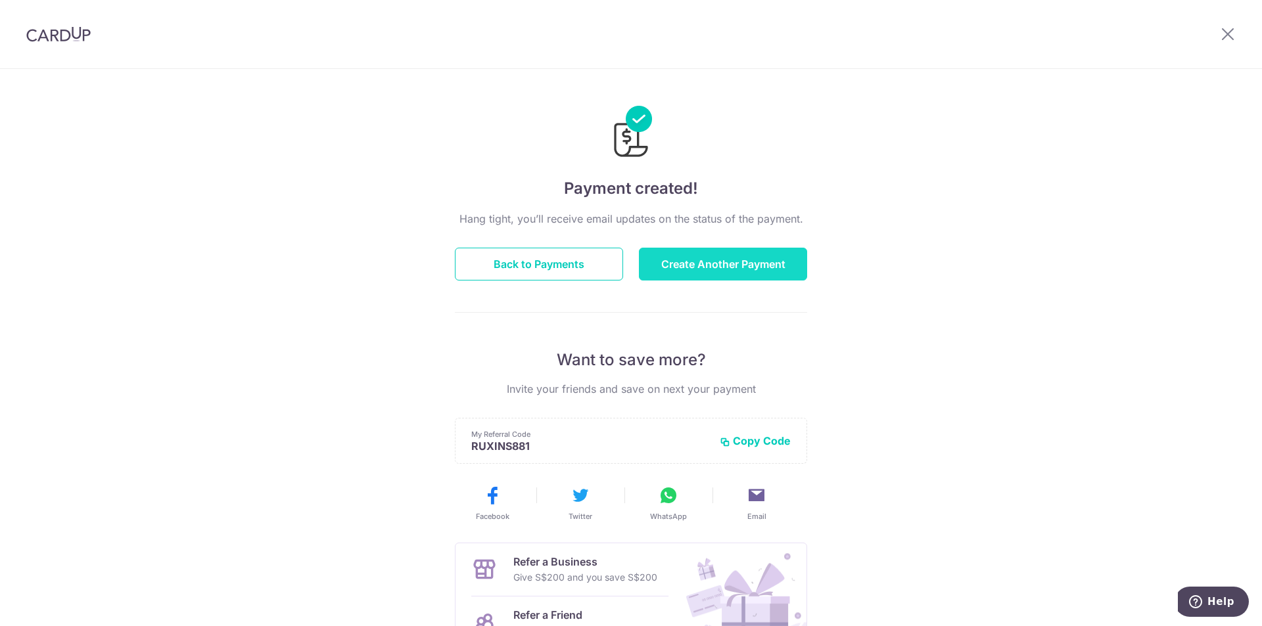
click at [757, 259] on button "Create Another Payment" at bounding box center [723, 264] width 168 height 33
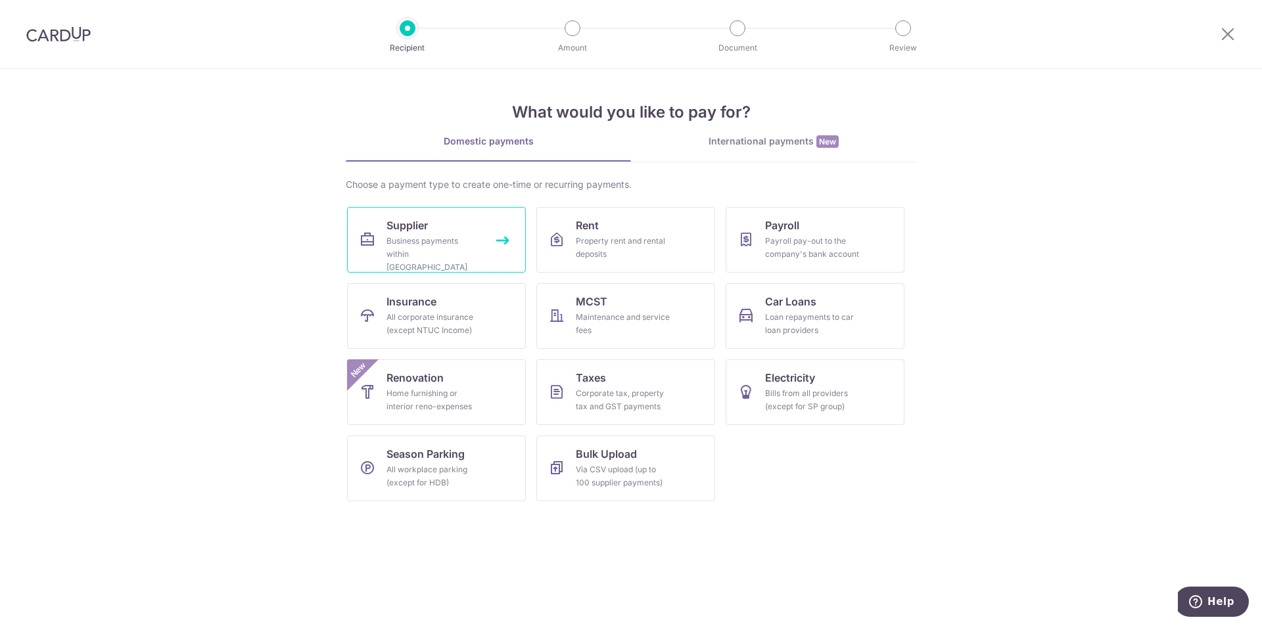
click at [471, 247] on div "Business payments within Singapore" at bounding box center [434, 254] width 95 height 39
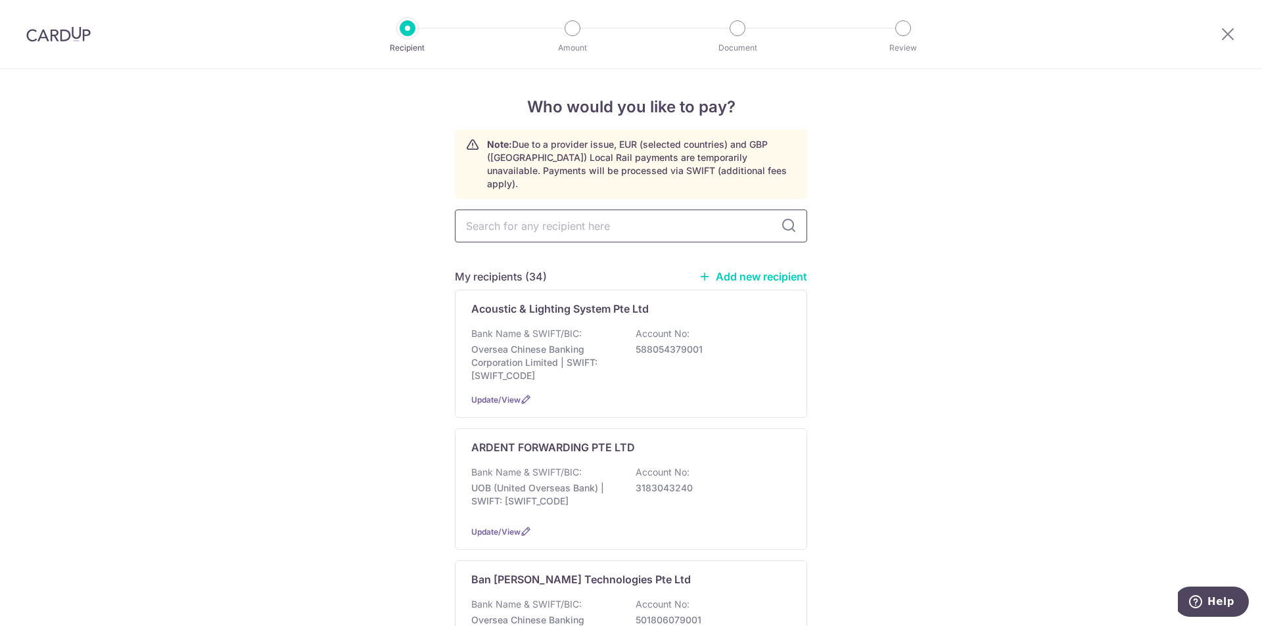
click at [572, 210] on input "text" at bounding box center [631, 226] width 352 height 33
type input "tech"
click at [169, 325] on div "Who would you like to pay? Note: Due to a provider issue, EUR (selected countri…" at bounding box center [631, 556] width 1262 height 974
click at [517, 211] on input "tech" at bounding box center [631, 226] width 352 height 33
type input "tech data"
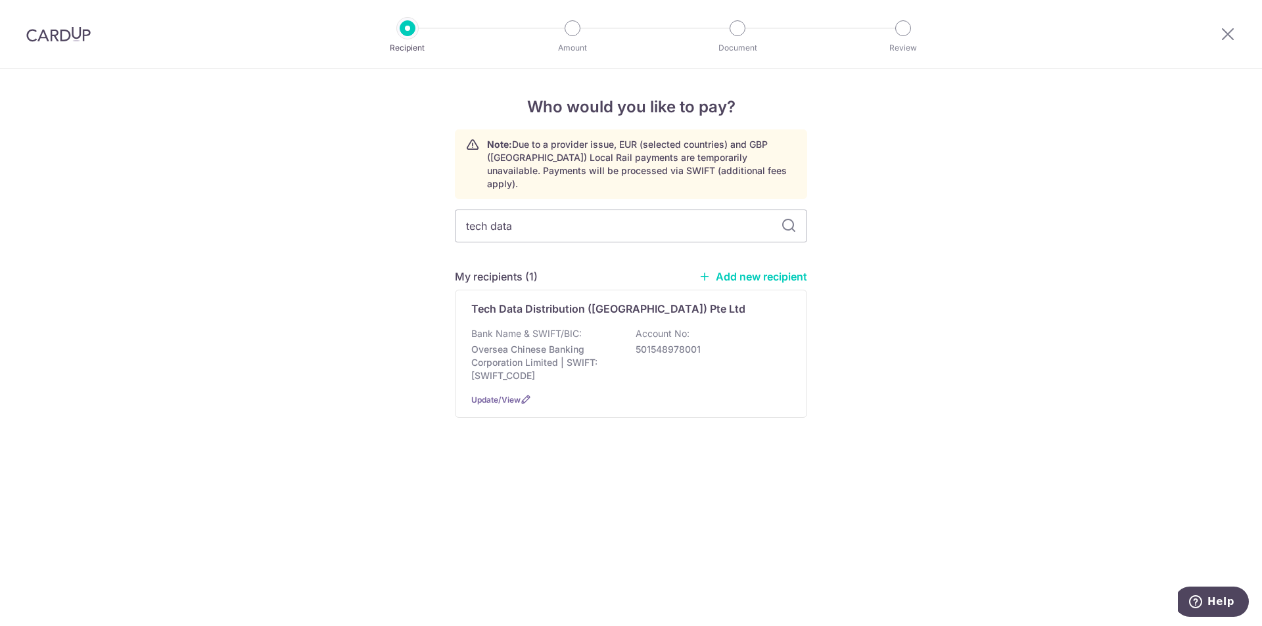
click at [319, 302] on div "Who would you like to pay? Note: Due to a provider issue, EUR (selected countri…" at bounding box center [631, 347] width 1262 height 557
click at [684, 376] on div "Tech Data Distribution (Singapore) Pte Ltd Bank Name & SWIFT/BIC: Oversea Chine…" at bounding box center [631, 354] width 352 height 128
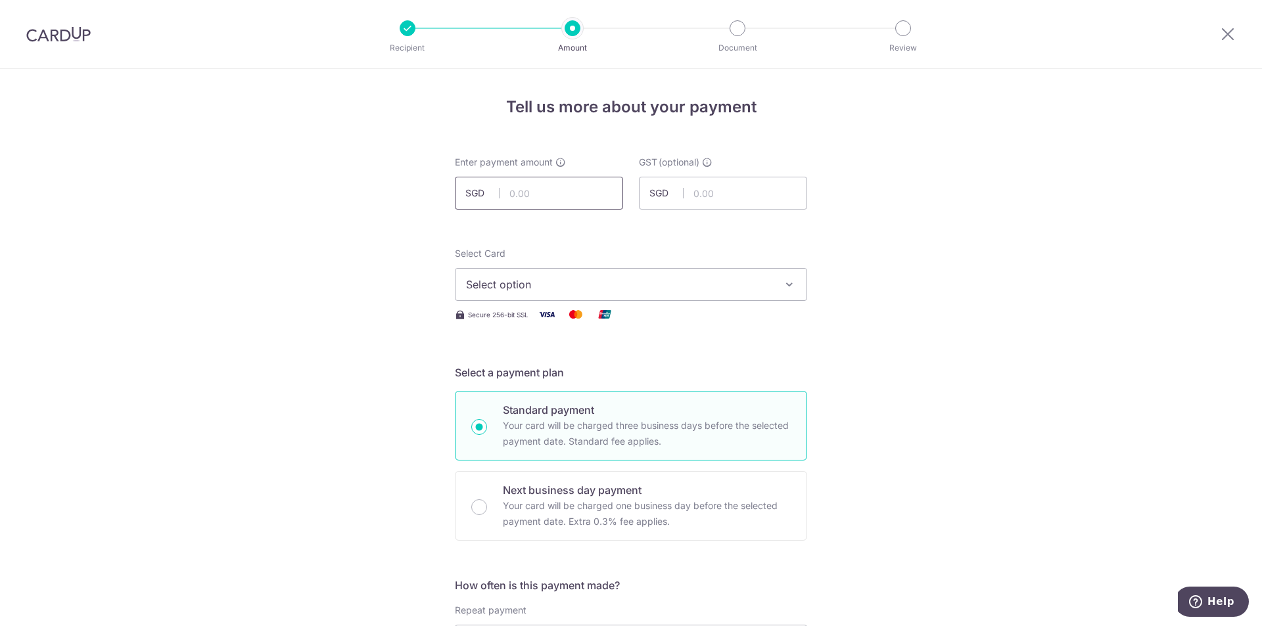
drag, startPoint x: 546, startPoint y: 196, endPoint x: 550, endPoint y: 201, distance: 7.0
click at [546, 196] on input "text" at bounding box center [539, 193] width 168 height 33
paste input "12,302.52"
type input "12,302.52"
drag, startPoint x: 249, startPoint y: 284, endPoint x: 429, endPoint y: 304, distance: 180.6
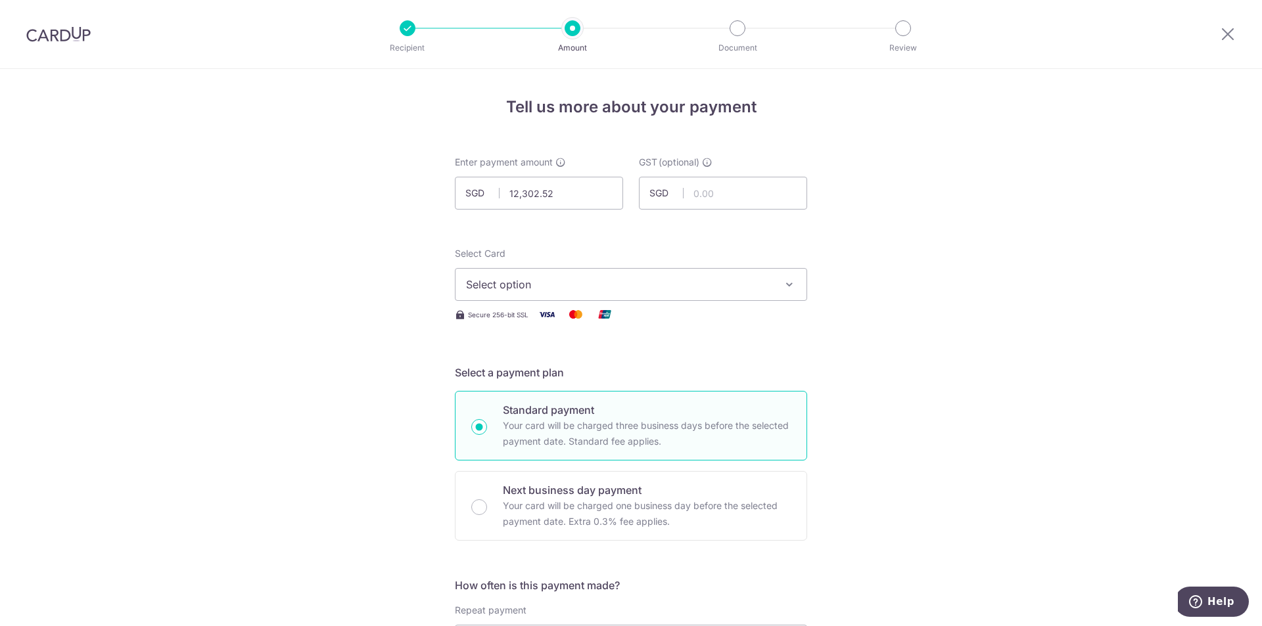
click at [583, 287] on span "Select option" at bounding box center [619, 285] width 306 height 16
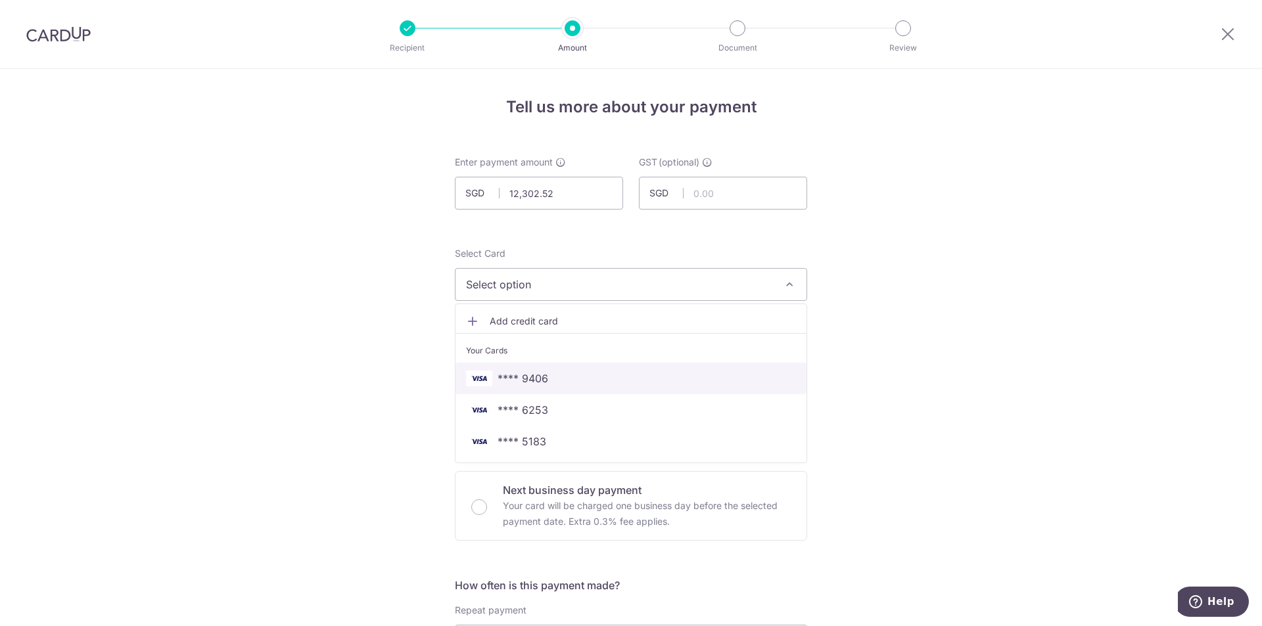
drag, startPoint x: 532, startPoint y: 383, endPoint x: 396, endPoint y: 374, distance: 136.4
click at [531, 384] on span "**** 9406" at bounding box center [523, 379] width 51 height 16
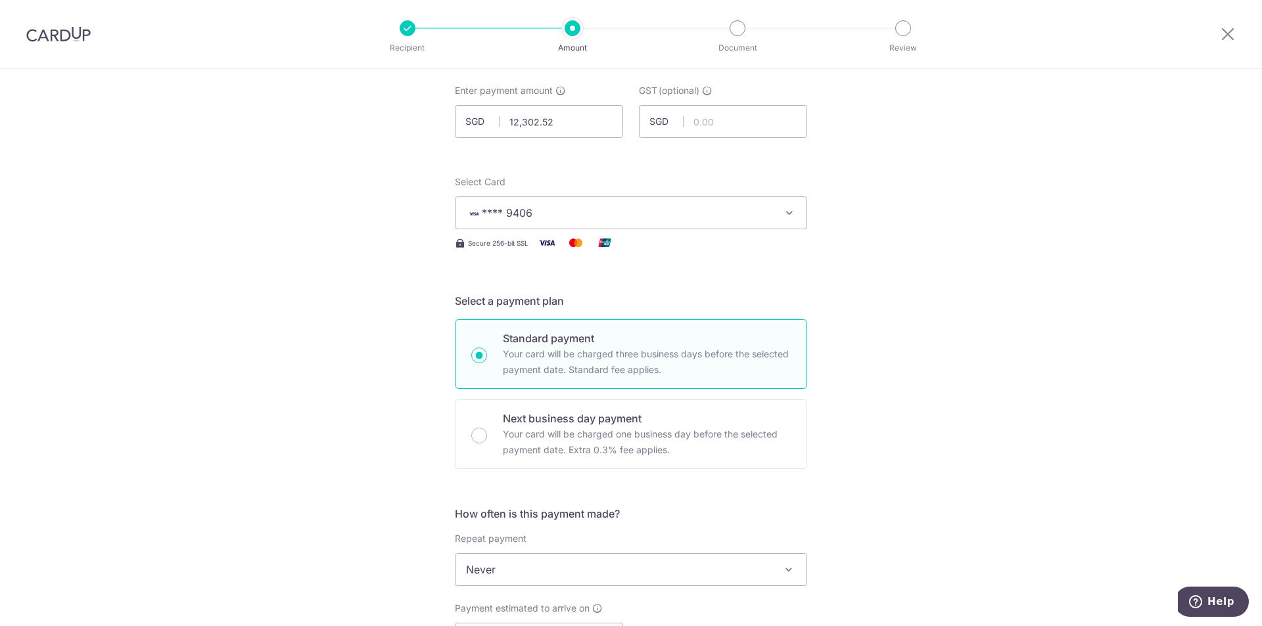
scroll to position [329, 0]
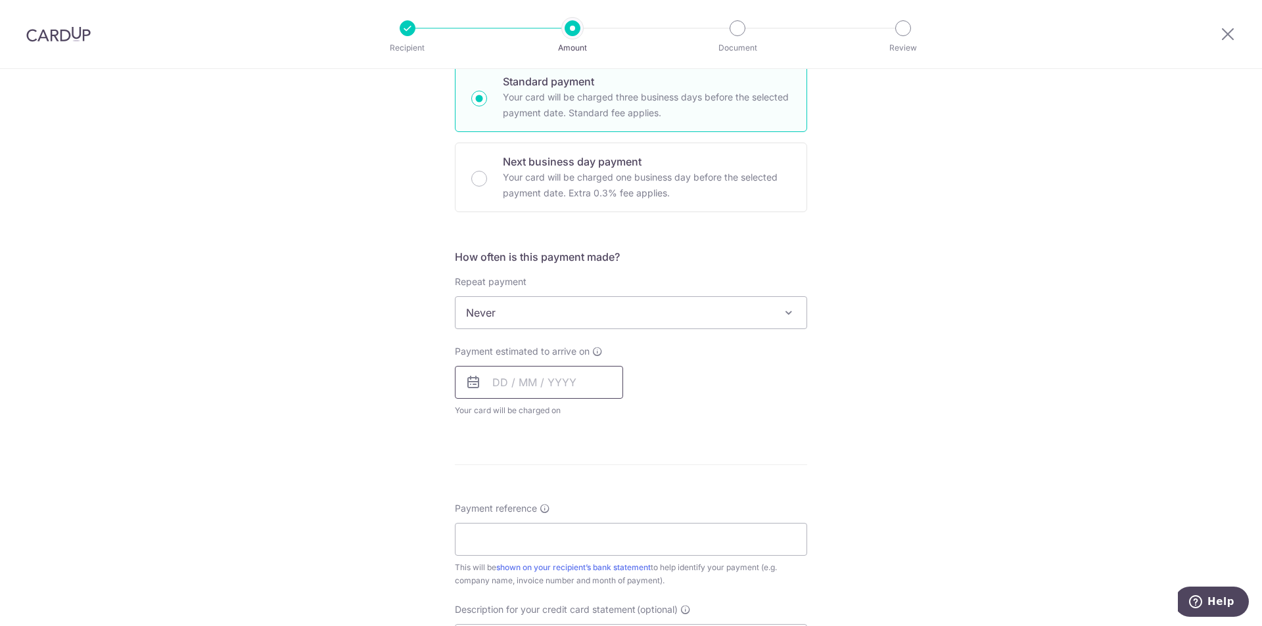
click at [550, 384] on input "text" at bounding box center [539, 382] width 168 height 33
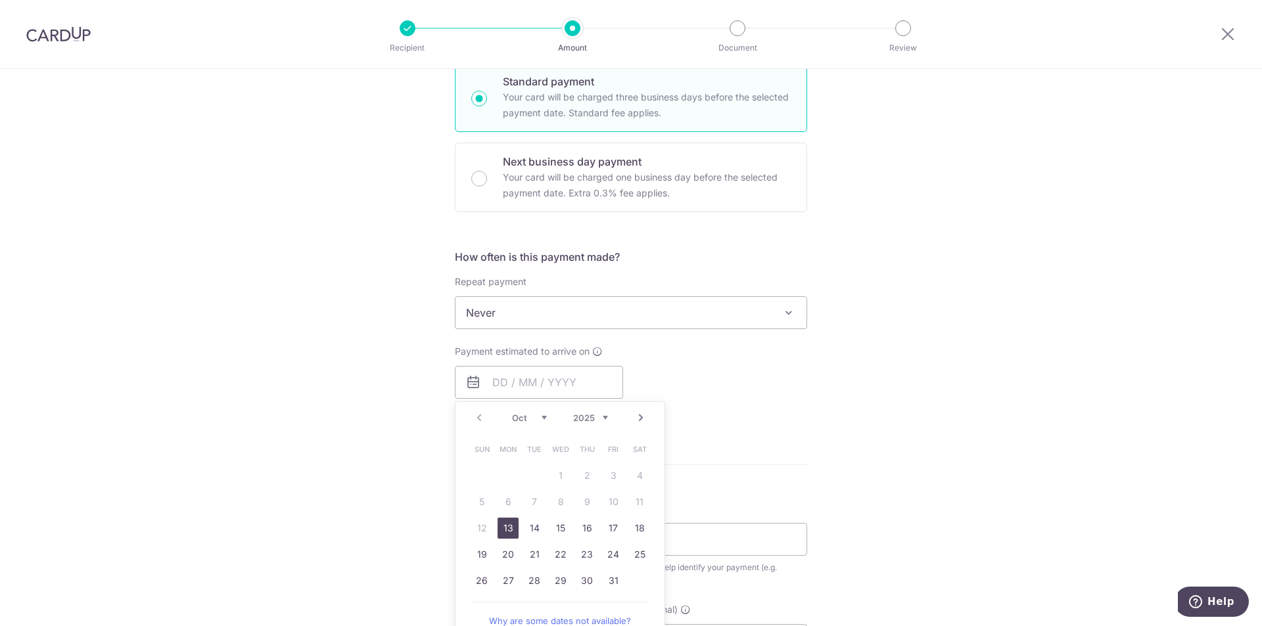
click at [510, 526] on link "13" at bounding box center [508, 528] width 21 height 21
click at [306, 481] on div "Tell us more about your payment Enter payment amount SGD 12,302.52 12302.52 GST…" at bounding box center [631, 378] width 1262 height 1277
type input "[DATE]"
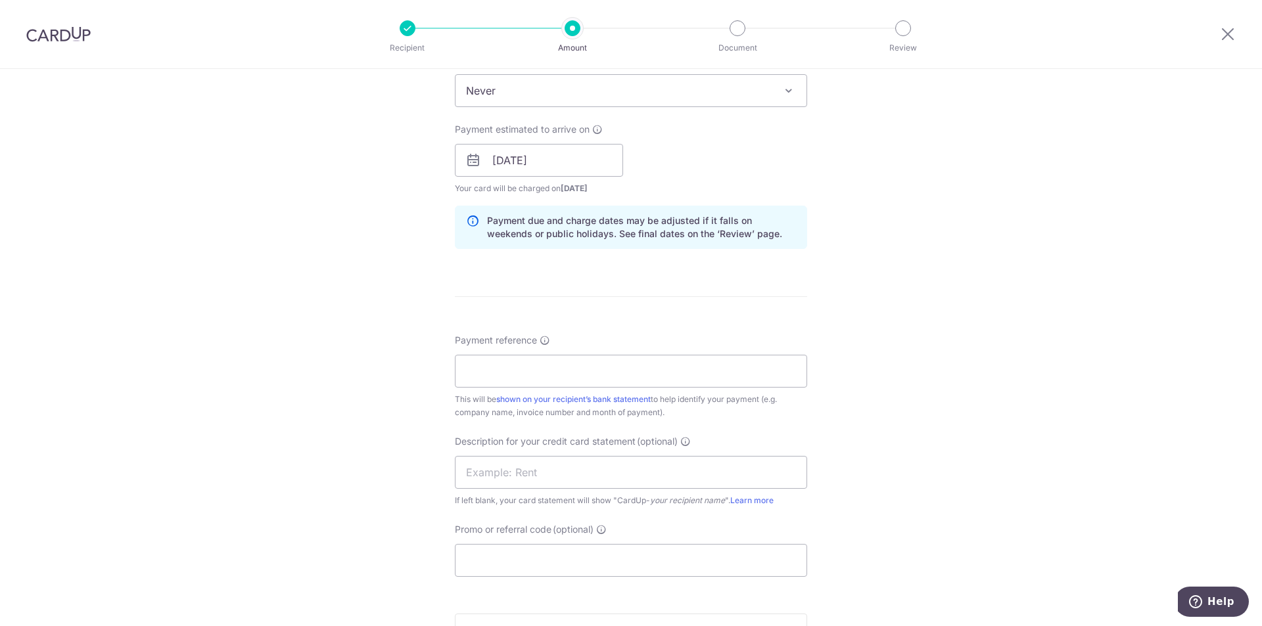
scroll to position [592, 0]
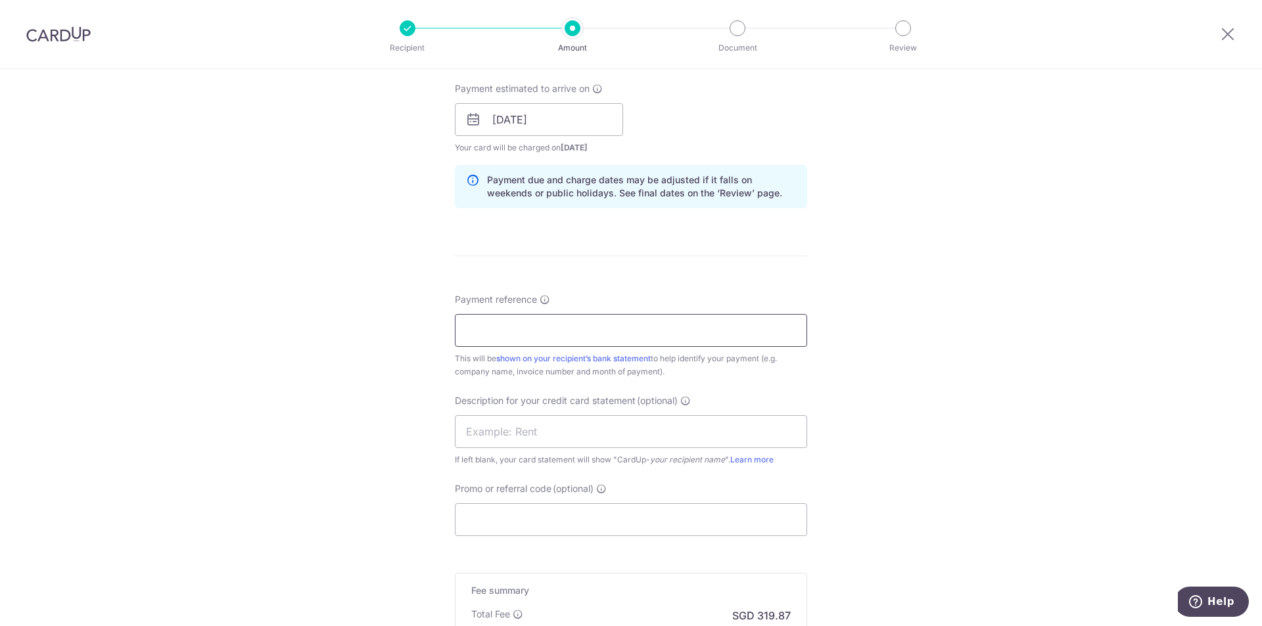
drag, startPoint x: 588, startPoint y: 329, endPoint x: 529, endPoint y: 347, distance: 61.8
click at [587, 329] on input "Payment reference" at bounding box center [631, 330] width 352 height 33
paste input "RI25012925 RI25012927"
type input "RI25012925 RI25012927"
click at [285, 398] on div "Tell us more about your payment Enter payment amount SGD 12,302.52 12302.52 GST…" at bounding box center [631, 142] width 1262 height 1331
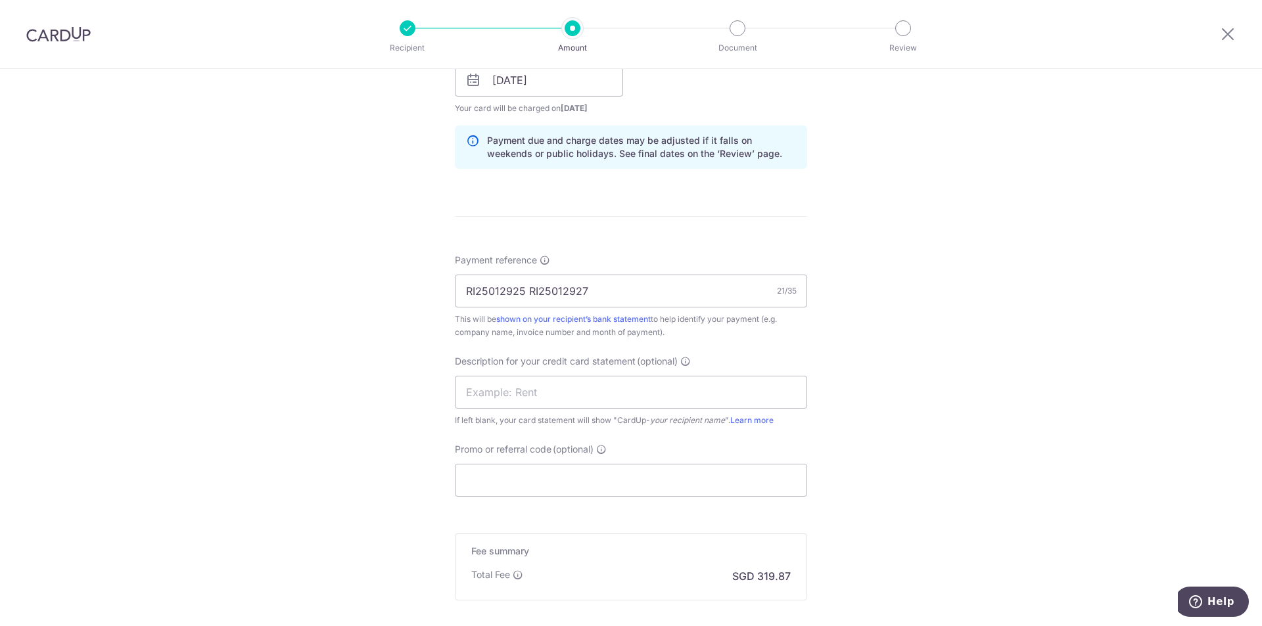
scroll to position [774, 0]
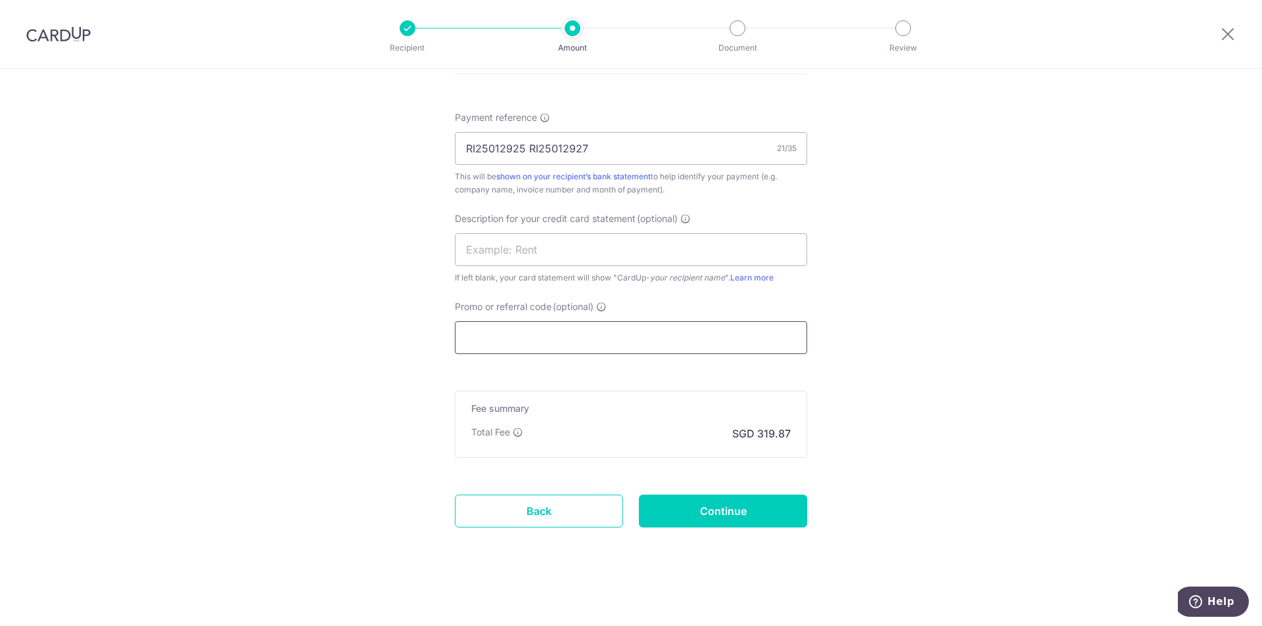
click at [506, 339] on input "Promo or referral code (optional)" at bounding box center [631, 337] width 352 height 33
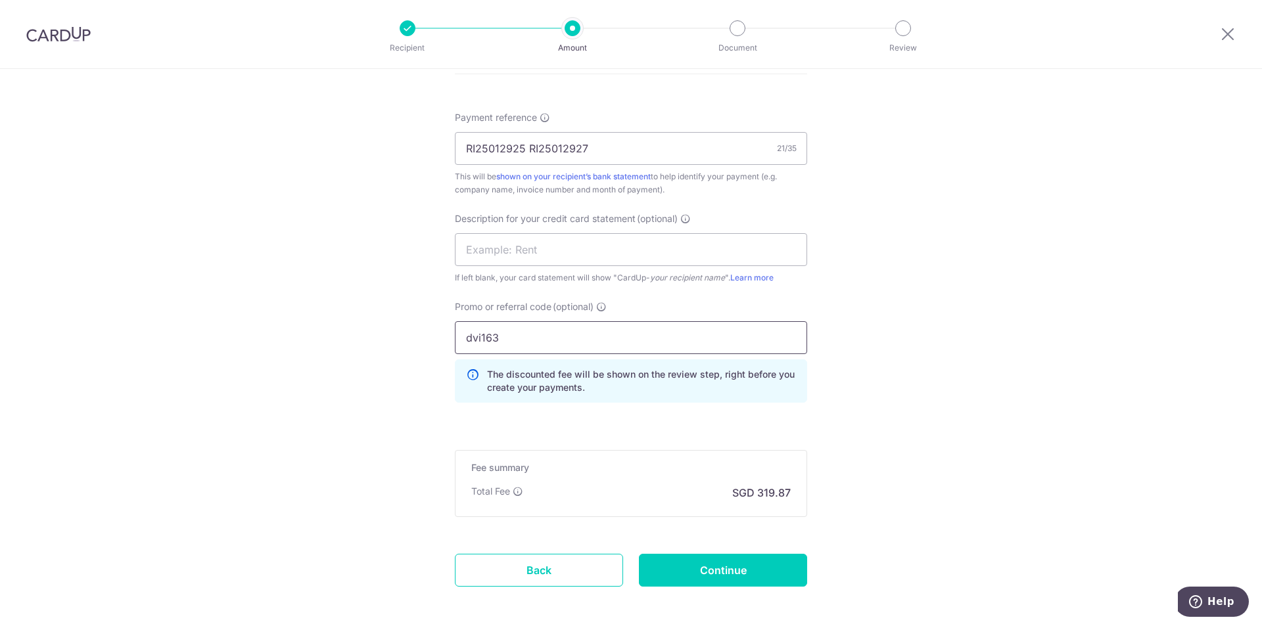
type input "dvi163"
drag, startPoint x: 331, startPoint y: 365, endPoint x: 555, endPoint y: 476, distance: 249.6
click at [726, 578] on input "Continue" at bounding box center [723, 570] width 168 height 33
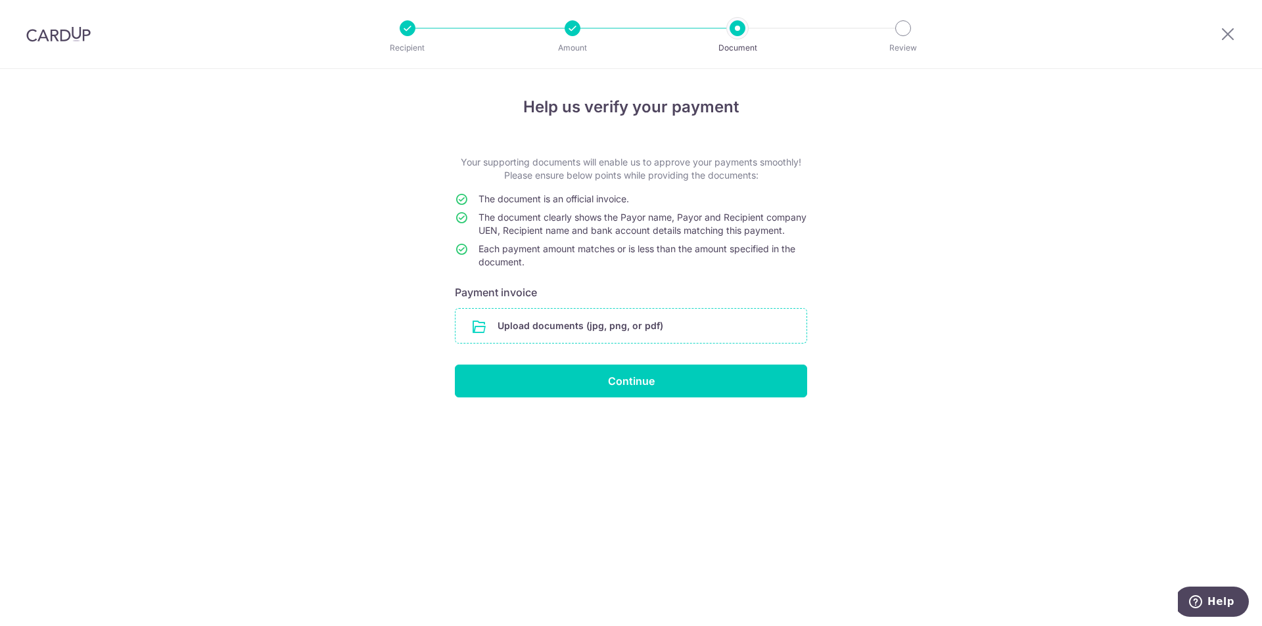
click at [578, 341] on input "file" at bounding box center [631, 326] width 351 height 34
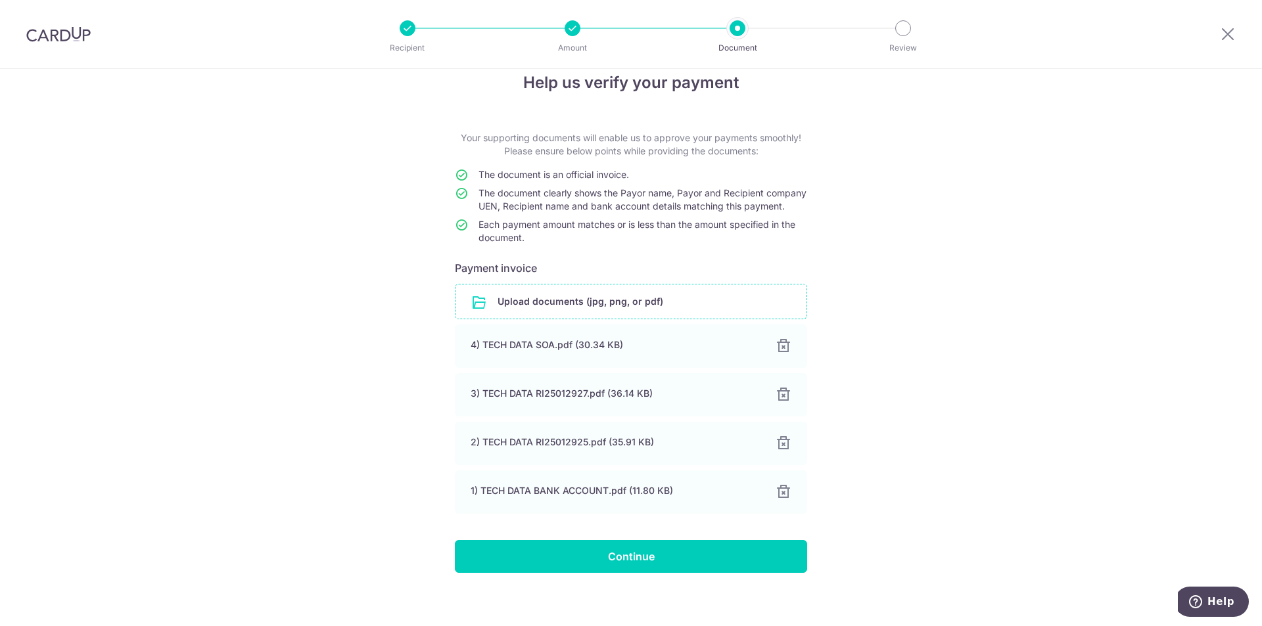
scroll to position [46, 0]
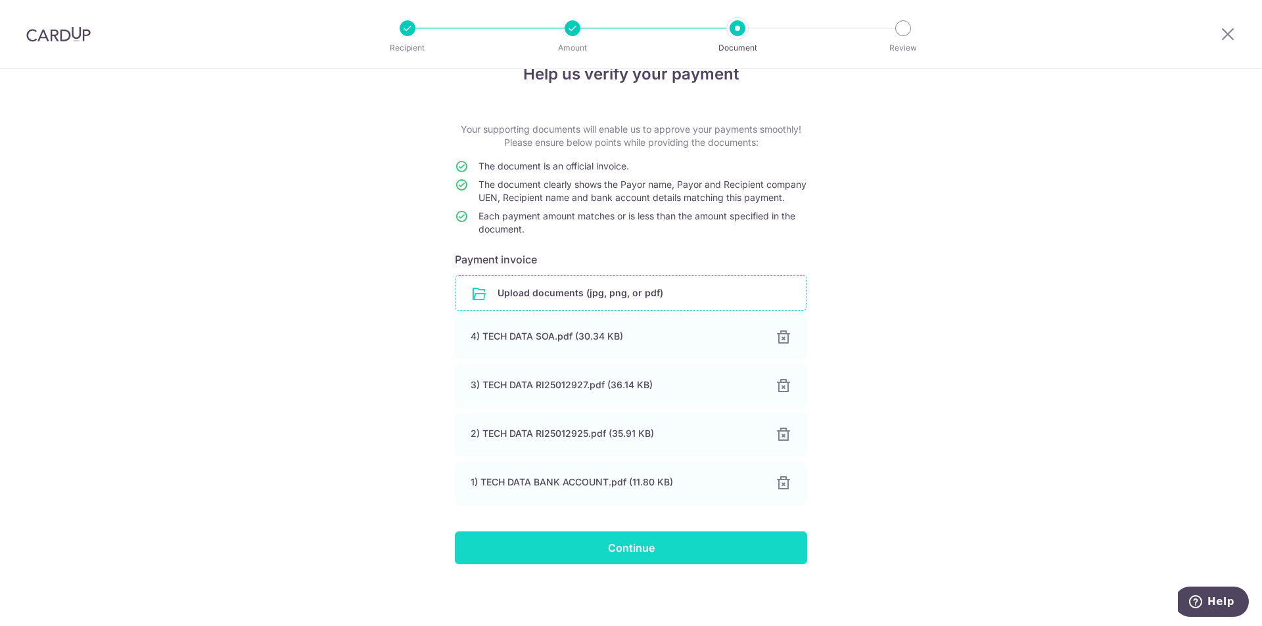
click at [647, 545] on input "Continue" at bounding box center [631, 548] width 352 height 33
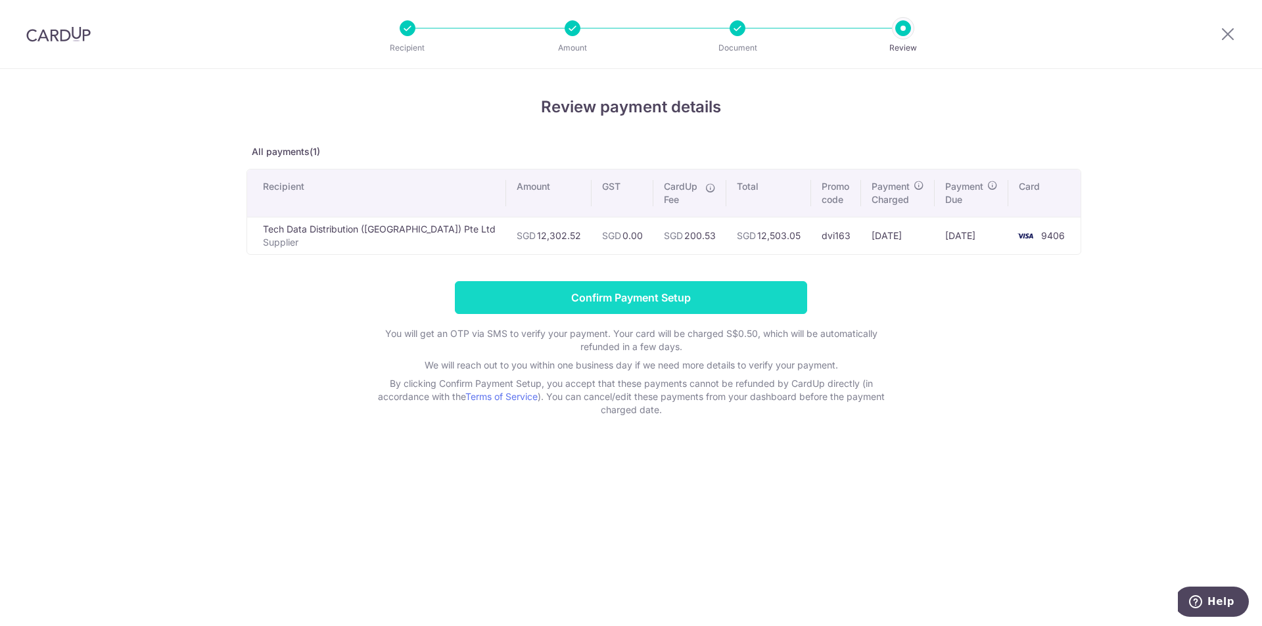
click at [690, 288] on input "Confirm Payment Setup" at bounding box center [631, 297] width 352 height 33
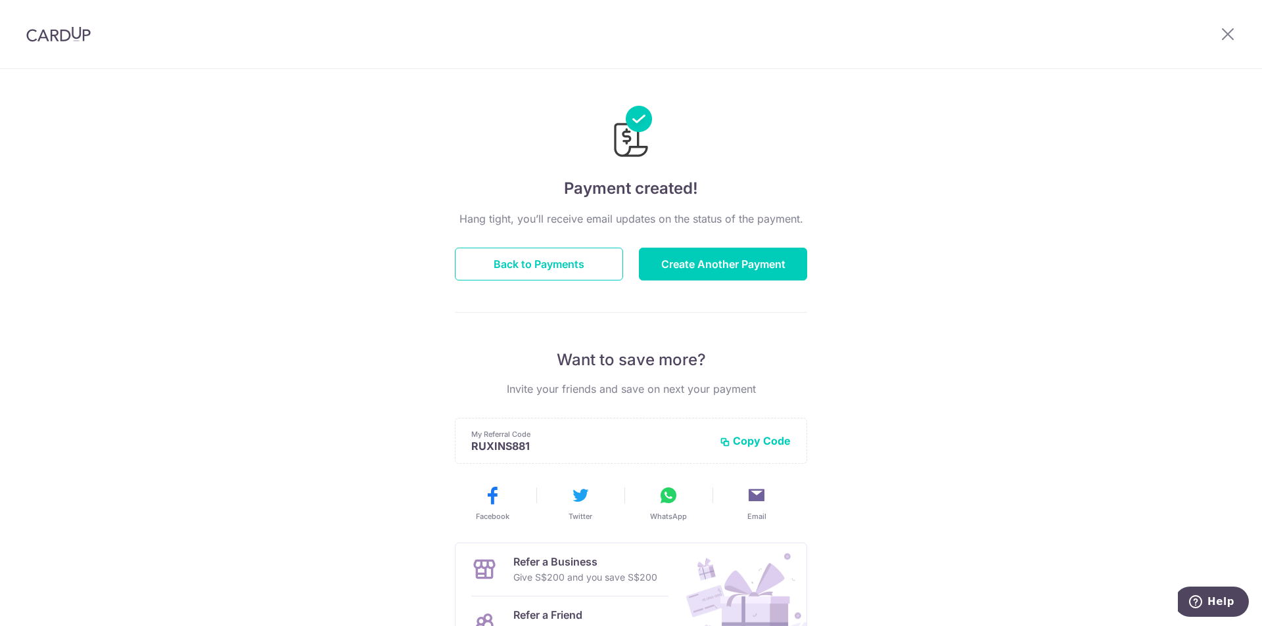
click at [1238, 28] on div at bounding box center [1228, 34] width 68 height 68
click at [1221, 33] on icon at bounding box center [1228, 34] width 16 height 16
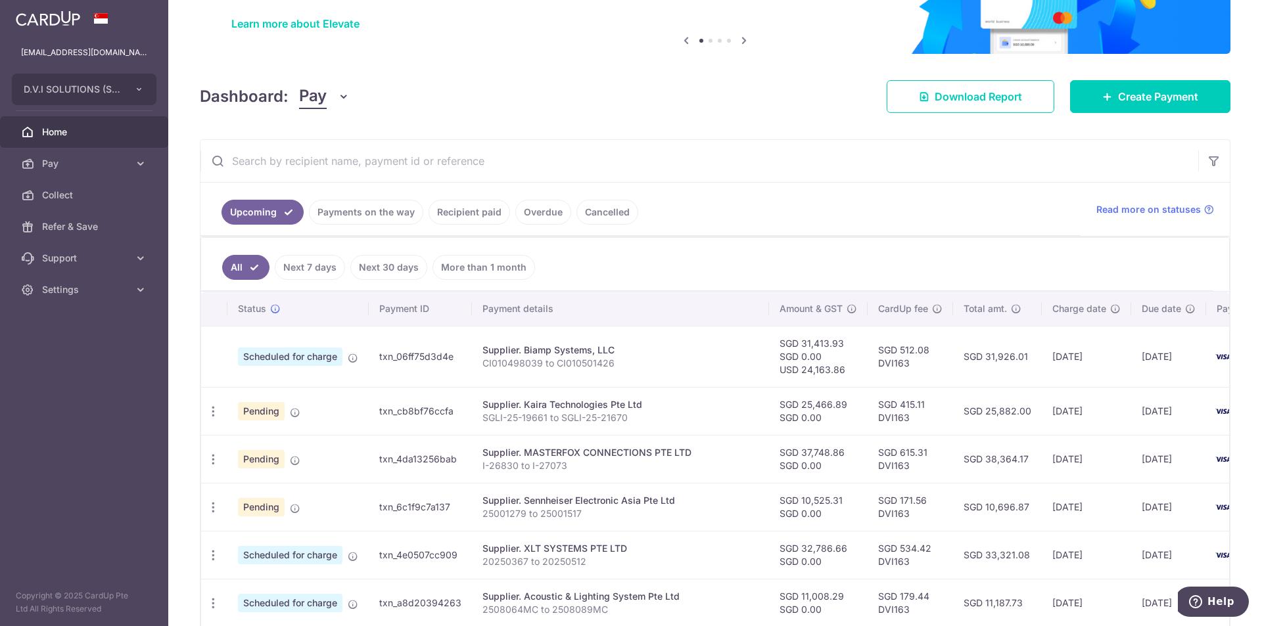
scroll to position [266, 0]
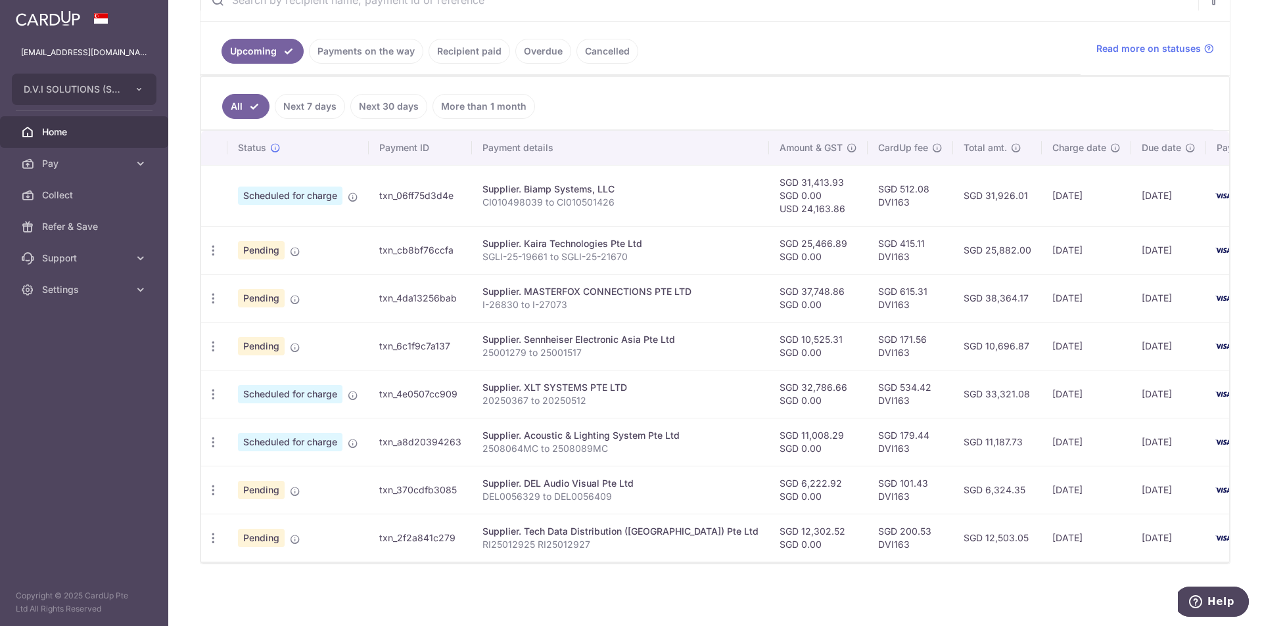
click at [726, 86] on ul "All Next 7 days Next 30 days More than 1 month" at bounding box center [707, 103] width 1012 height 53
click at [769, 175] on td "SGD 31,413.93 SGD 0.00 USD 24,163.86" at bounding box center [818, 195] width 99 height 61
copy td "31,413.93"
click at [868, 177] on td "SGD 512.08 DVI163" at bounding box center [910, 195] width 85 height 61
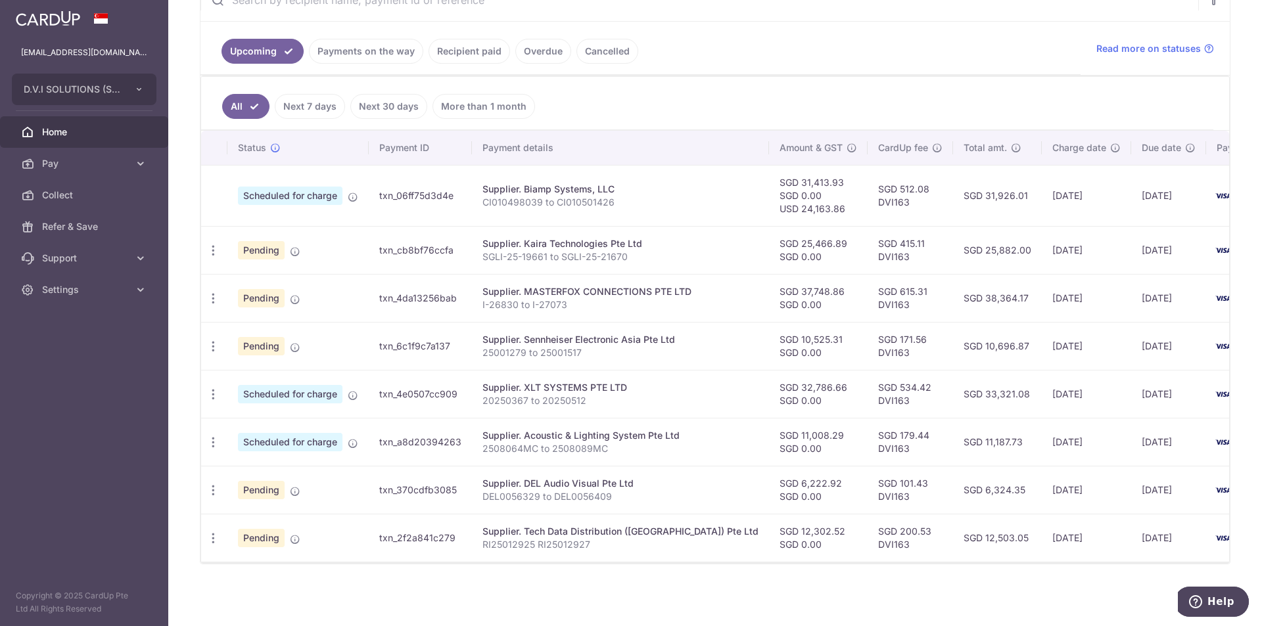
click at [868, 177] on td "SGD 512.08 DVI163" at bounding box center [910, 195] width 85 height 61
copy td "512.08"
click at [868, 233] on td "SGD 415.11 DVI163" at bounding box center [910, 250] width 85 height 48
copy td "415.11"
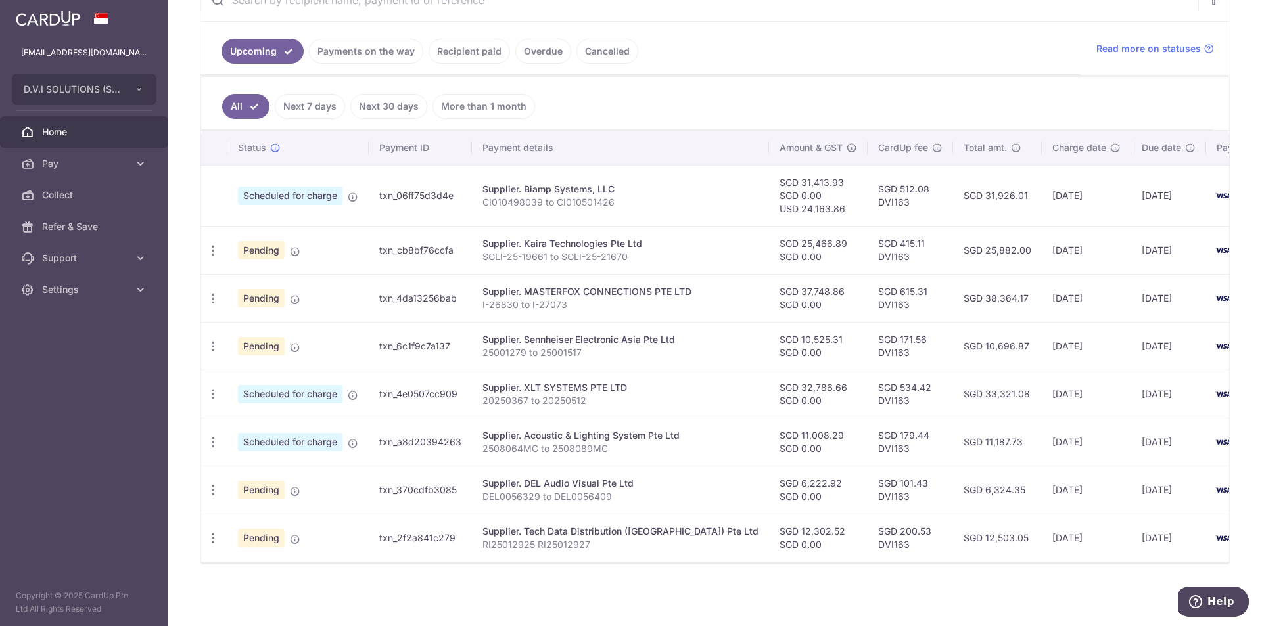
click at [868, 274] on td "SGD 615.31 DVI163" at bounding box center [910, 298] width 85 height 48
click at [870, 287] on td "SGD 615.31 DVI163" at bounding box center [910, 298] width 85 height 48
copy td "615.31"
drag, startPoint x: 849, startPoint y: 313, endPoint x: 858, endPoint y: 339, distance: 28.1
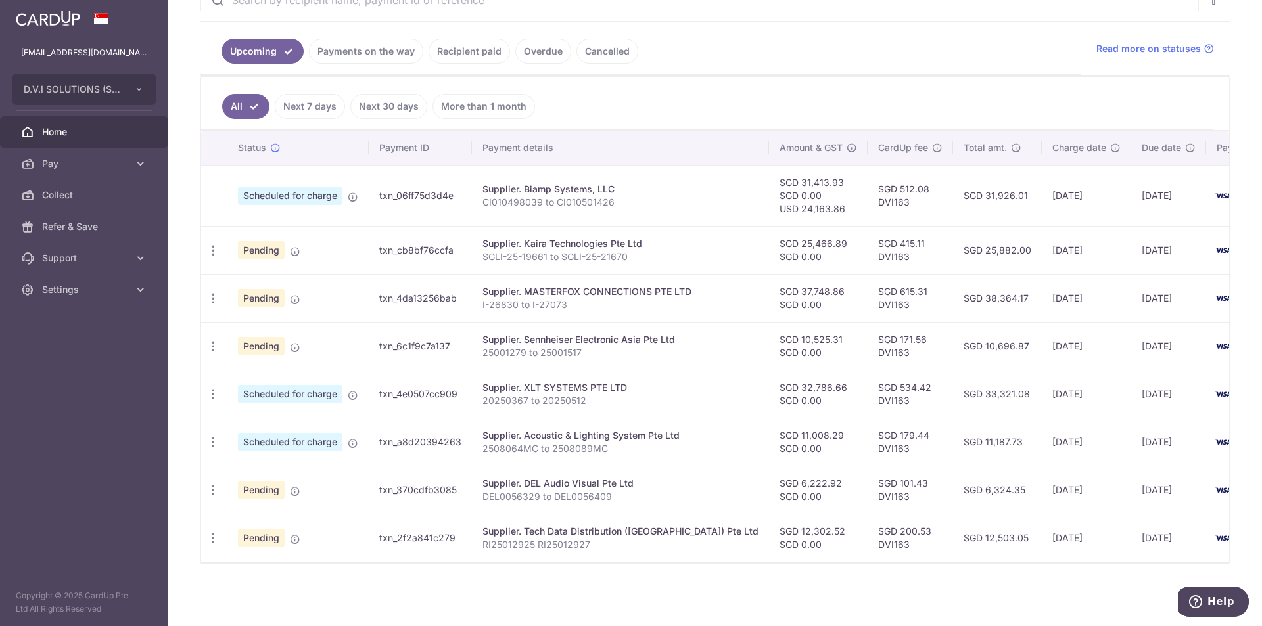
click at [868, 313] on td "SGD 615.31 DVI163" at bounding box center [910, 298] width 85 height 48
click at [868, 334] on td "SGD 171.56 DVI163" at bounding box center [910, 346] width 85 height 48
copy td "171.56"
click at [953, 384] on td "SGD 33,321.08" at bounding box center [997, 394] width 89 height 48
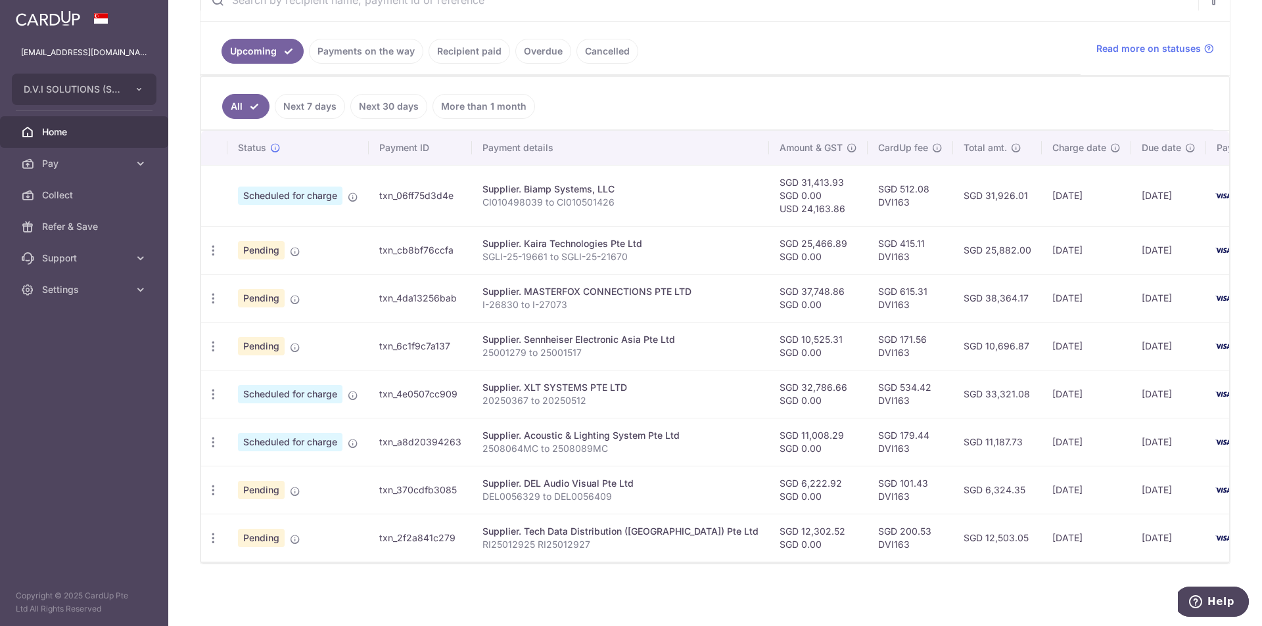
click at [868, 377] on td "SGD 534.42 DVI163" at bounding box center [910, 394] width 85 height 48
copy td "534.42"
click at [868, 424] on td "SGD 179.44 DVI163" at bounding box center [910, 442] width 85 height 48
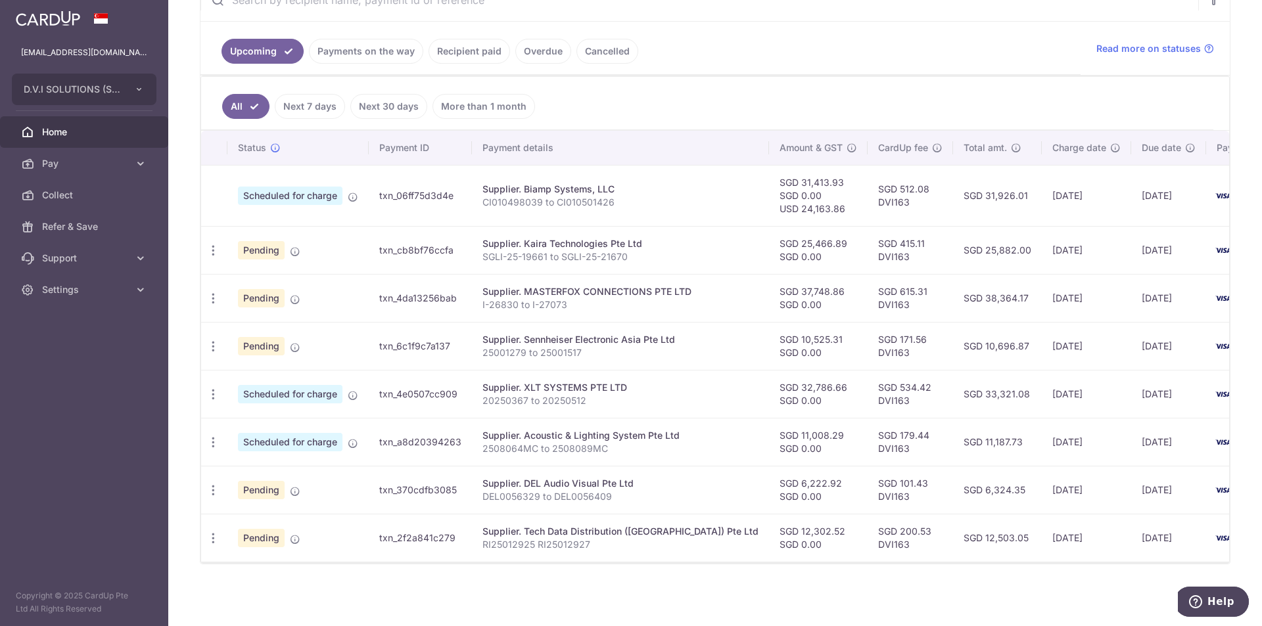
copy td "179.44"
drag, startPoint x: 891, startPoint y: 449, endPoint x: 860, endPoint y: 482, distance: 44.7
click at [890, 450] on td "SGD 179.44 DVI163" at bounding box center [910, 442] width 85 height 48
click at [868, 478] on td "SGD 101.43 DVI163" at bounding box center [910, 490] width 85 height 48
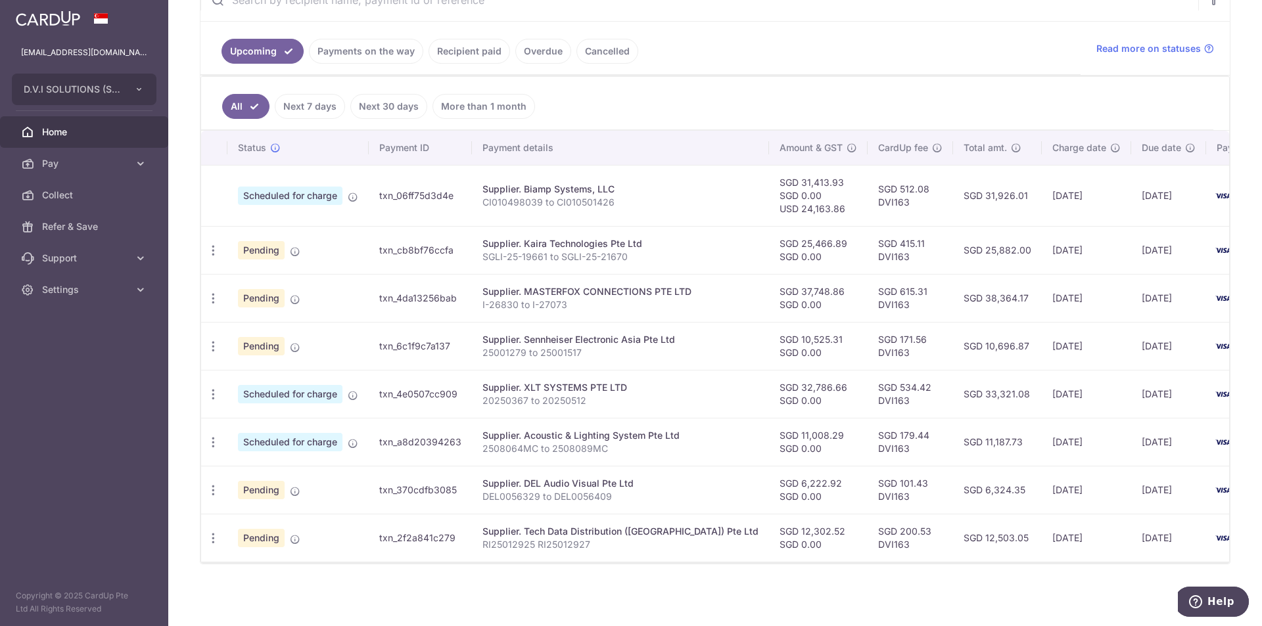
copy td "101.43"
click at [892, 523] on td "SGD 200.53 DVI163" at bounding box center [910, 538] width 85 height 48
click at [873, 524] on td "SGD 200.53 DVI163" at bounding box center [910, 538] width 85 height 48
copy td "200.53"
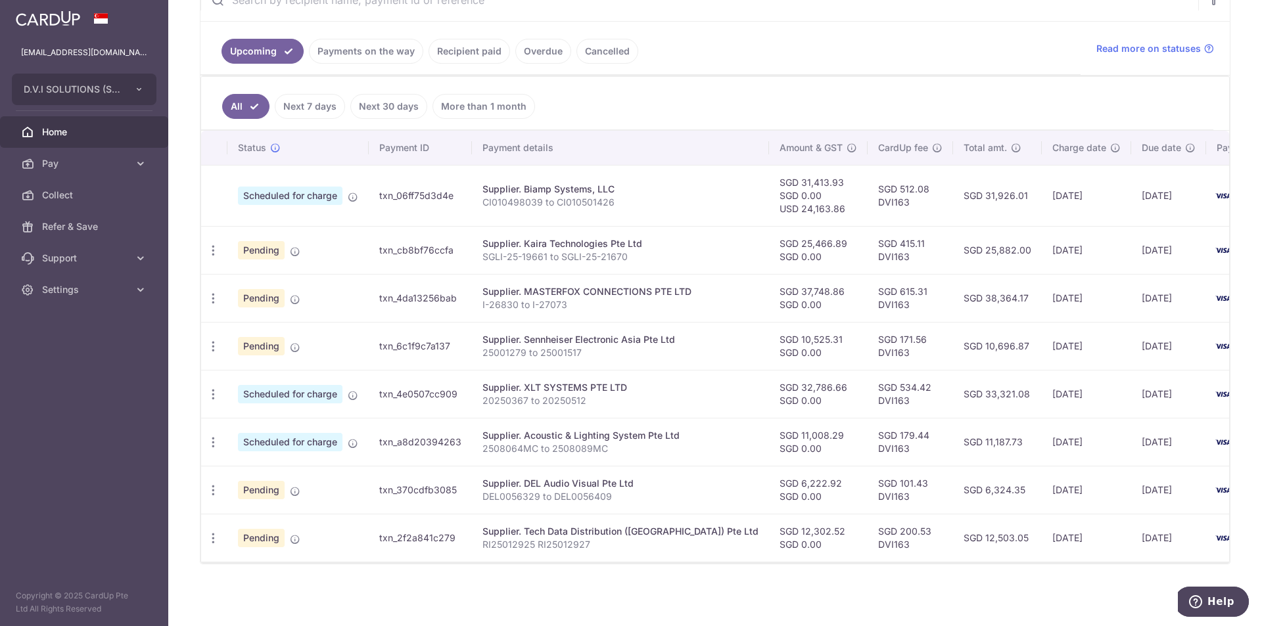
click at [717, 578] on div "× Pause Schedule Pause all future payments in this series Pause just this one p…" at bounding box center [715, 313] width 1094 height 626
